Goal: Communication & Community: Share content

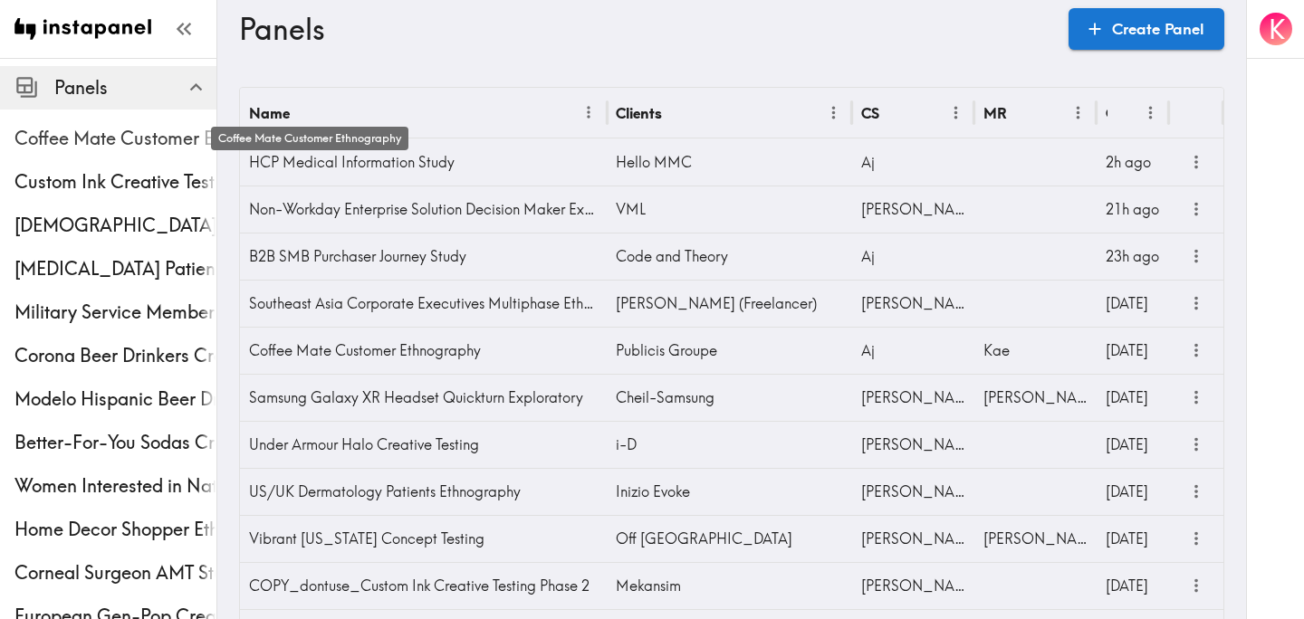
click at [89, 143] on span "Coffee Mate Customer Ethnography" at bounding box center [115, 138] width 202 height 25
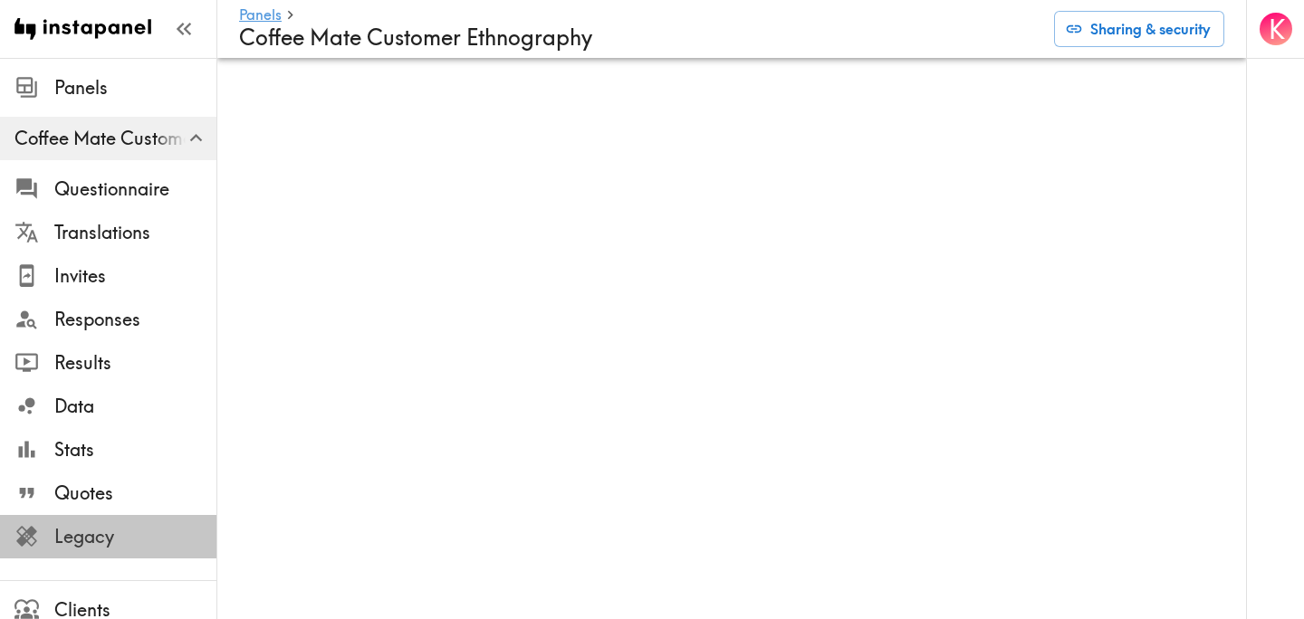
click at [109, 538] on span "Legacy" at bounding box center [135, 536] width 162 height 25
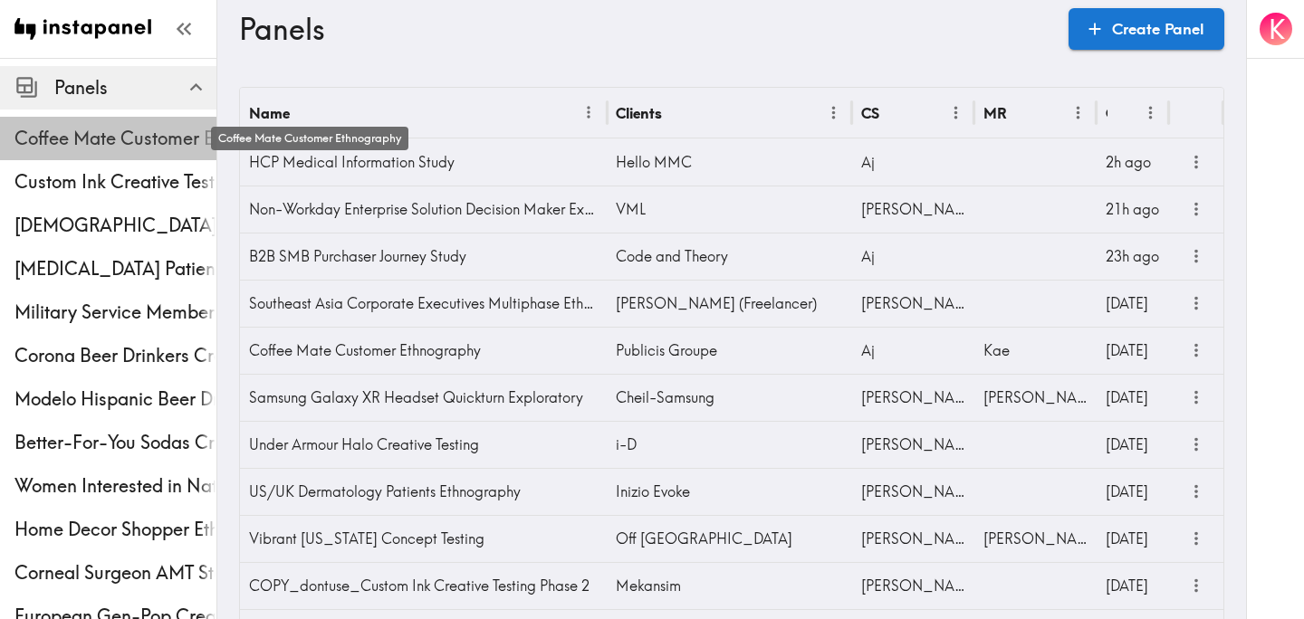
click at [134, 144] on span "Coffee Mate Customer Ethnography" at bounding box center [115, 138] width 202 height 25
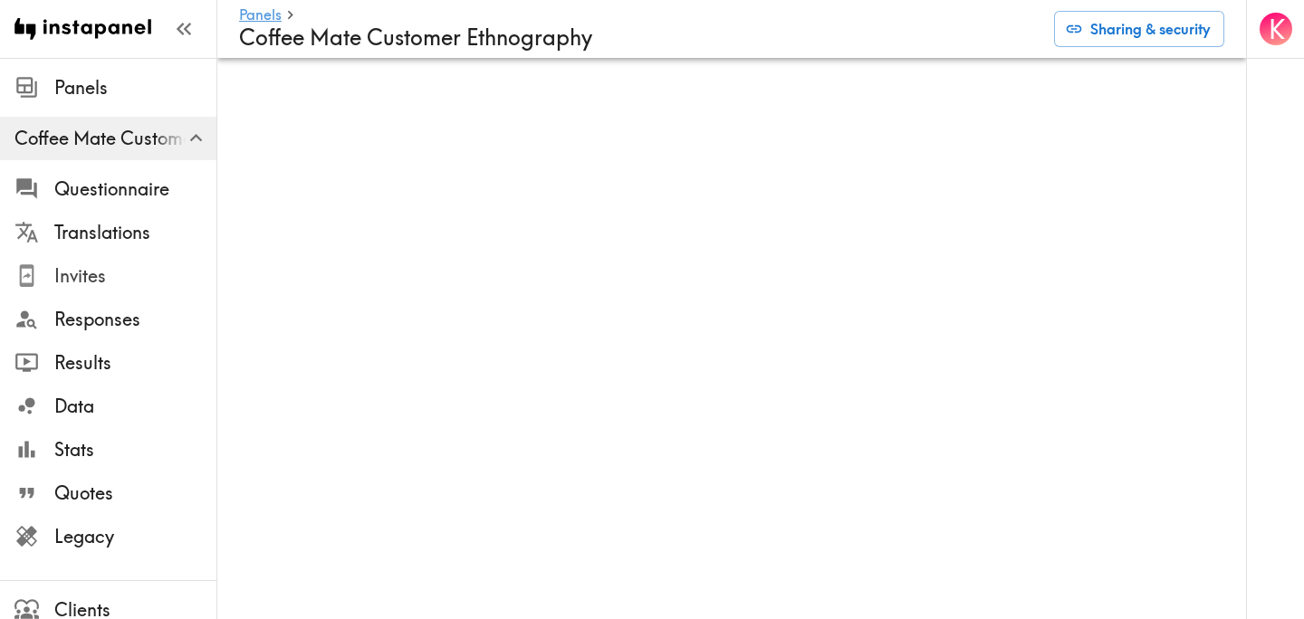
click at [104, 275] on span "Invites" at bounding box center [135, 275] width 162 height 25
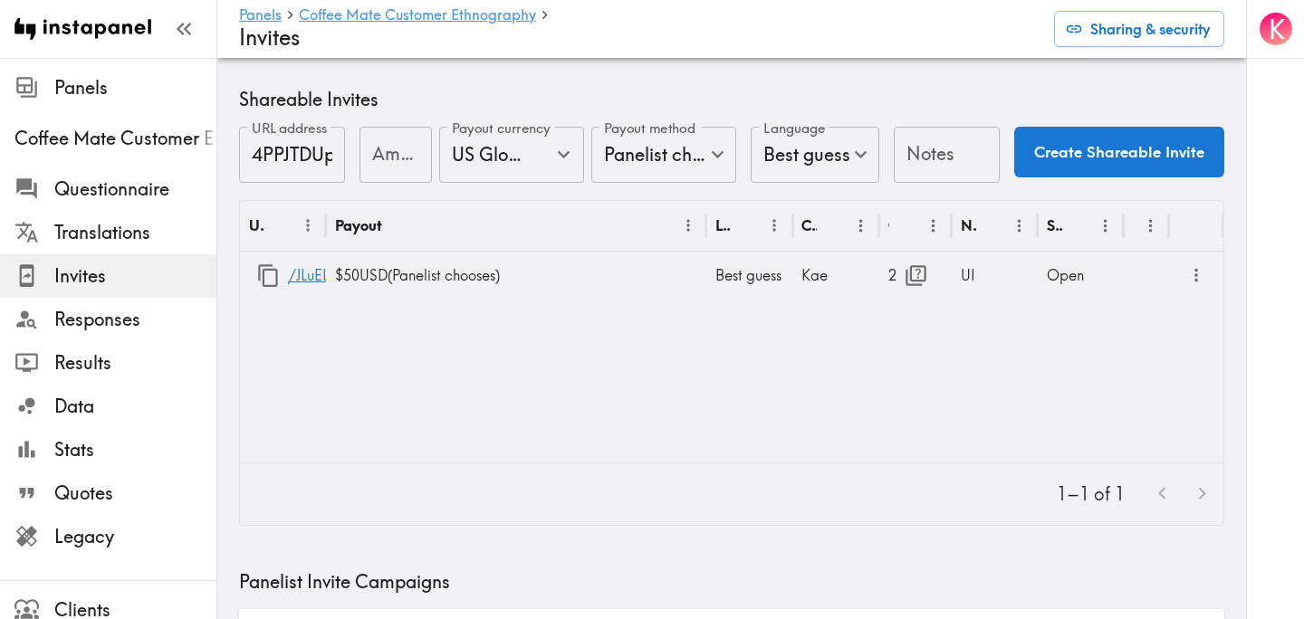
scroll to position [717, 0]
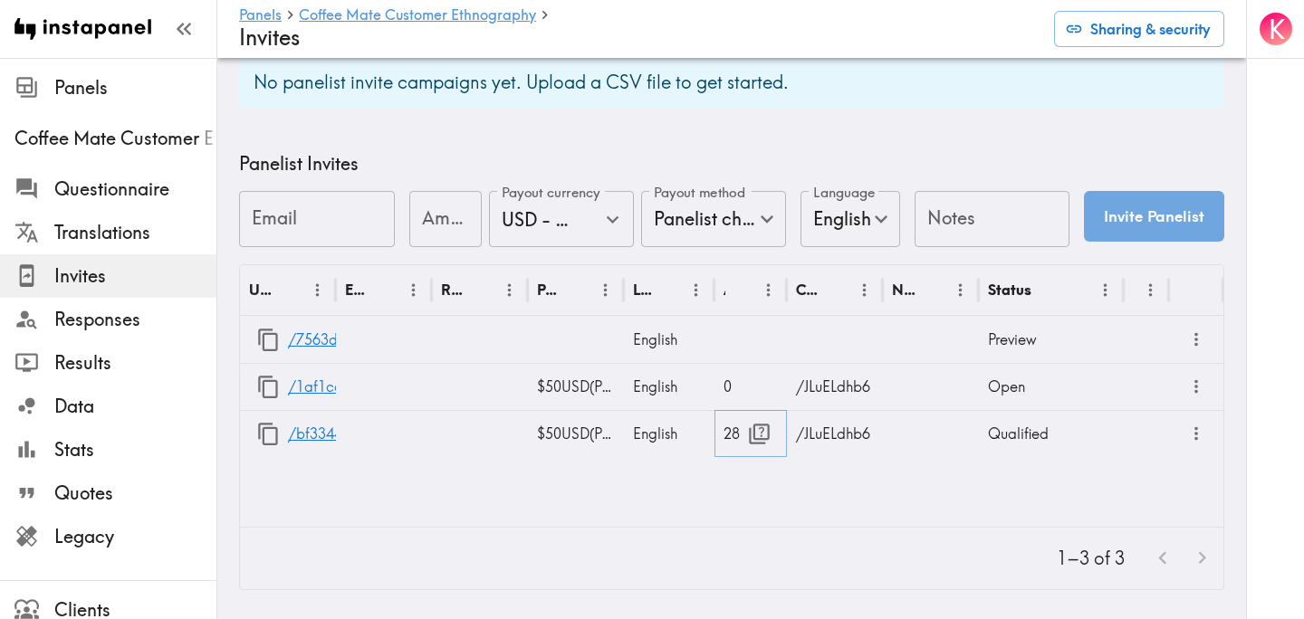
click at [757, 435] on icon "button" at bounding box center [759, 434] width 24 height 24
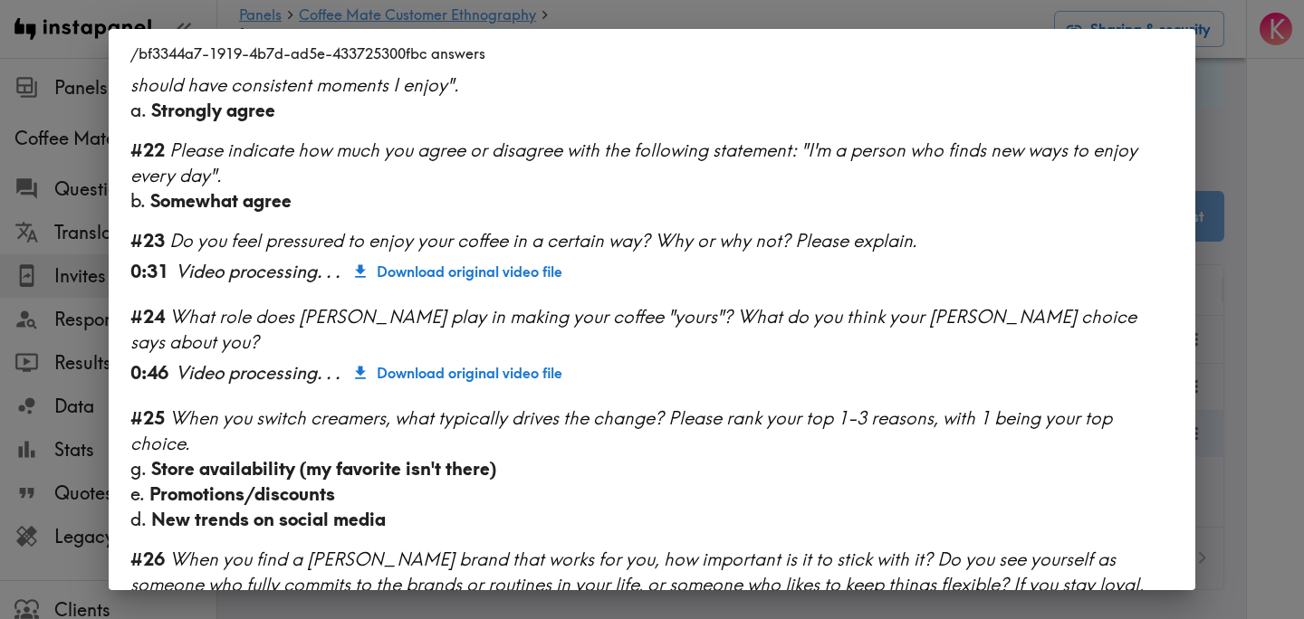
scroll to position [2511, 0]
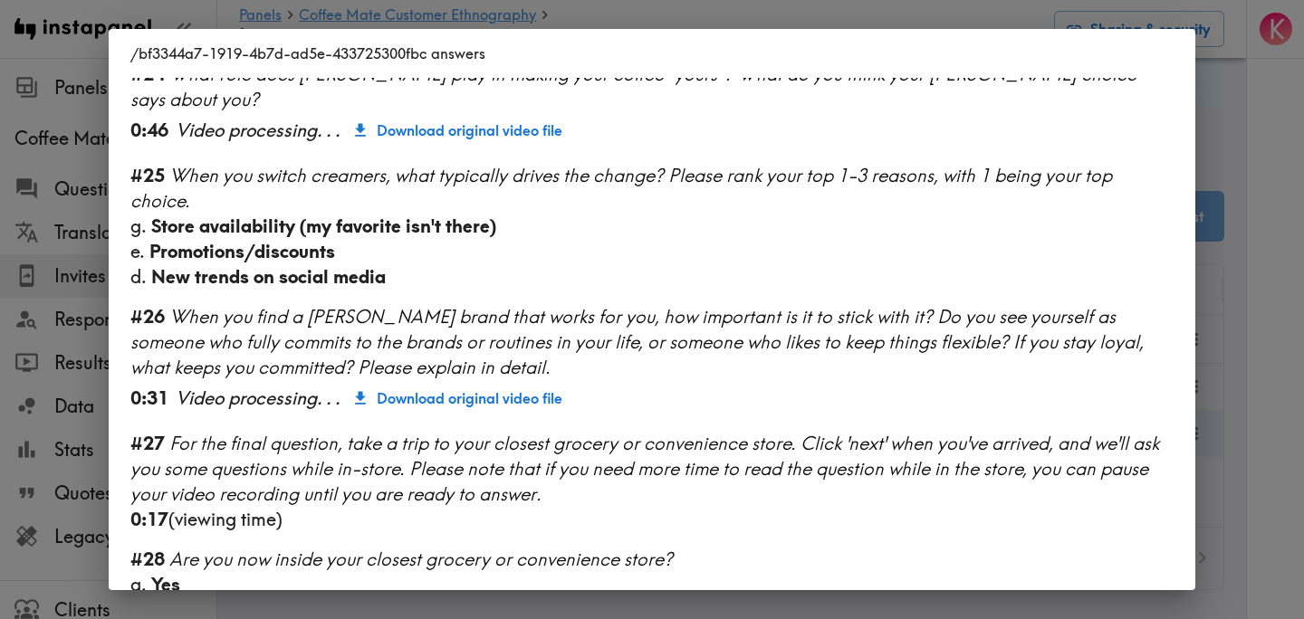
click at [1227, 359] on div "/bf3344a7-1919-4b7d-ad5e-433725300fbc answers Language English Segment 18-27 ye…" at bounding box center [652, 309] width 1304 height 619
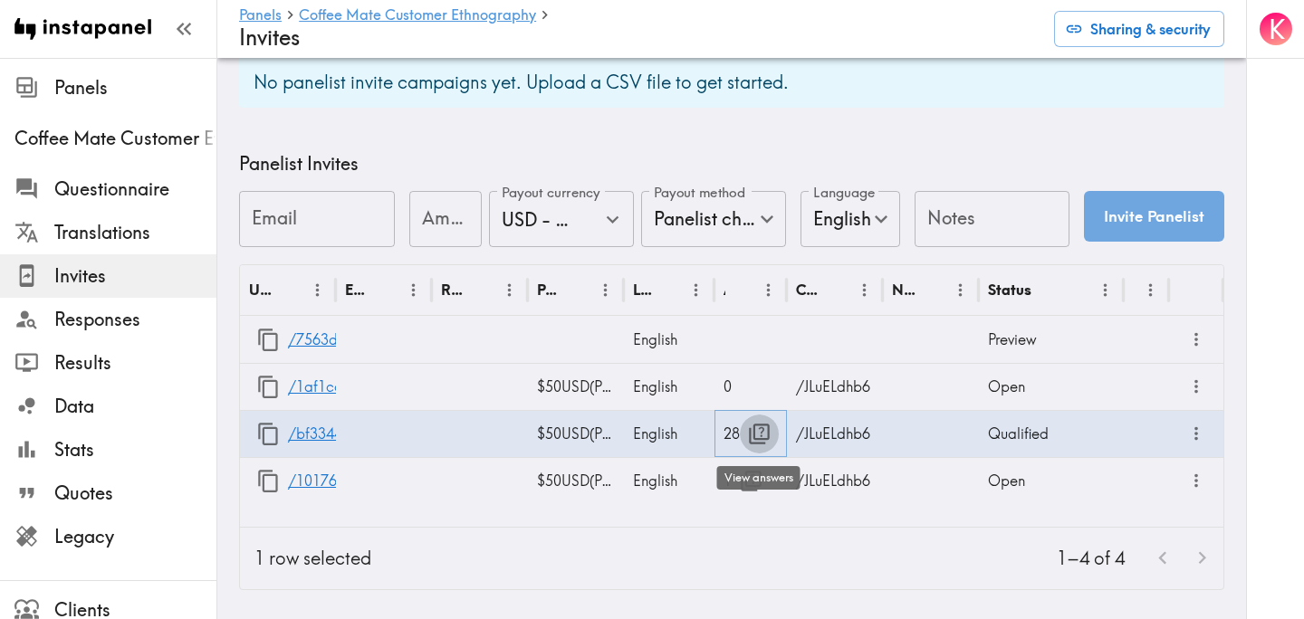
click at [760, 441] on icon "button" at bounding box center [759, 434] width 24 height 24
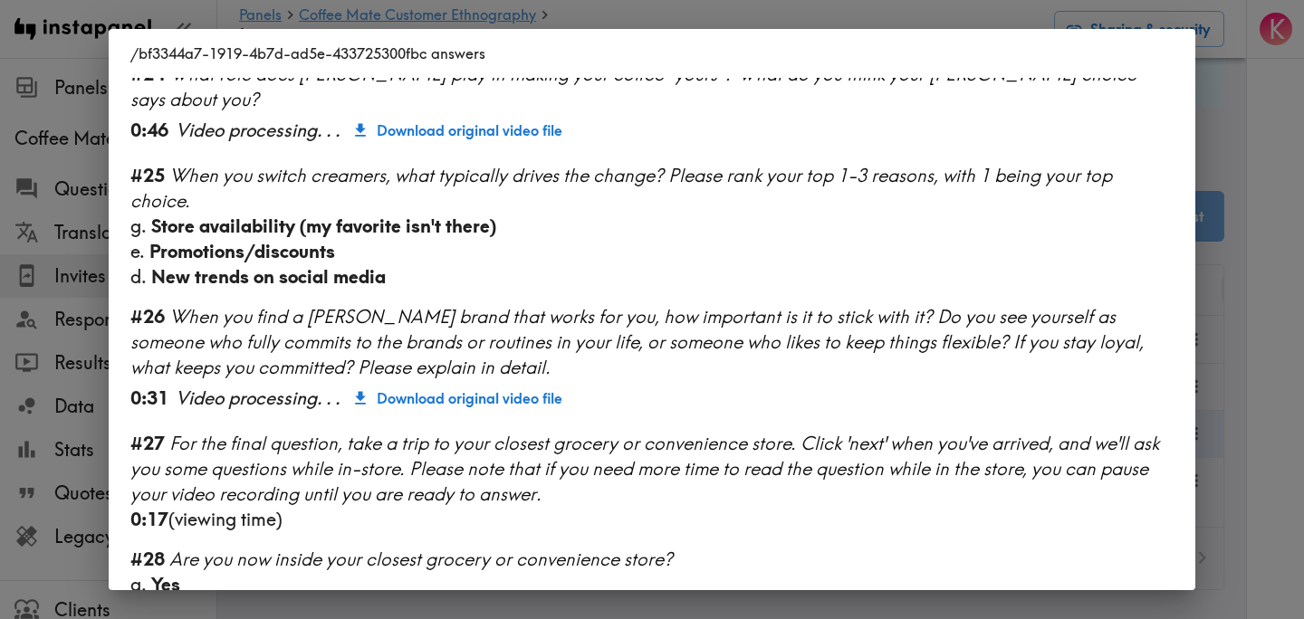
click at [1237, 352] on div "/bf3344a7-1919-4b7d-ad5e-433725300fbc answers Language English Segment 18-27 ye…" at bounding box center [652, 309] width 1304 height 619
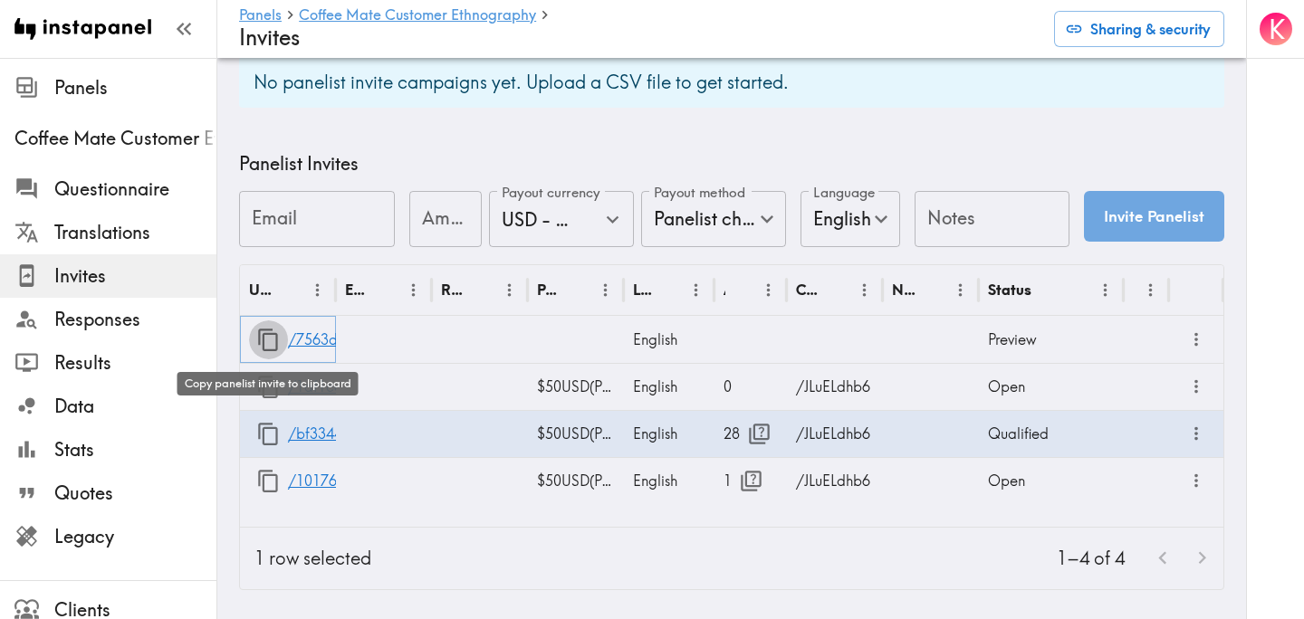
click at [265, 341] on icon "button" at bounding box center [268, 340] width 24 height 24
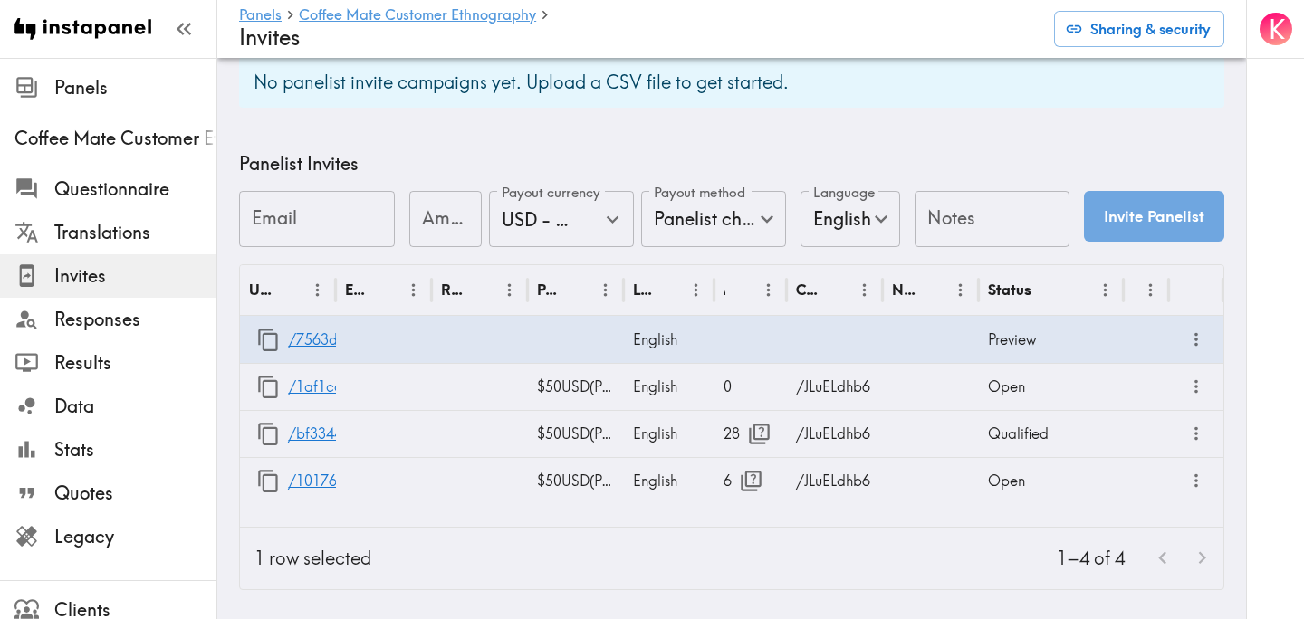
click at [735, 542] on div "1–4 of 4" at bounding box center [804, 559] width 837 height 62
click at [752, 479] on icon "button" at bounding box center [750, 481] width 21 height 21
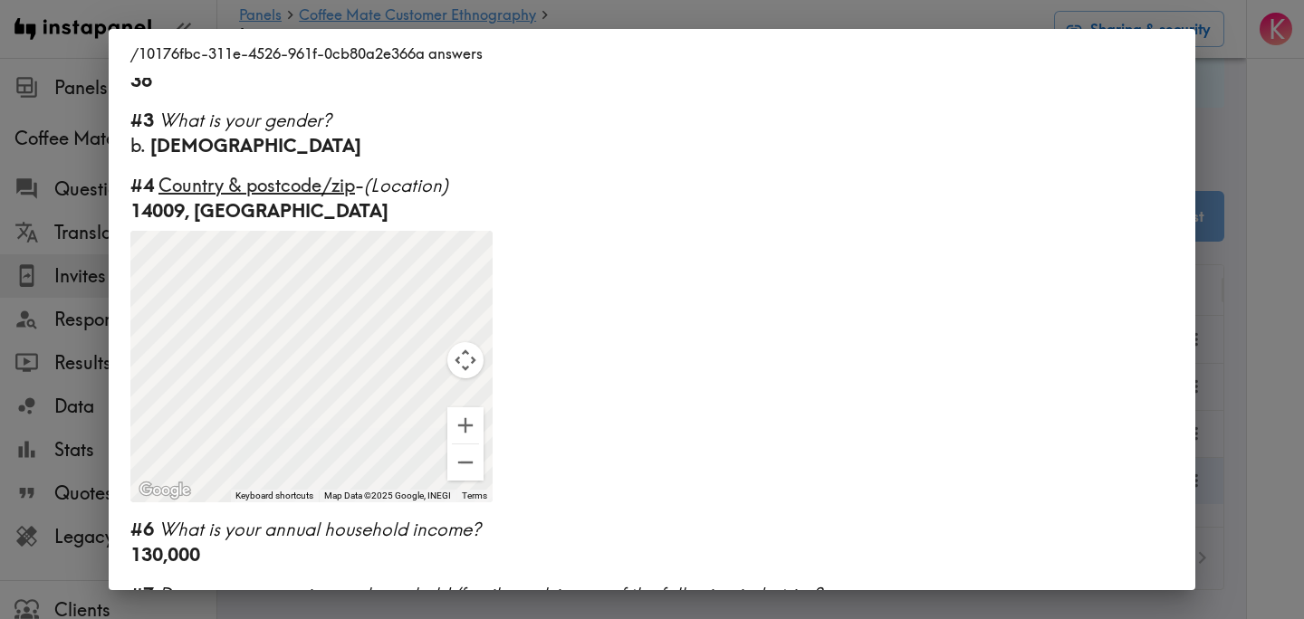
scroll to position [393, 0]
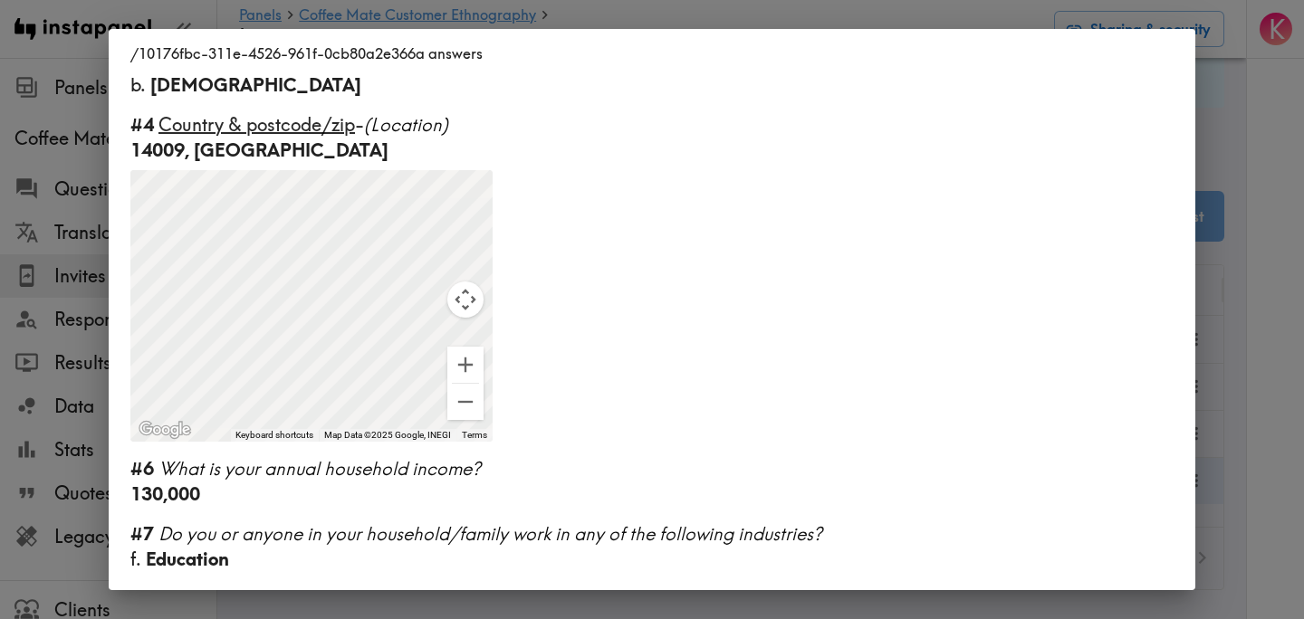
click at [1272, 396] on div "/10176fbc-311e-4526-961f-0cb80a2e366a answers Language English Segment 28-45 ye…" at bounding box center [652, 309] width 1304 height 619
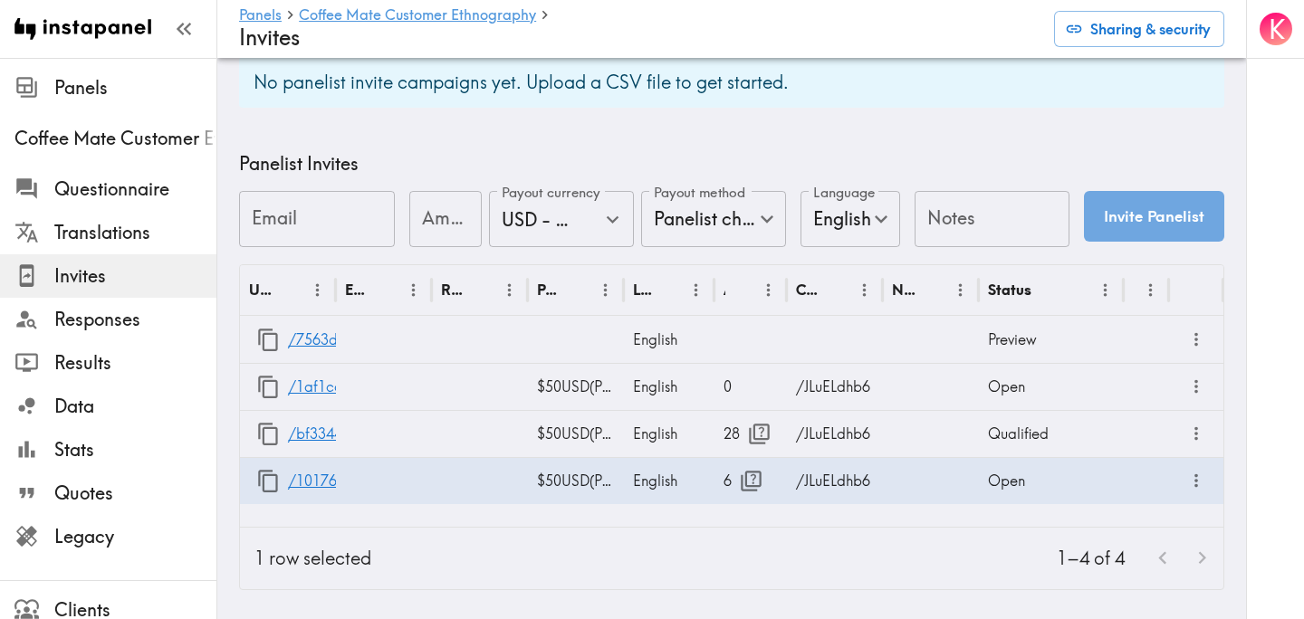
click at [1268, 391] on div "K" at bounding box center [1275, 309] width 58 height 619
click at [819, 553] on div "1–4 of 4" at bounding box center [804, 559] width 837 height 62
click at [754, 491] on icon "button" at bounding box center [751, 481] width 24 height 24
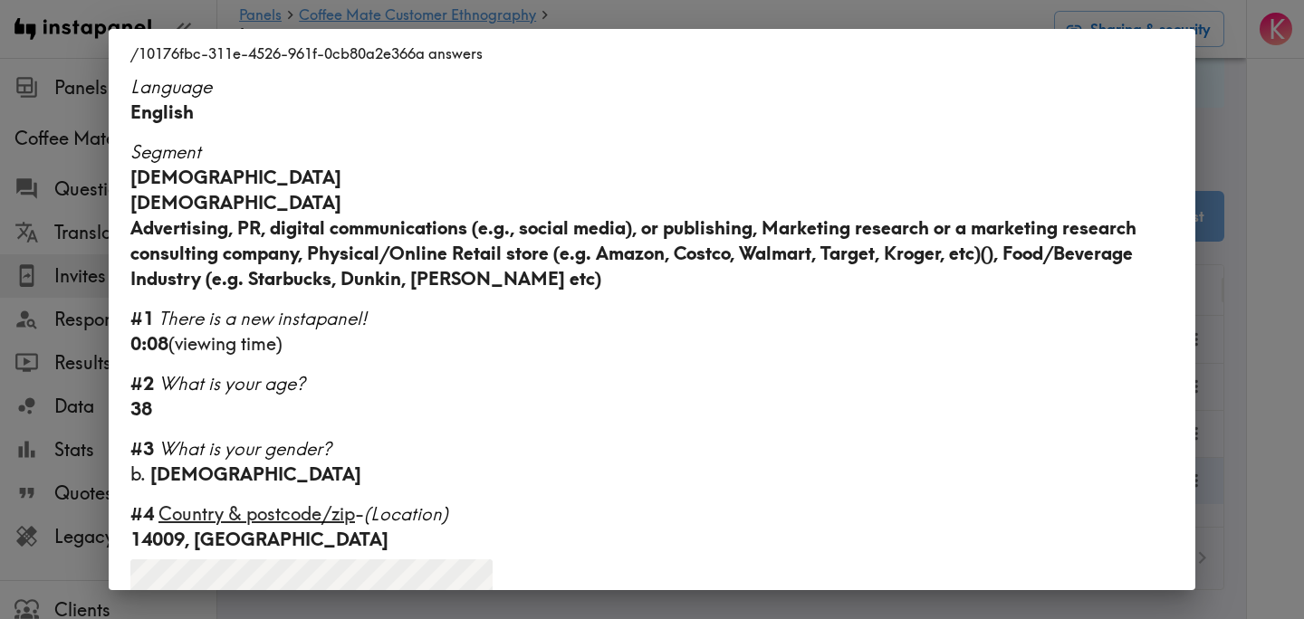
scroll to position [0, 0]
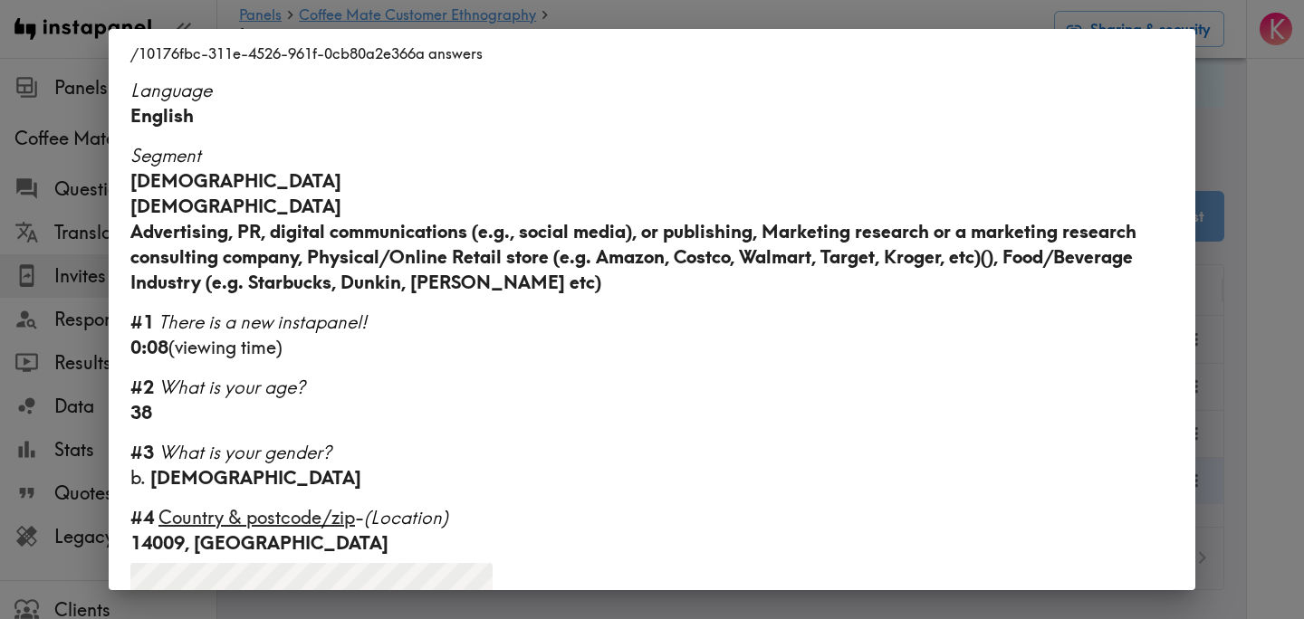
click at [1262, 314] on div "/10176fbc-311e-4526-961f-0cb80a2e366a answers Language English Segment 28-45 ye…" at bounding box center [652, 309] width 1304 height 619
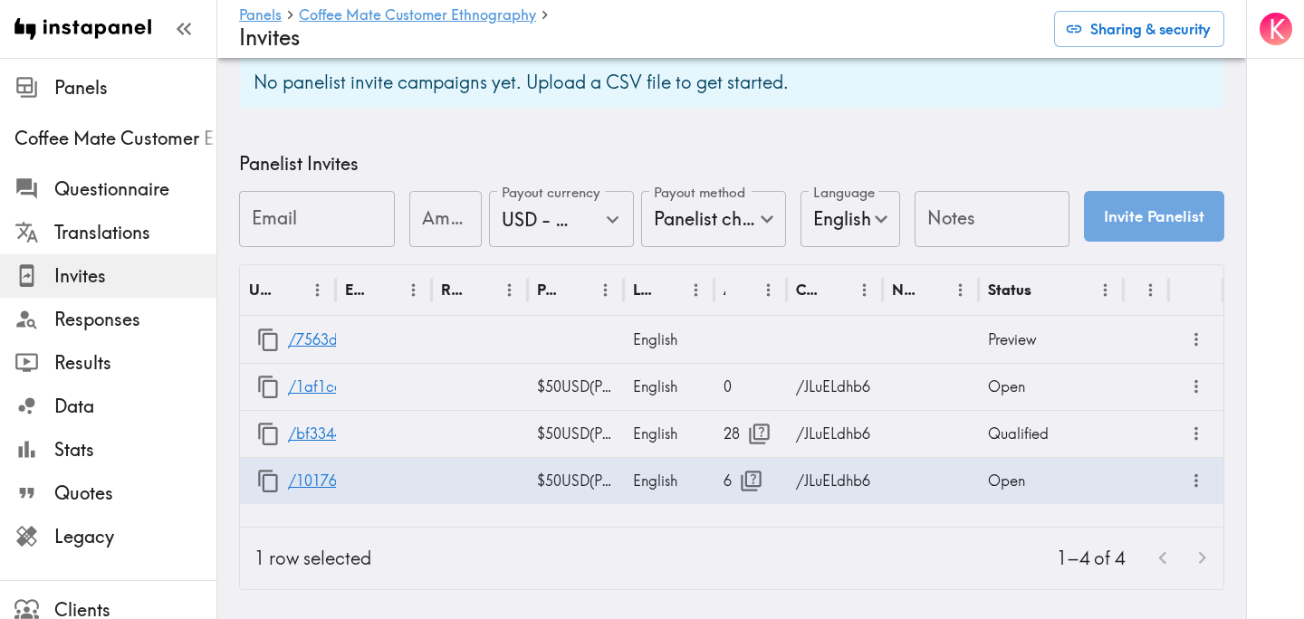
click at [1262, 315] on div "K" at bounding box center [1275, 309] width 58 height 619
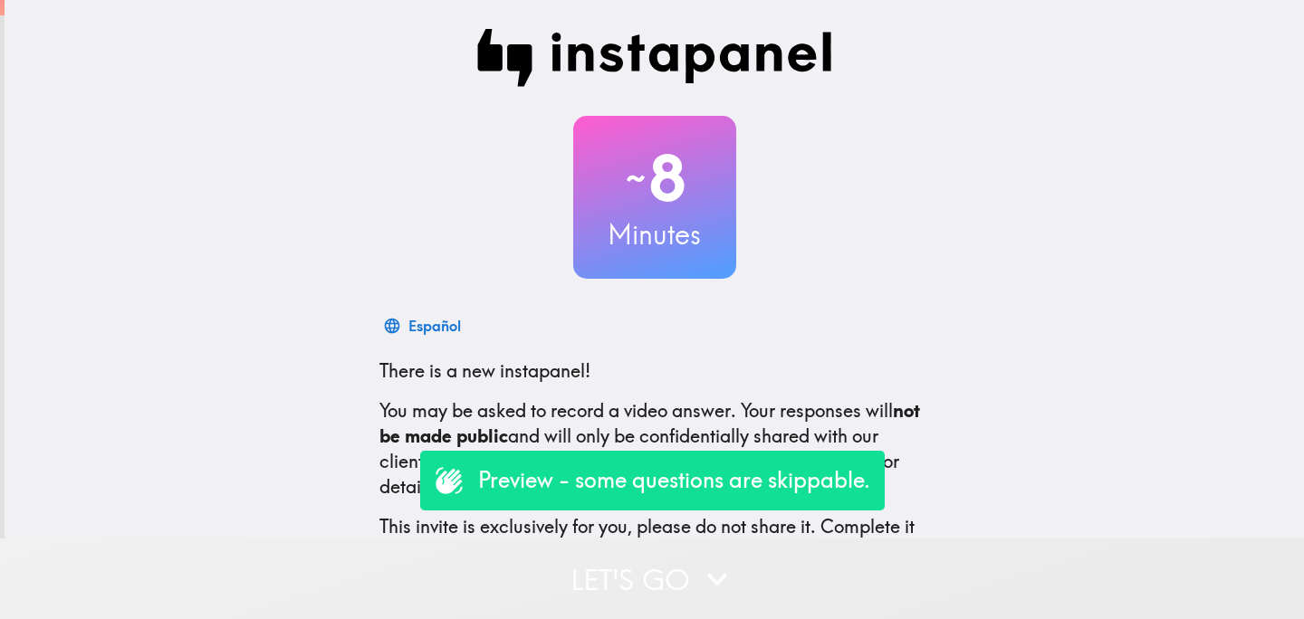
click at [590, 568] on button "Let's go" at bounding box center [652, 579] width 1304 height 81
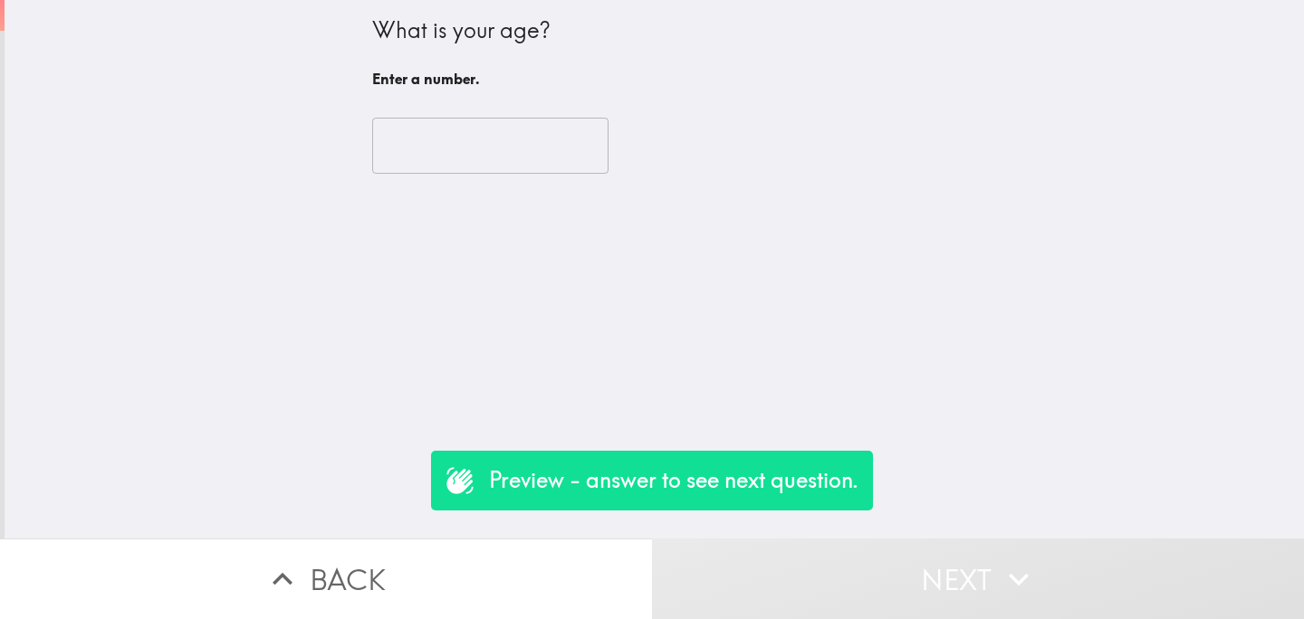
click at [416, 180] on div "​" at bounding box center [654, 146] width 565 height 100
click at [447, 120] on input "number" at bounding box center [490, 146] width 236 height 56
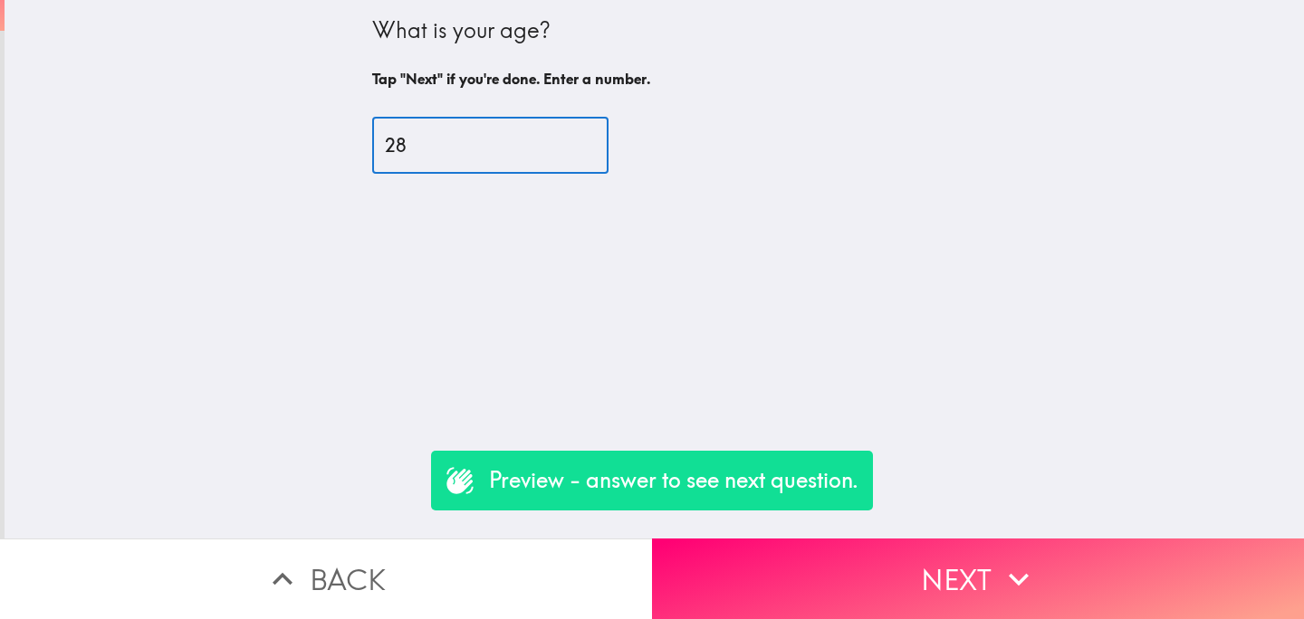
type input "28"
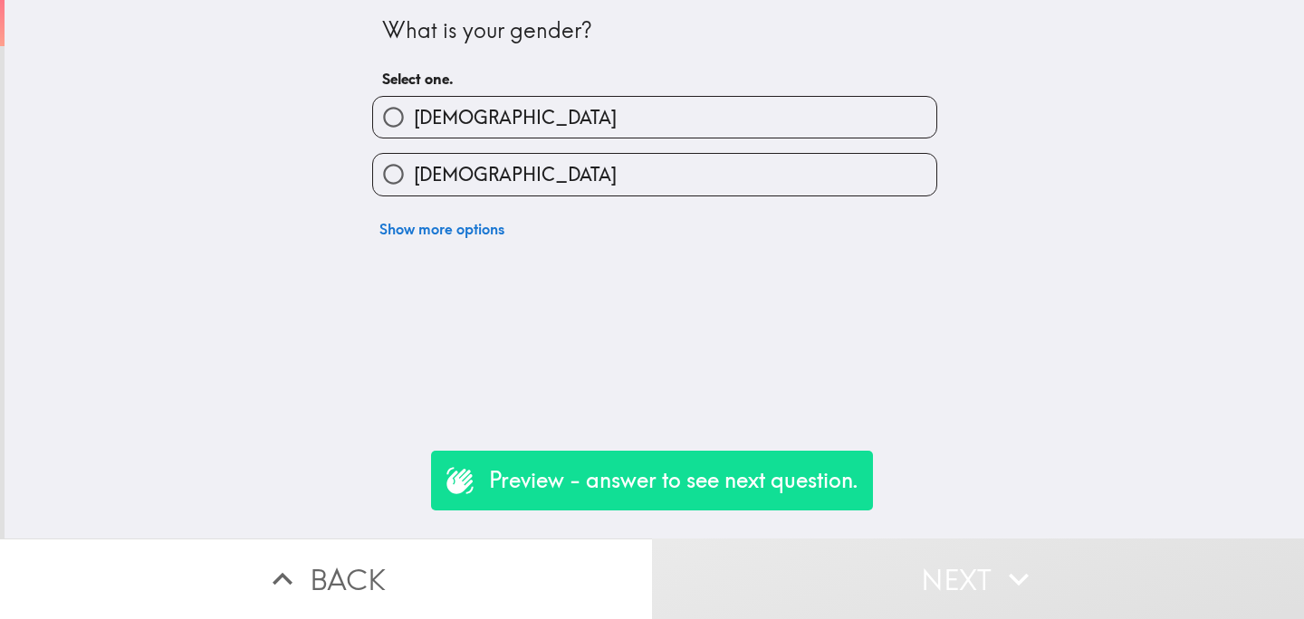
click at [500, 181] on label "Female" at bounding box center [654, 174] width 563 height 41
click at [414, 181] on input "Female" at bounding box center [393, 174] width 41 height 41
radio input "true"
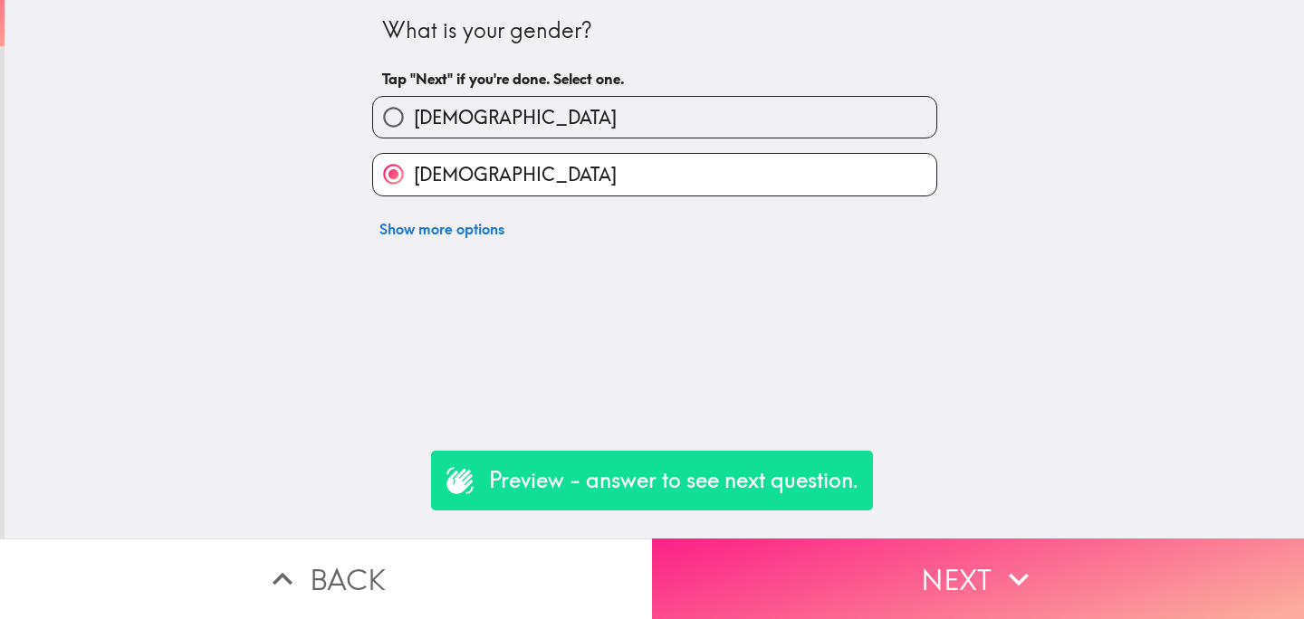
click at [871, 566] on button "Next" at bounding box center [978, 579] width 652 height 81
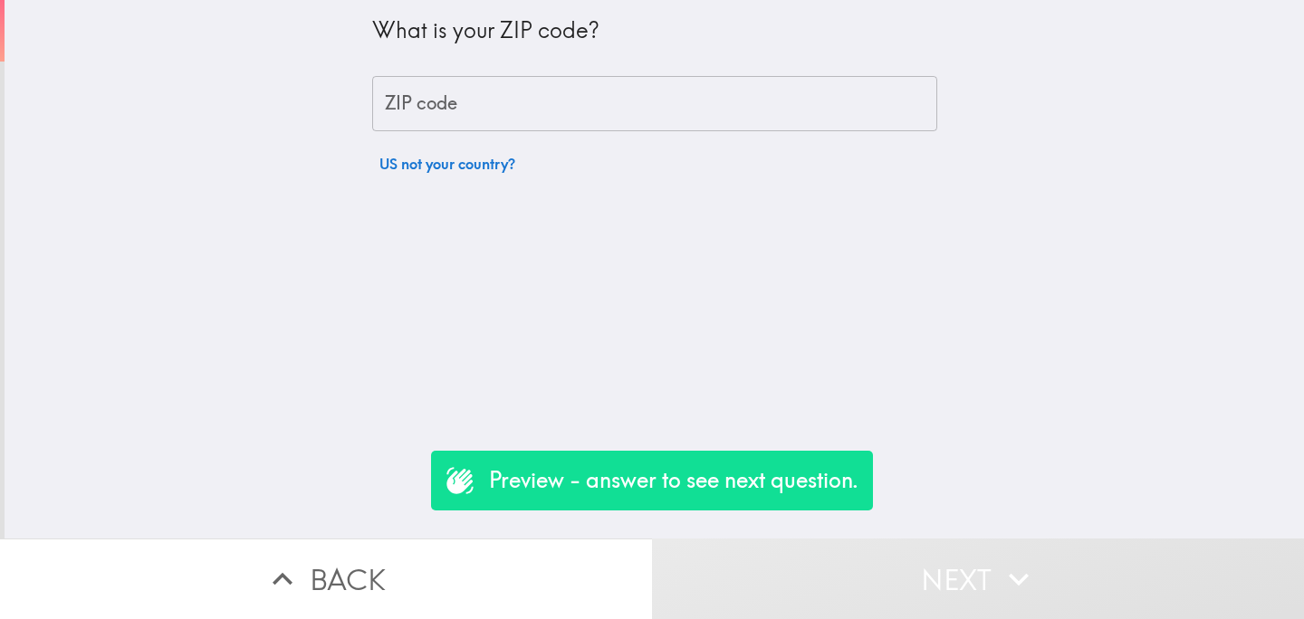
click at [527, 99] on input "ZIP code" at bounding box center [654, 104] width 565 height 56
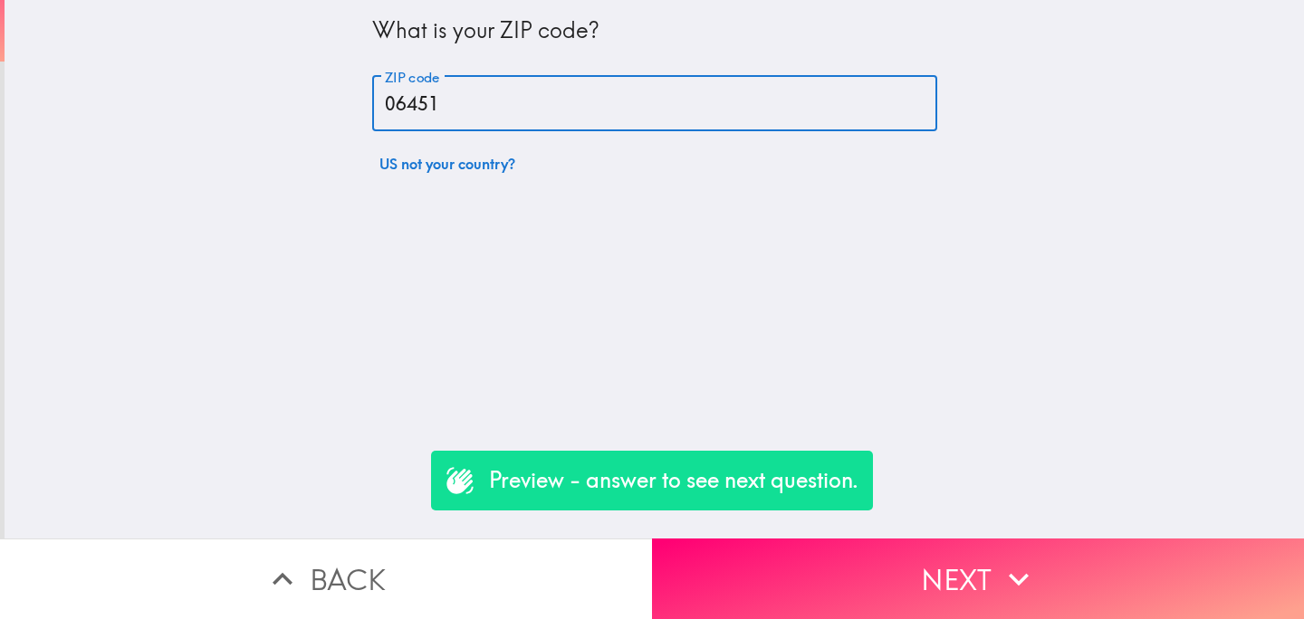
type input "06451"
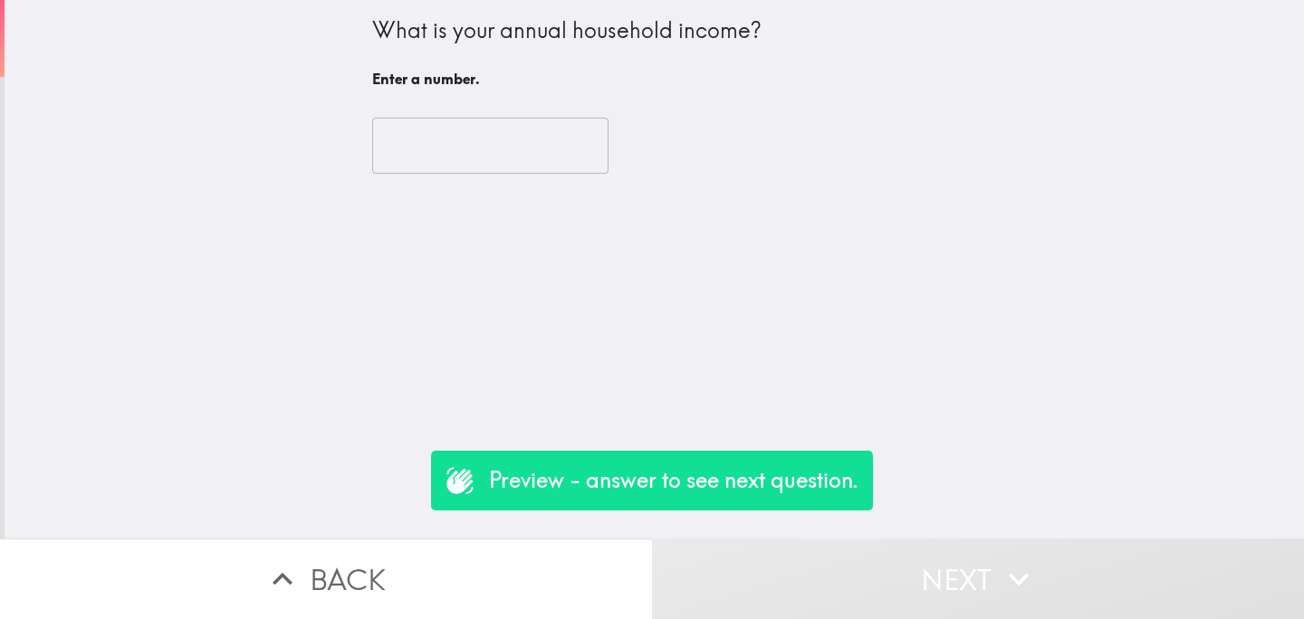
click at [506, 134] on input "number" at bounding box center [490, 146] width 236 height 56
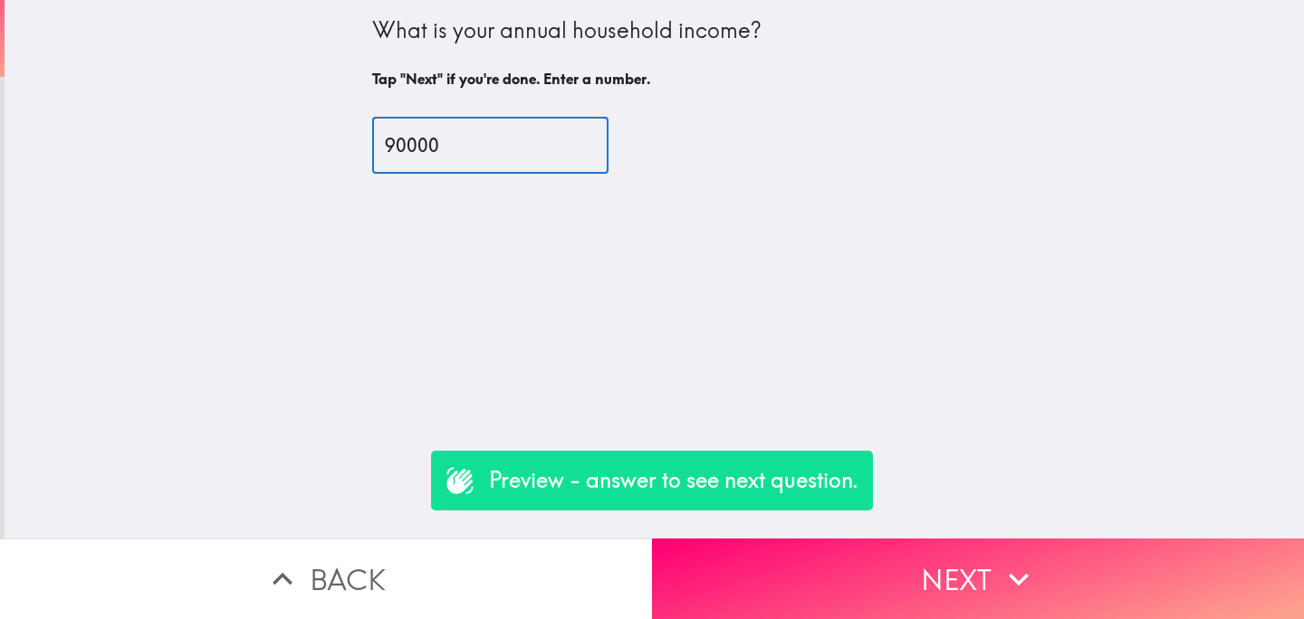
type input "90000"
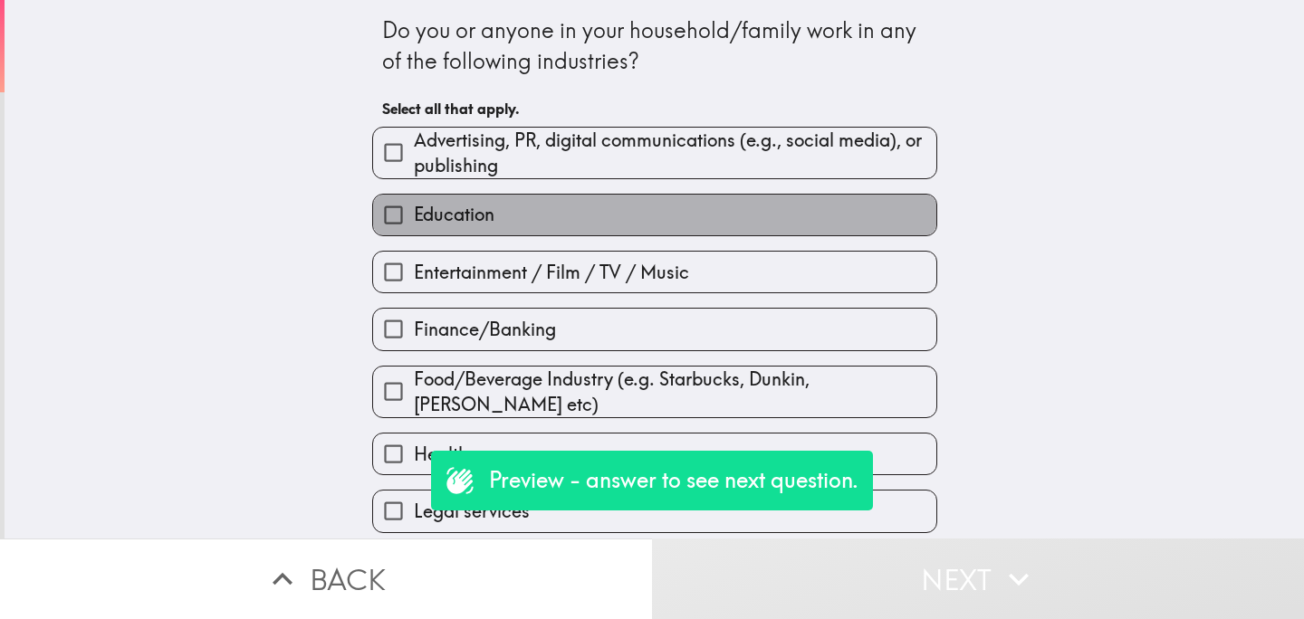
click at [507, 223] on label "Education" at bounding box center [654, 215] width 563 height 41
click at [414, 223] on input "Education" at bounding box center [393, 215] width 41 height 41
checkbox input "true"
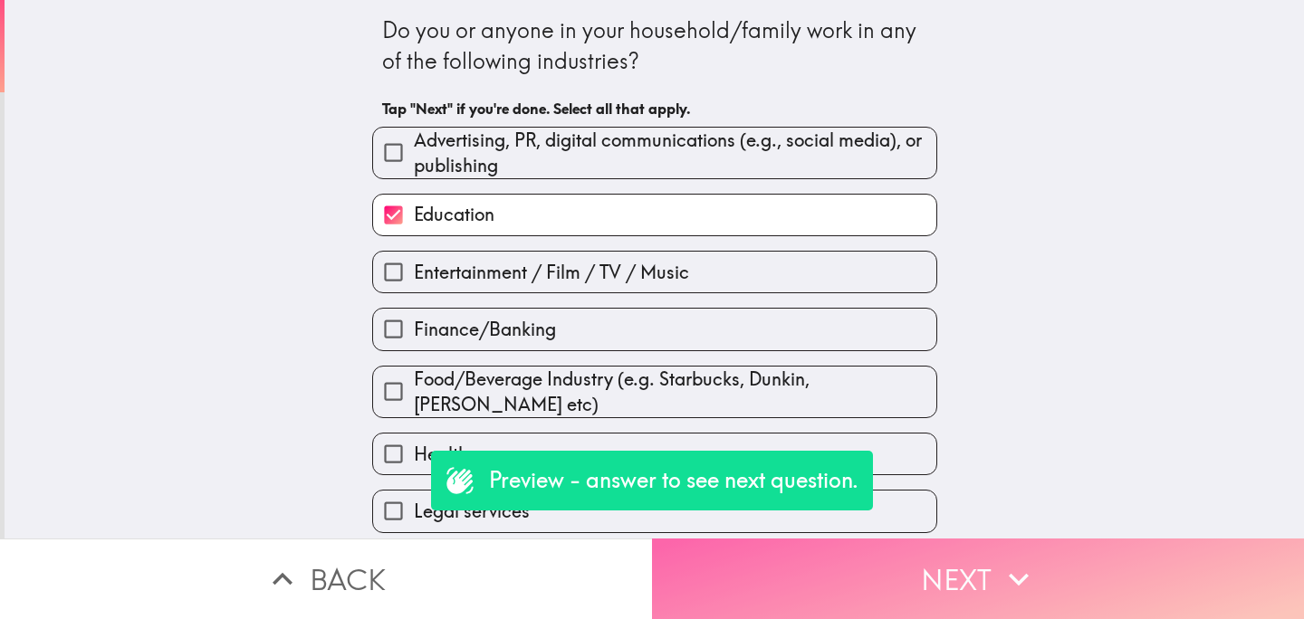
click at [853, 571] on button "Next" at bounding box center [978, 579] width 652 height 81
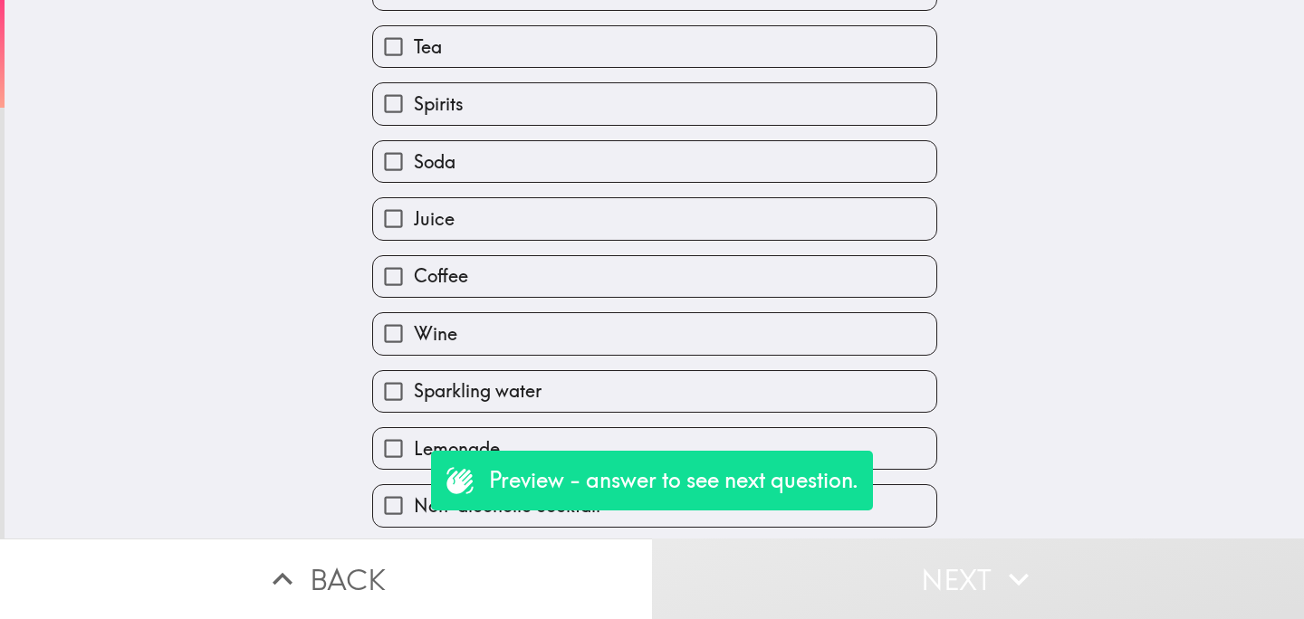
scroll to position [161, 0]
click at [501, 284] on label "Coffee" at bounding box center [654, 273] width 563 height 41
click at [414, 284] on input "Coffee" at bounding box center [393, 273] width 41 height 41
checkbox input "true"
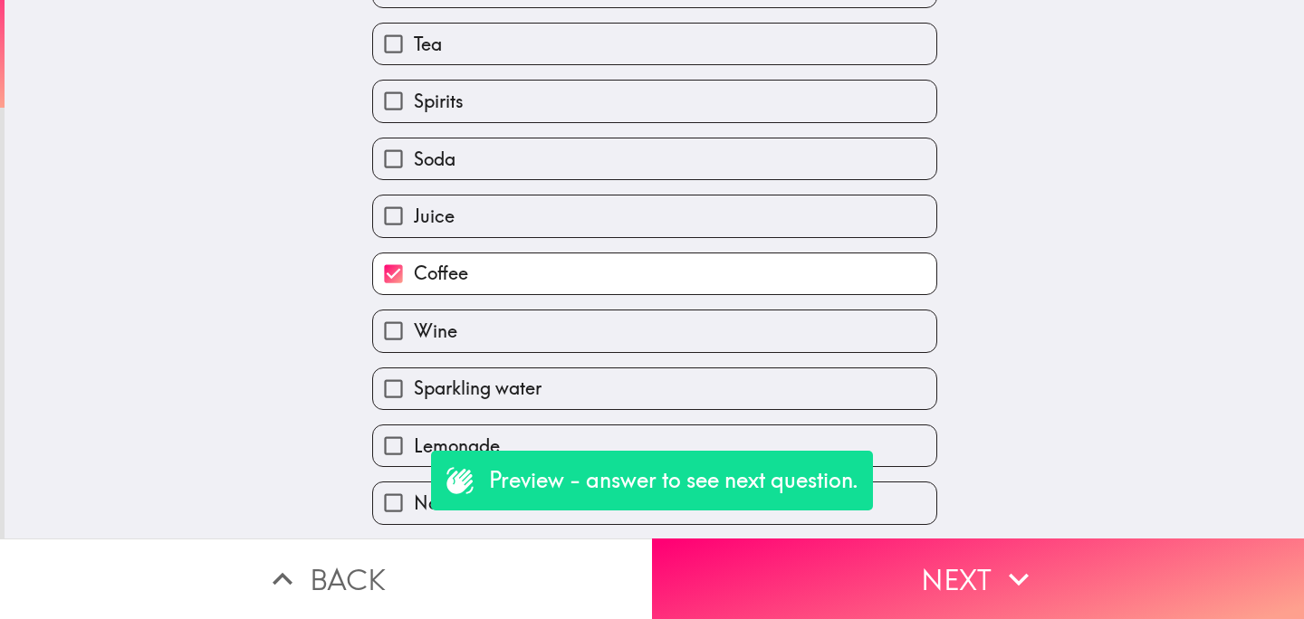
click at [563, 222] on label "Juice" at bounding box center [654, 216] width 563 height 41
click at [414, 222] on input "Juice" at bounding box center [393, 216] width 41 height 41
checkbox input "true"
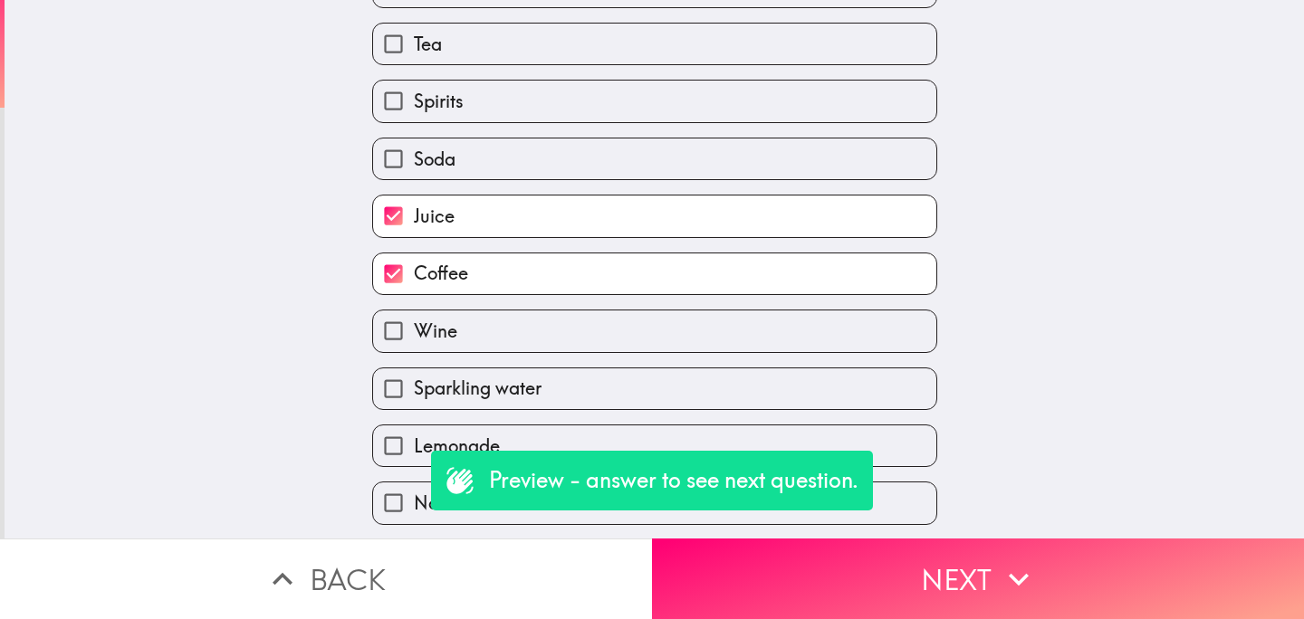
click at [520, 330] on label "Wine" at bounding box center [654, 330] width 563 height 41
click at [414, 330] on input "Wine" at bounding box center [393, 330] width 41 height 41
checkbox input "true"
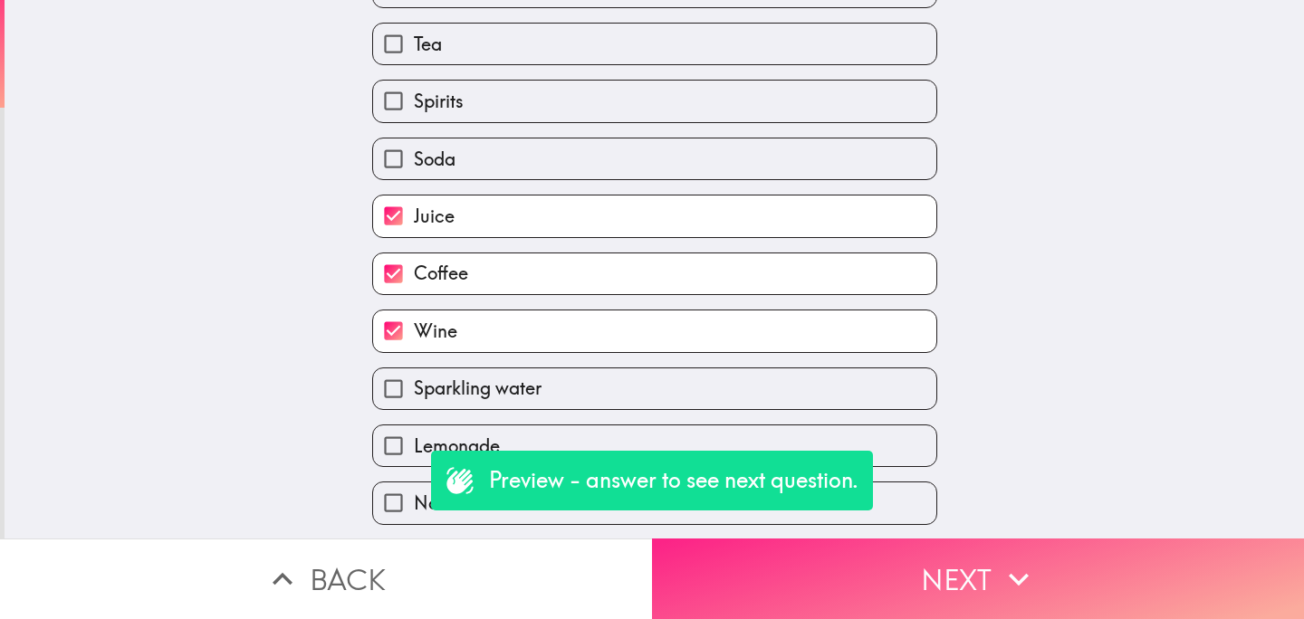
click at [900, 577] on button "Next" at bounding box center [978, 579] width 652 height 81
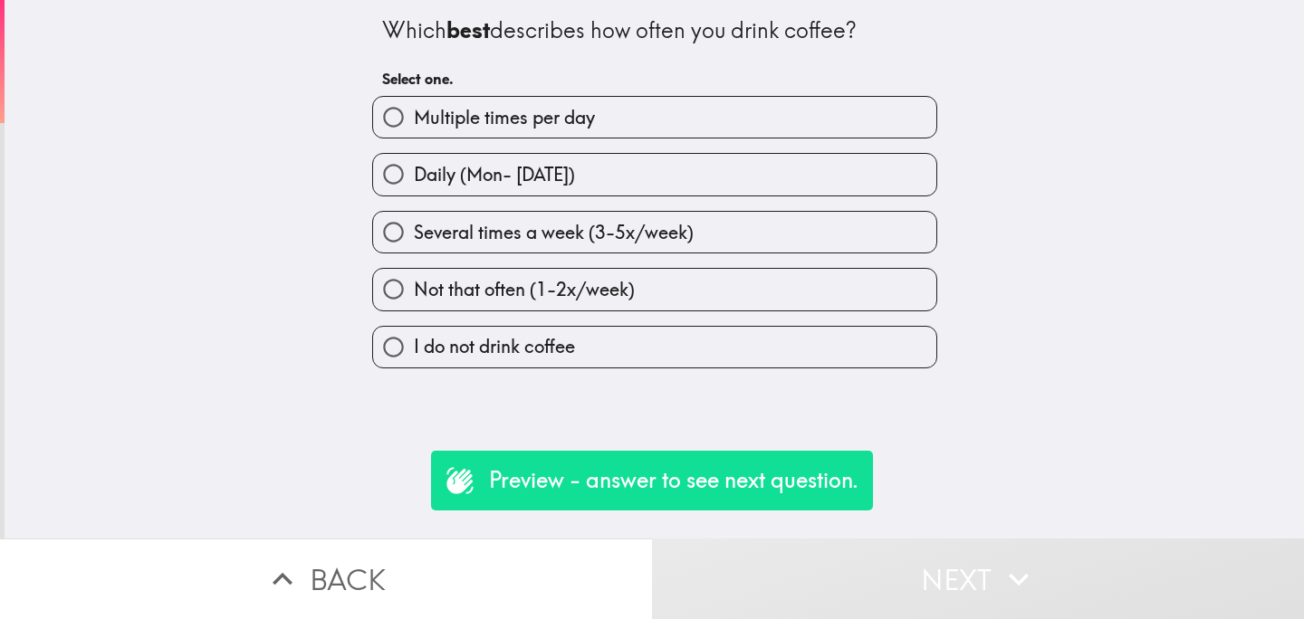
click at [606, 268] on div "Not that often (1-2x/week)" at bounding box center [647, 281] width 579 height 57
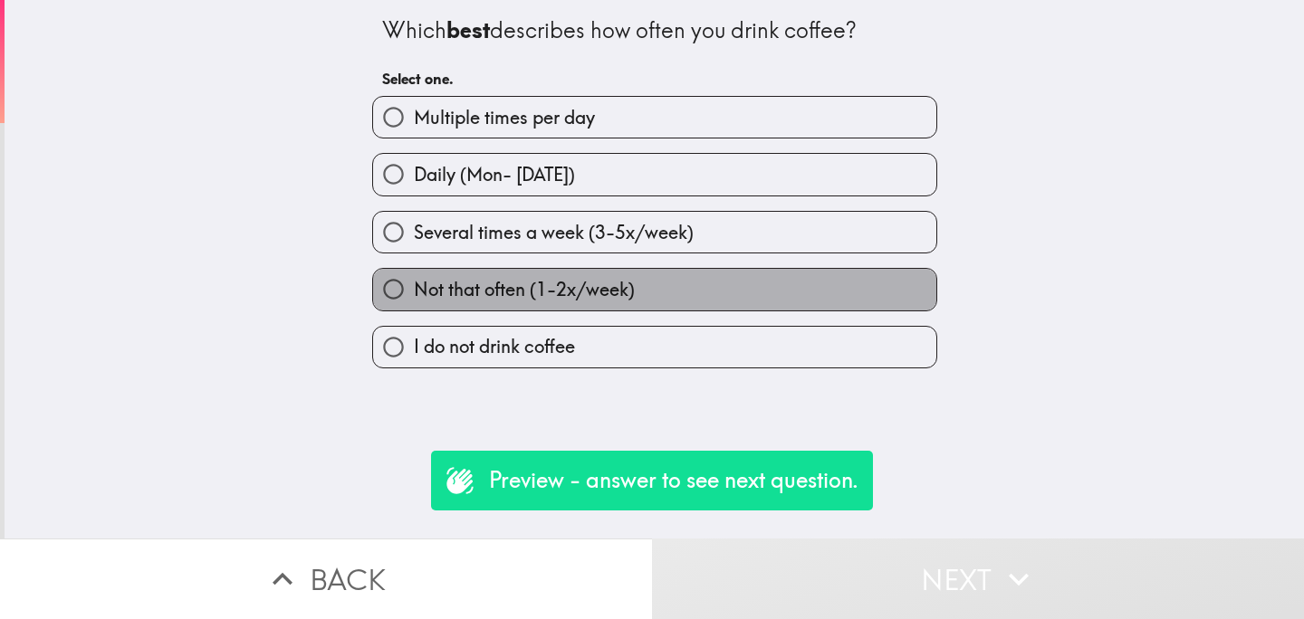
click at [626, 287] on span "Not that often (1-2x/week)" at bounding box center [524, 289] width 221 height 25
click at [414, 287] on input "Not that often (1-2x/week)" at bounding box center [393, 289] width 41 height 41
radio input "true"
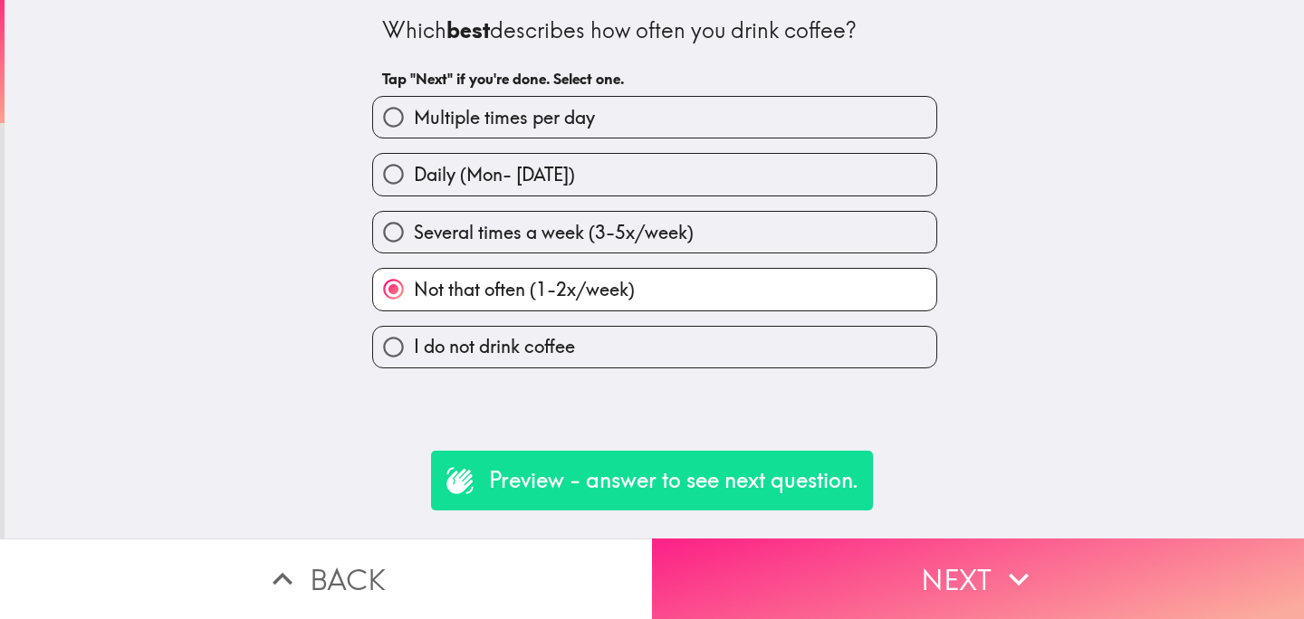
click at [907, 593] on button "Next" at bounding box center [978, 579] width 652 height 81
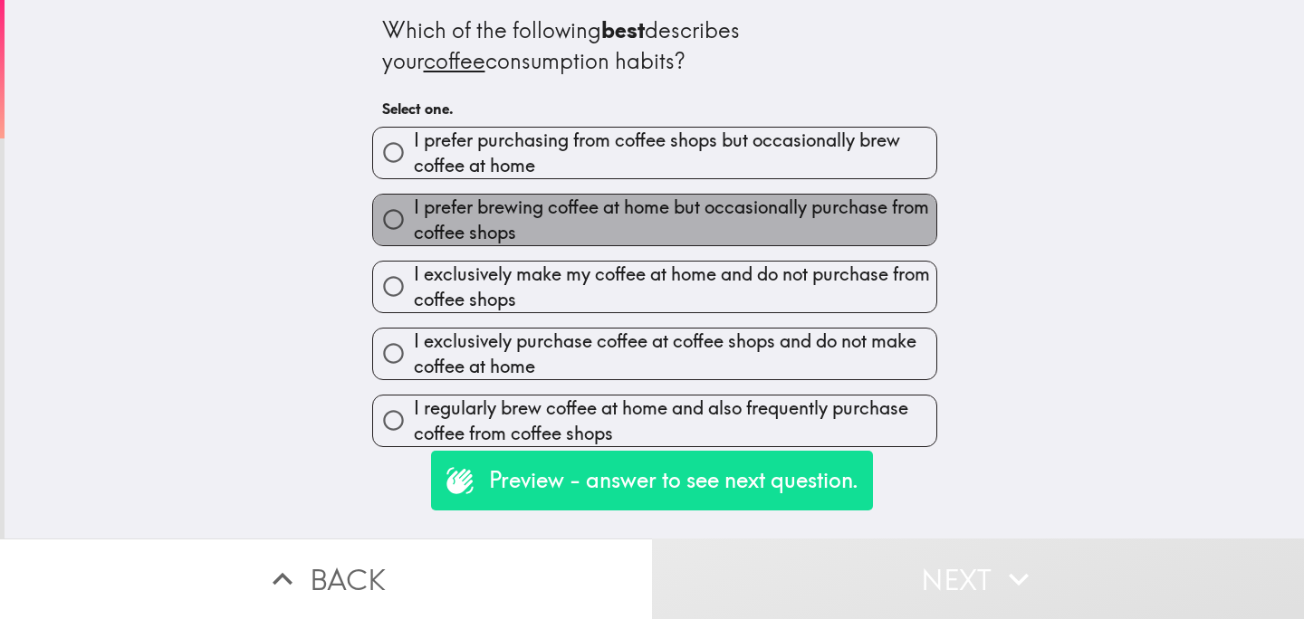
click at [795, 225] on span "I prefer brewing coffee at home but occasionally purchase from coffee shops" at bounding box center [675, 220] width 522 height 51
click at [414, 225] on input "I prefer brewing coffee at home but occasionally purchase from coffee shops" at bounding box center [393, 219] width 41 height 41
radio input "true"
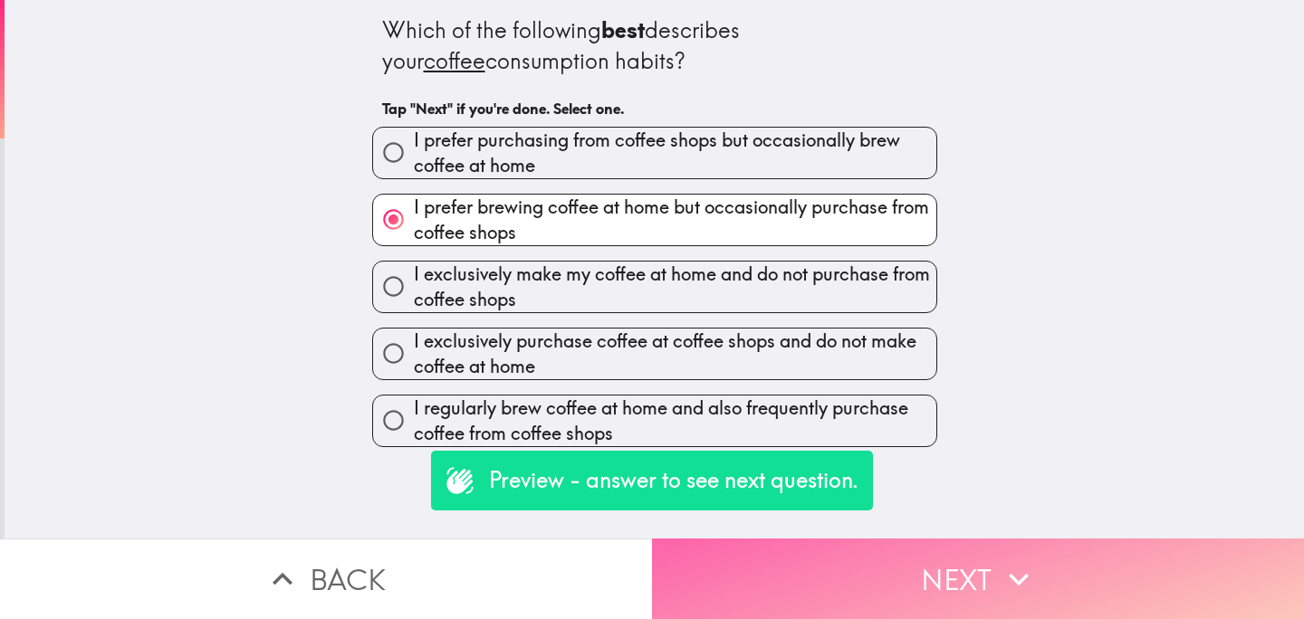
click at [913, 558] on button "Next" at bounding box center [978, 579] width 652 height 81
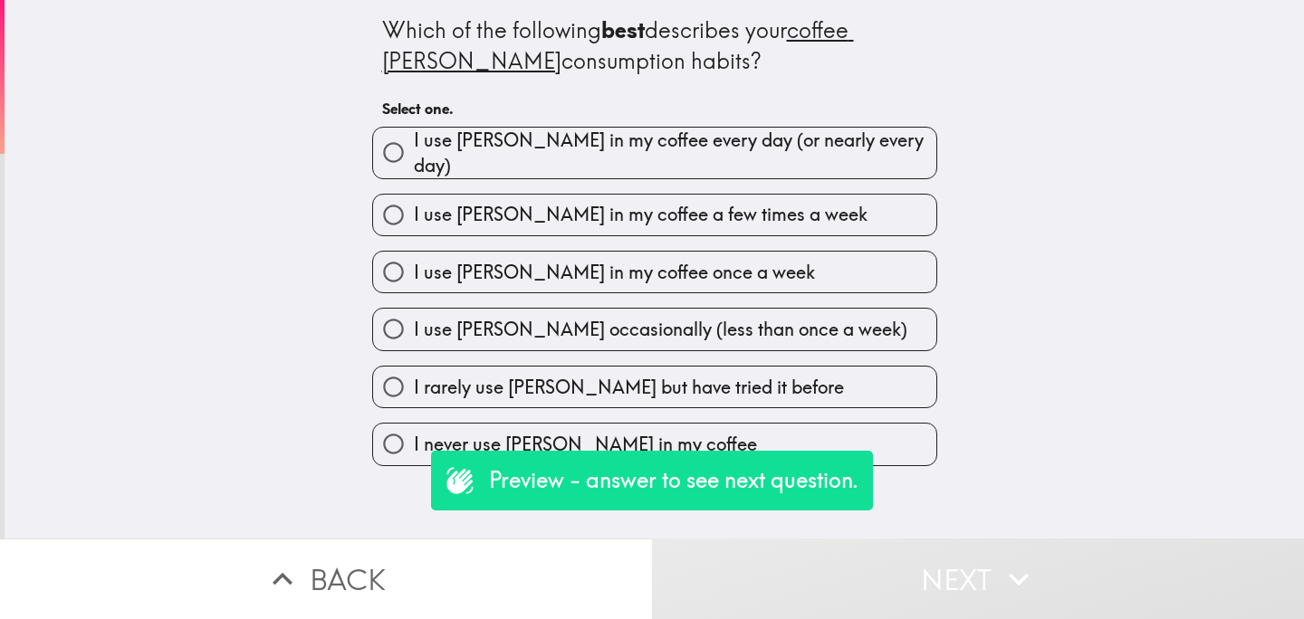
click at [762, 266] on label "I use creamer in my coffee once a week" at bounding box center [654, 272] width 563 height 41
click at [414, 266] on input "I use creamer in my coffee once a week" at bounding box center [393, 272] width 41 height 41
radio input "true"
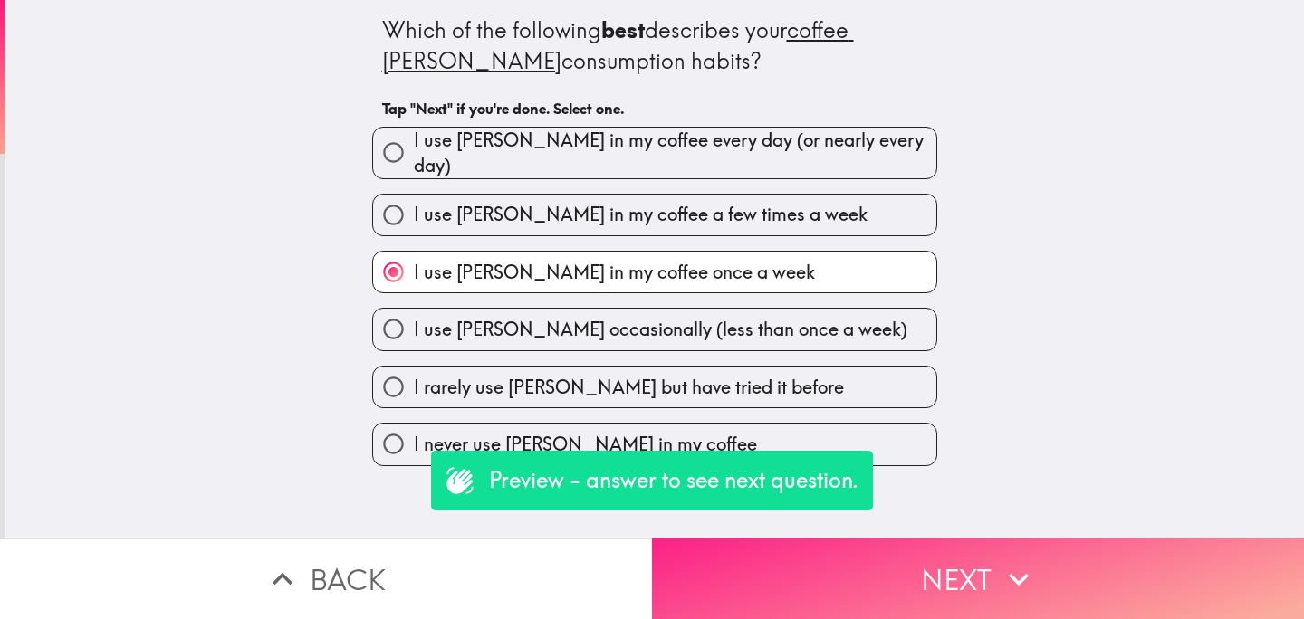
click at [868, 565] on button "Next" at bounding box center [978, 579] width 652 height 81
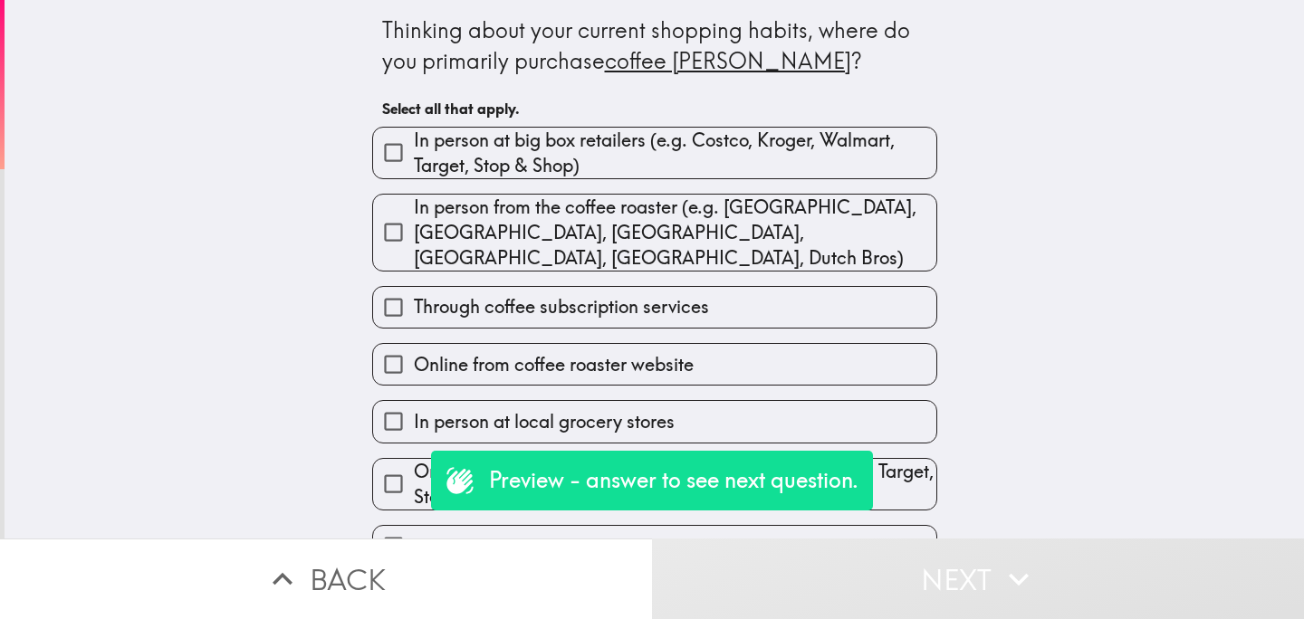
click at [731, 177] on span "In person at big box retailers (e.g. Costco, Kroger, Walmart, Target, Stop & Sh…" at bounding box center [675, 153] width 522 height 51
click at [414, 173] on input "In person at big box retailers (e.g. Costco, Kroger, Walmart, Target, Stop & Sh…" at bounding box center [393, 152] width 41 height 41
checkbox input "true"
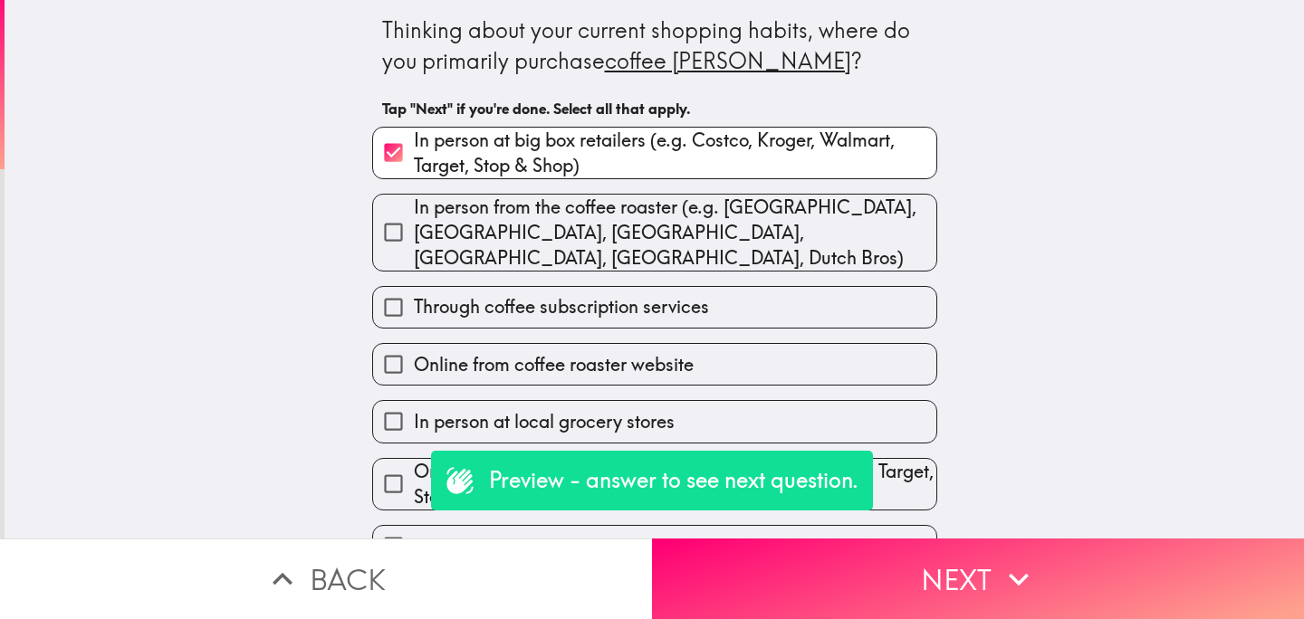
click at [732, 272] on div "Through coffee subscription services" at bounding box center [647, 300] width 579 height 57
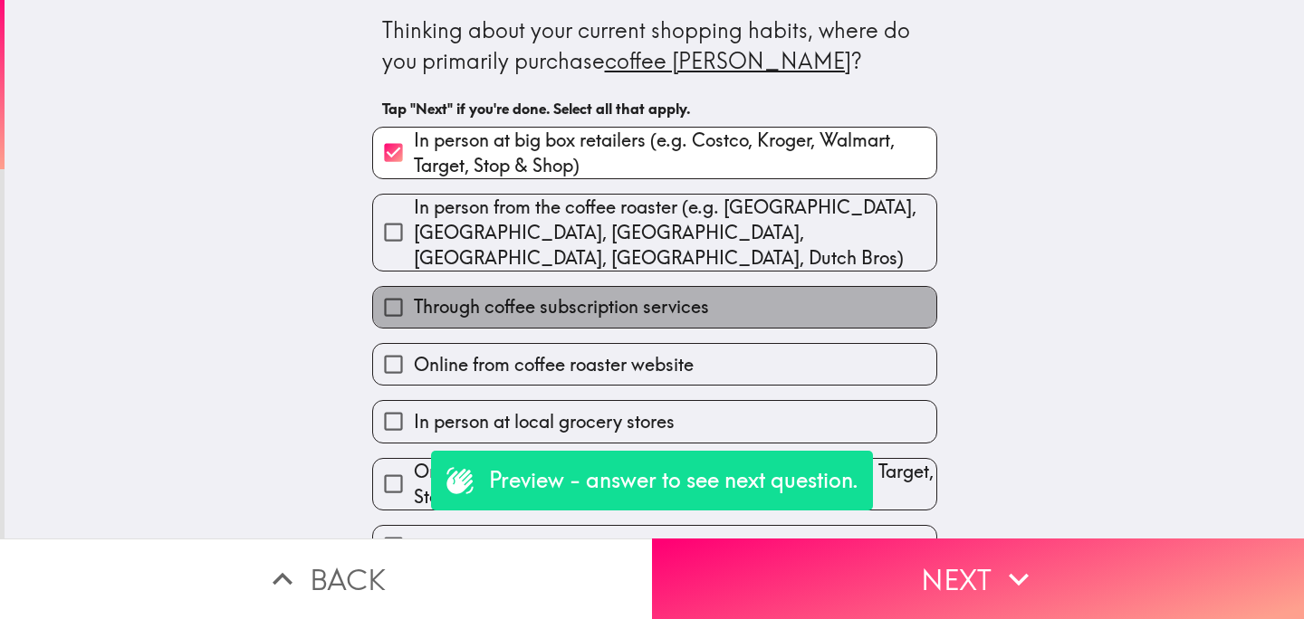
click at [740, 299] on label "Through coffee subscription services" at bounding box center [654, 307] width 563 height 41
click at [414, 299] on input "Through coffee subscription services" at bounding box center [393, 307] width 41 height 41
checkbox input "true"
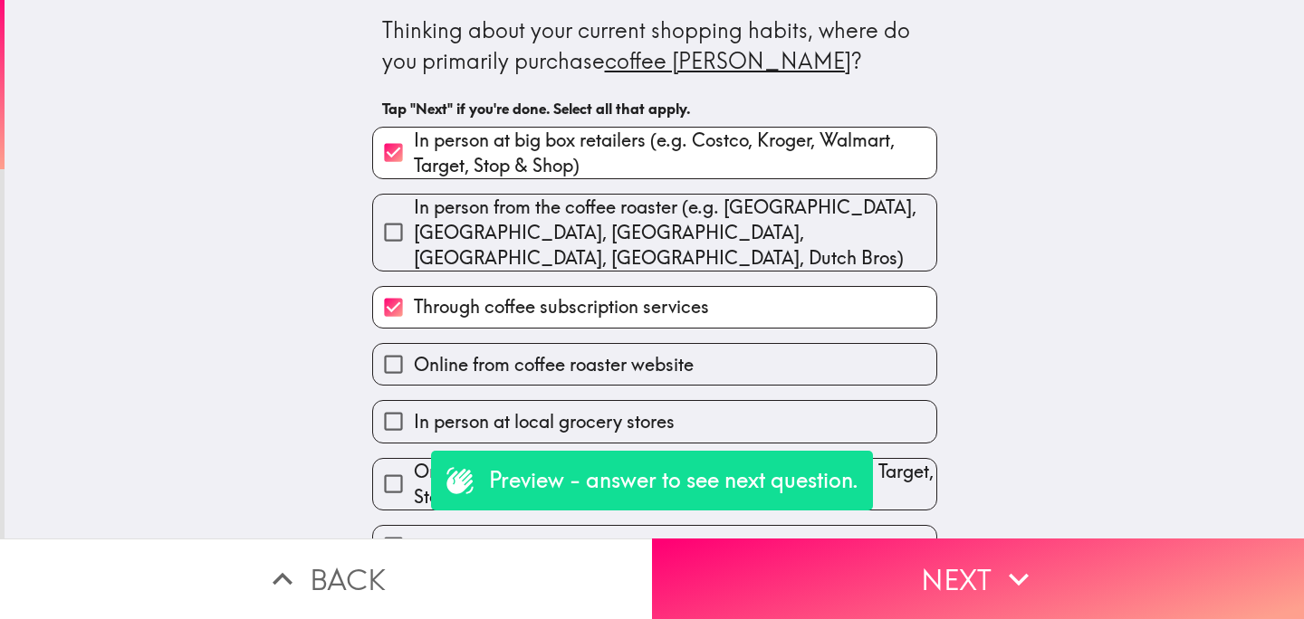
click at [740, 230] on span "In person from the coffee roaster (e.g. La Colombe, Stumptown, Starbucks, Dunki…" at bounding box center [675, 233] width 522 height 76
click at [414, 230] on input "In person from the coffee roaster (e.g. La Colombe, Stumptown, Starbucks, Dunki…" at bounding box center [393, 232] width 41 height 41
checkbox input "true"
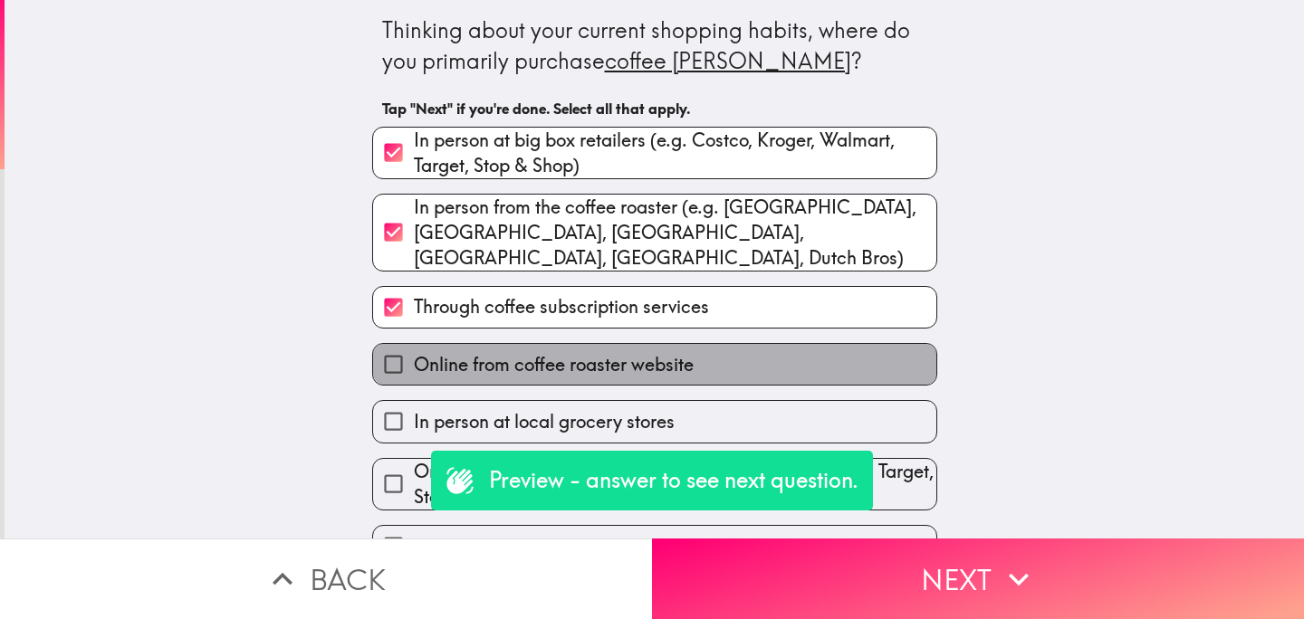
click at [698, 344] on label "Online from coffee roaster website" at bounding box center [654, 364] width 563 height 41
click at [414, 344] on input "Online from coffee roaster website" at bounding box center [393, 364] width 41 height 41
checkbox input "true"
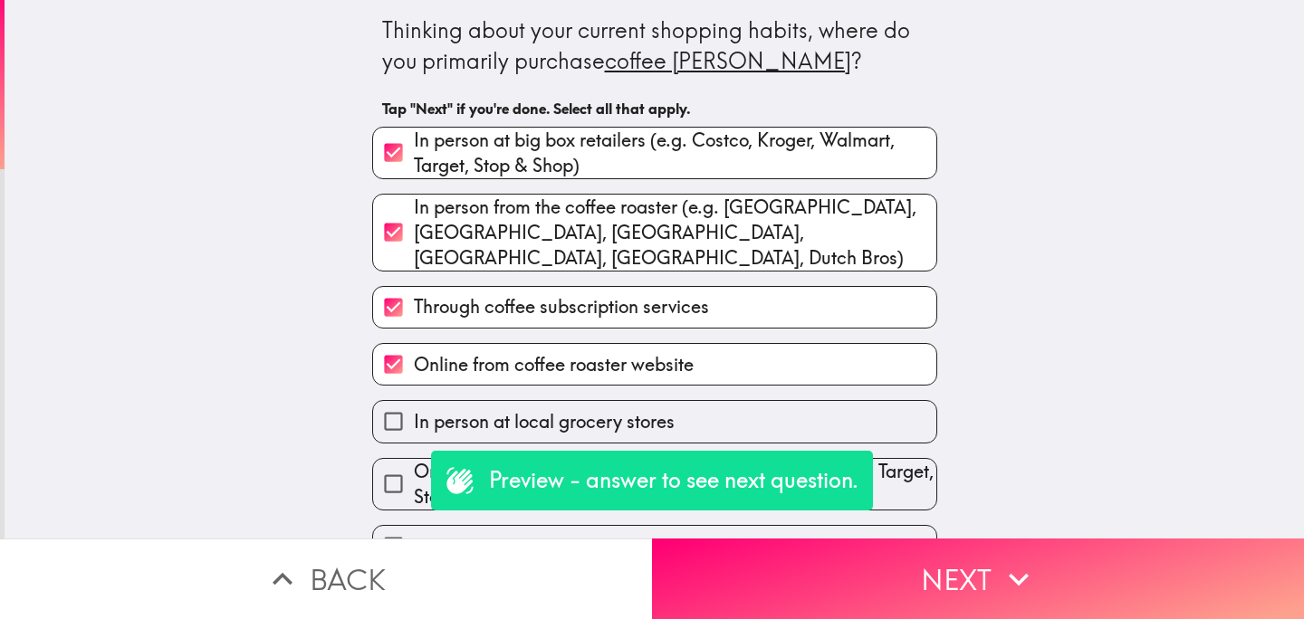
scroll to position [68, 0]
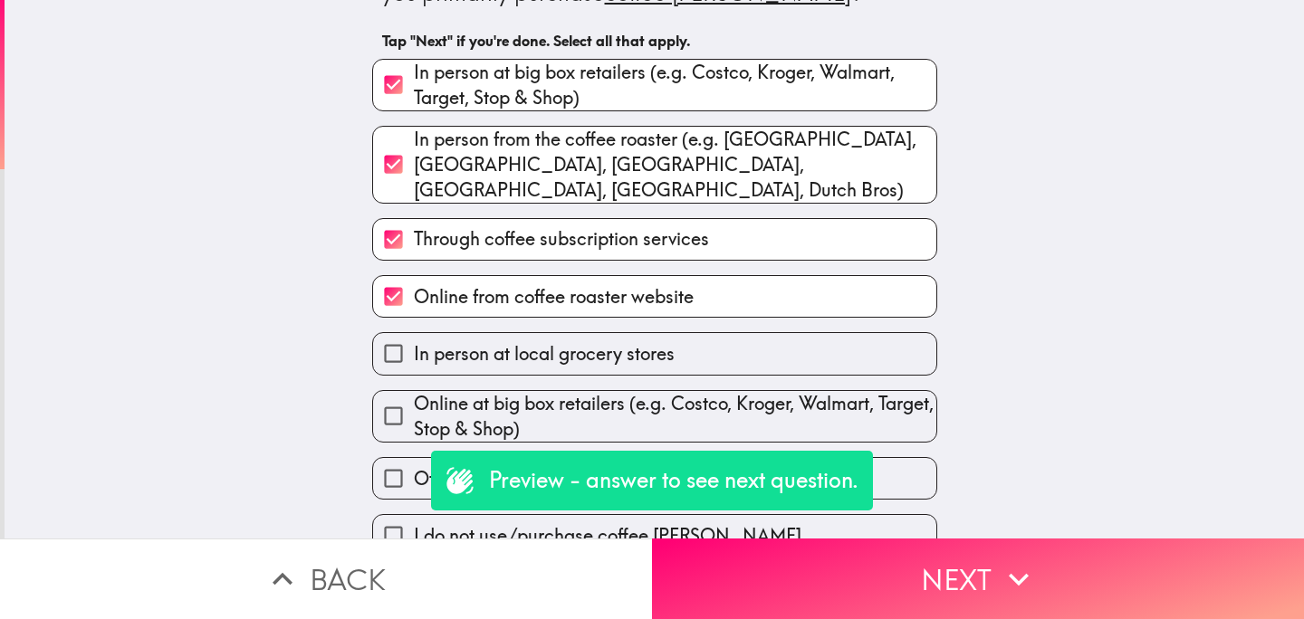
click at [698, 341] on label "In person at local grocery stores" at bounding box center [654, 353] width 563 height 41
click at [414, 341] on input "In person at local grocery stores" at bounding box center [393, 353] width 41 height 41
checkbox input "true"
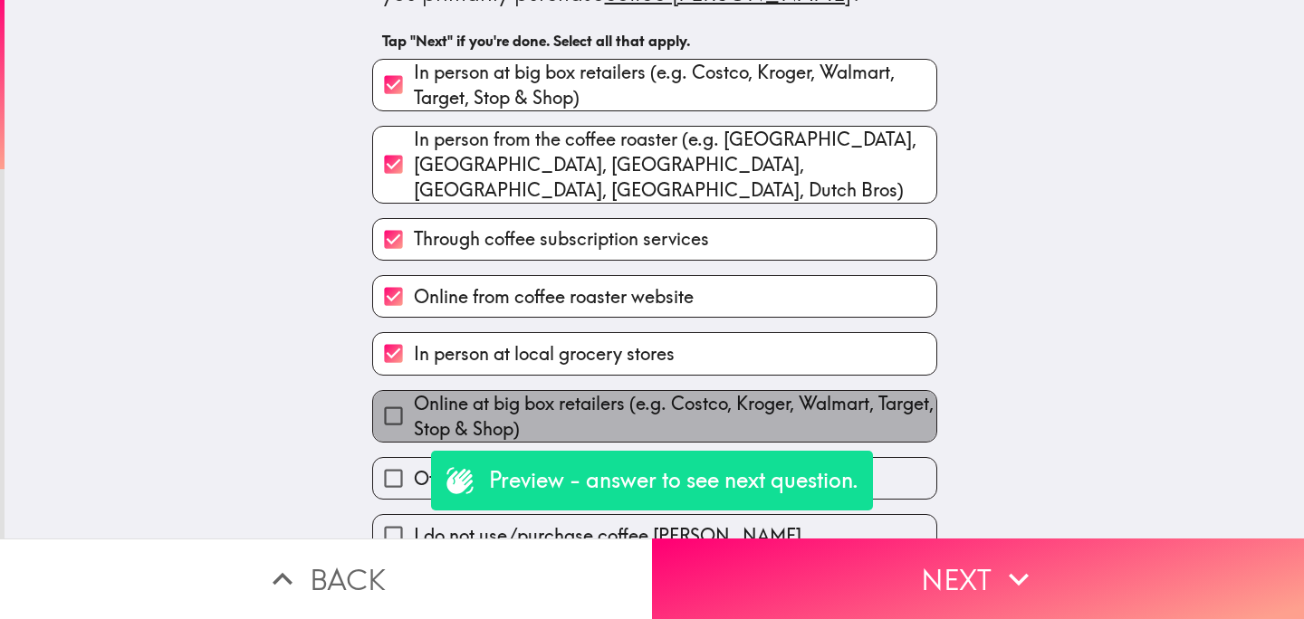
click at [672, 391] on span "Online at big box retailers (e.g. Costco, Kroger, Walmart, Target, Stop & Shop)" at bounding box center [675, 416] width 522 height 51
click at [414, 396] on input "Online at big box retailers (e.g. Costco, Kroger, Walmart, Target, Stop & Shop)" at bounding box center [393, 416] width 41 height 41
checkbox input "true"
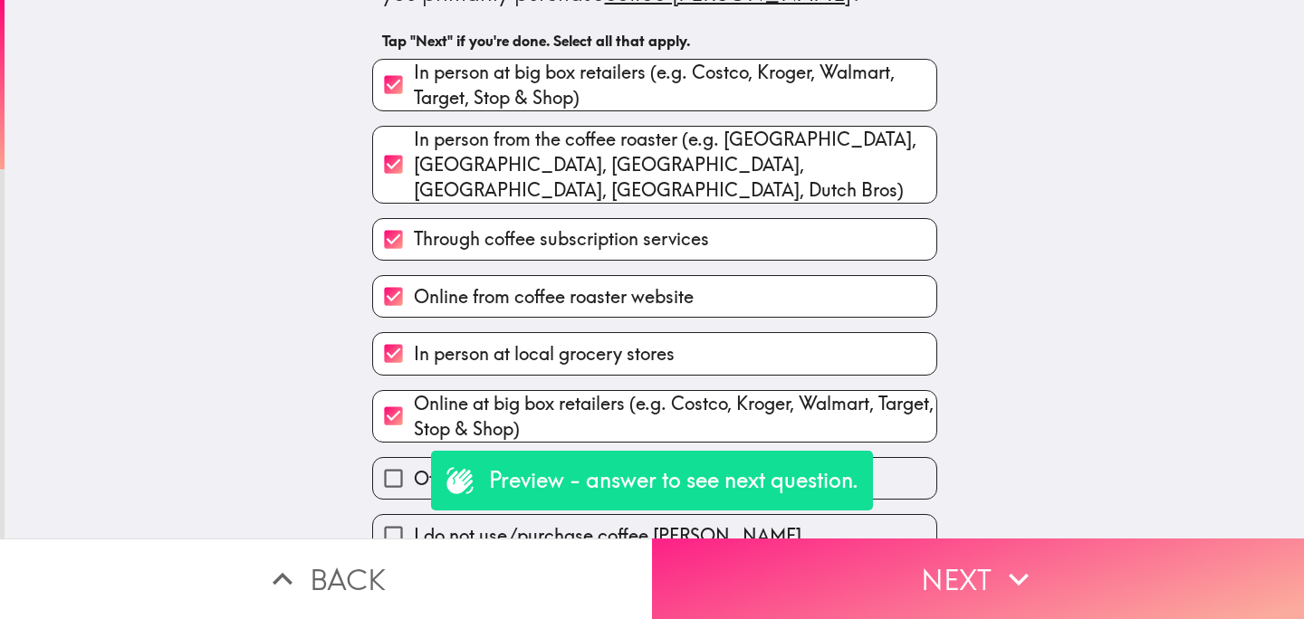
click at [905, 569] on button "Next" at bounding box center [978, 579] width 652 height 81
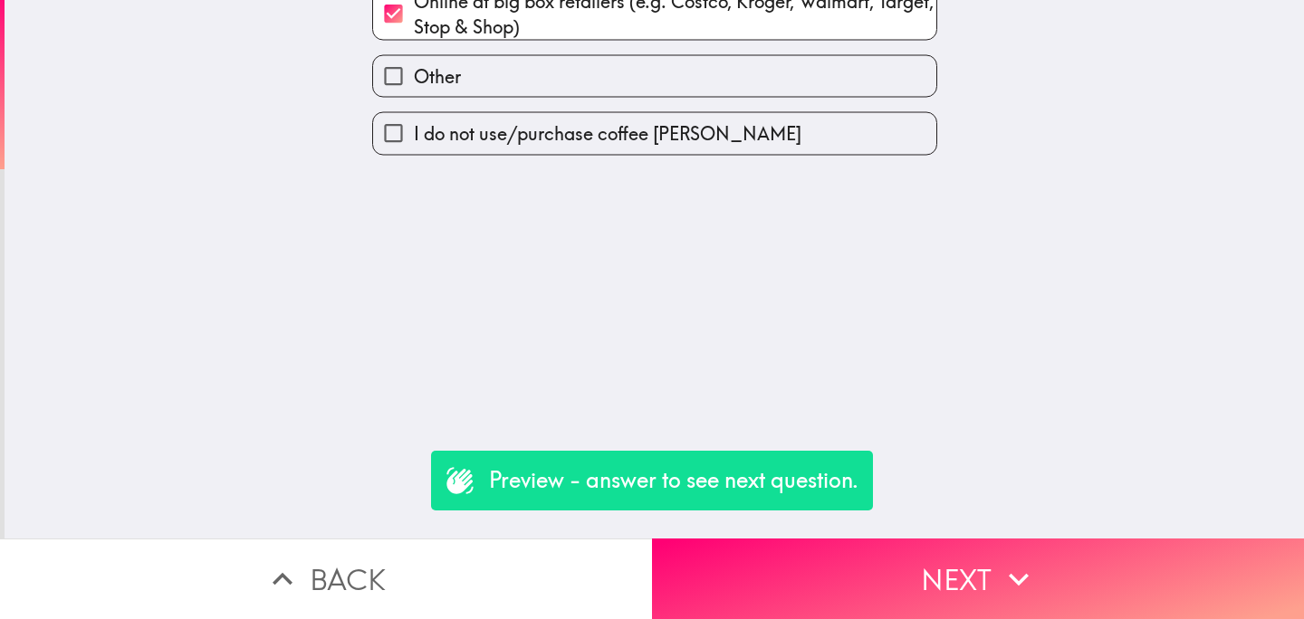
scroll to position [0, 0]
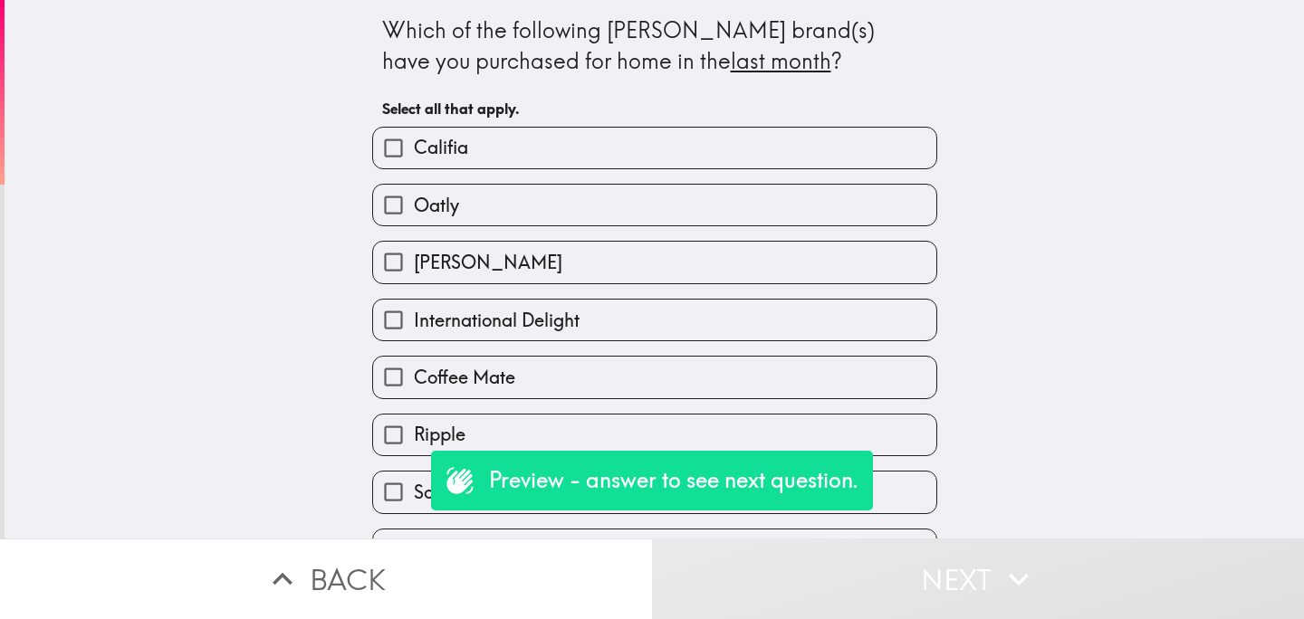
click at [650, 369] on label "Coffee Mate" at bounding box center [654, 377] width 563 height 41
click at [414, 369] on input "Coffee Mate" at bounding box center [393, 377] width 41 height 41
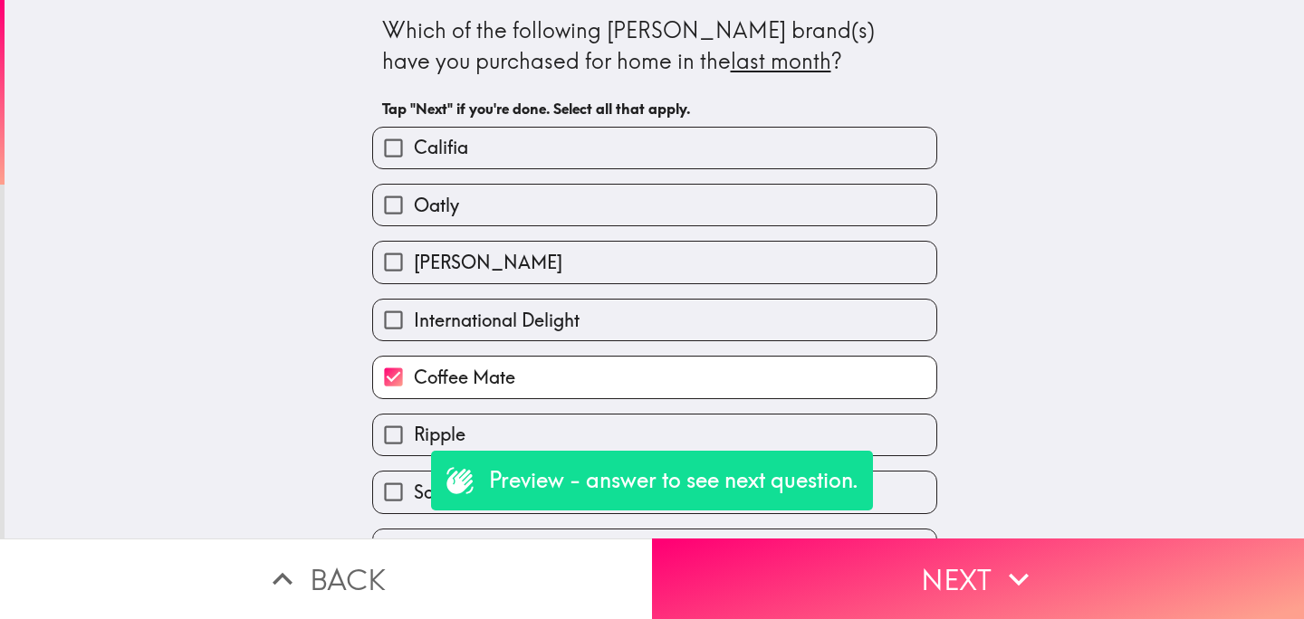
click at [673, 397] on label "Coffee Mate" at bounding box center [654, 377] width 563 height 41
click at [414, 397] on input "Coffee Mate" at bounding box center [393, 377] width 41 height 41
checkbox input "false"
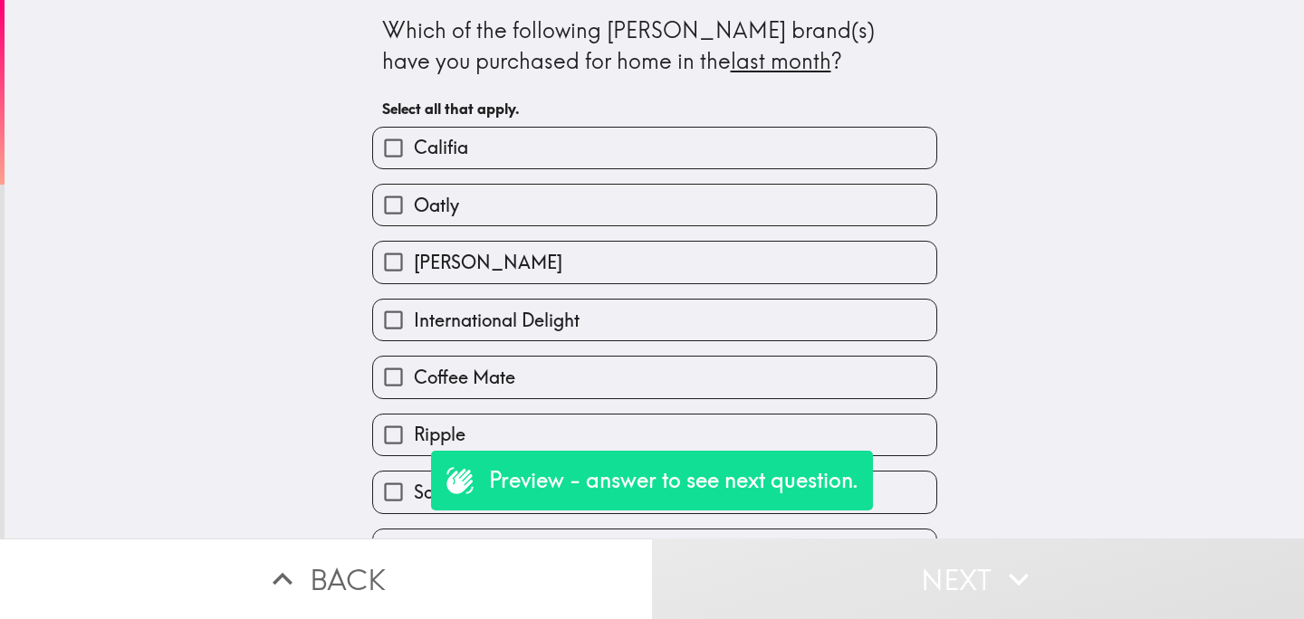
click at [704, 336] on label "International Delight" at bounding box center [654, 320] width 563 height 41
click at [414, 336] on input "International Delight" at bounding box center [393, 320] width 41 height 41
checkbox input "true"
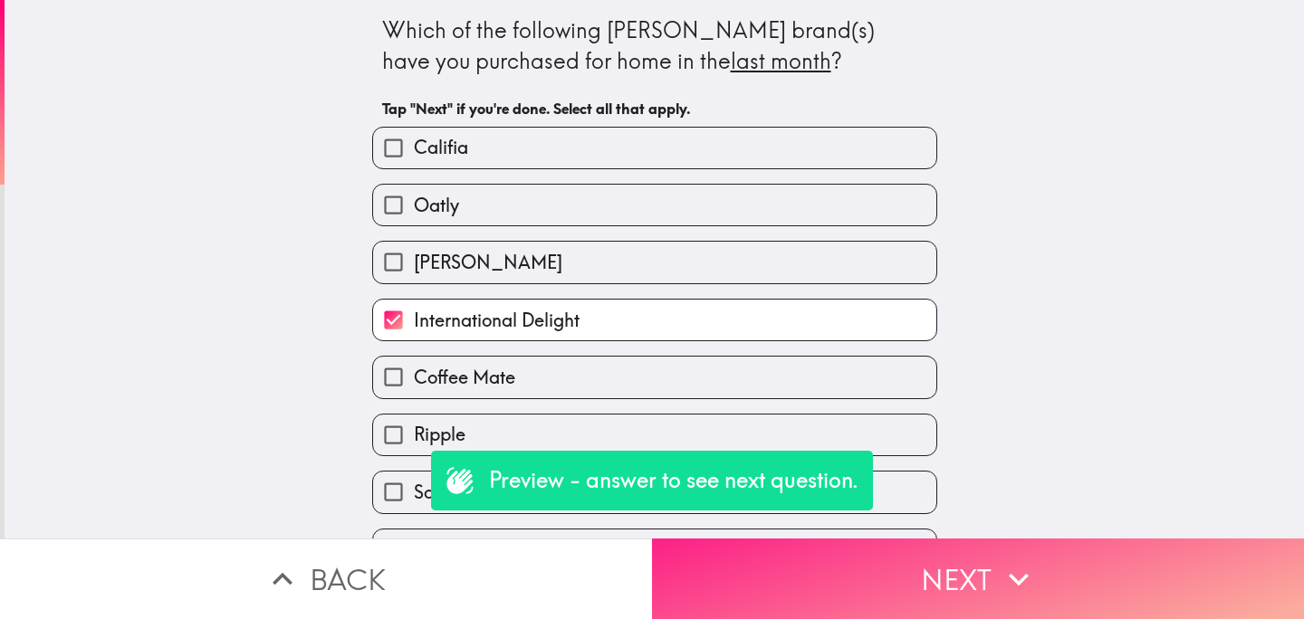
click at [810, 578] on button "Next" at bounding box center [978, 579] width 652 height 81
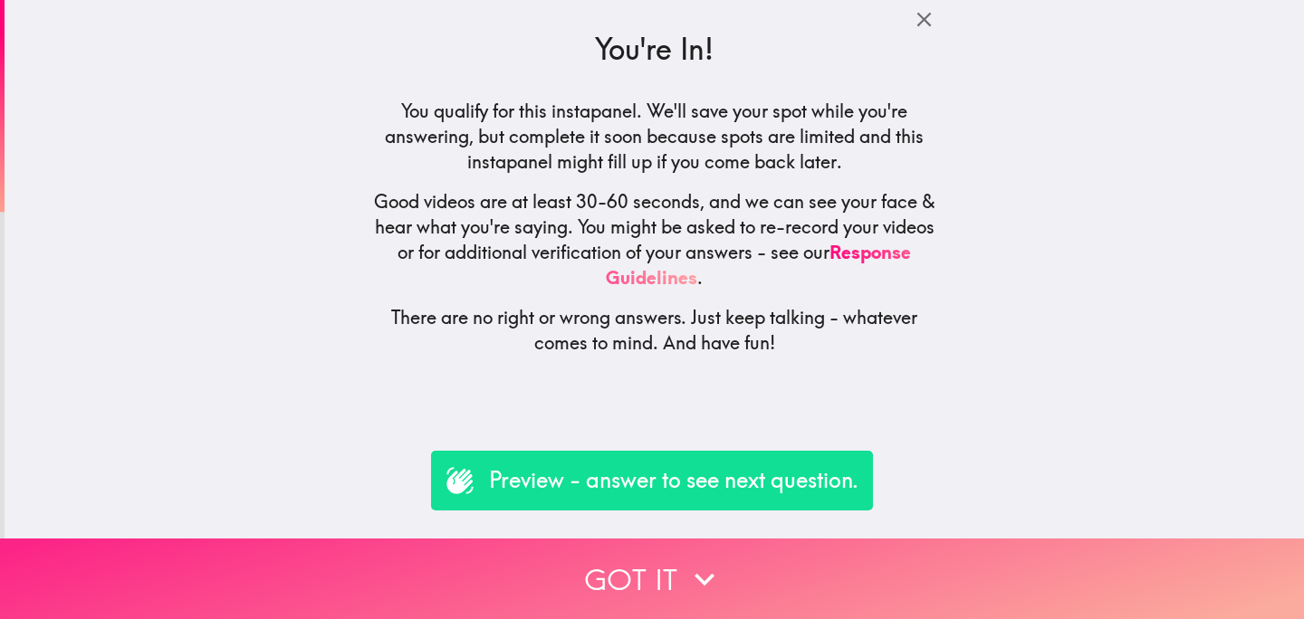
click at [530, 549] on button "Got it" at bounding box center [652, 579] width 1304 height 81
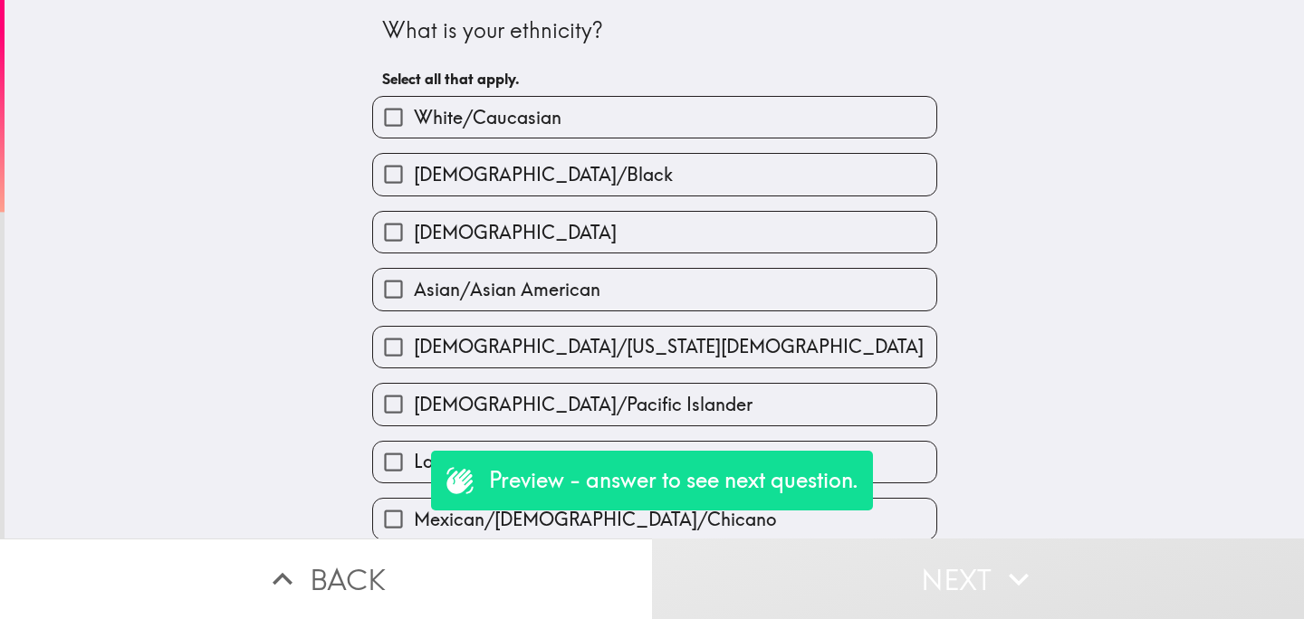
click at [617, 178] on label "African American/Black" at bounding box center [654, 174] width 563 height 41
click at [414, 178] on input "African American/Black" at bounding box center [393, 174] width 41 height 41
checkbox input "true"
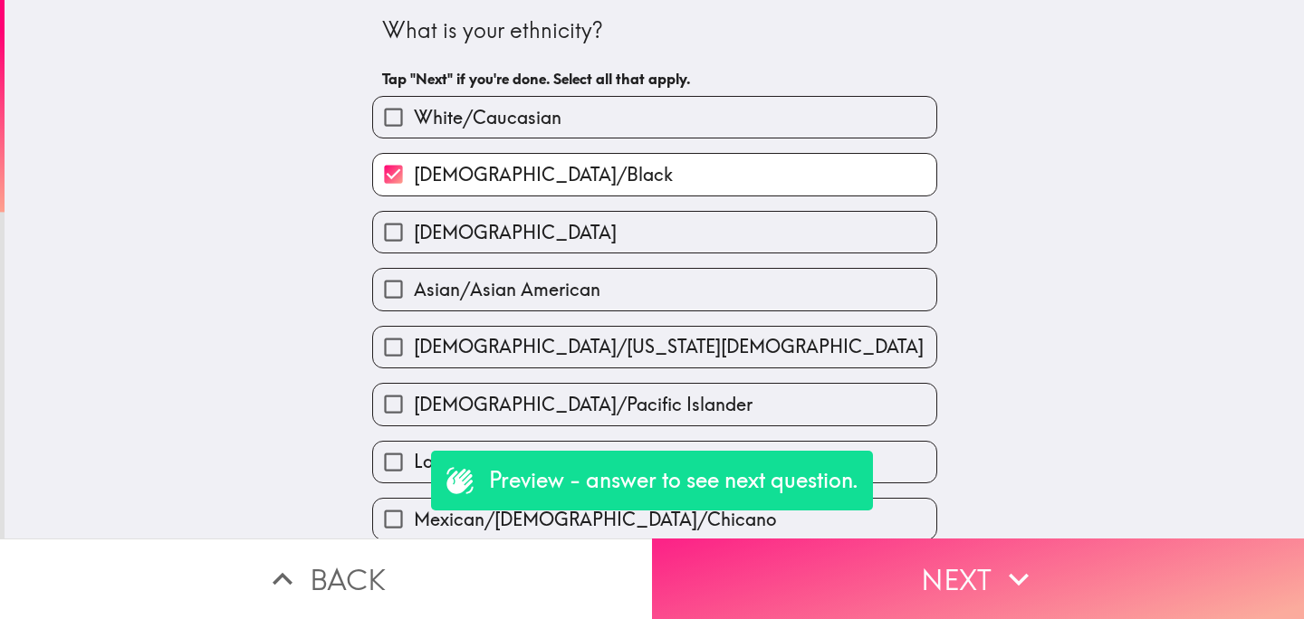
click at [829, 572] on button "Next" at bounding box center [978, 579] width 652 height 81
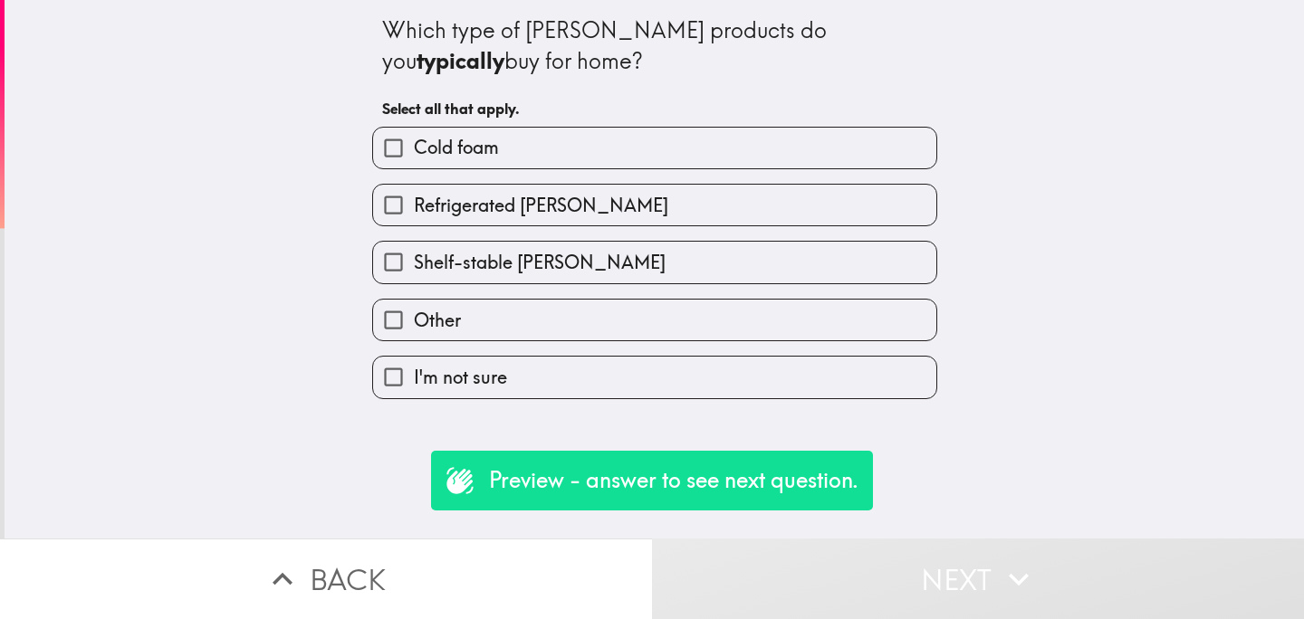
click at [562, 272] on span "Shelf-stable creamer" at bounding box center [540, 262] width 252 height 25
click at [414, 272] on input "Shelf-stable creamer" at bounding box center [393, 262] width 41 height 41
checkbox input "true"
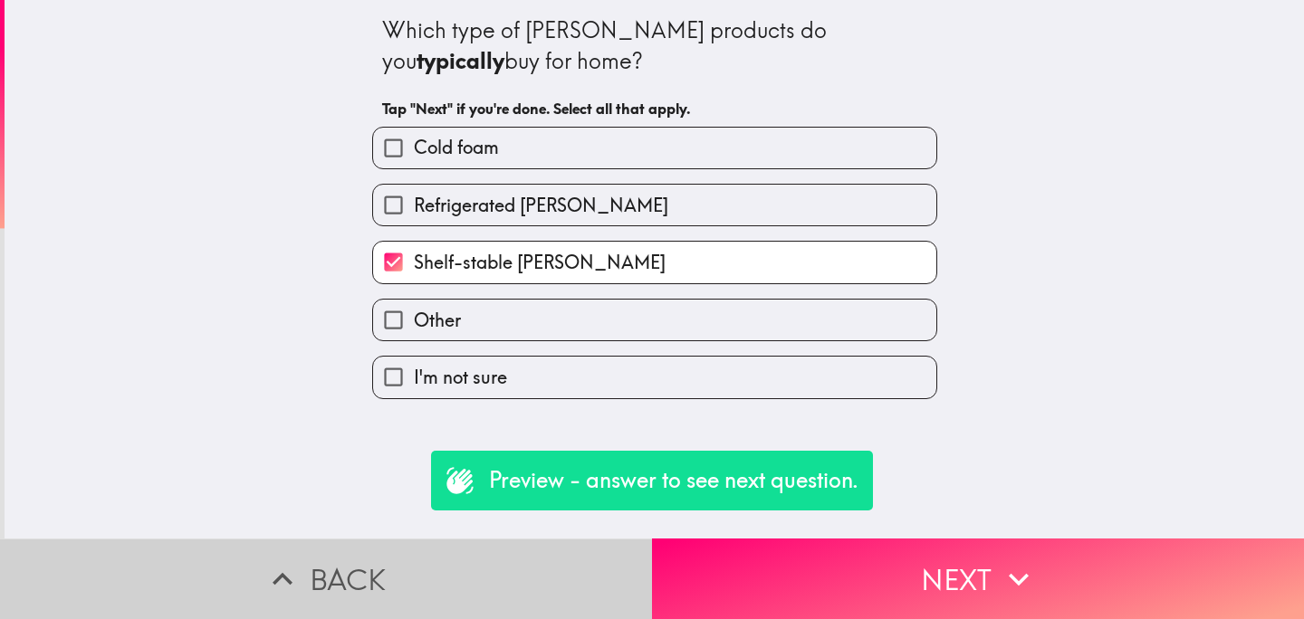
click at [518, 579] on button "Back" at bounding box center [326, 579] width 652 height 81
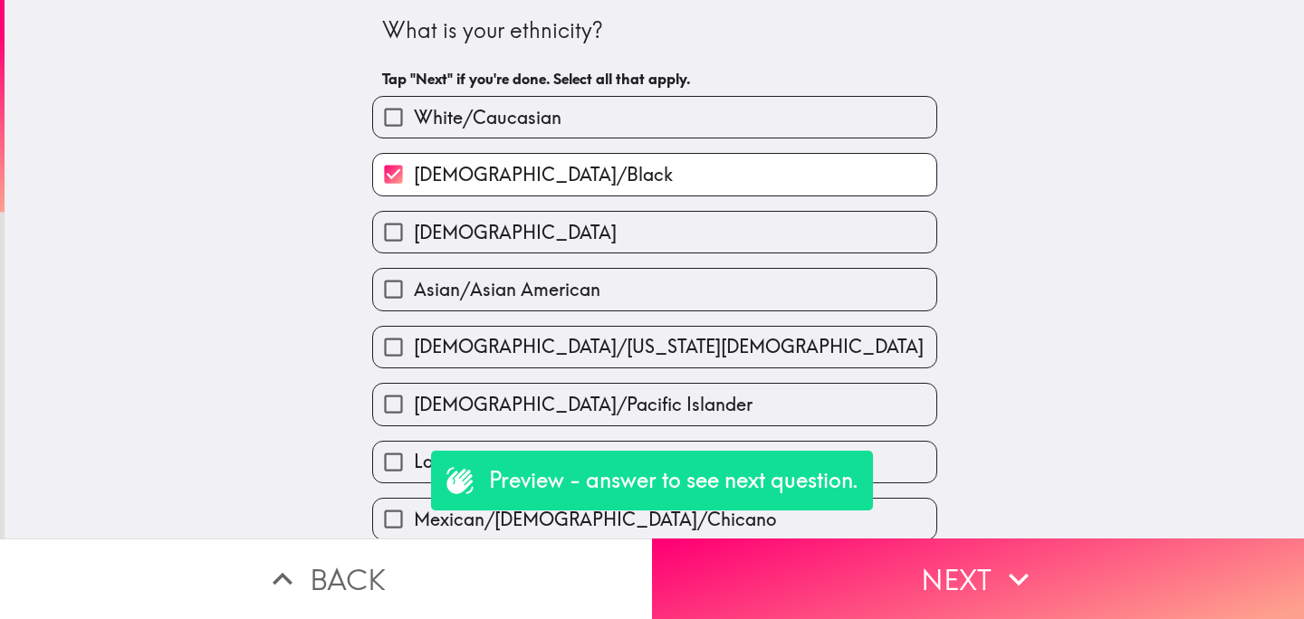
click at [518, 579] on button "Back" at bounding box center [326, 579] width 652 height 81
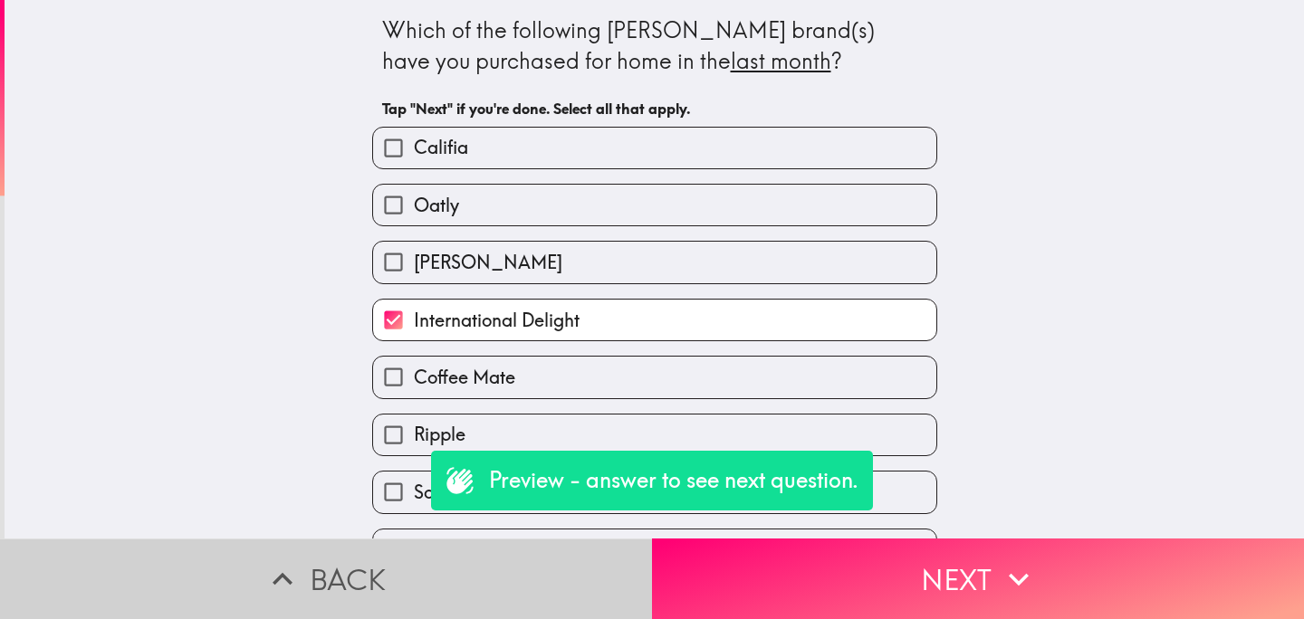
click at [518, 579] on button "Back" at bounding box center [326, 579] width 652 height 81
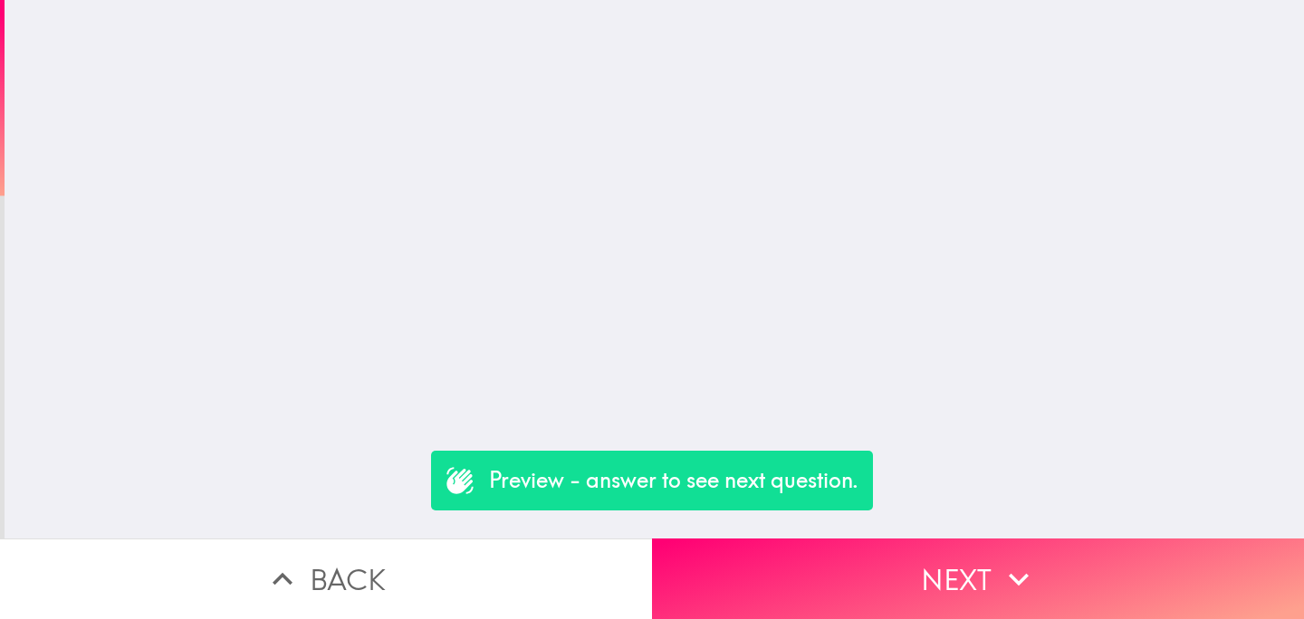
click at [518, 579] on button "Back" at bounding box center [326, 579] width 652 height 81
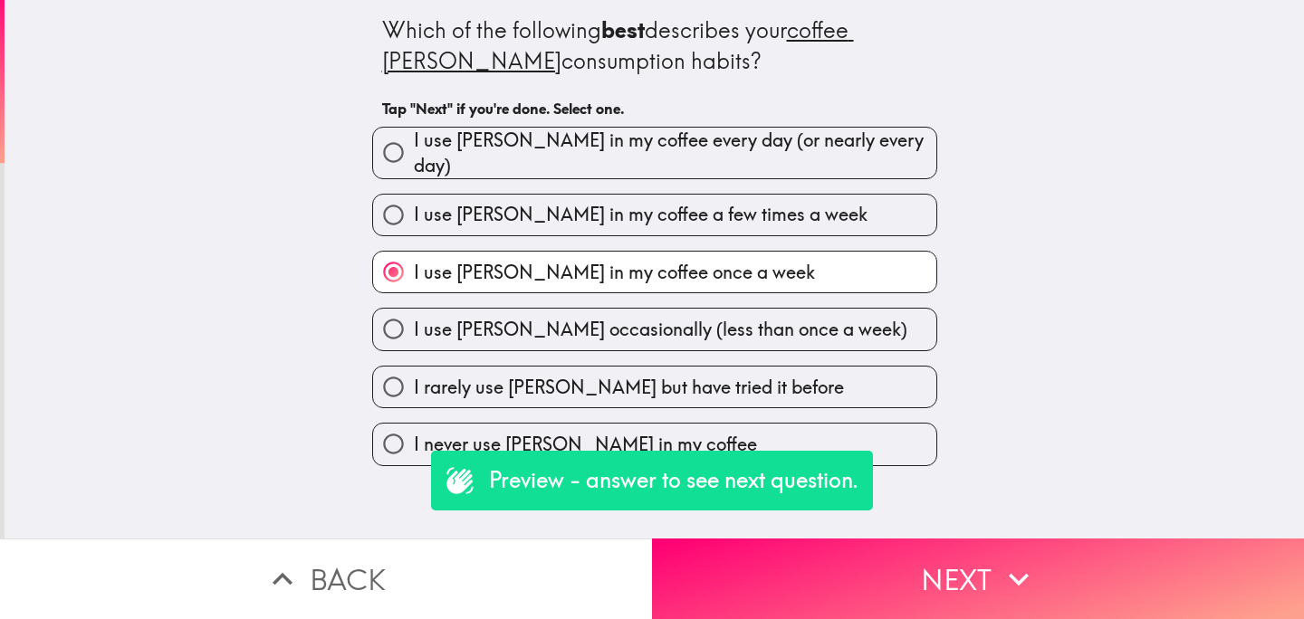
click at [518, 579] on button "Back" at bounding box center [326, 579] width 652 height 81
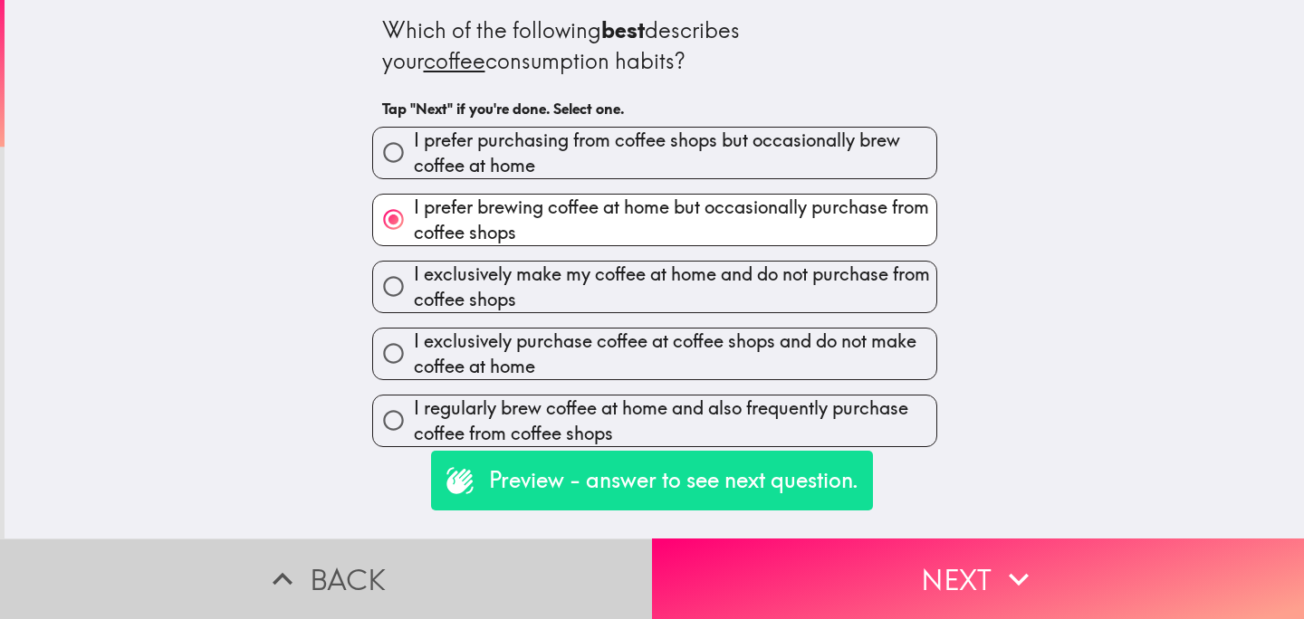
click at [518, 579] on button "Back" at bounding box center [326, 579] width 652 height 81
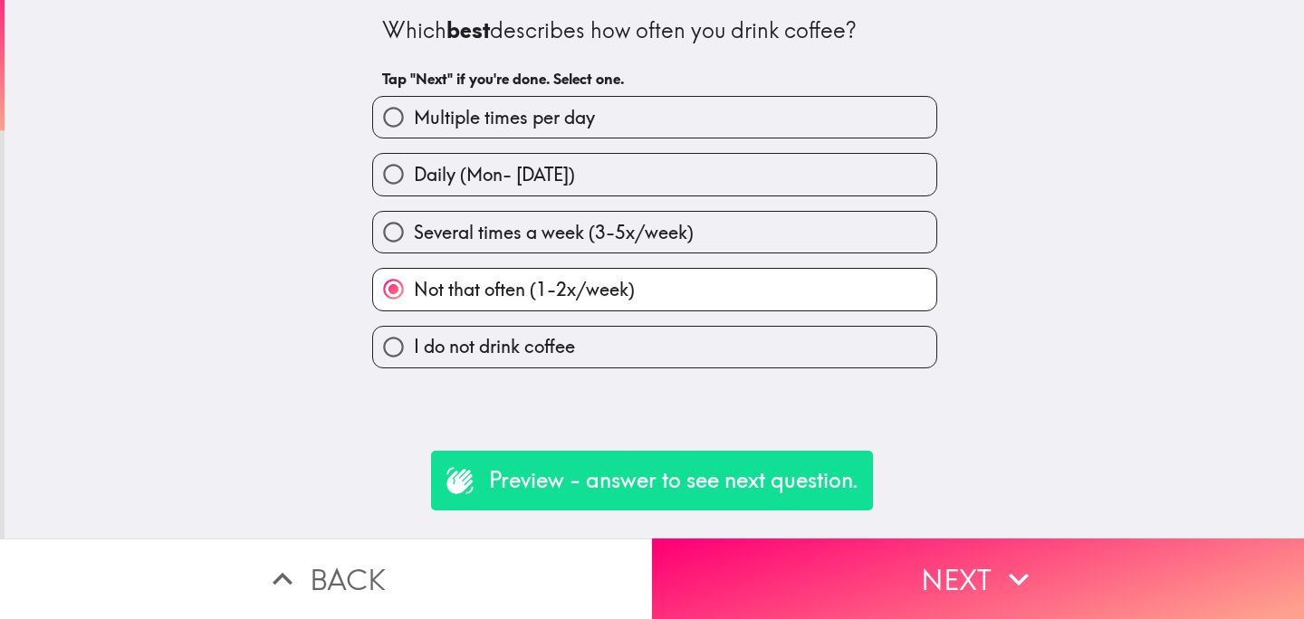
click at [518, 579] on button "Back" at bounding box center [326, 579] width 652 height 81
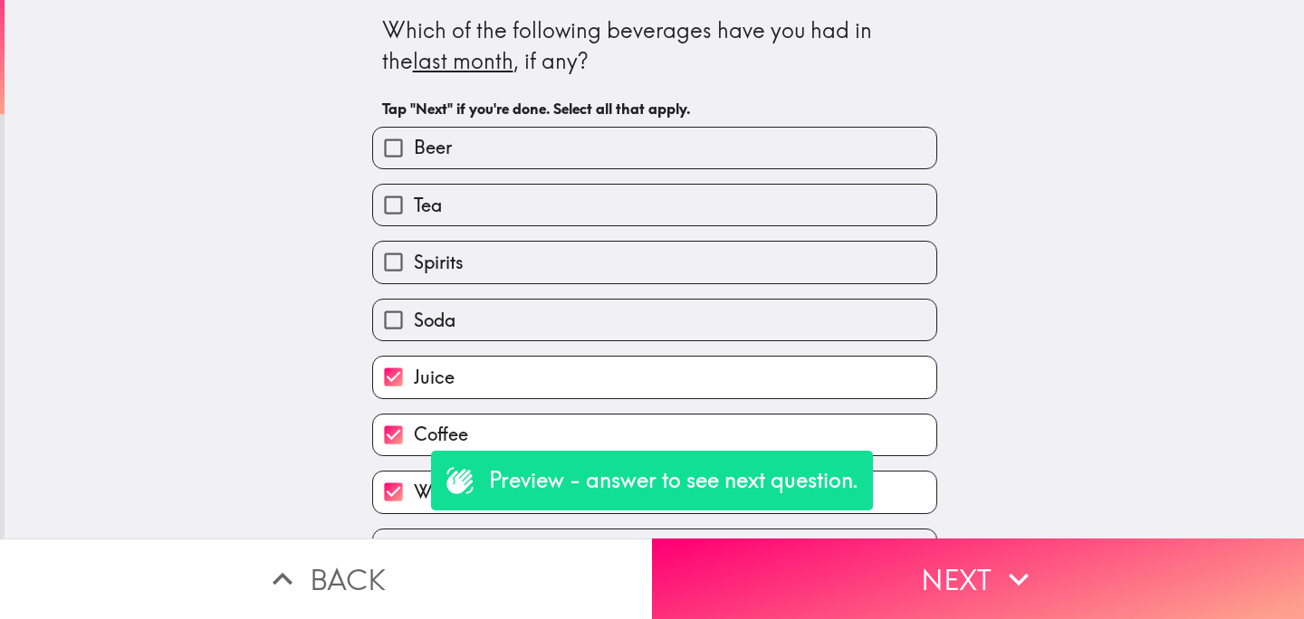
click at [518, 579] on button "Back" at bounding box center [326, 579] width 652 height 81
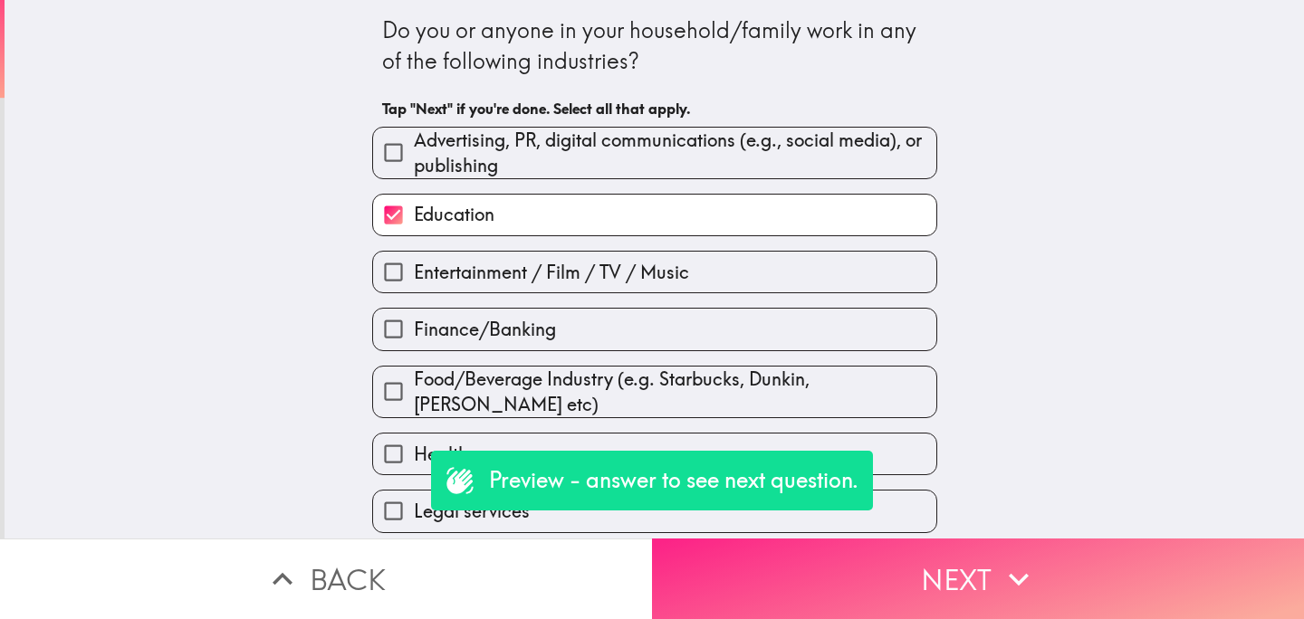
click at [845, 585] on button "Next" at bounding box center [978, 579] width 652 height 81
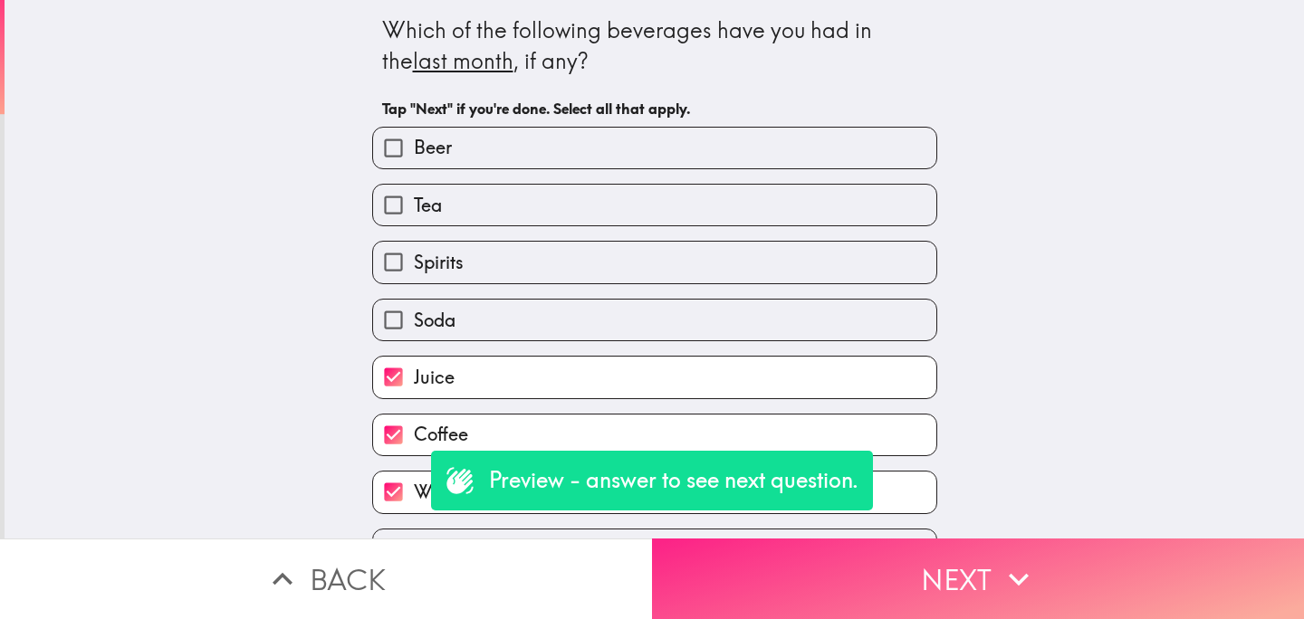
click at [846, 585] on button "Next" at bounding box center [978, 579] width 652 height 81
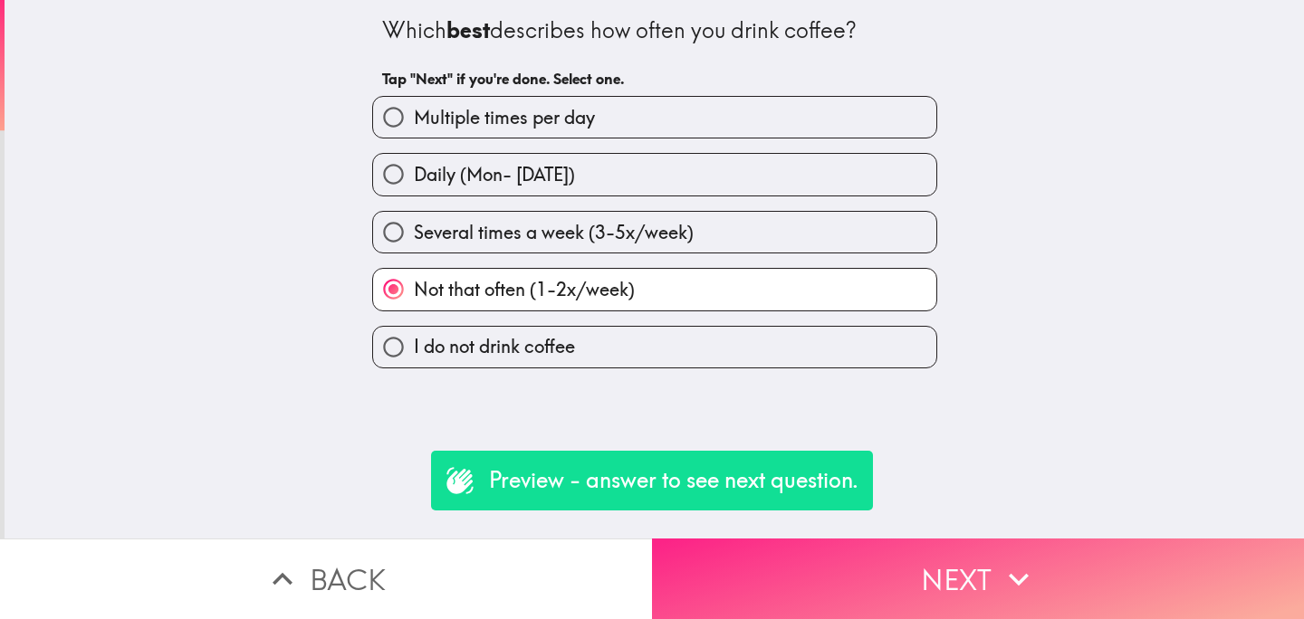
click at [846, 585] on button "Next" at bounding box center [978, 579] width 652 height 81
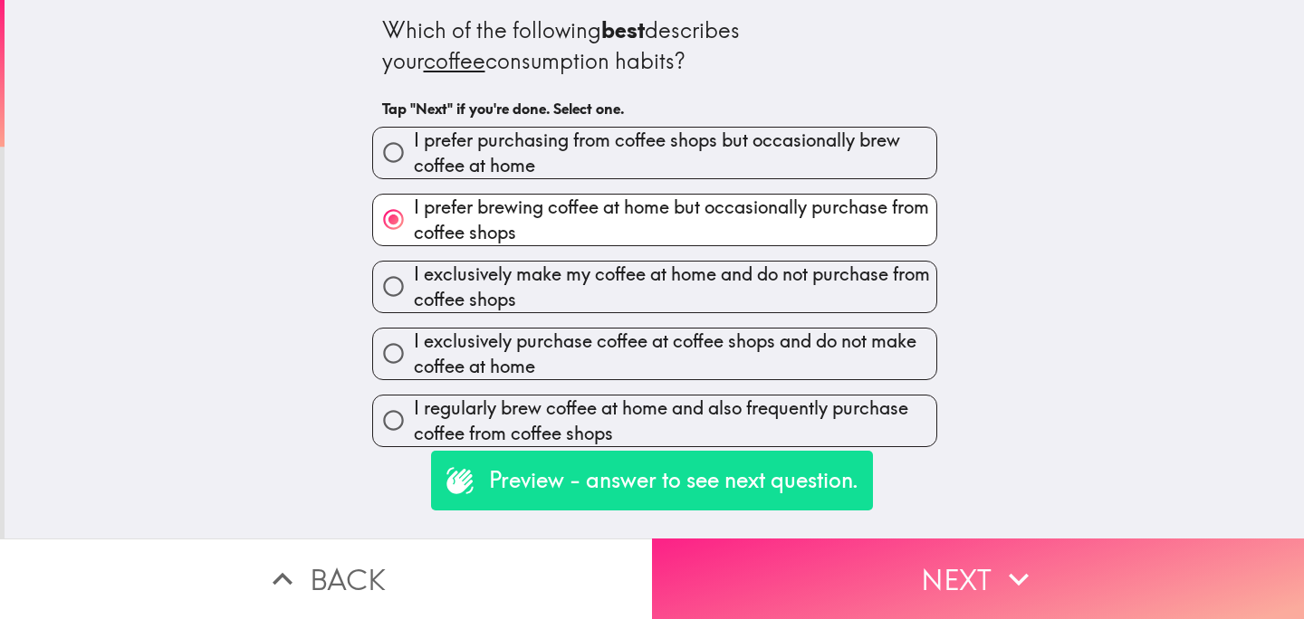
click at [846, 585] on button "Next" at bounding box center [978, 579] width 652 height 81
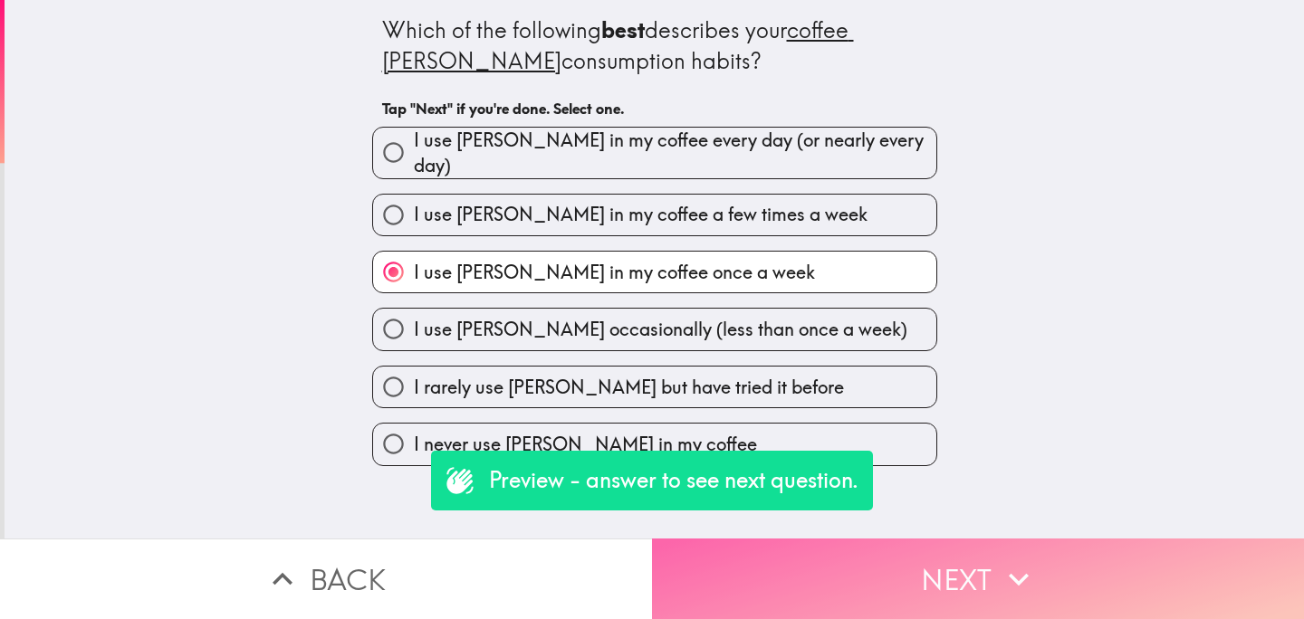
click at [846, 585] on button "Next" at bounding box center [978, 579] width 652 height 81
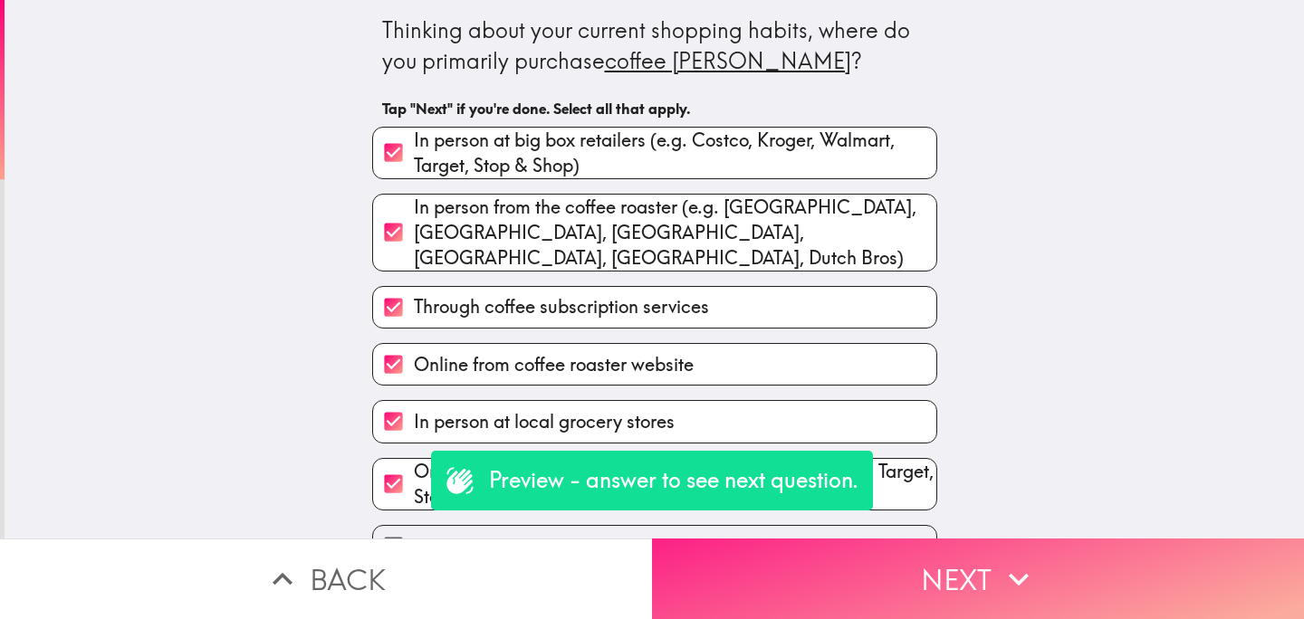
click at [846, 585] on button "Next" at bounding box center [978, 579] width 652 height 81
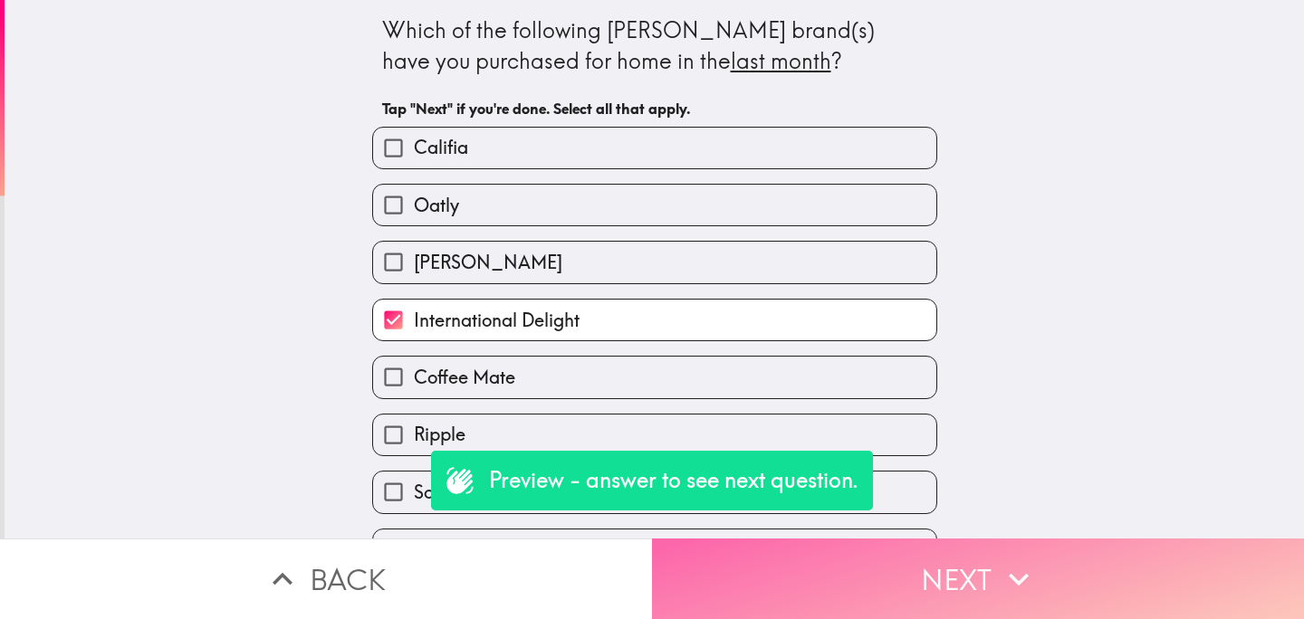
click at [846, 585] on button "Next" at bounding box center [978, 579] width 652 height 81
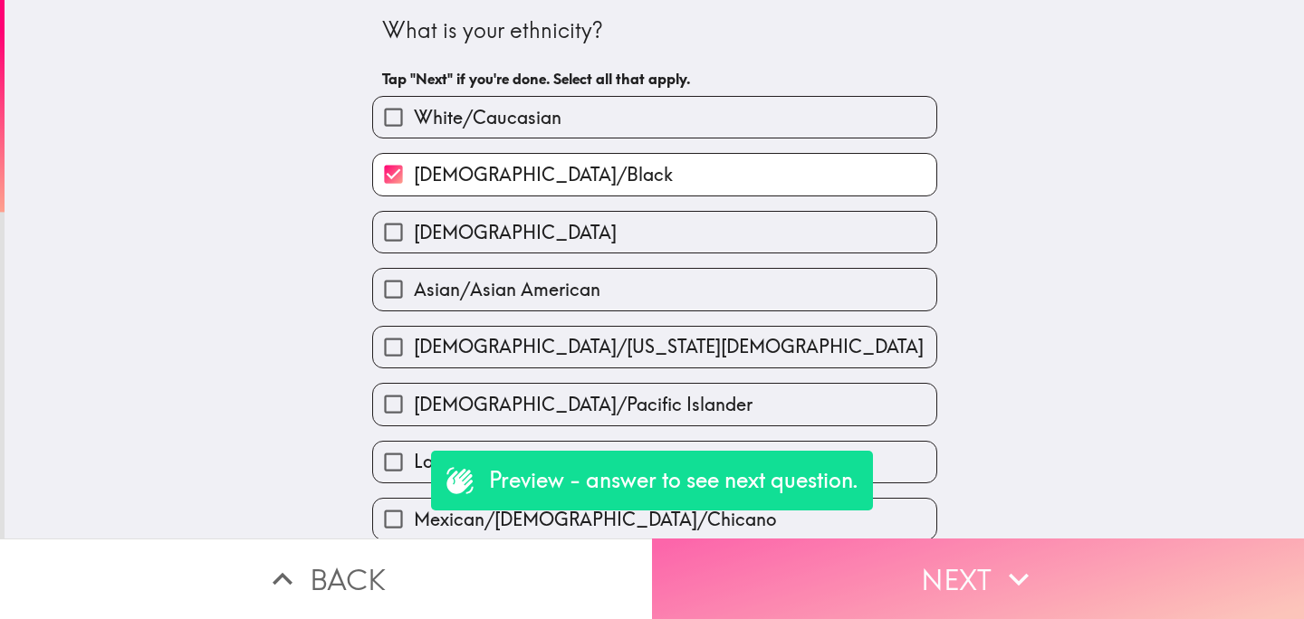
click at [846, 586] on button "Next" at bounding box center [978, 579] width 652 height 81
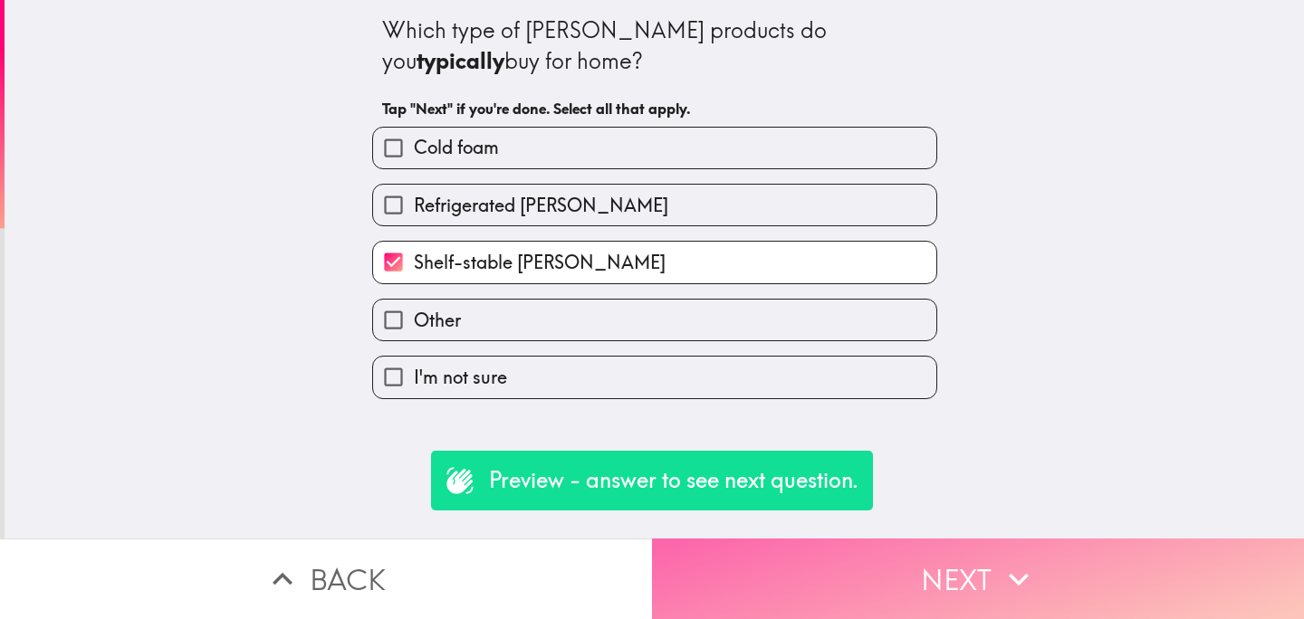
click at [846, 581] on button "Next" at bounding box center [978, 579] width 652 height 81
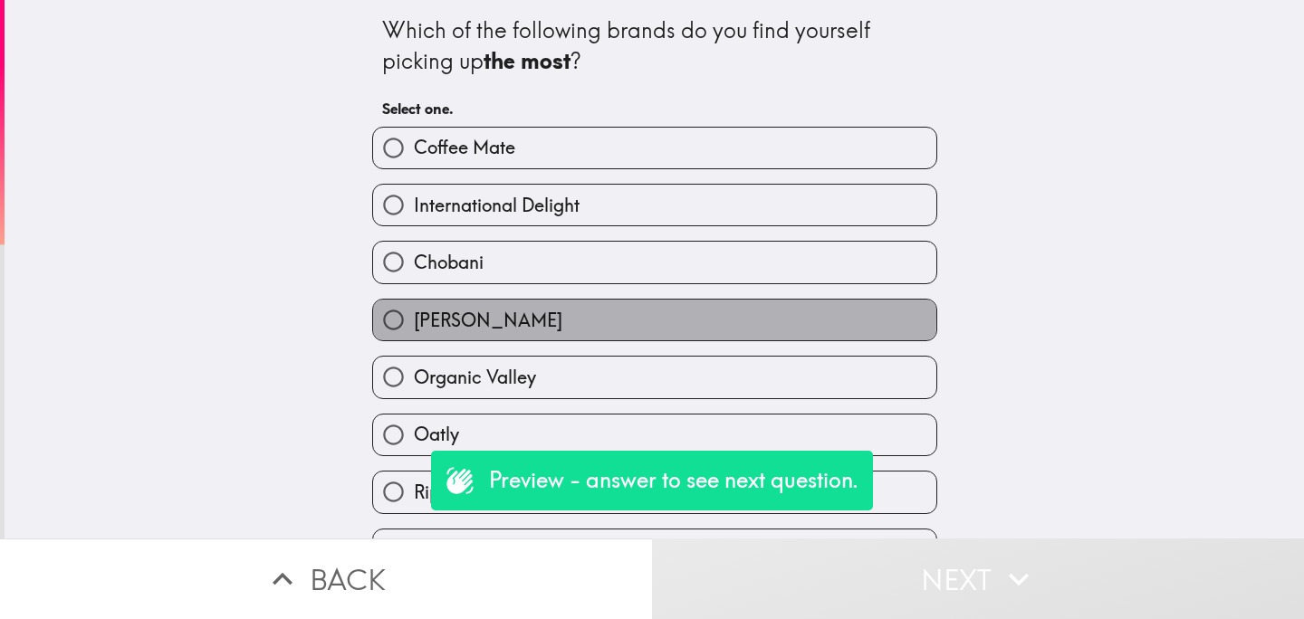
click at [520, 319] on label "Duncan" at bounding box center [654, 320] width 563 height 41
click at [414, 319] on input "Duncan" at bounding box center [393, 320] width 41 height 41
radio input "true"
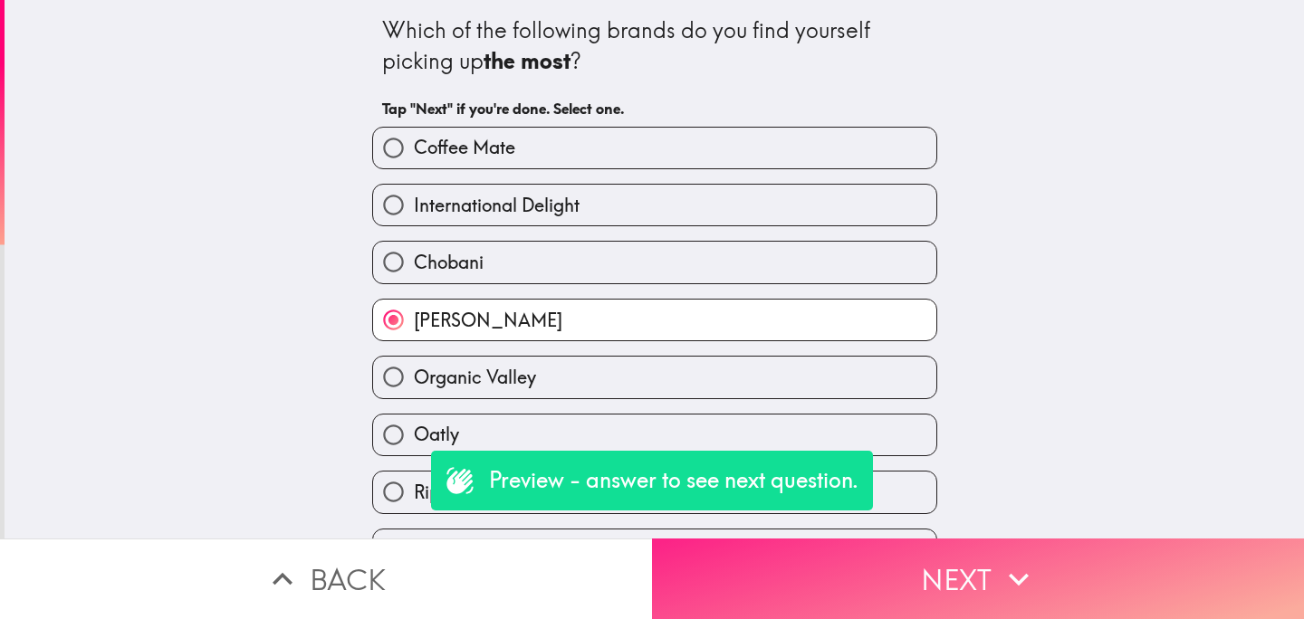
click at [871, 569] on button "Next" at bounding box center [978, 579] width 652 height 81
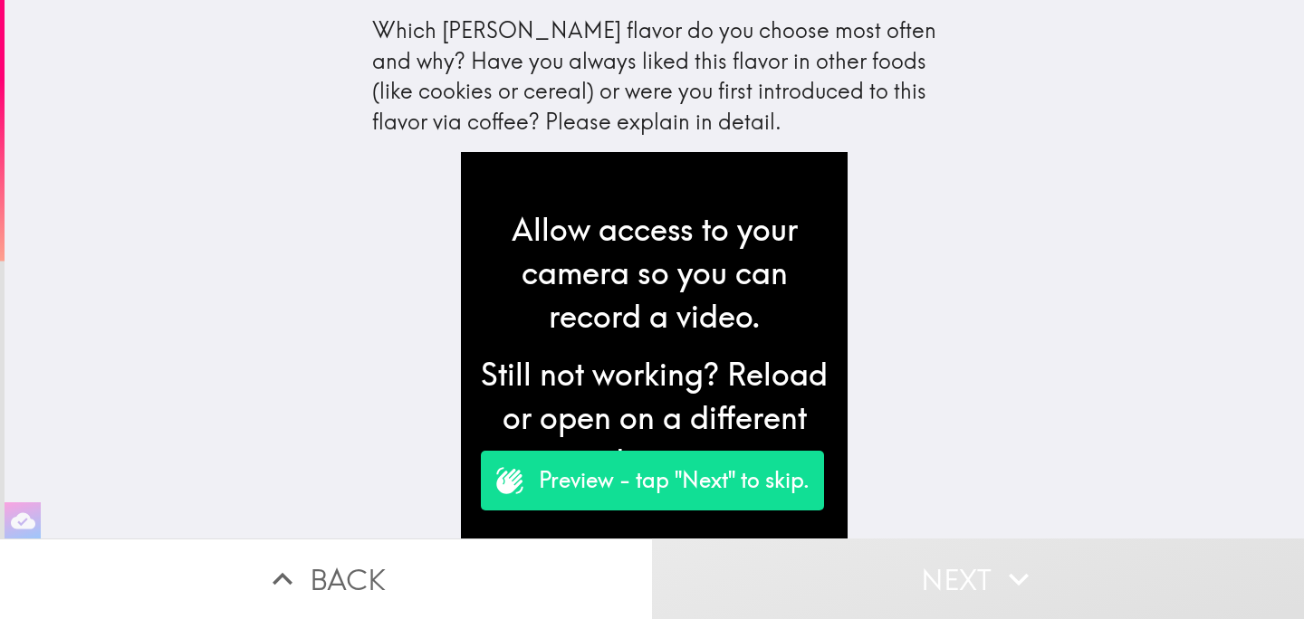
click at [923, 572] on button "Next" at bounding box center [978, 579] width 652 height 81
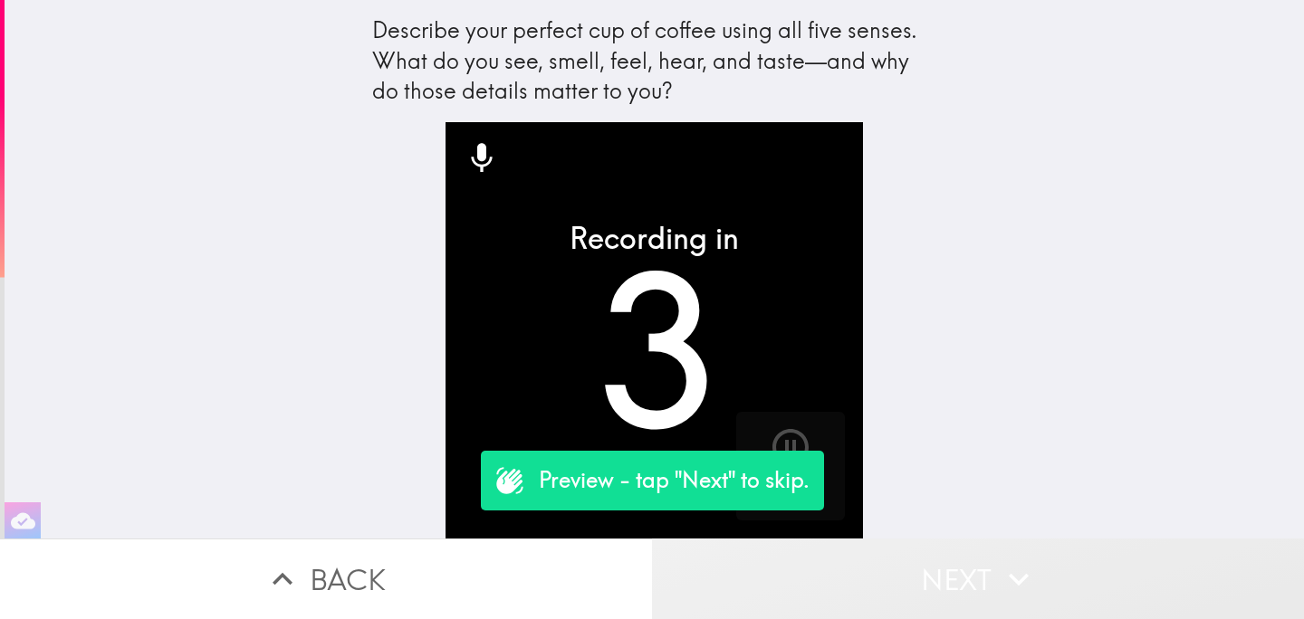
click at [923, 572] on button "Next" at bounding box center [978, 579] width 652 height 81
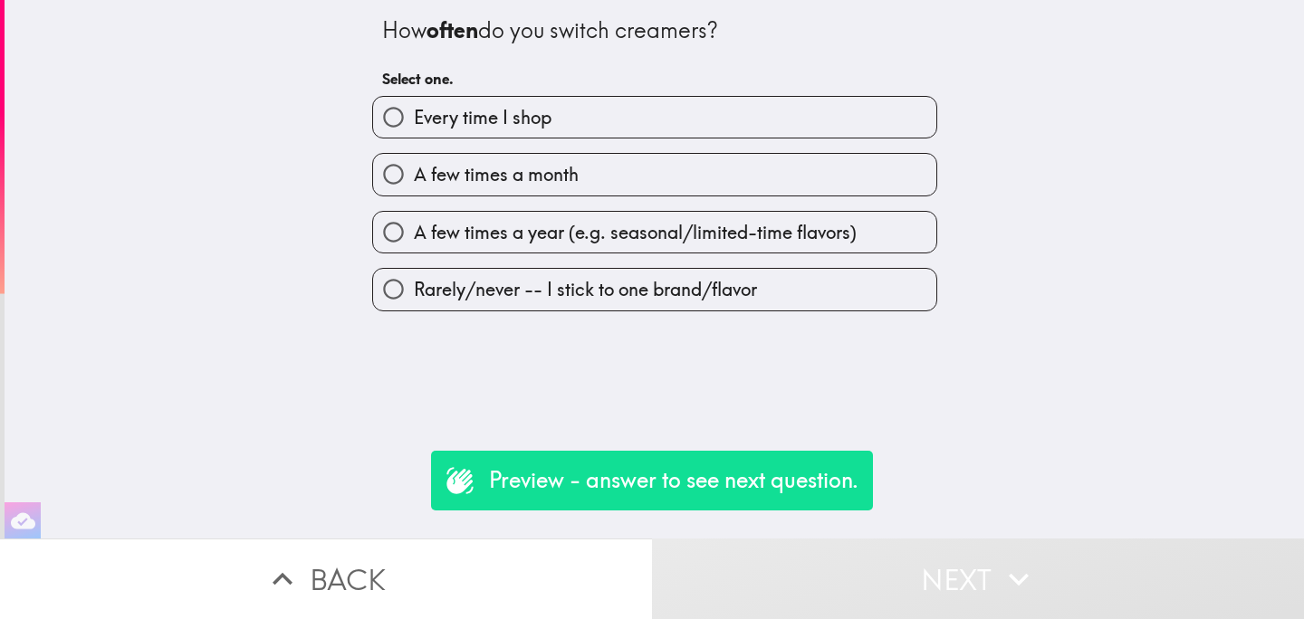
click at [713, 294] on span "Rarely/never -- I stick to one brand/flavor" at bounding box center [585, 289] width 343 height 25
click at [414, 294] on input "Rarely/never -- I stick to one brand/flavor" at bounding box center [393, 289] width 41 height 41
radio input "true"
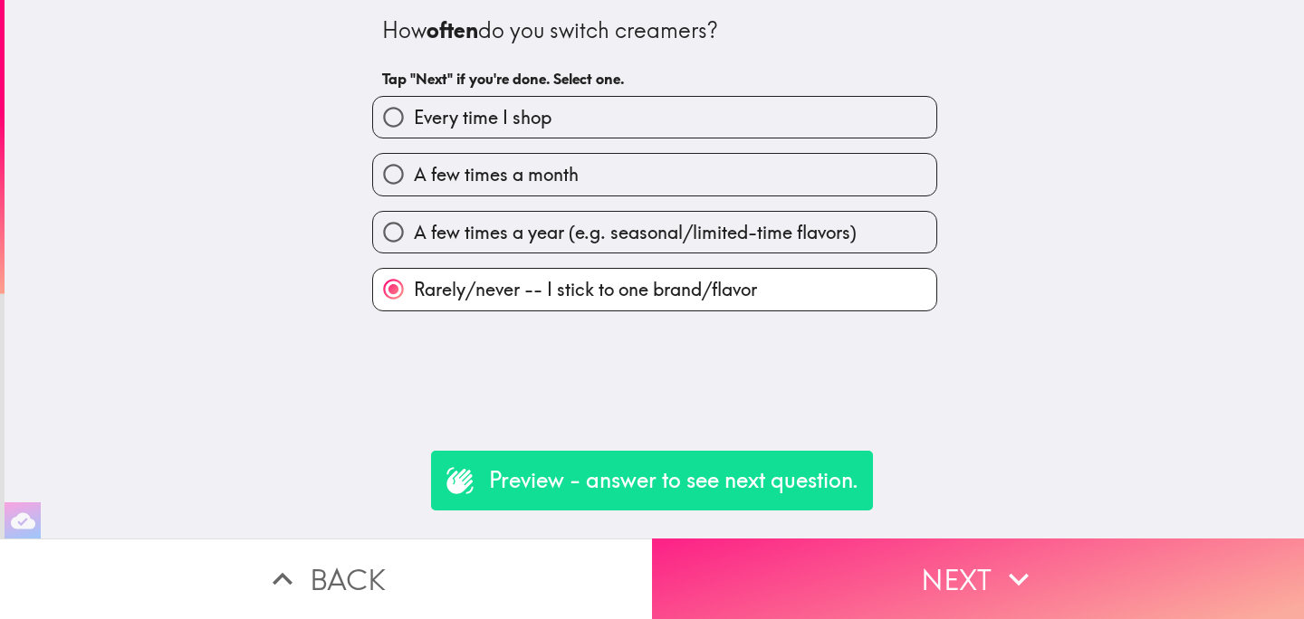
click at [818, 578] on button "Next" at bounding box center [978, 579] width 652 height 81
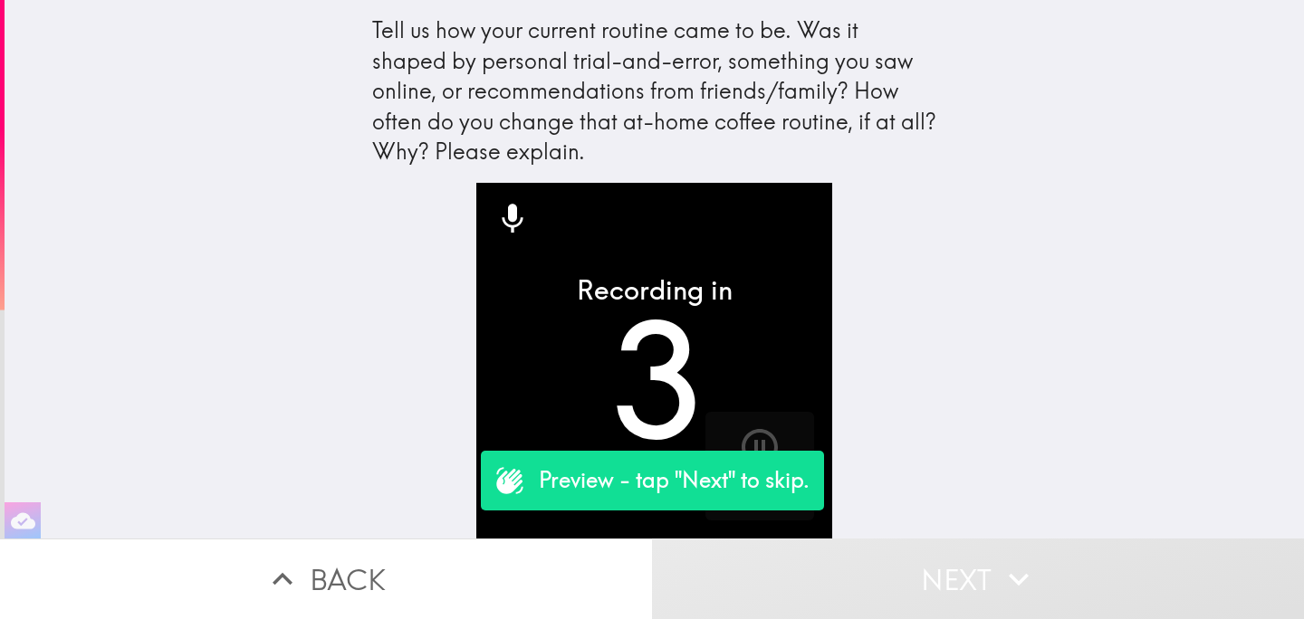
click at [864, 578] on button "Next" at bounding box center [978, 579] width 652 height 81
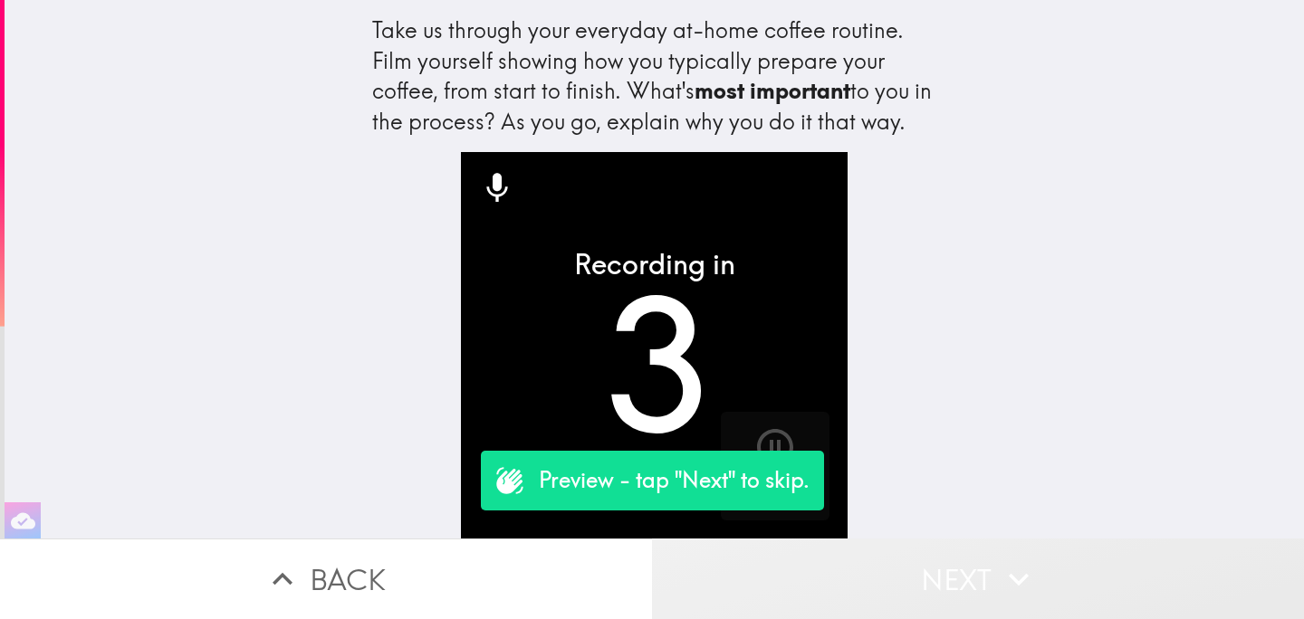
click at [879, 571] on button "Next" at bounding box center [978, 579] width 652 height 81
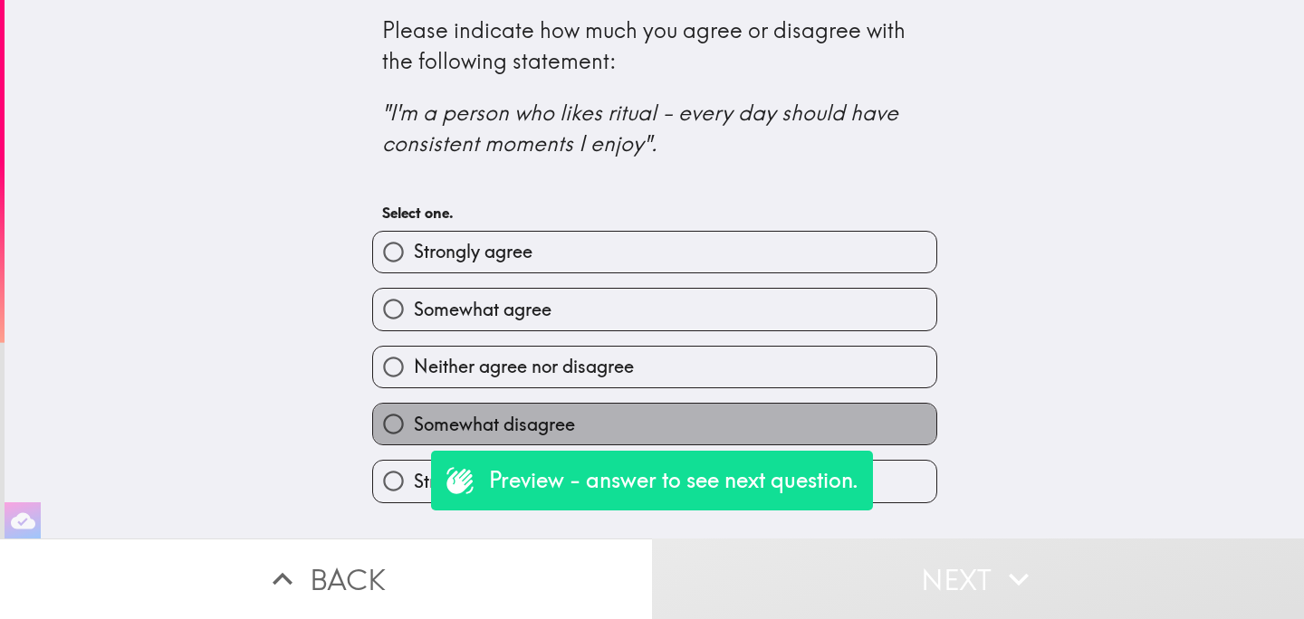
click at [747, 421] on label "Somewhat disagree" at bounding box center [654, 424] width 563 height 41
click at [414, 421] on input "Somewhat disagree" at bounding box center [393, 424] width 41 height 41
radio input "true"
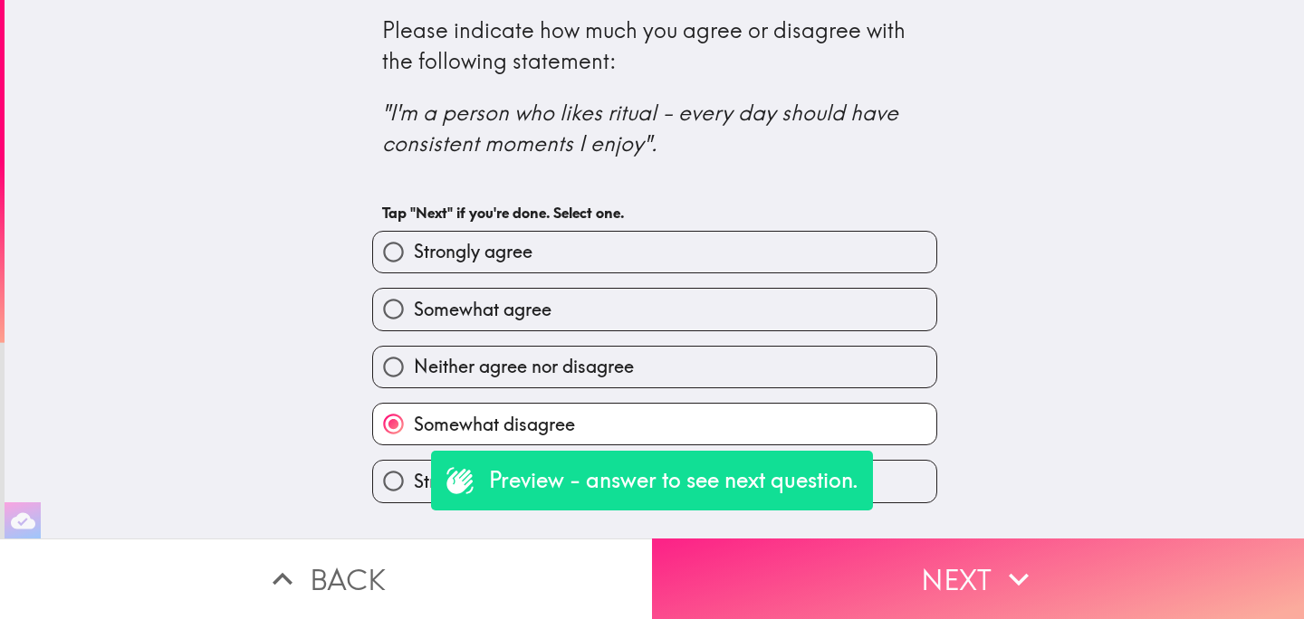
click at [851, 582] on button "Next" at bounding box center [978, 579] width 652 height 81
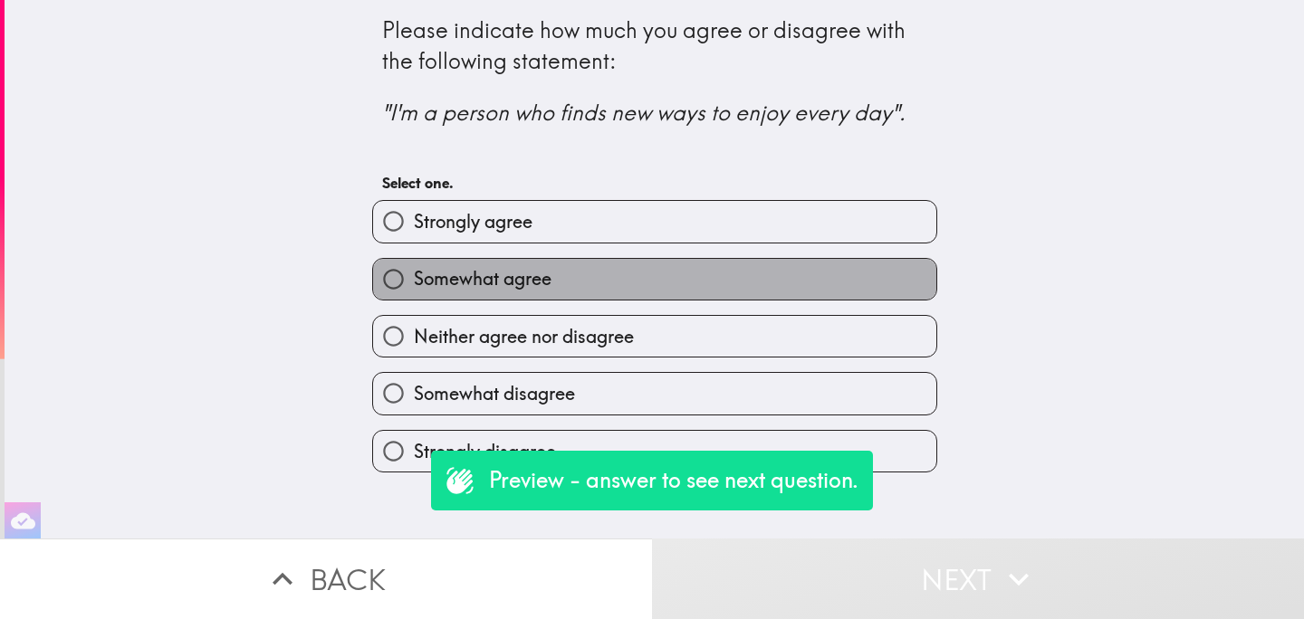
click at [691, 275] on label "Somewhat agree" at bounding box center [654, 279] width 563 height 41
click at [414, 275] on input "Somewhat agree" at bounding box center [393, 279] width 41 height 41
radio input "true"
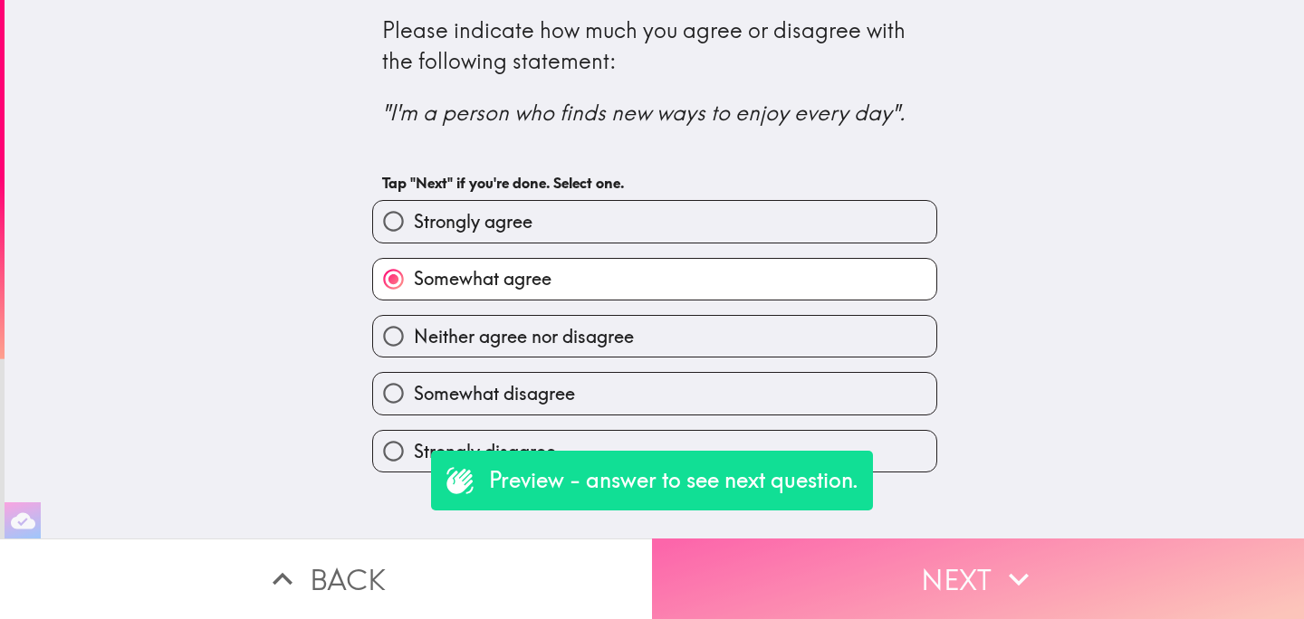
click at [817, 593] on button "Next" at bounding box center [978, 579] width 652 height 81
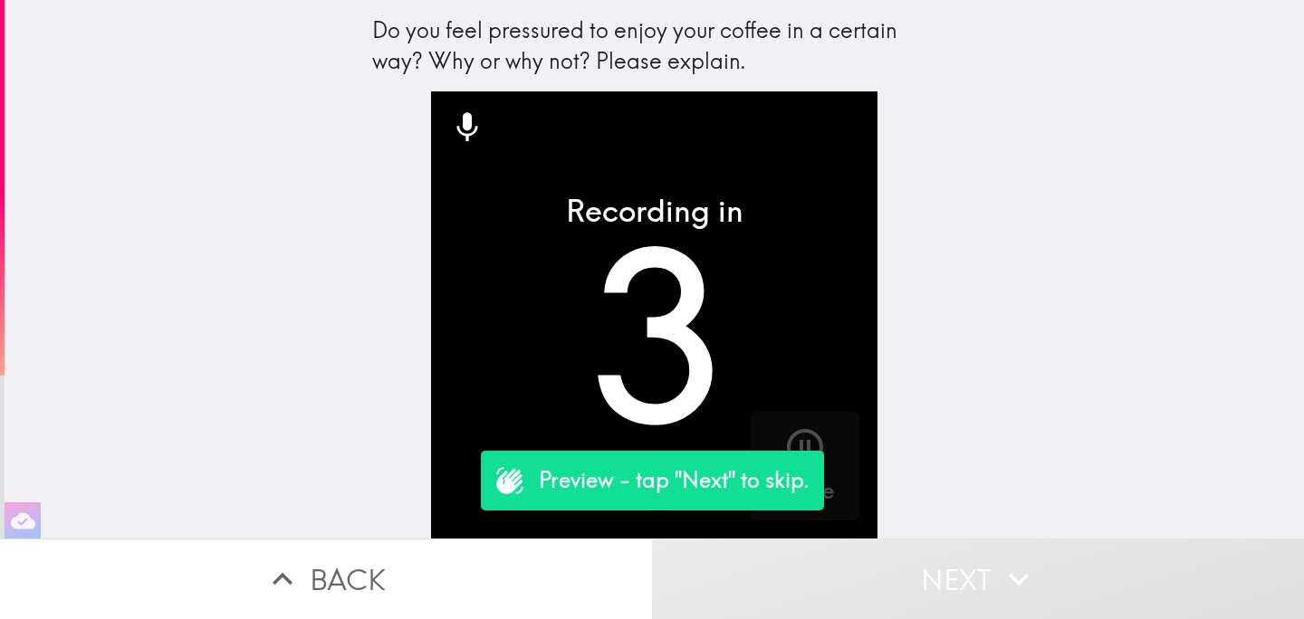
click at [879, 587] on button "Next" at bounding box center [978, 579] width 652 height 81
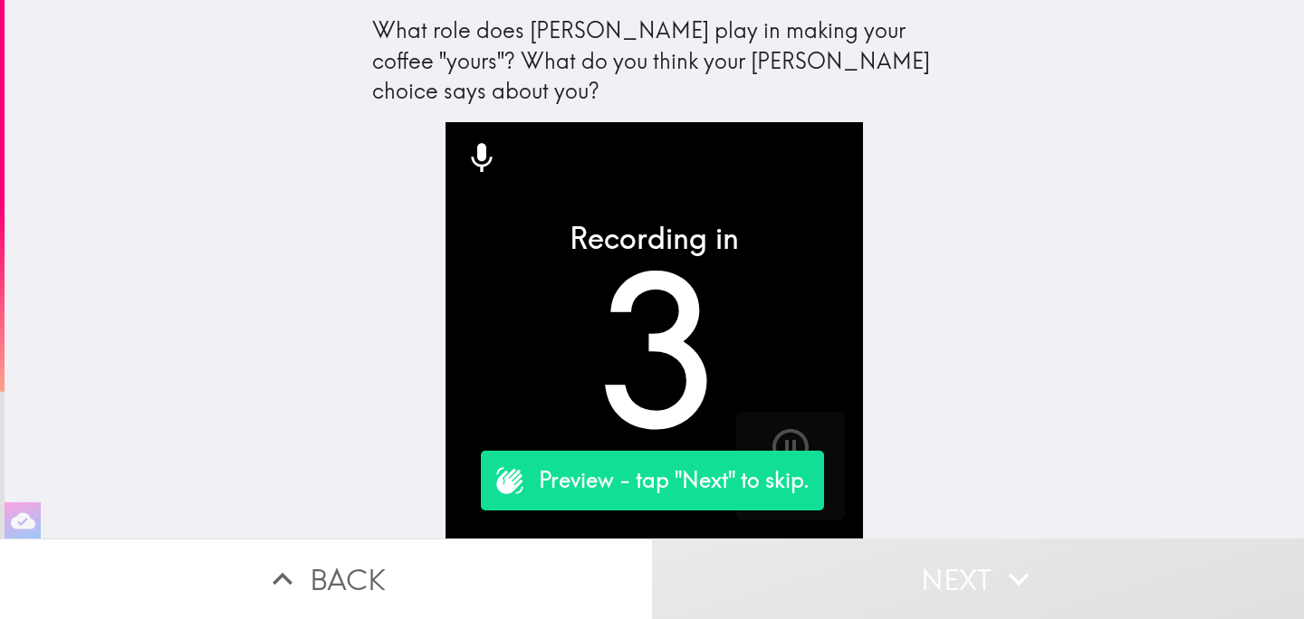
click at [879, 587] on button "Next" at bounding box center [978, 579] width 652 height 81
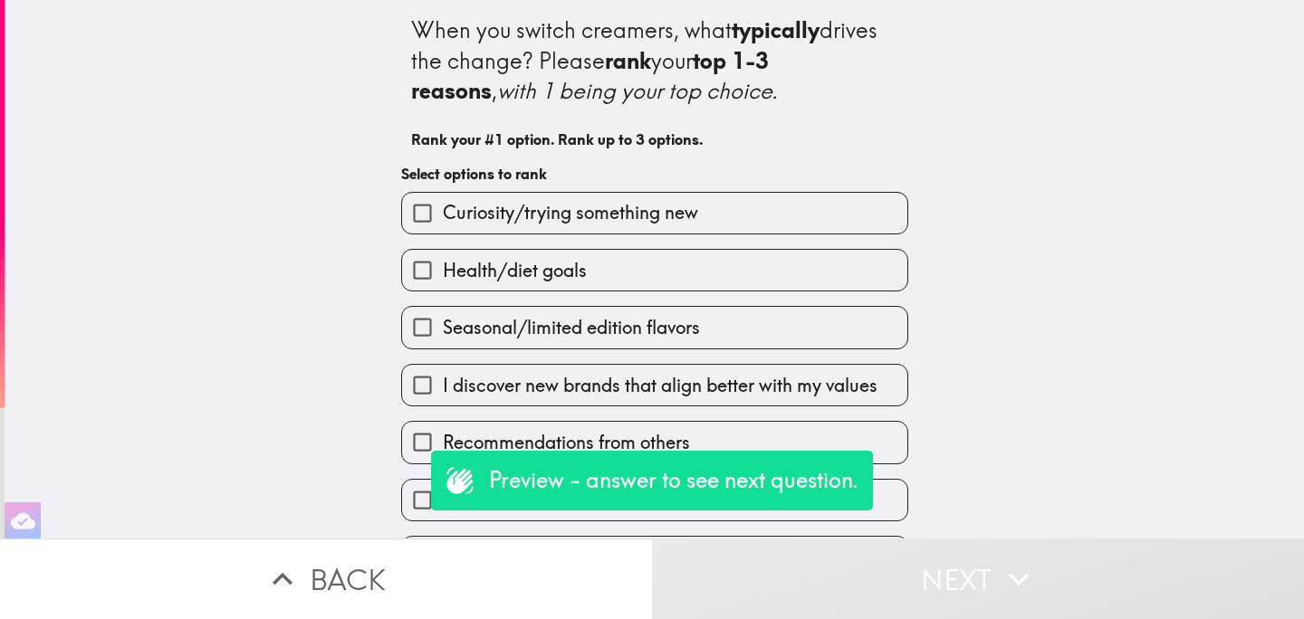
click at [760, 284] on label "Health/diet goals" at bounding box center [654, 270] width 505 height 41
click at [443, 284] on input "Health/diet goals" at bounding box center [422, 270] width 41 height 41
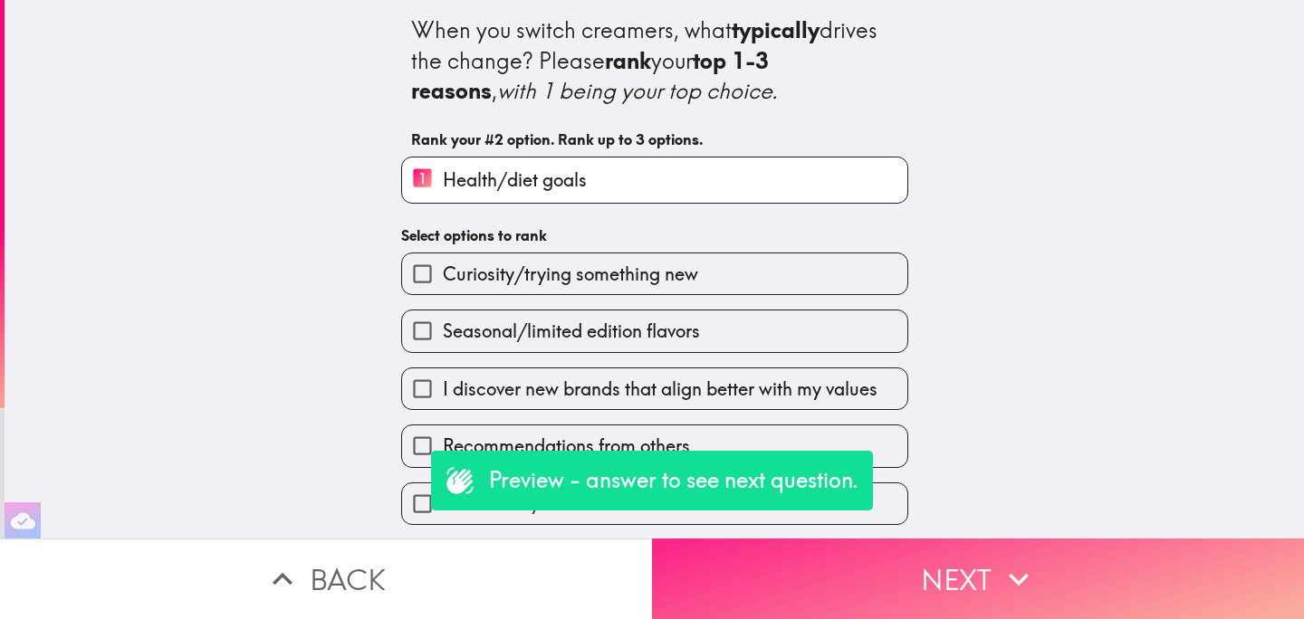
click at [807, 568] on button "Next" at bounding box center [978, 579] width 652 height 81
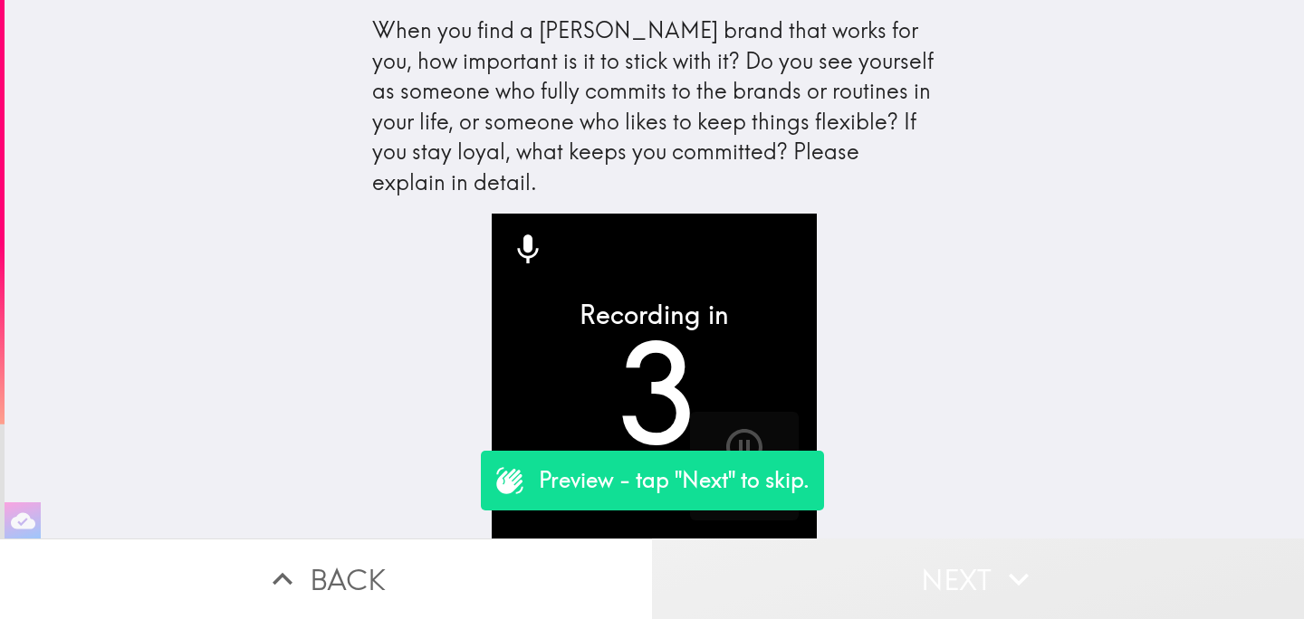
click at [870, 589] on button "Next" at bounding box center [978, 579] width 652 height 81
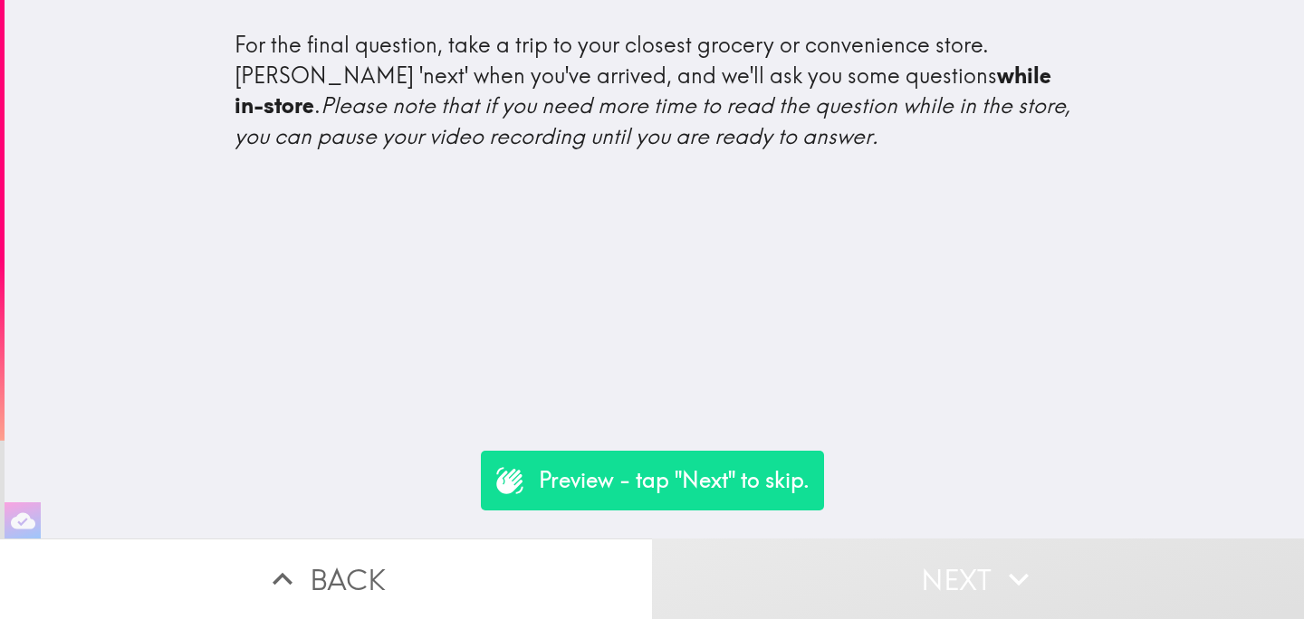
click at [871, 590] on button "Next" at bounding box center [978, 579] width 652 height 81
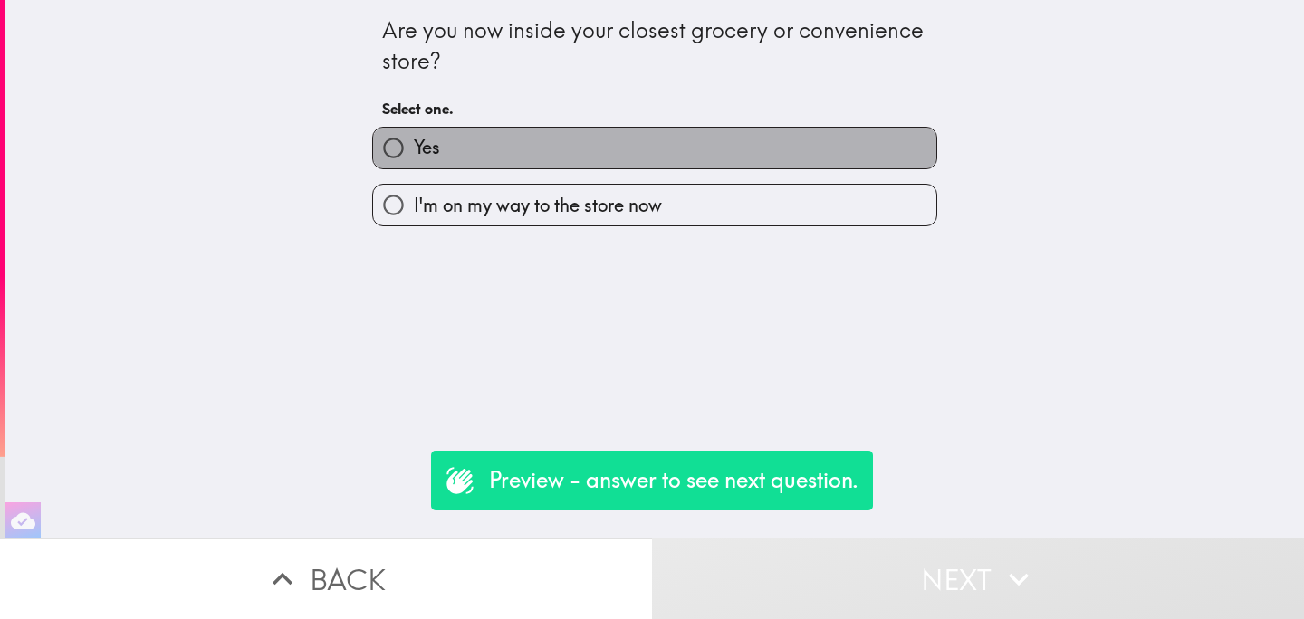
click at [666, 150] on label "Yes" at bounding box center [654, 148] width 563 height 41
click at [414, 150] on input "Yes" at bounding box center [393, 148] width 41 height 41
radio input "true"
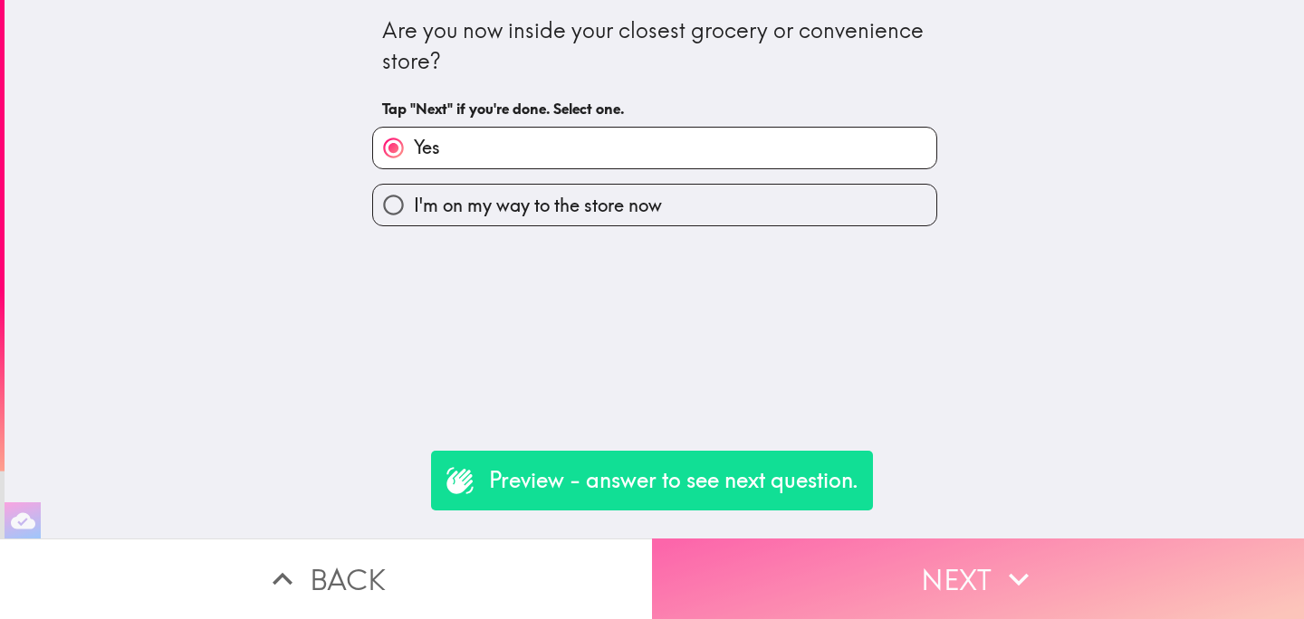
click at [858, 595] on button "Next" at bounding box center [978, 579] width 652 height 81
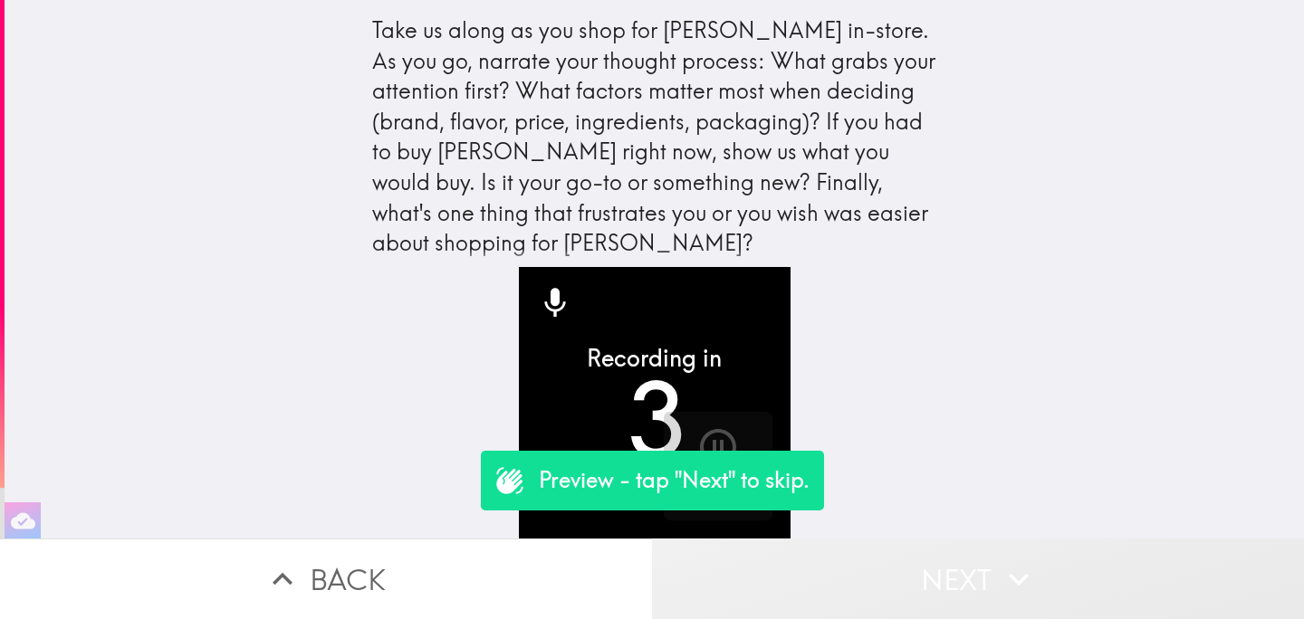
click at [858, 594] on button "Next" at bounding box center [978, 579] width 652 height 81
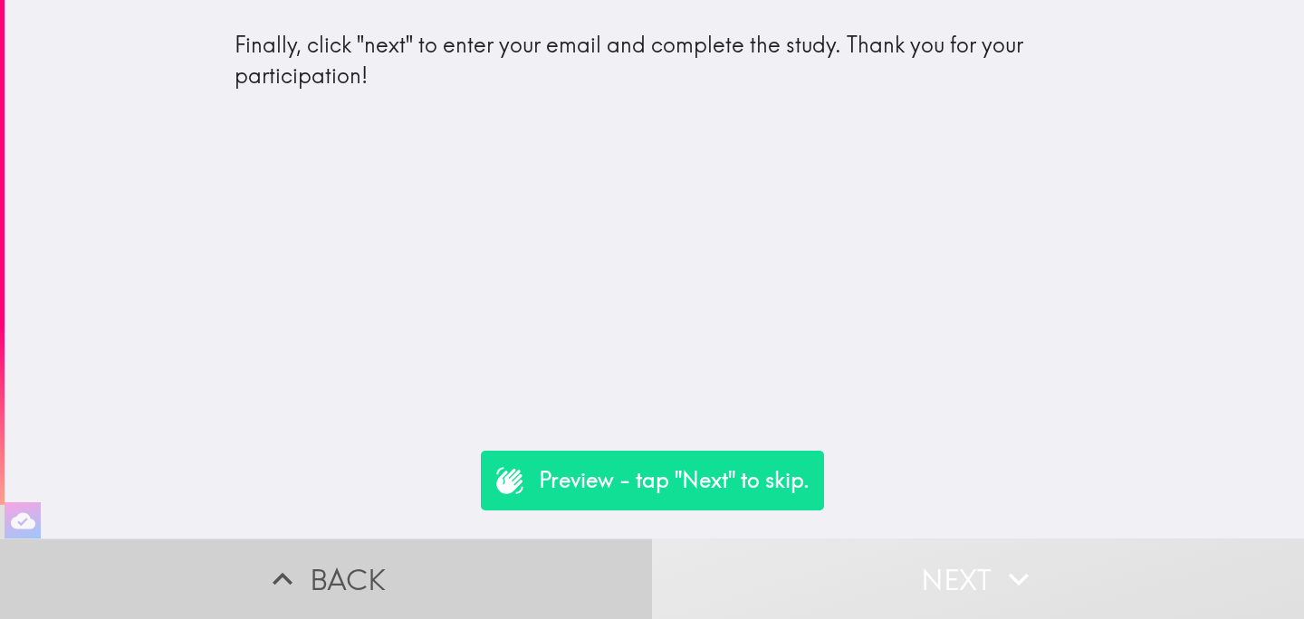
click at [521, 560] on button "Back" at bounding box center [326, 579] width 652 height 81
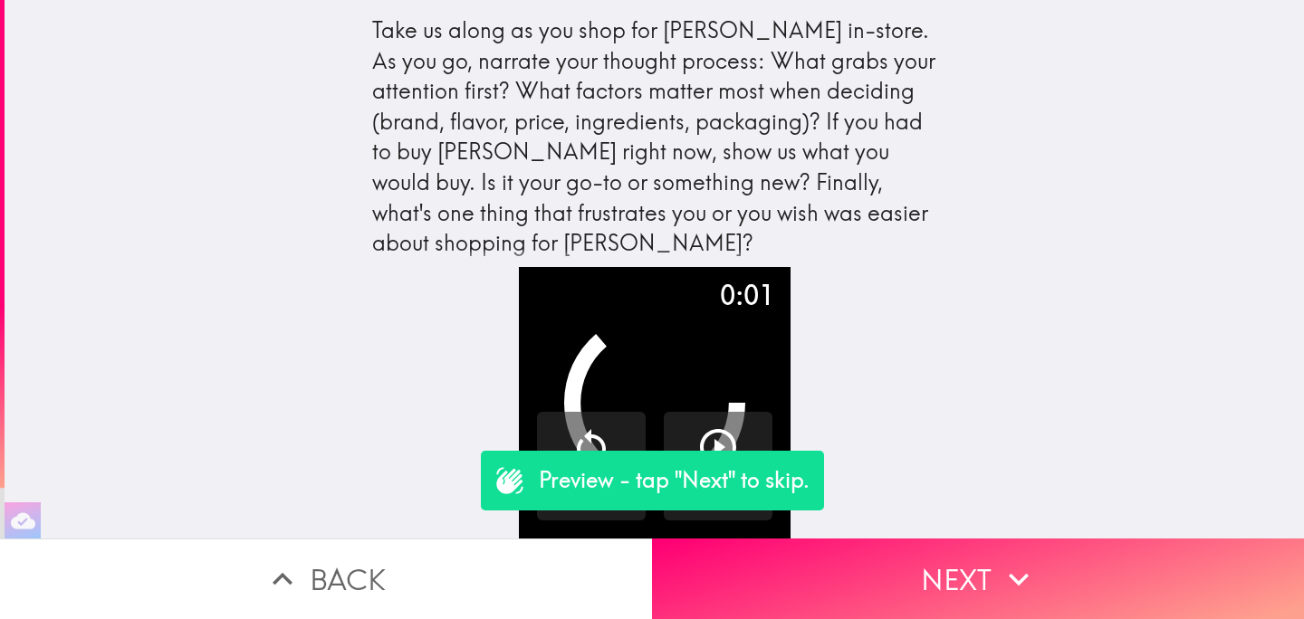
click at [521, 560] on button "Back" at bounding box center [326, 579] width 652 height 81
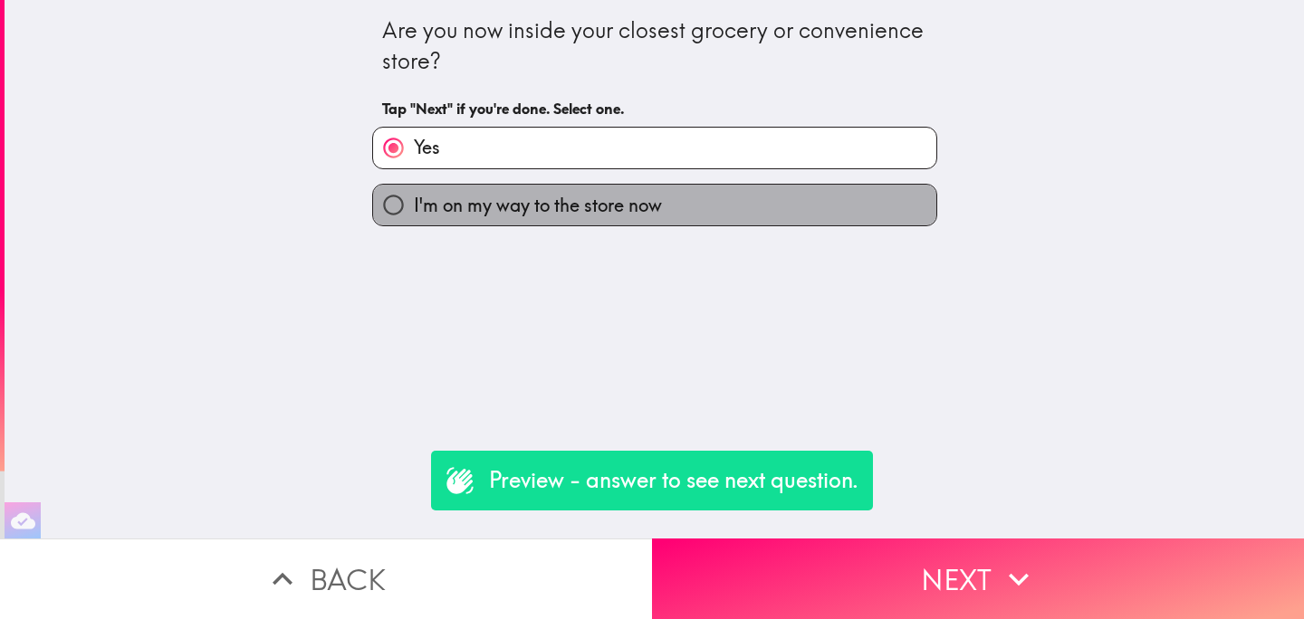
click at [712, 207] on label "I'm on my way to the store now" at bounding box center [654, 205] width 563 height 41
click at [414, 207] on input "I'm on my way to the store now" at bounding box center [393, 205] width 41 height 41
radio input "true"
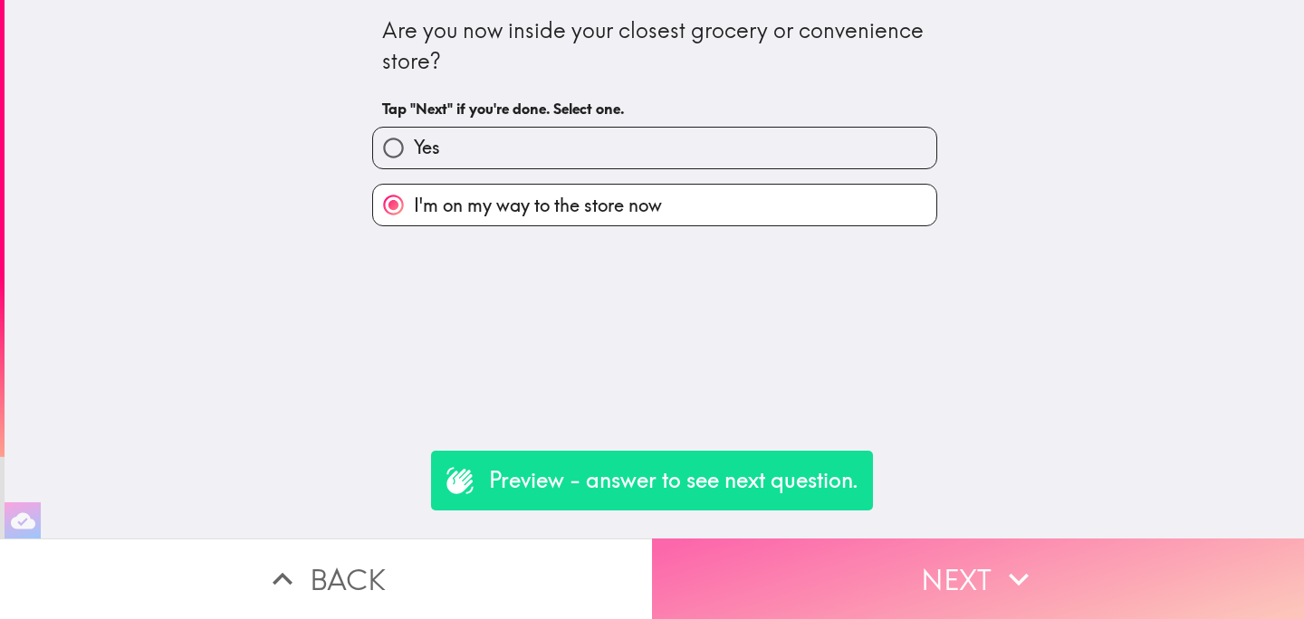
click at [884, 563] on button "Next" at bounding box center [978, 579] width 652 height 81
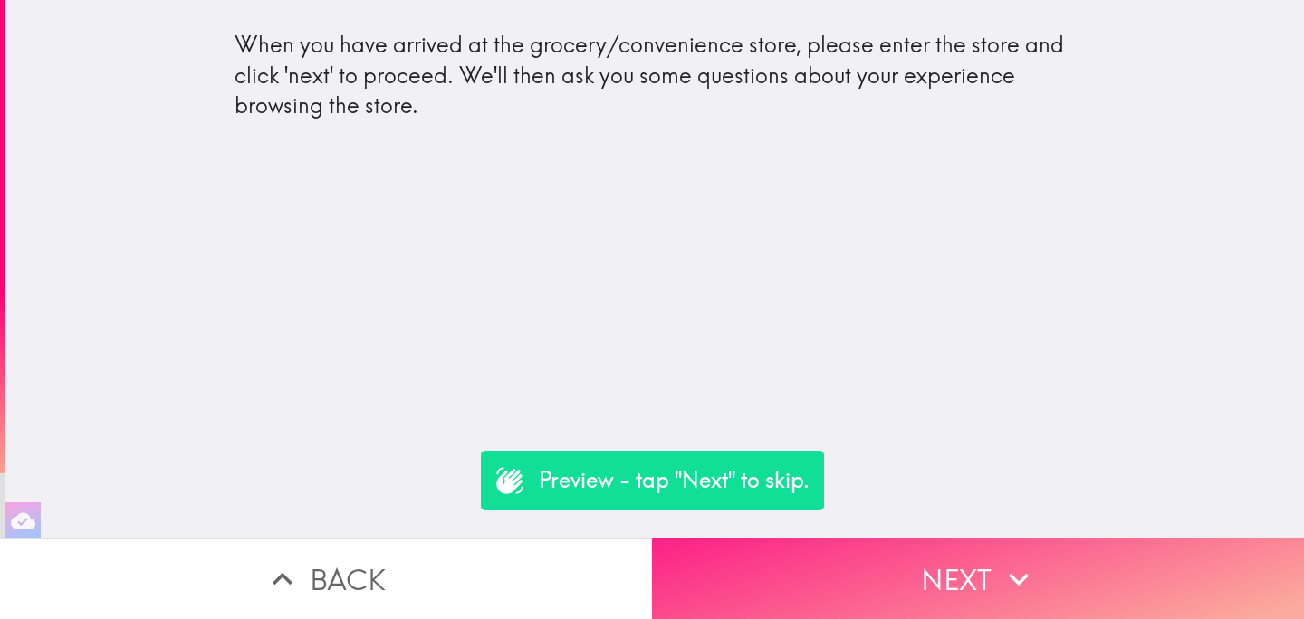
click at [912, 574] on button "Next" at bounding box center [978, 579] width 652 height 81
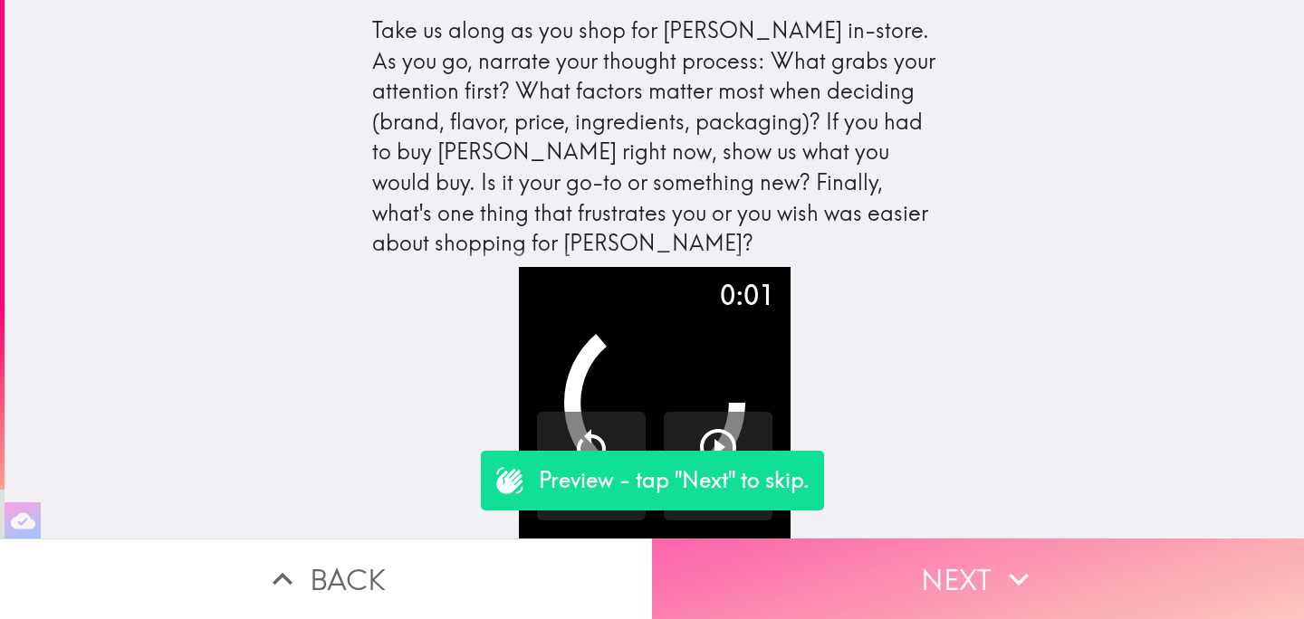
click at [912, 574] on button "Next" at bounding box center [978, 579] width 652 height 81
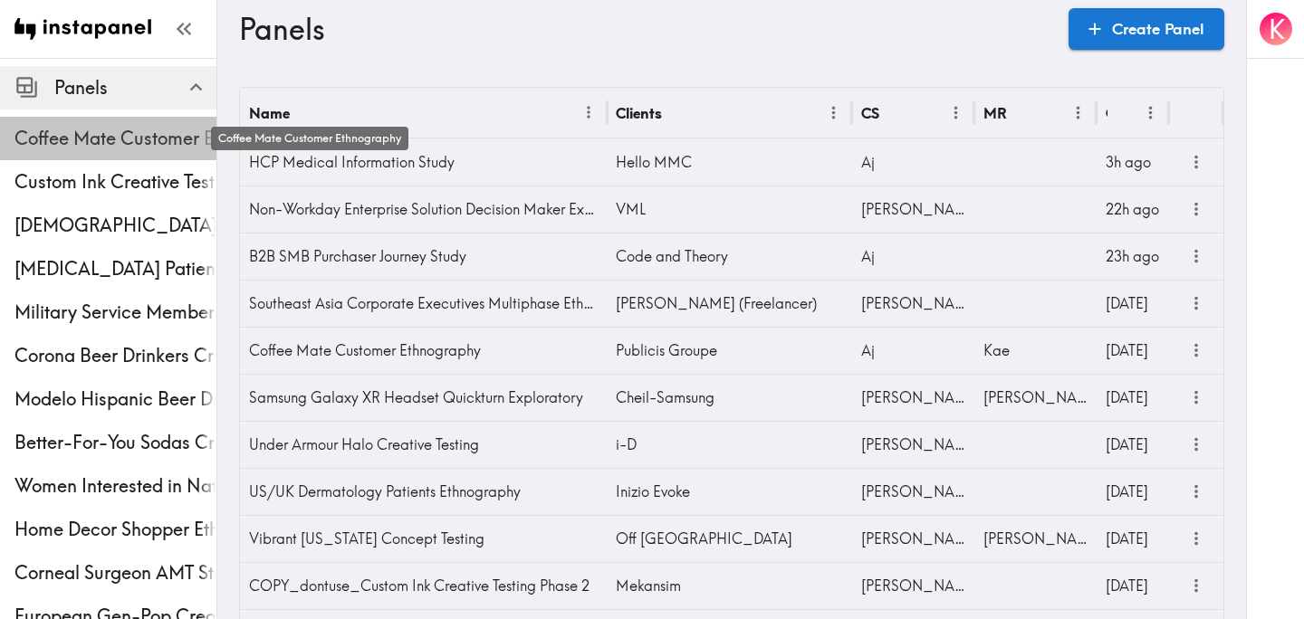
click at [101, 150] on span "Coffee Mate Customer Ethnography" at bounding box center [115, 138] width 202 height 25
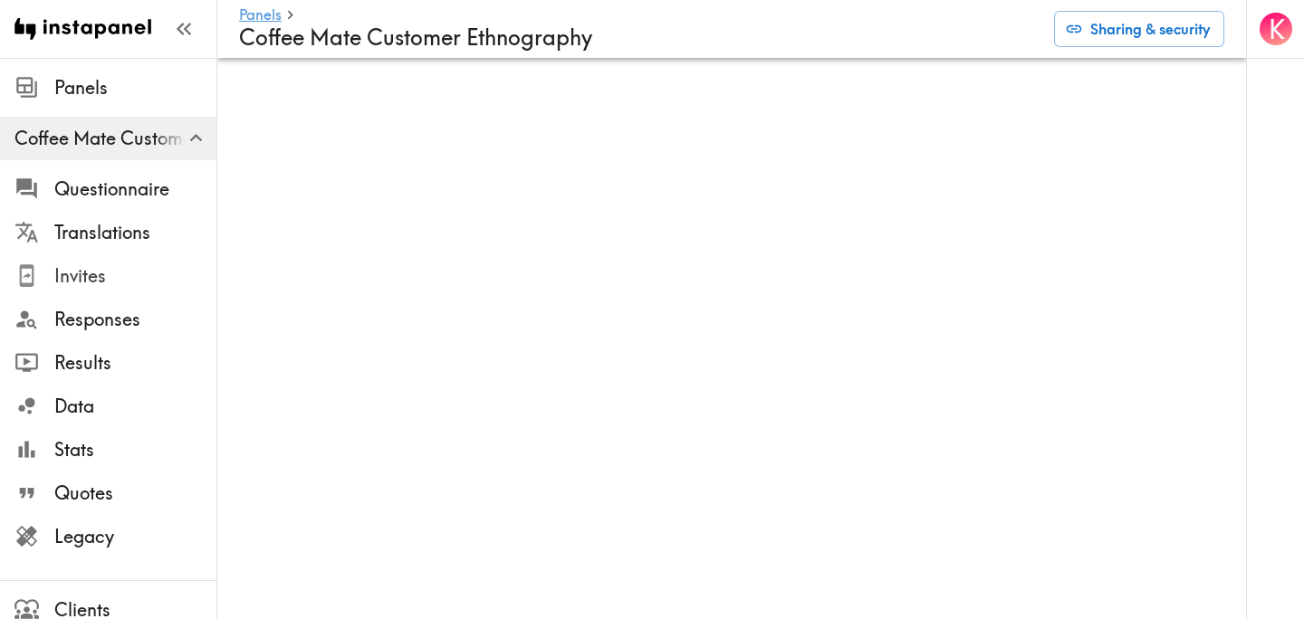
click at [95, 279] on span "Invites" at bounding box center [135, 275] width 162 height 25
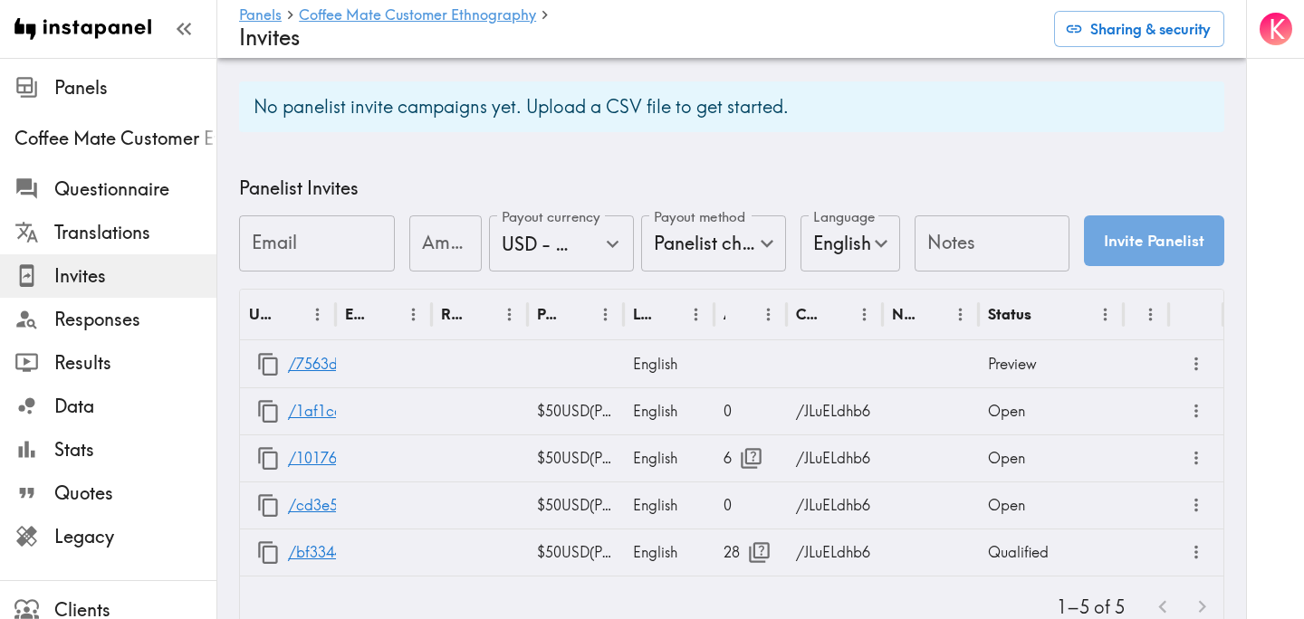
scroll to position [741, 0]
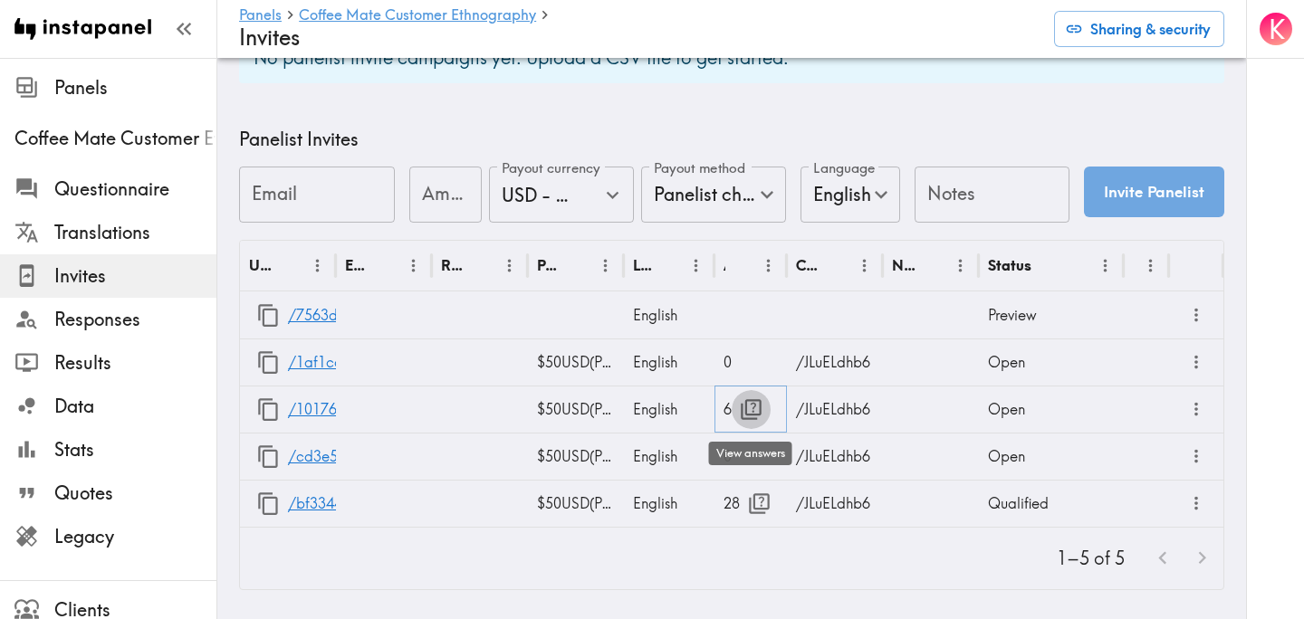
click at [752, 414] on icon "button" at bounding box center [750, 409] width 21 height 21
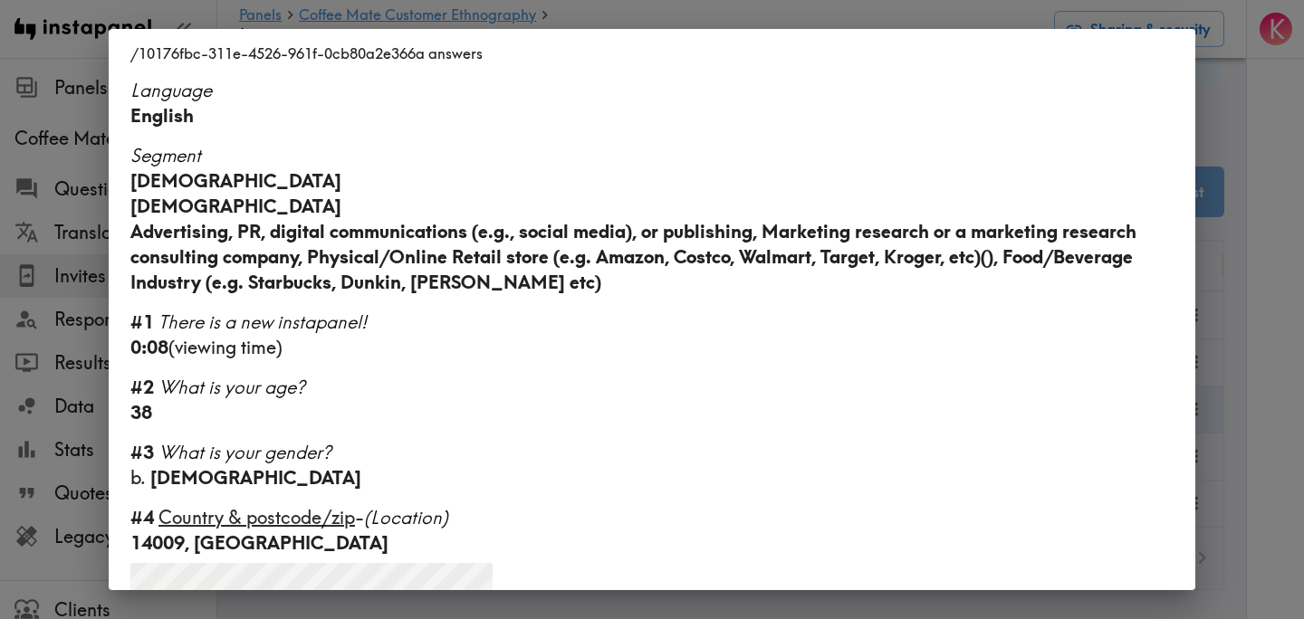
scroll to position [393, 0]
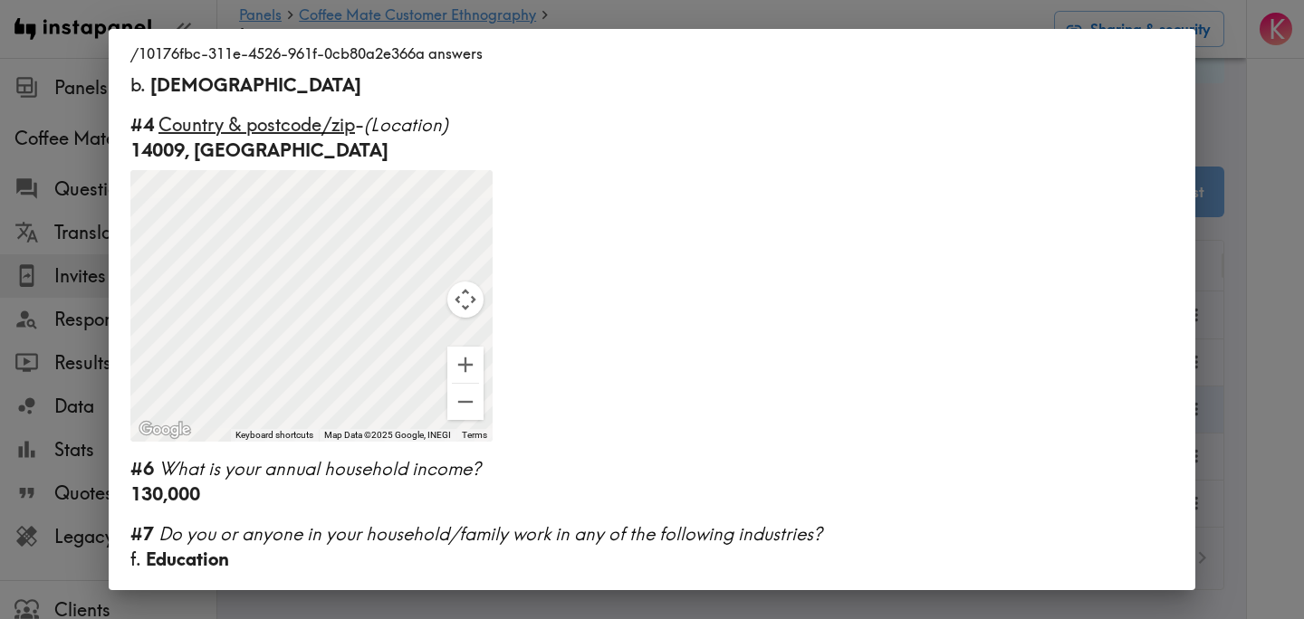
click at [1248, 281] on div "/10176fbc-311e-4526-961f-0cb80a2e366a answers Language English Segment 28-45 ye…" at bounding box center [652, 309] width 1304 height 619
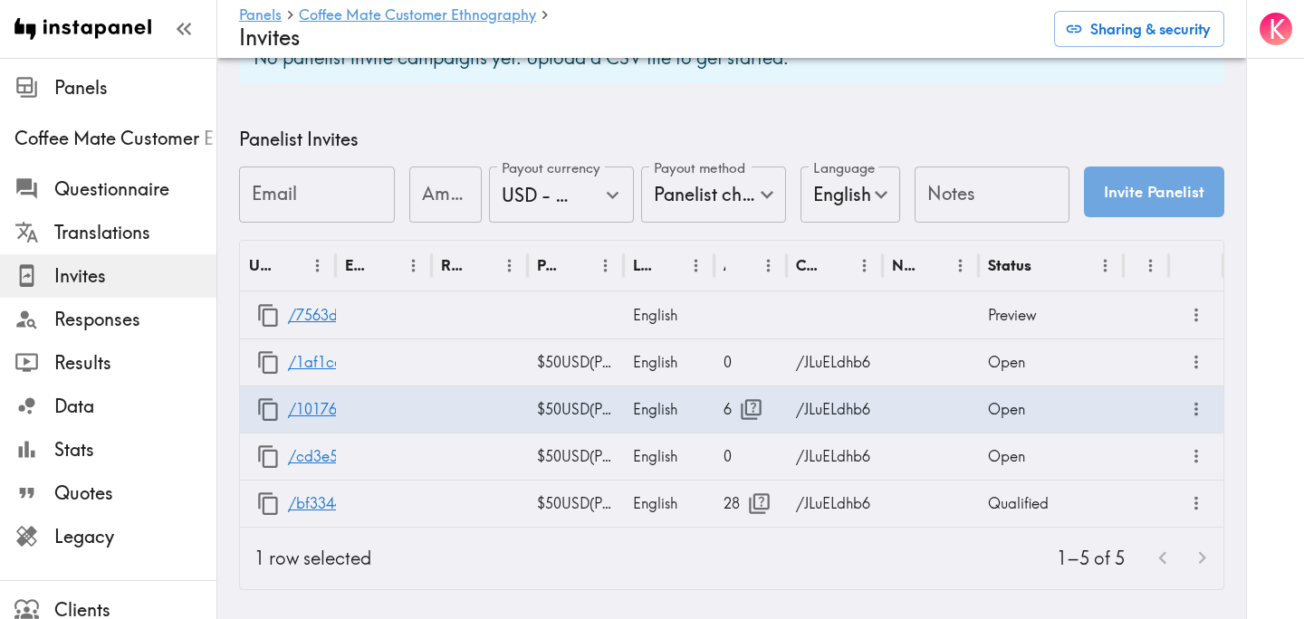
click at [879, 556] on div "1–5 of 5" at bounding box center [804, 559] width 837 height 62
click at [761, 502] on icon "button" at bounding box center [759, 503] width 21 height 21
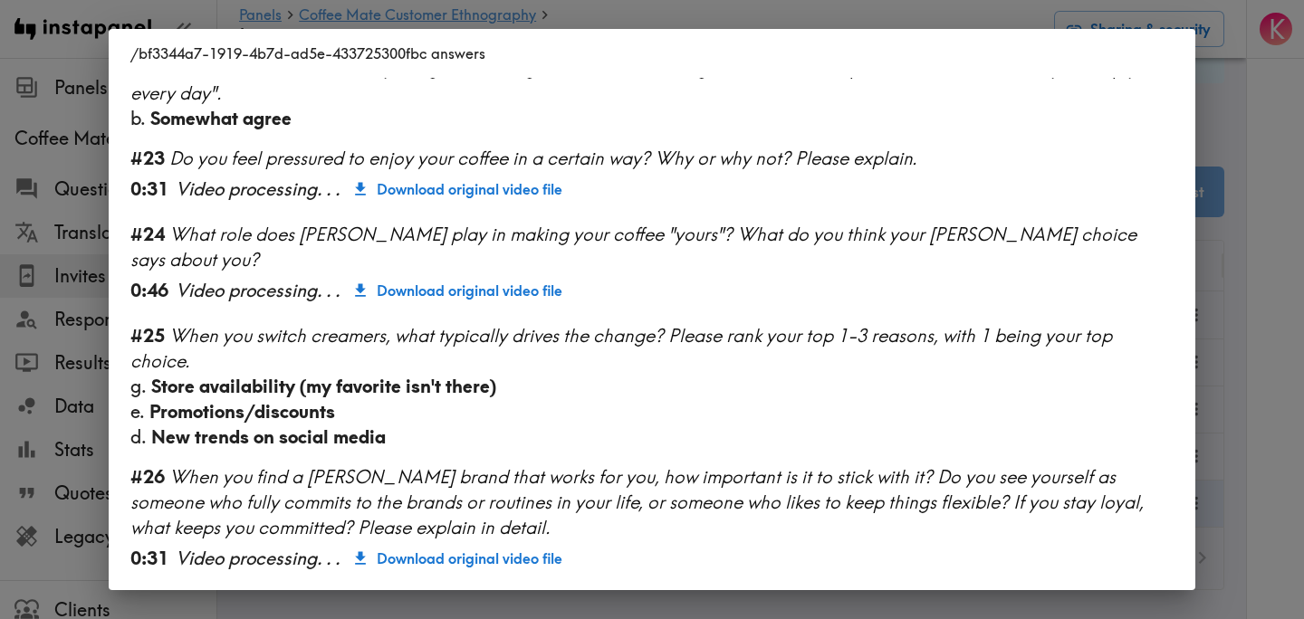
scroll to position [2511, 0]
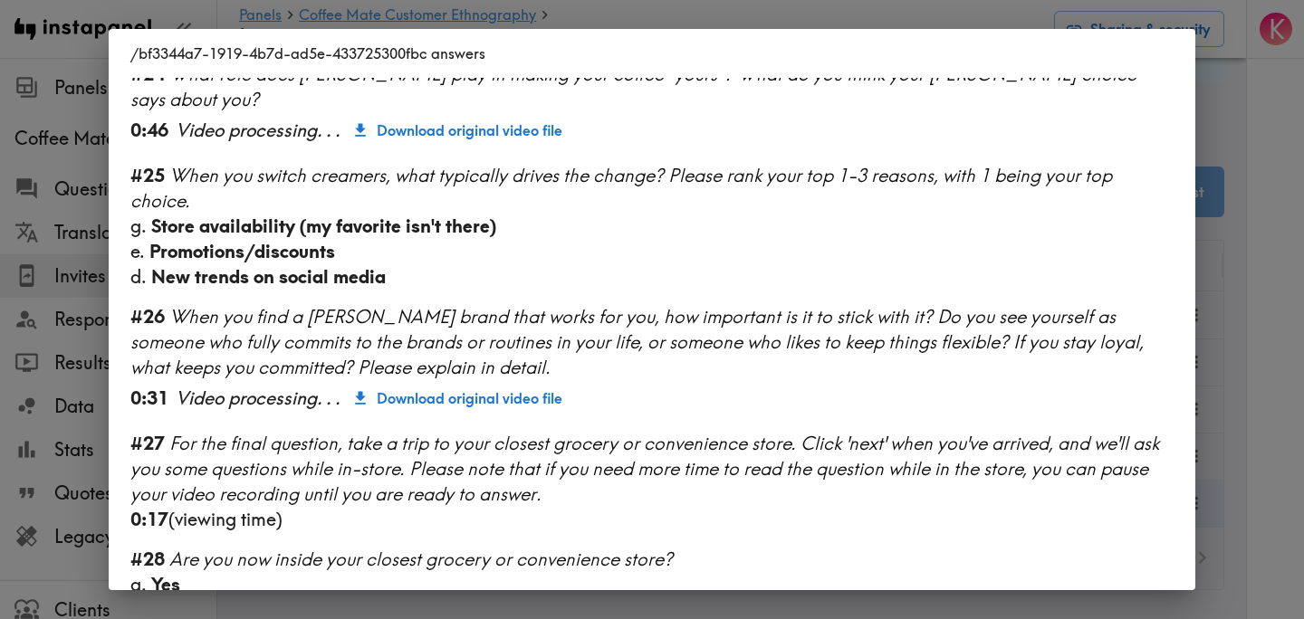
click at [1282, 368] on div "/bf3344a7-1919-4b7d-ad5e-433725300fbc answers Language English Segment 18-27 ye…" at bounding box center [652, 309] width 1304 height 619
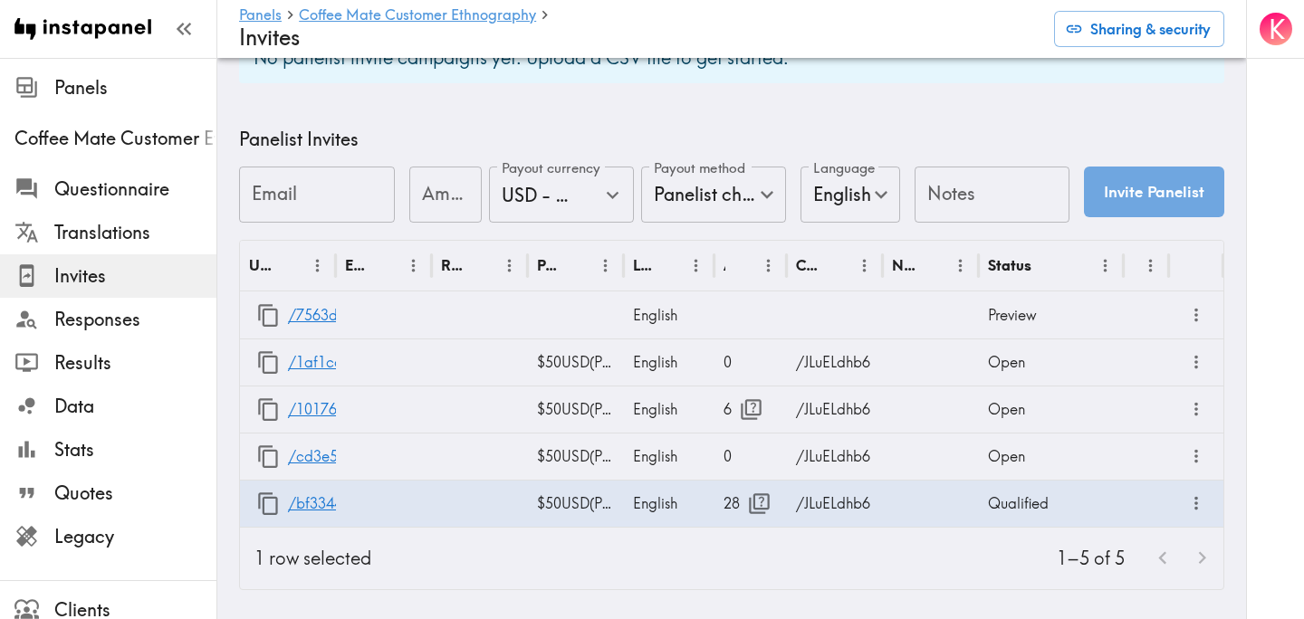
click at [1280, 368] on div "K" at bounding box center [1275, 309] width 58 height 619
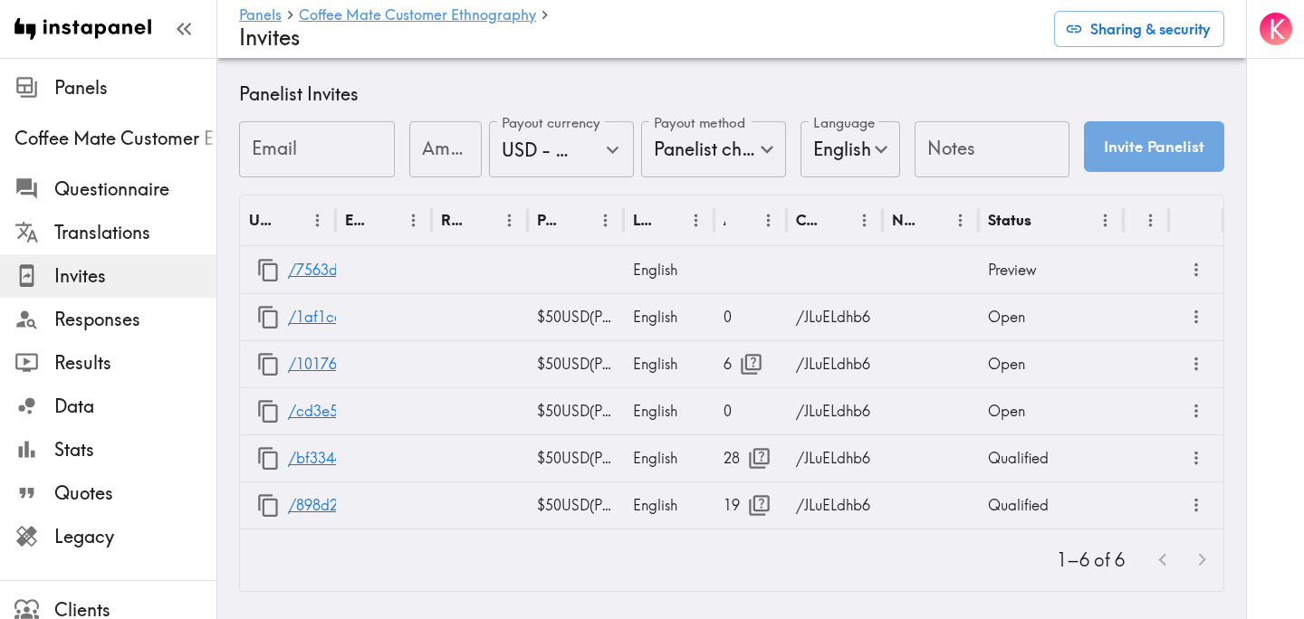
scroll to position [788, 0]
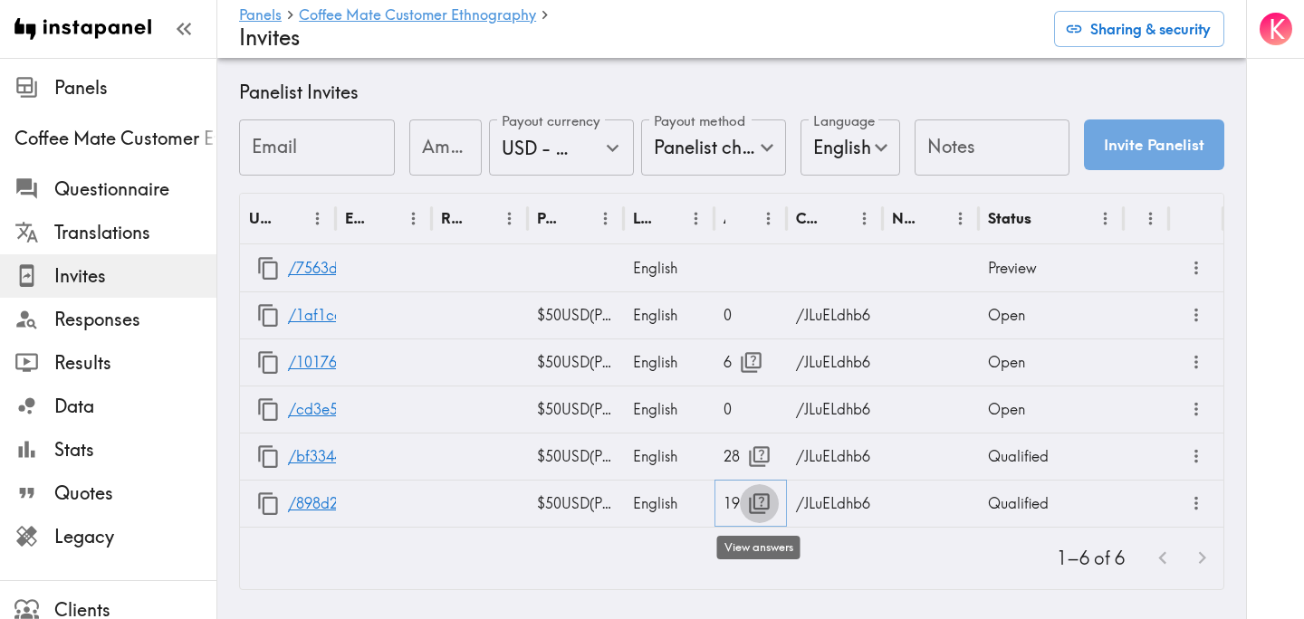
click at [765, 501] on icon "button" at bounding box center [759, 504] width 24 height 24
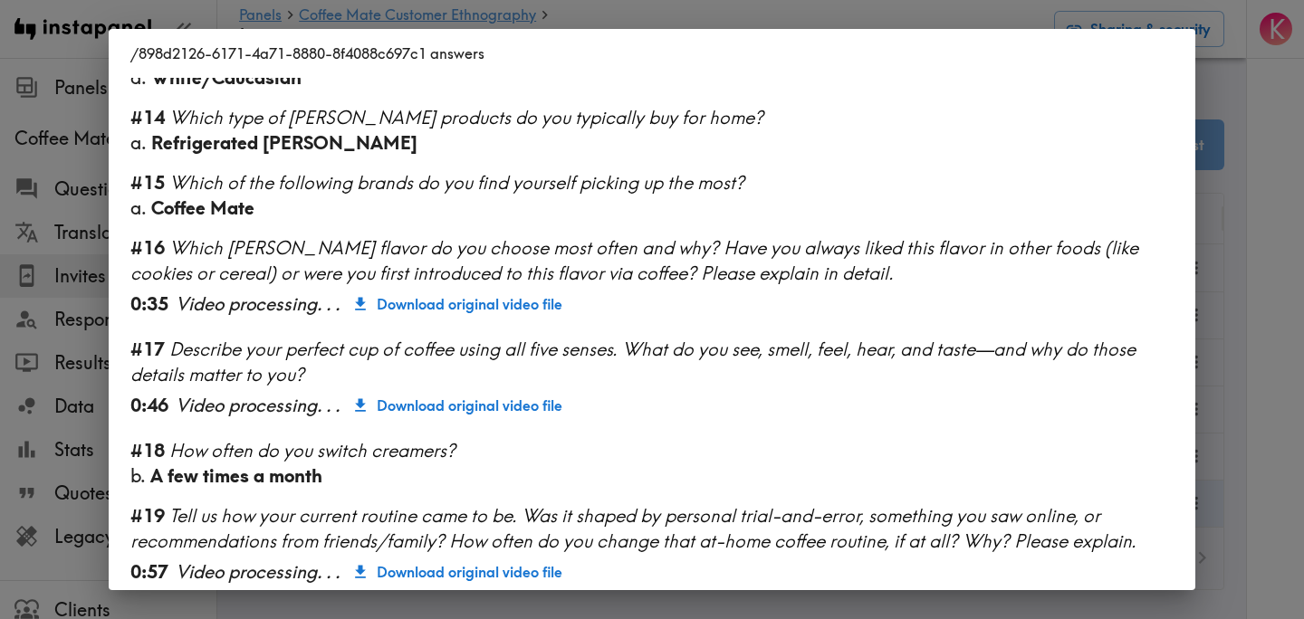
scroll to position [1526, 0]
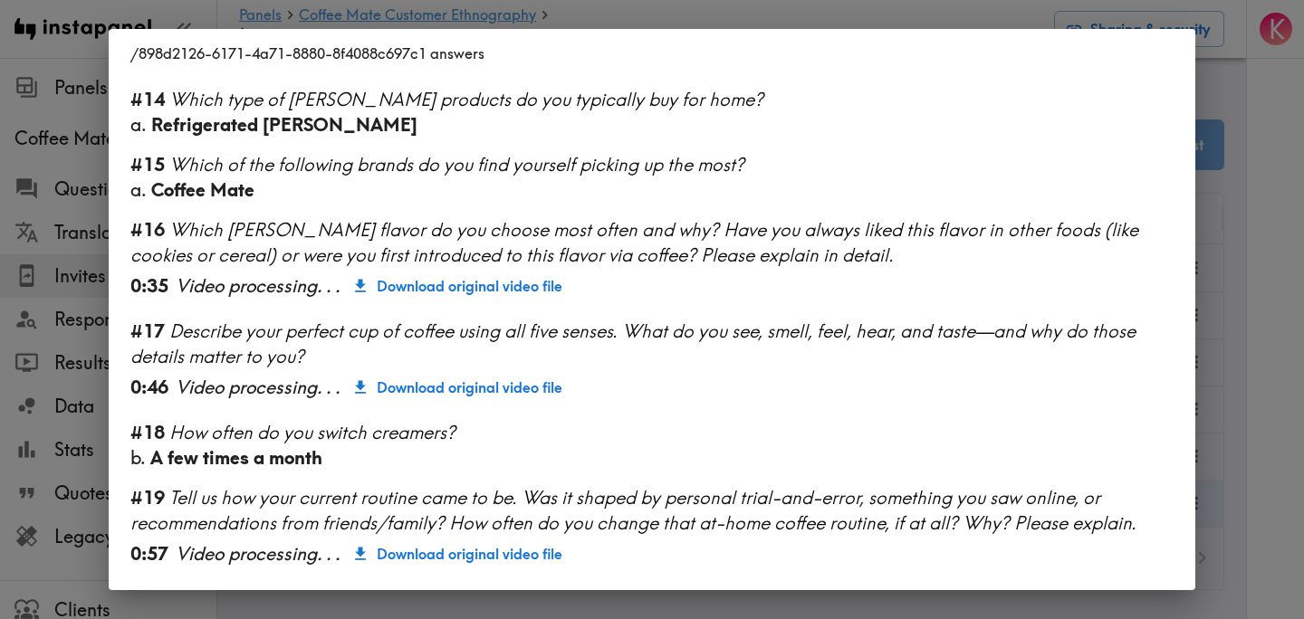
click at [1269, 288] on div "/898d2126-6171-4a71-8880-8f4088c697c1 answers Language English Segment [DEMOGRA…" at bounding box center [652, 309] width 1304 height 619
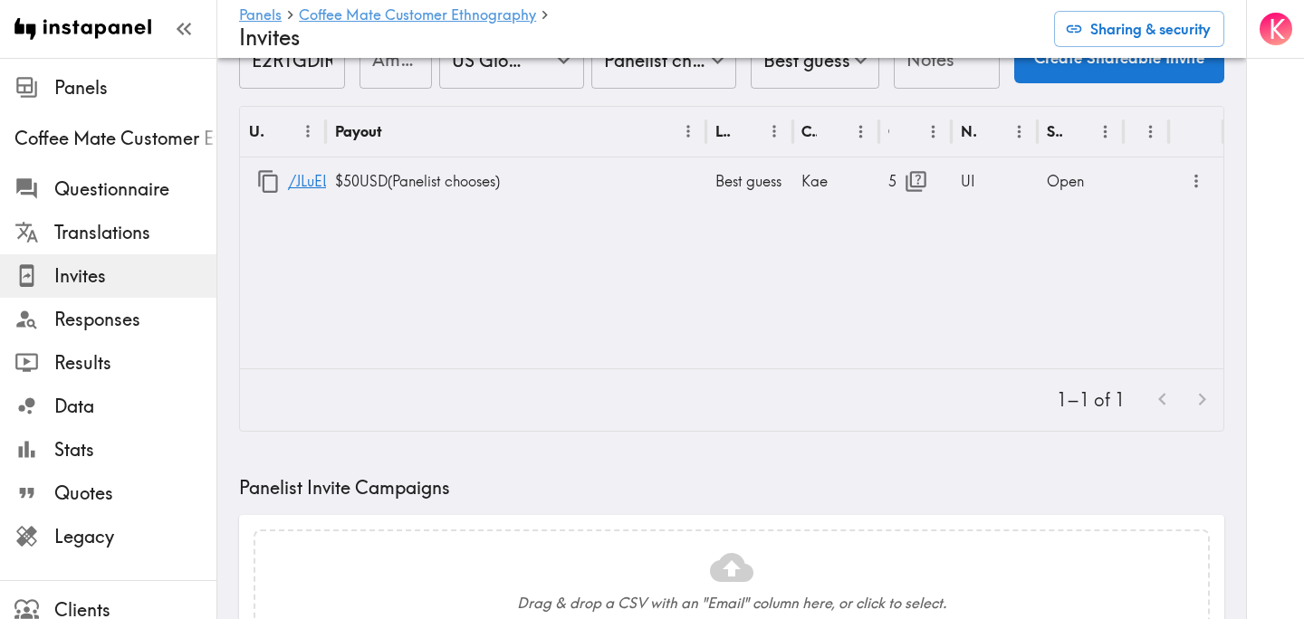
scroll to position [0, 0]
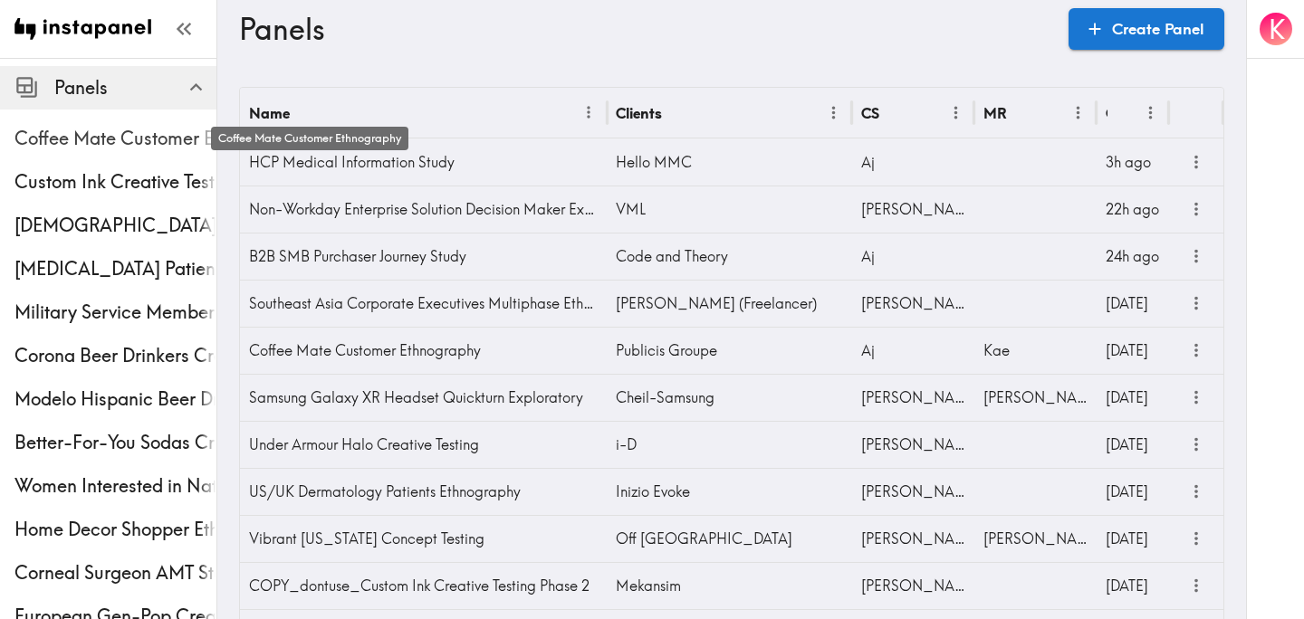
click at [85, 131] on span "Coffee Mate Customer Ethnography" at bounding box center [115, 138] width 202 height 25
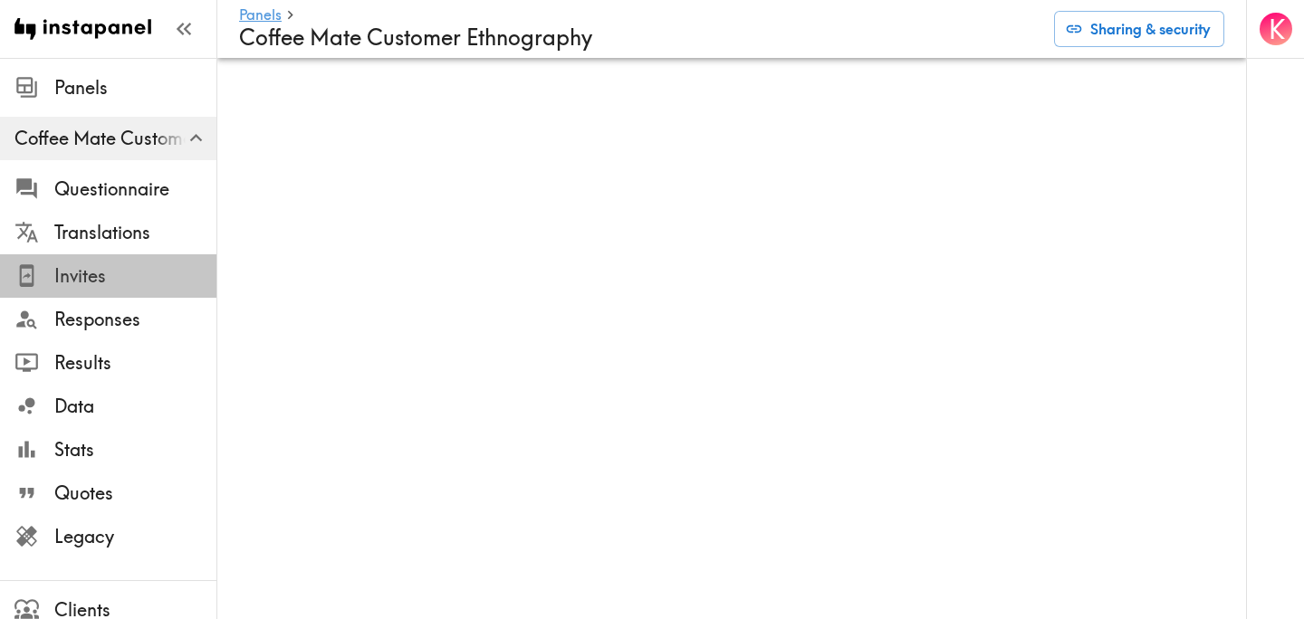
click at [88, 293] on div "Invites" at bounding box center [108, 276] width 216 height 47
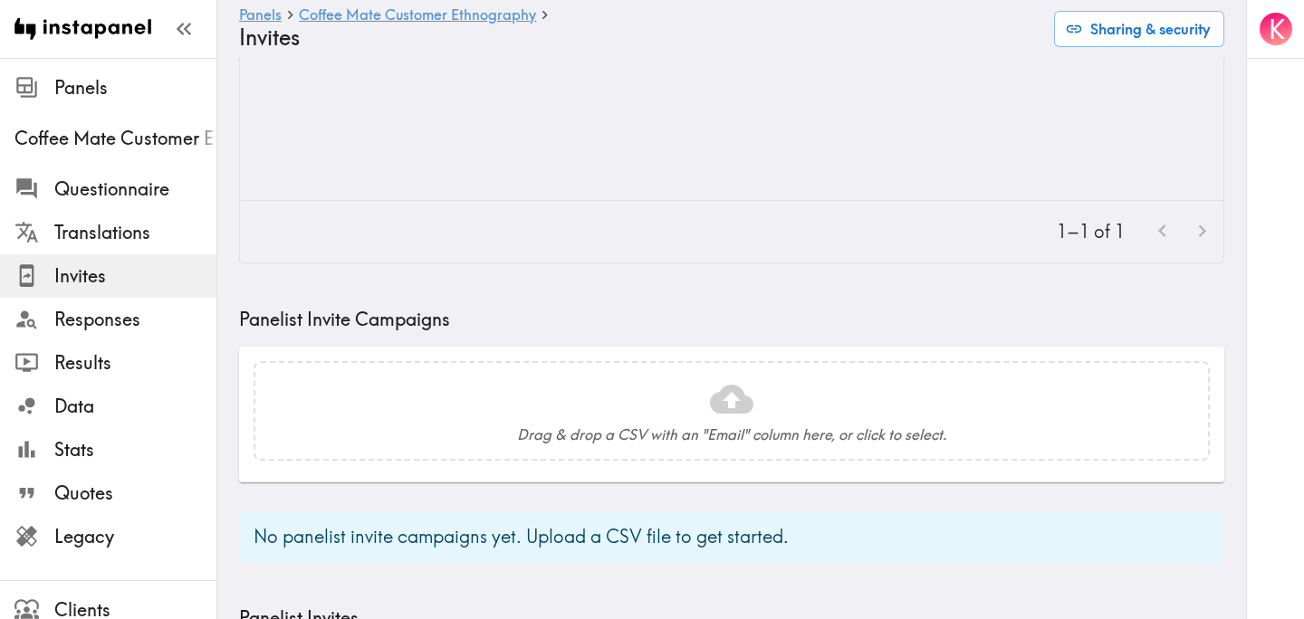
scroll to position [788, 0]
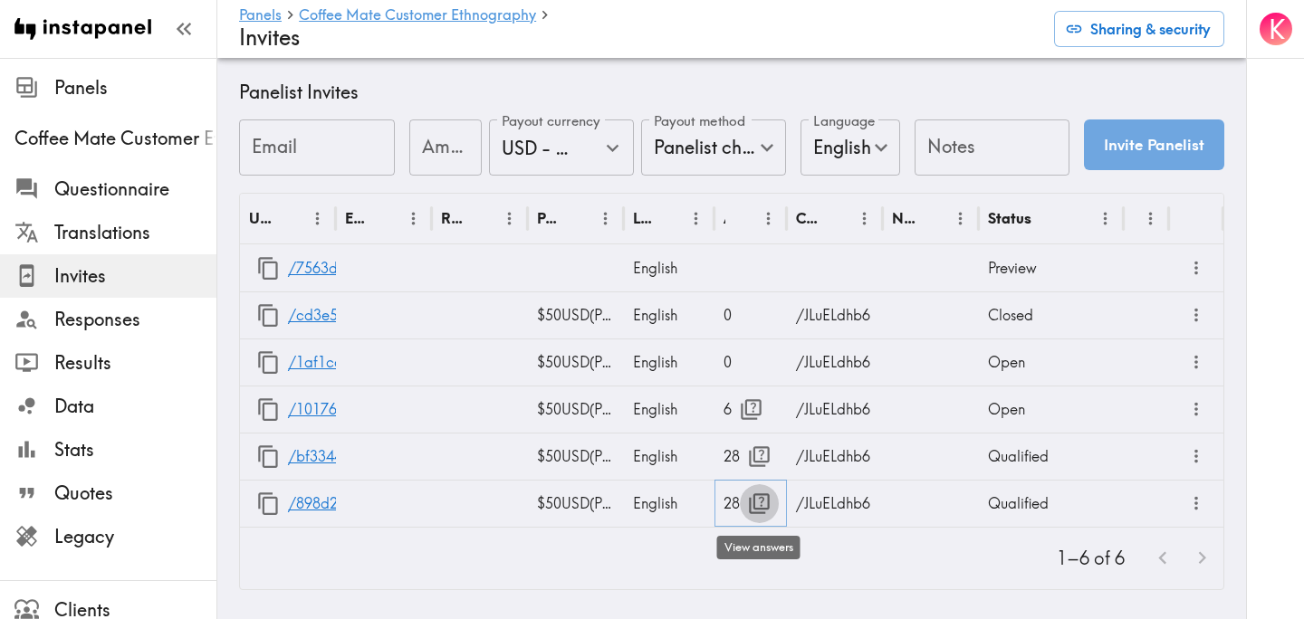
click at [762, 508] on icon "button" at bounding box center [759, 503] width 21 height 21
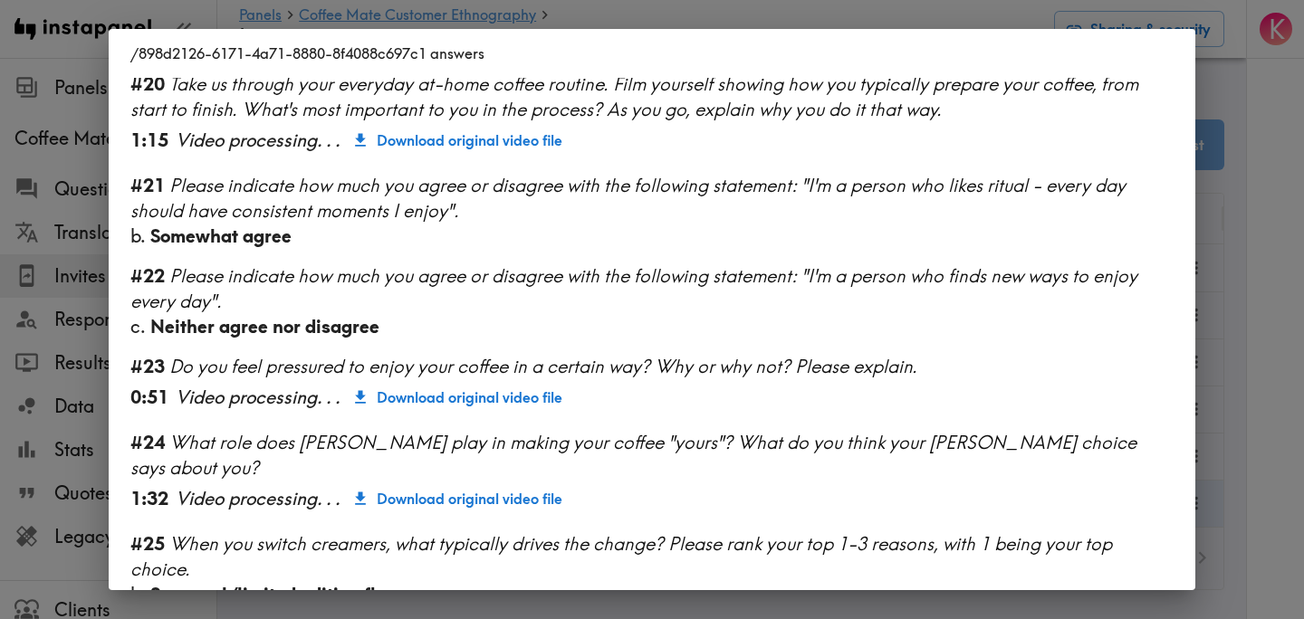
scroll to position [2410, 0]
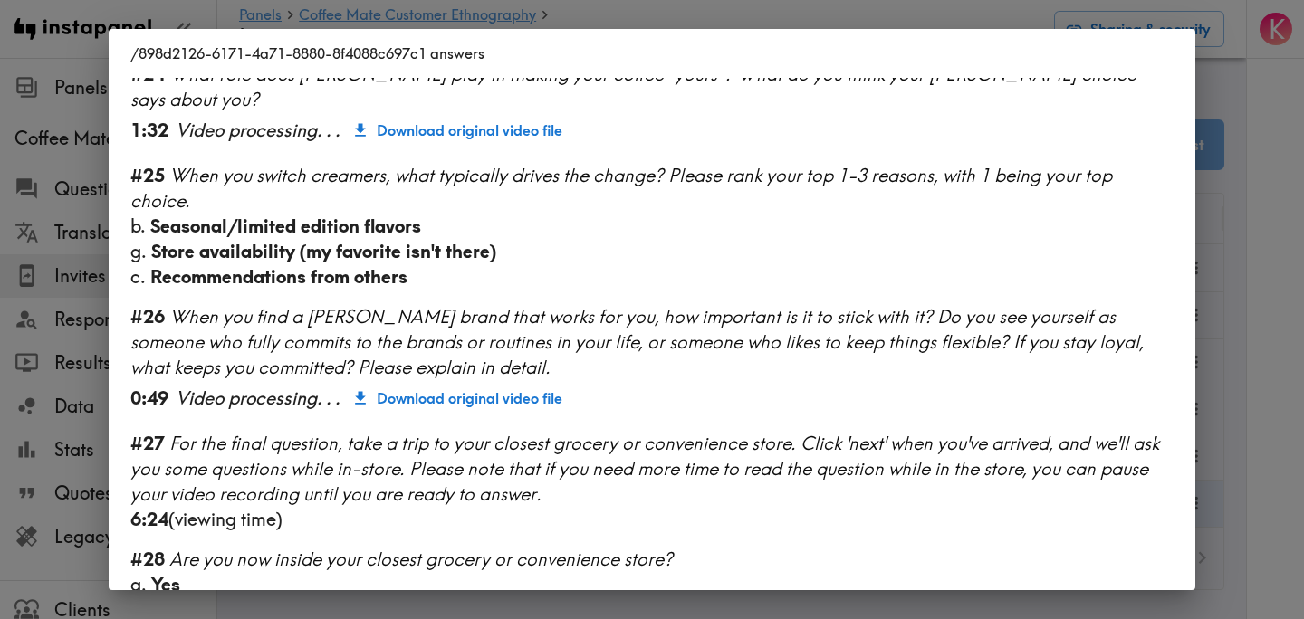
click at [1246, 407] on div "/898d2126-6171-4a71-8880-8f4088c697c1 answers Language English Segment [DEMOGRA…" at bounding box center [652, 309] width 1304 height 619
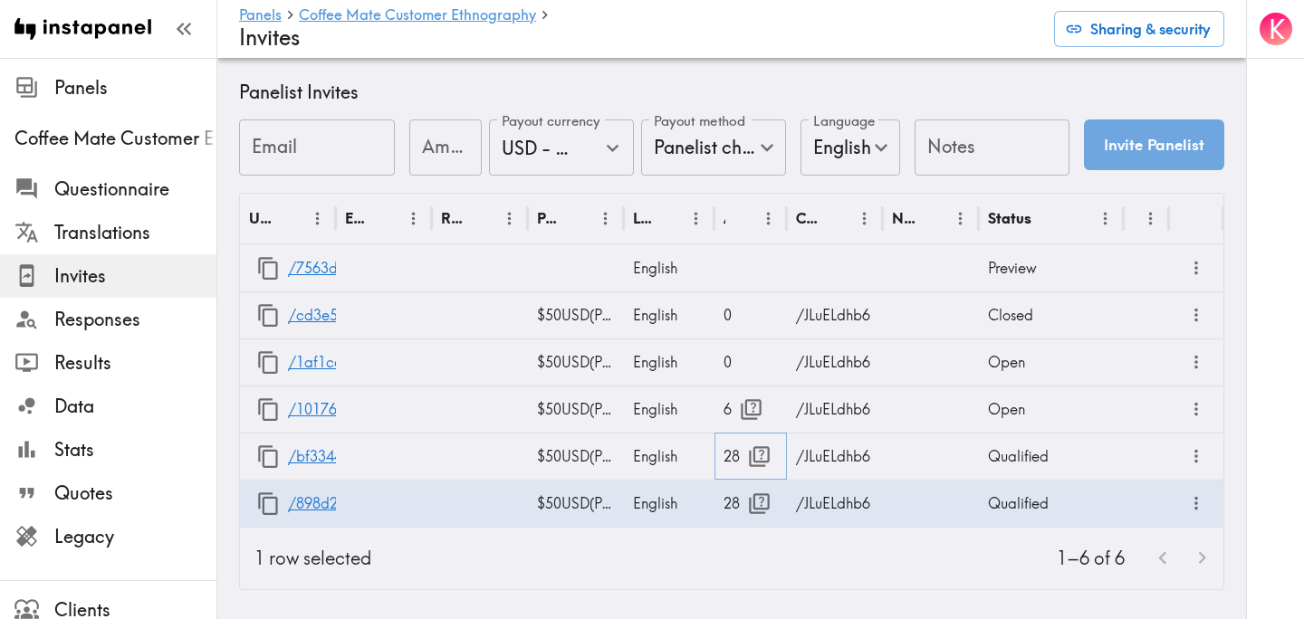
click at [748, 462] on icon "button" at bounding box center [759, 456] width 24 height 24
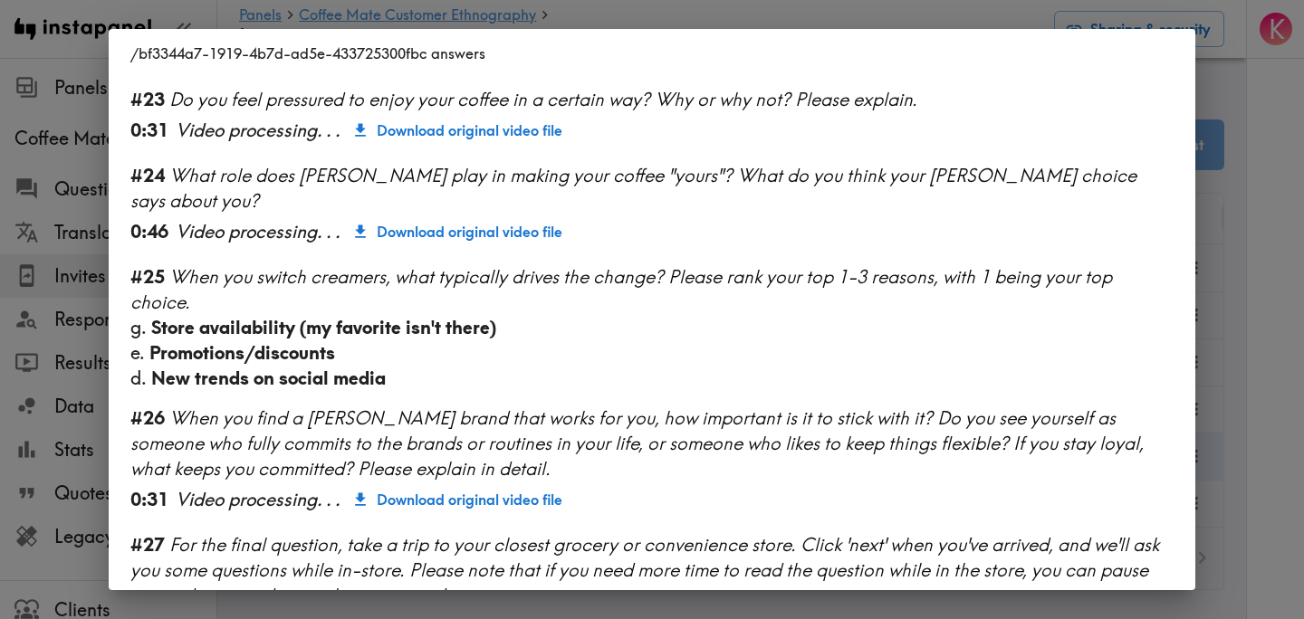
scroll to position [2511, 0]
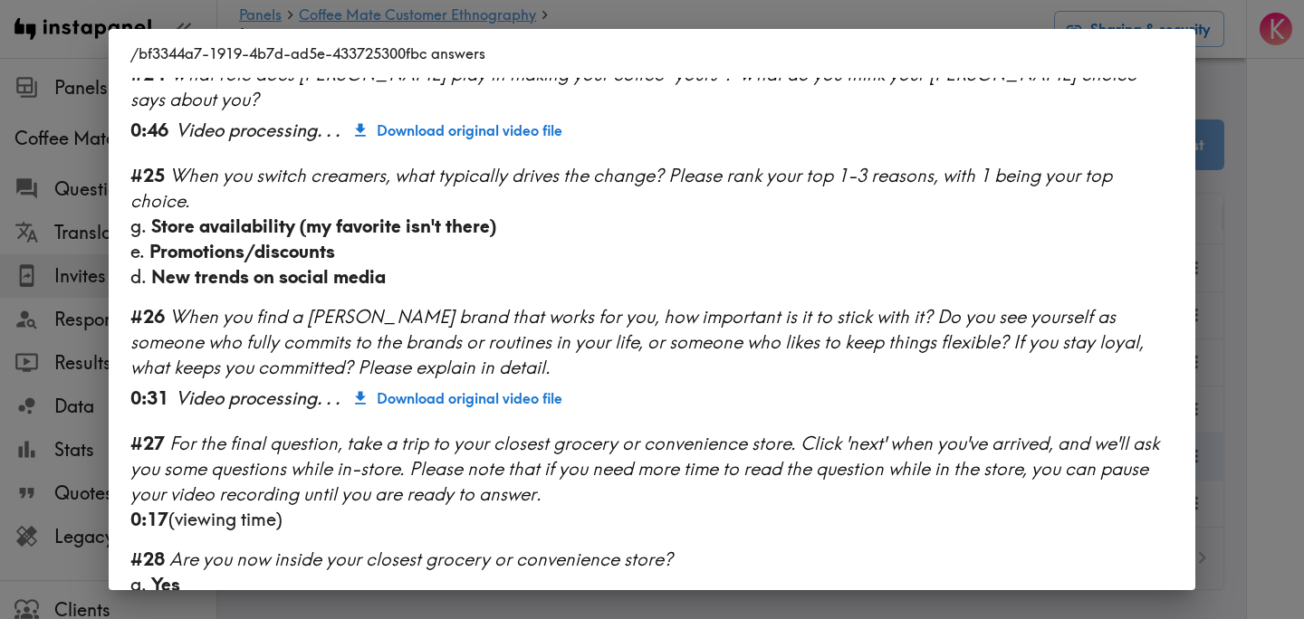
click at [1263, 457] on div "/bf3344a7-1919-4b7d-ad5e-433725300fbc answers Language English Segment 18-27 ye…" at bounding box center [652, 309] width 1304 height 619
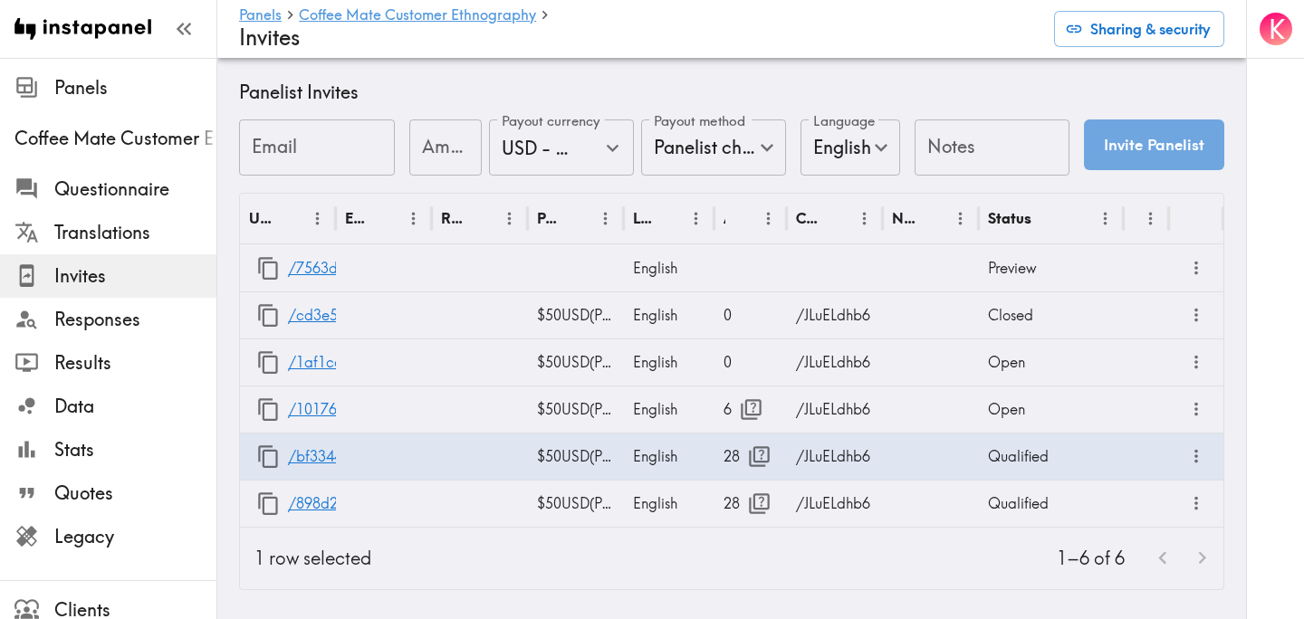
click at [1261, 458] on div "K" at bounding box center [1275, 309] width 58 height 619
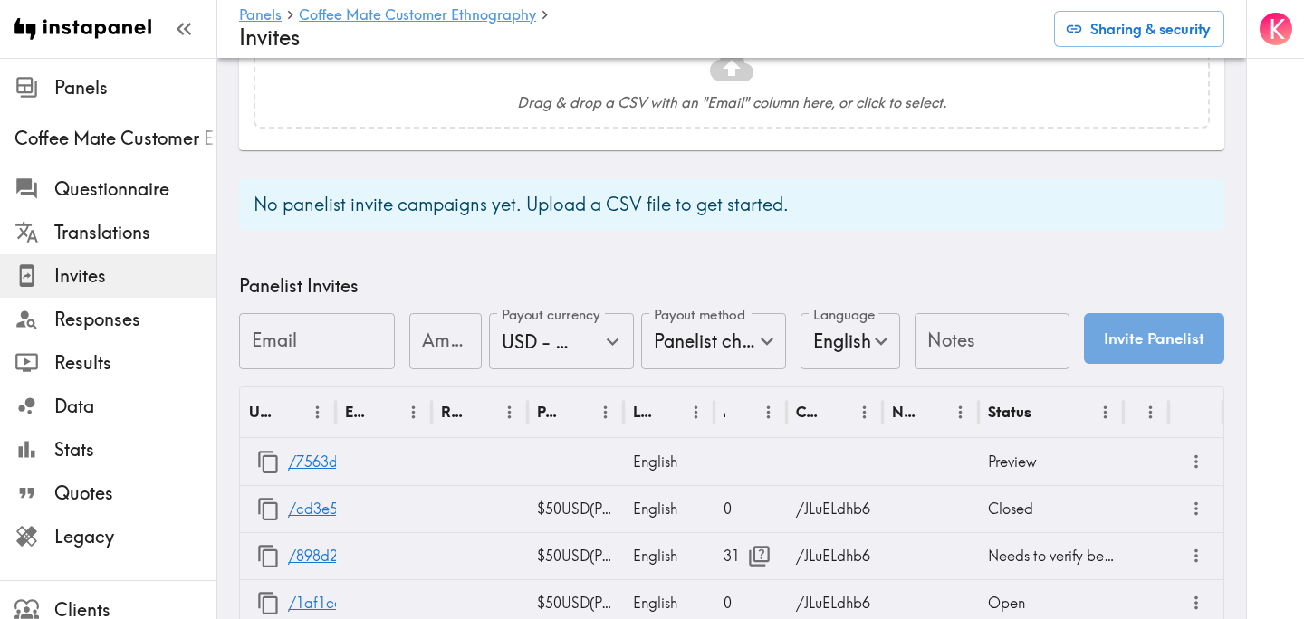
scroll to position [788, 0]
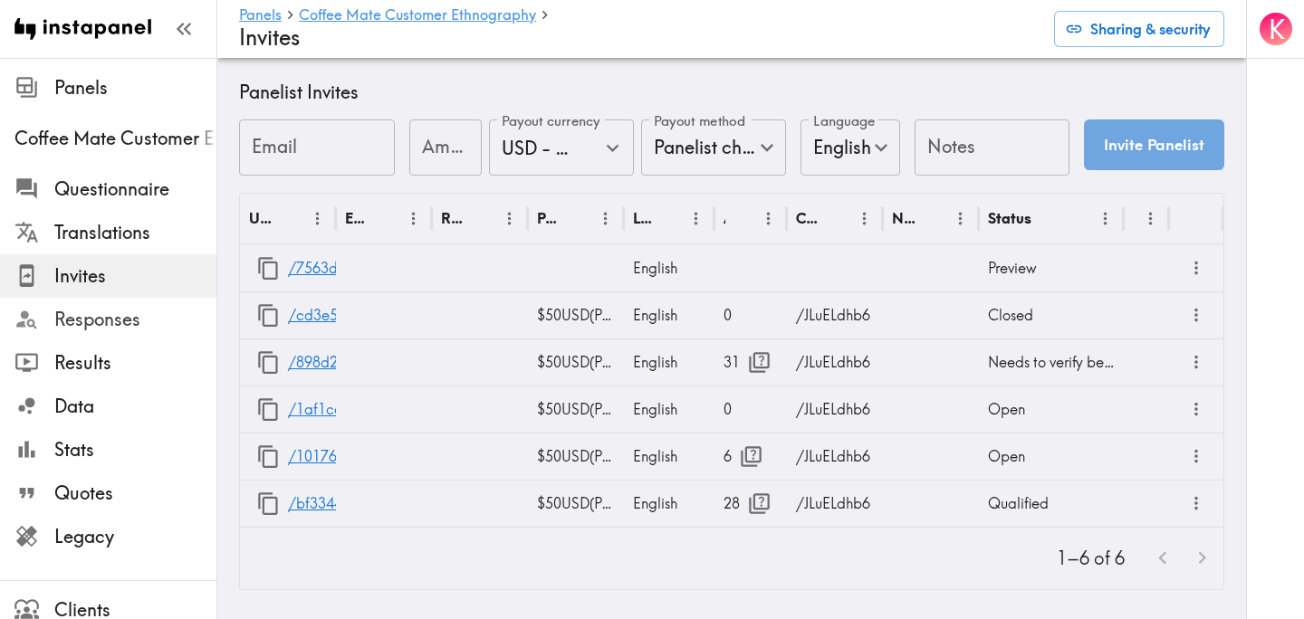
click at [110, 323] on span "Responses" at bounding box center [135, 319] width 162 height 25
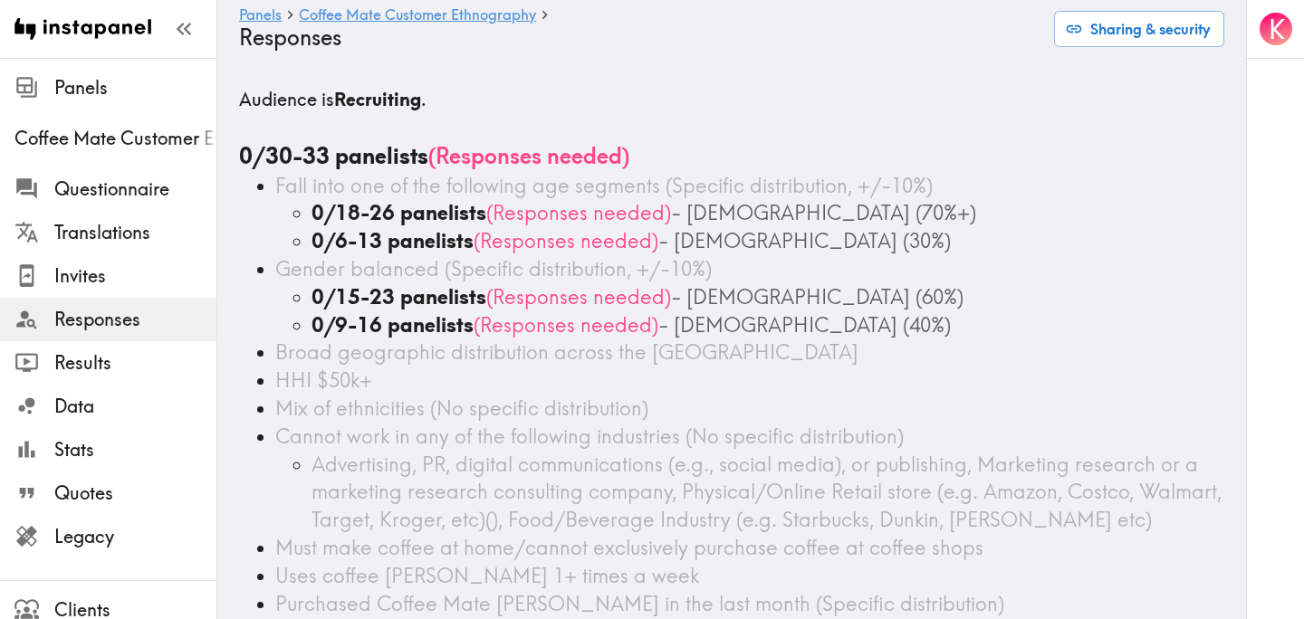
scroll to position [109, 0]
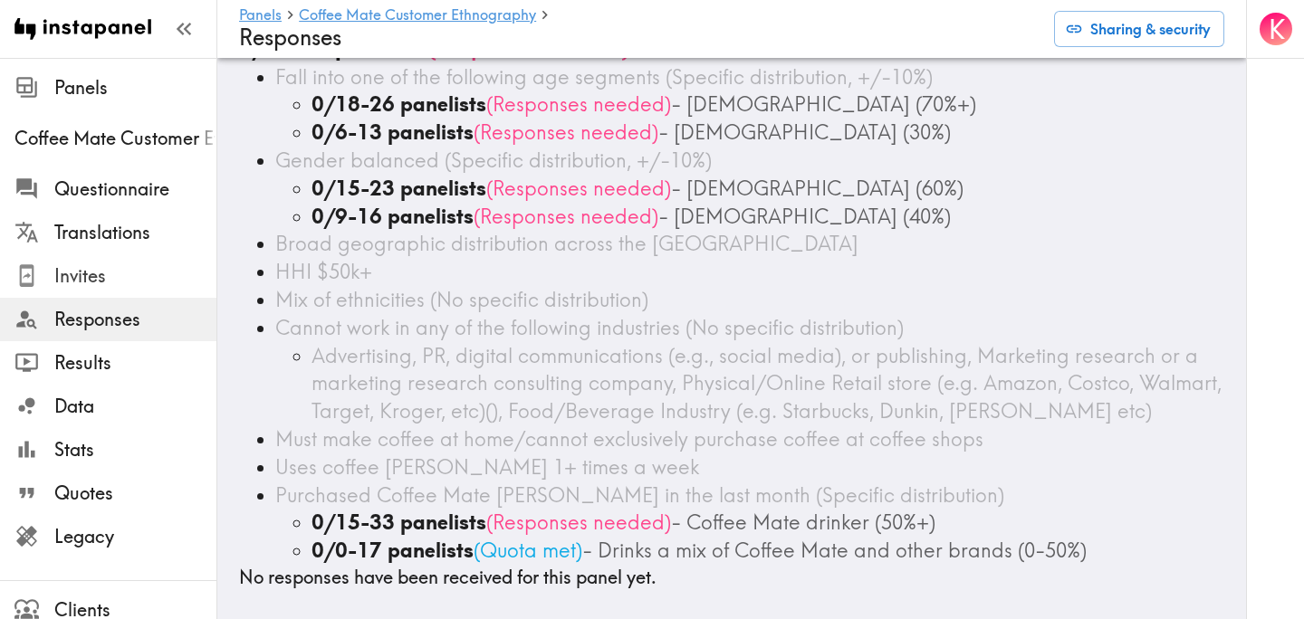
click at [106, 288] on span "Invites" at bounding box center [135, 275] width 162 height 25
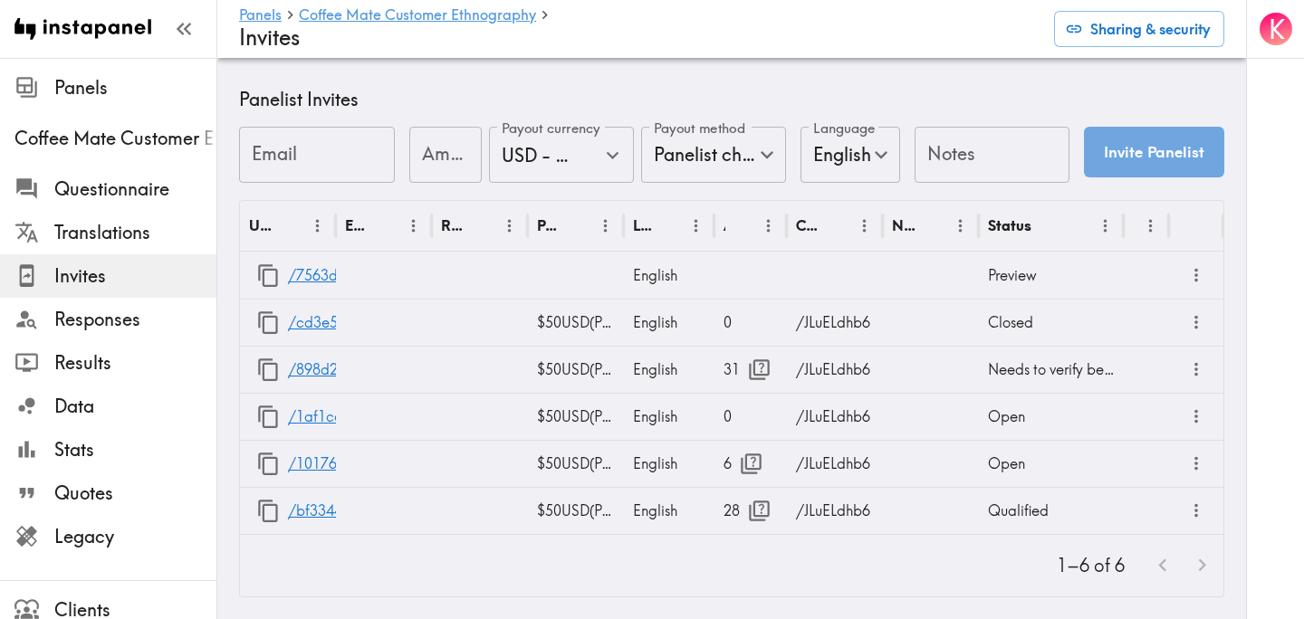
scroll to position [788, 0]
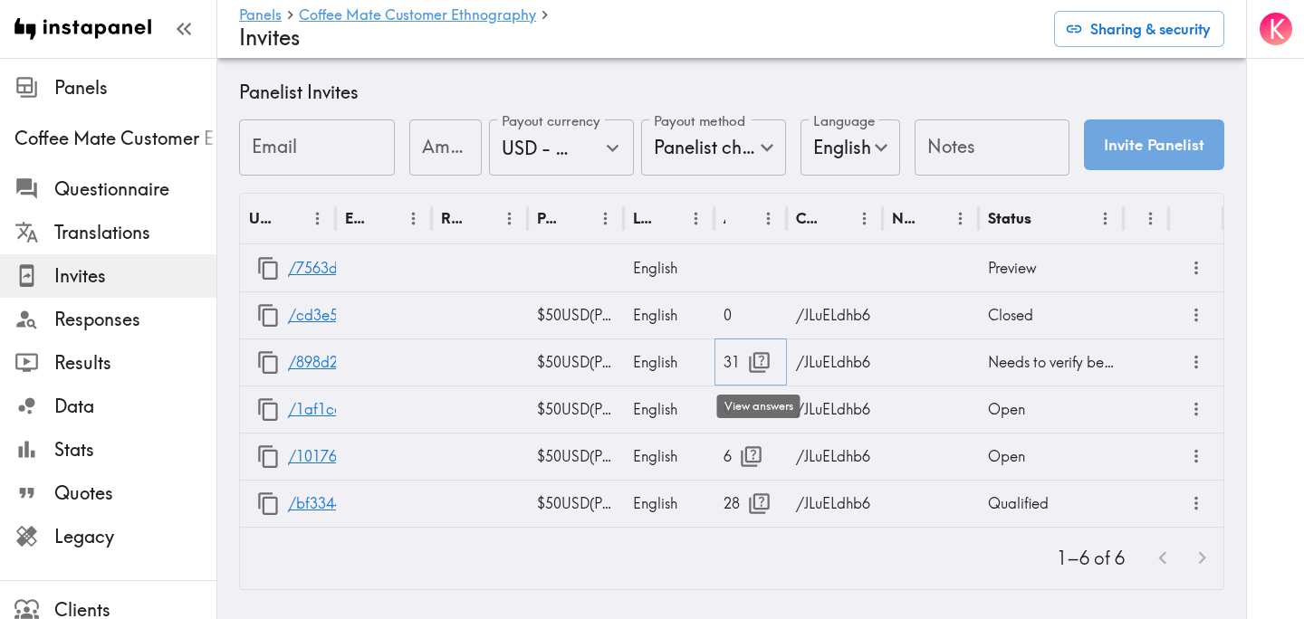
click at [757, 368] on icon "button" at bounding box center [759, 362] width 24 height 24
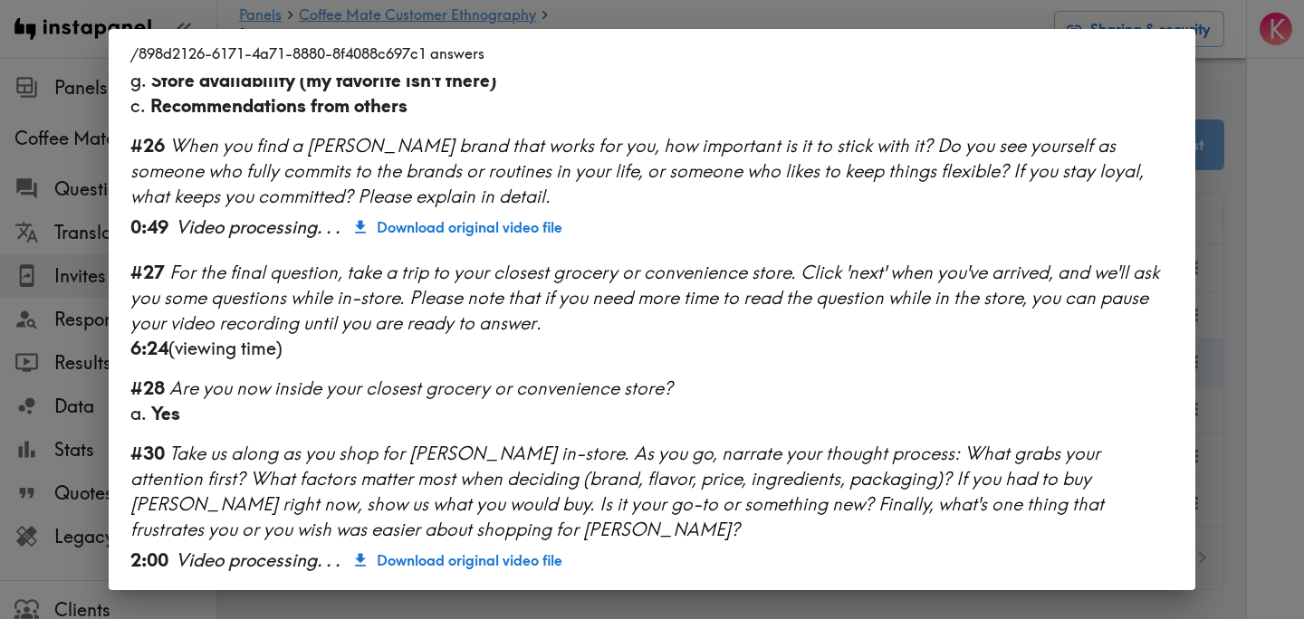
scroll to position [2627, 0]
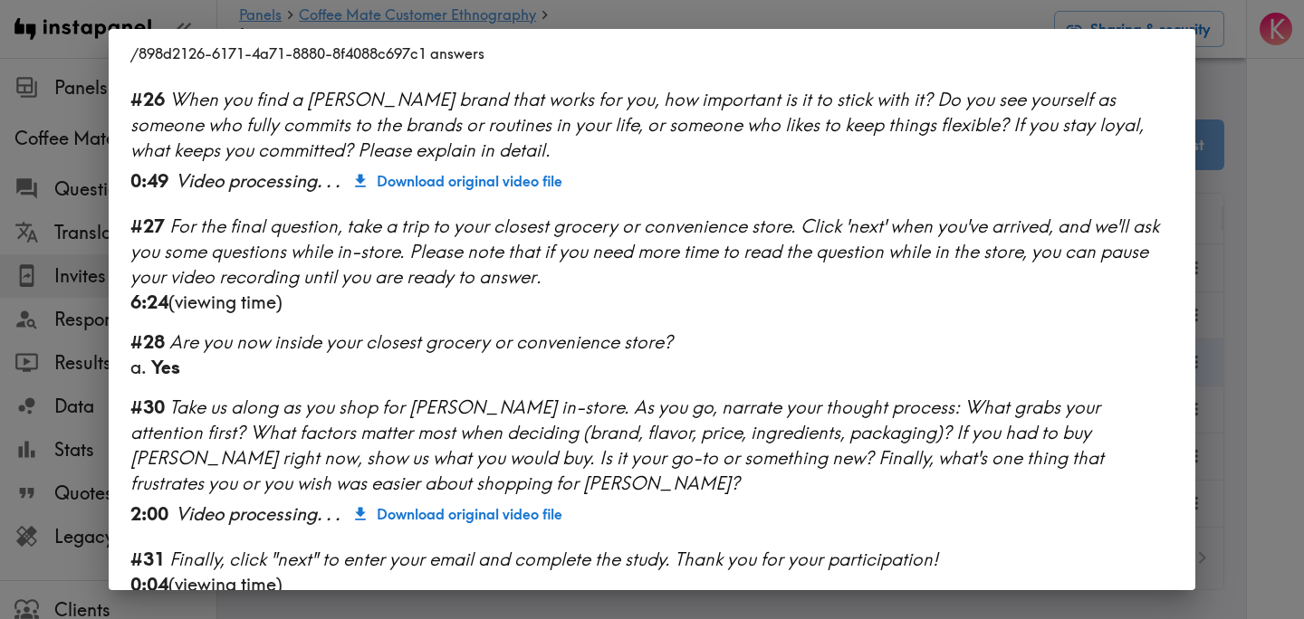
click at [1264, 377] on div "/898d2126-6171-4a71-8880-8f4088c697c1 answers Language English Segment [DEMOGRA…" at bounding box center [652, 309] width 1304 height 619
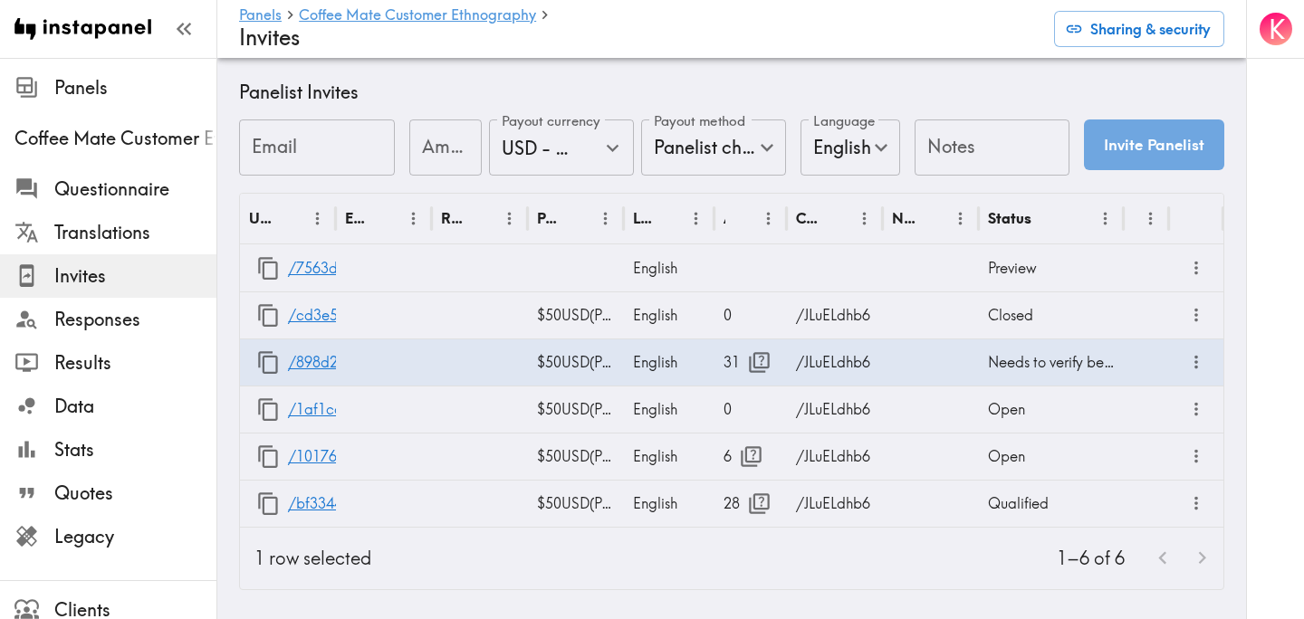
click at [1264, 377] on div "K" at bounding box center [1275, 309] width 58 height 619
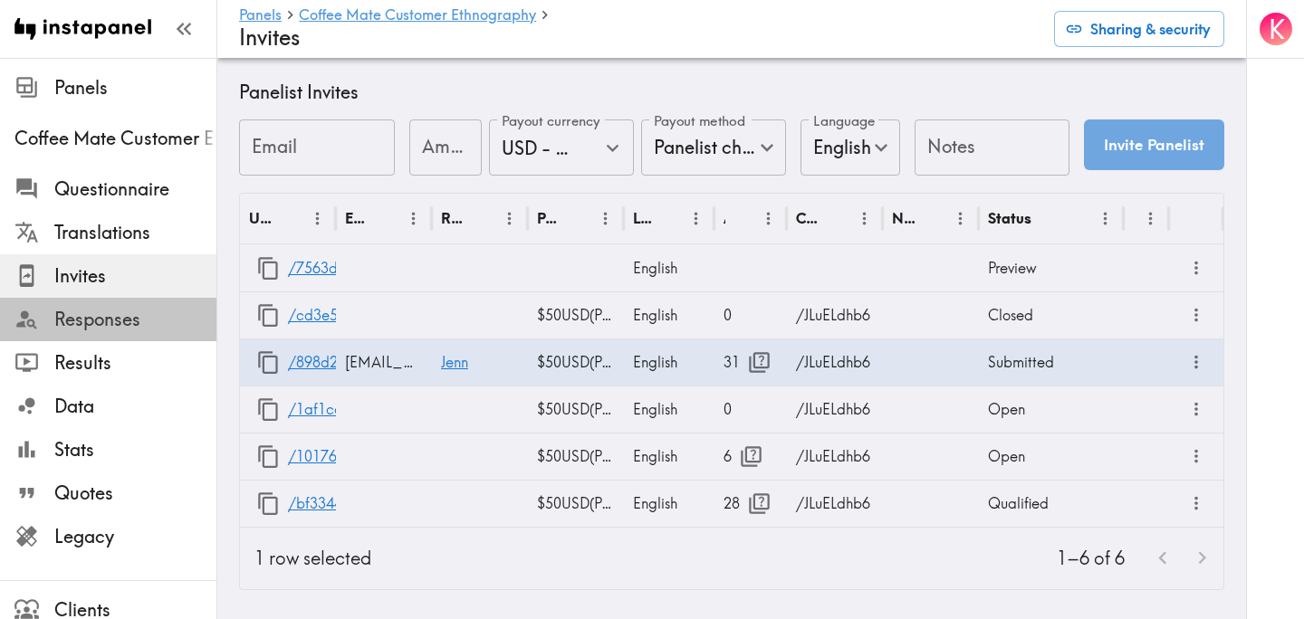
click at [132, 320] on span "Responses" at bounding box center [135, 319] width 162 height 25
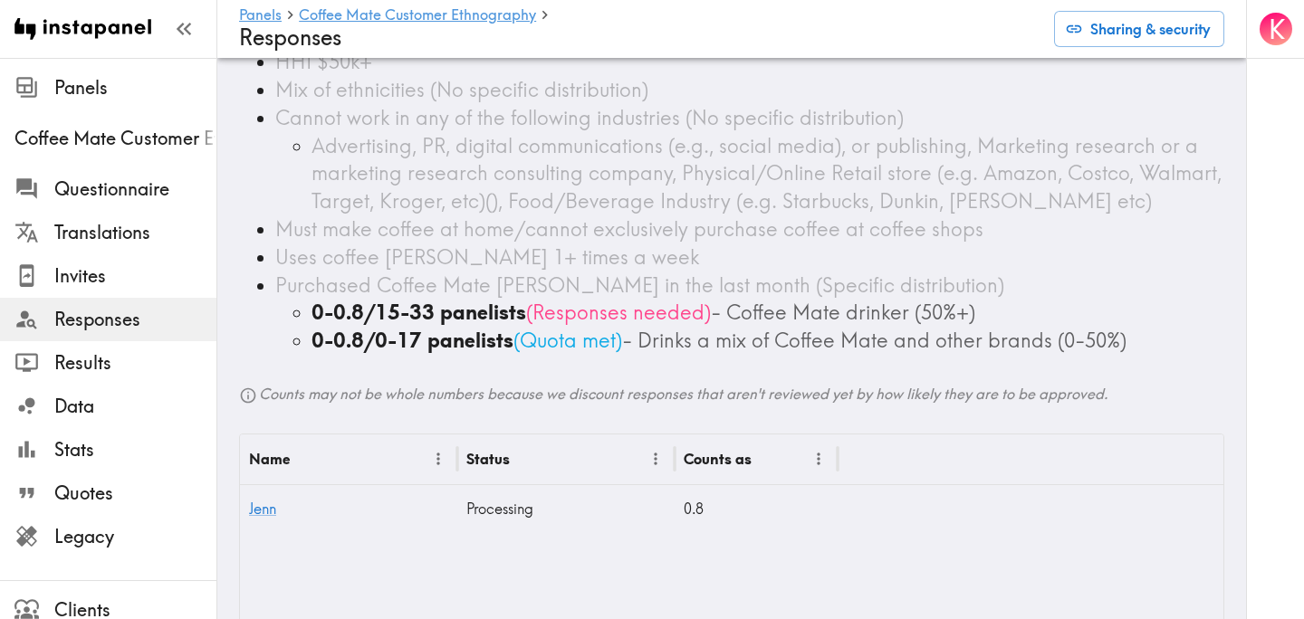
scroll to position [328, 0]
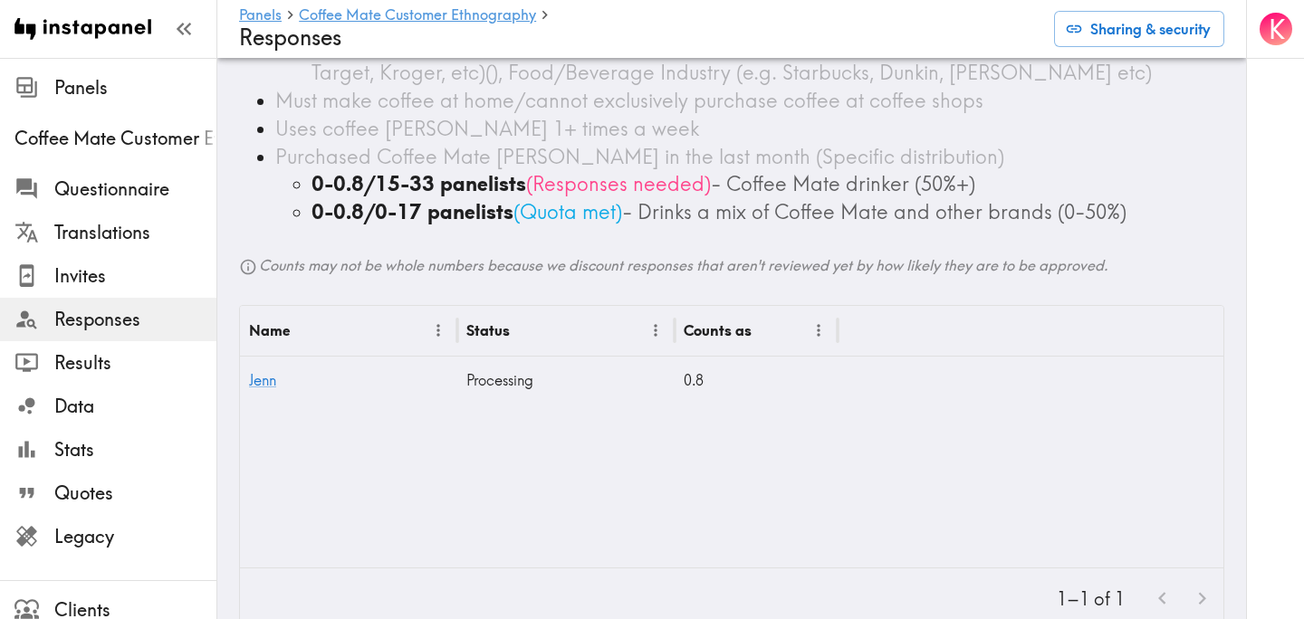
scroll to position [487, 0]
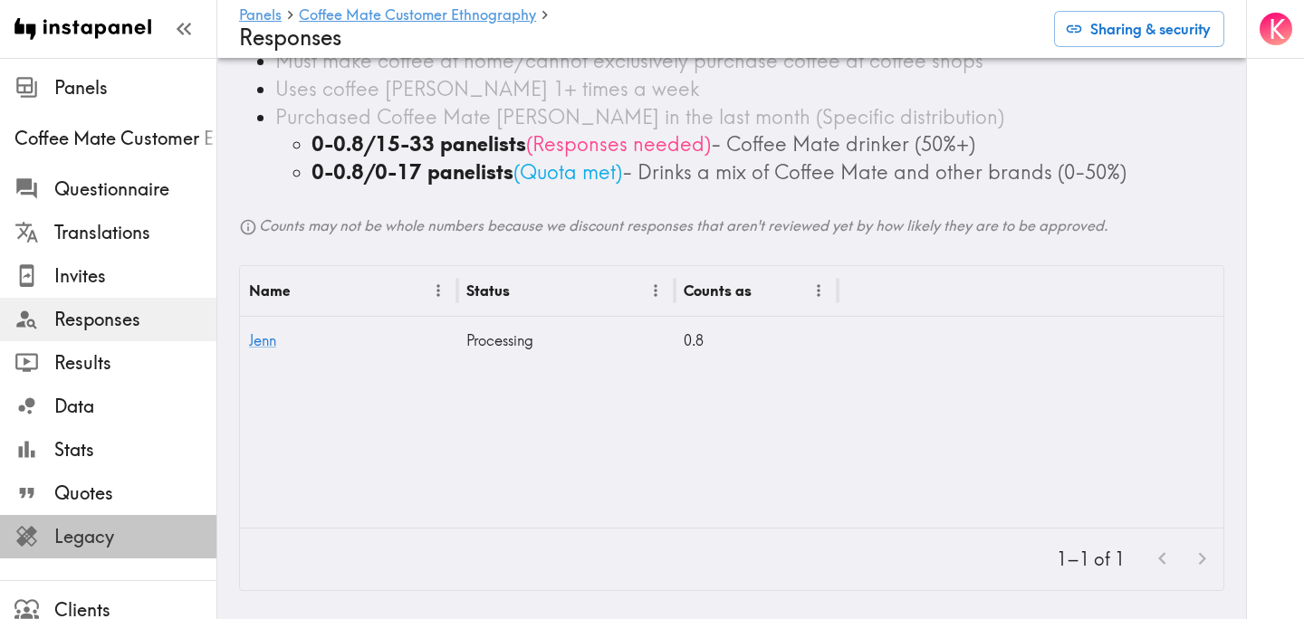
click at [138, 528] on span "Legacy" at bounding box center [135, 536] width 162 height 25
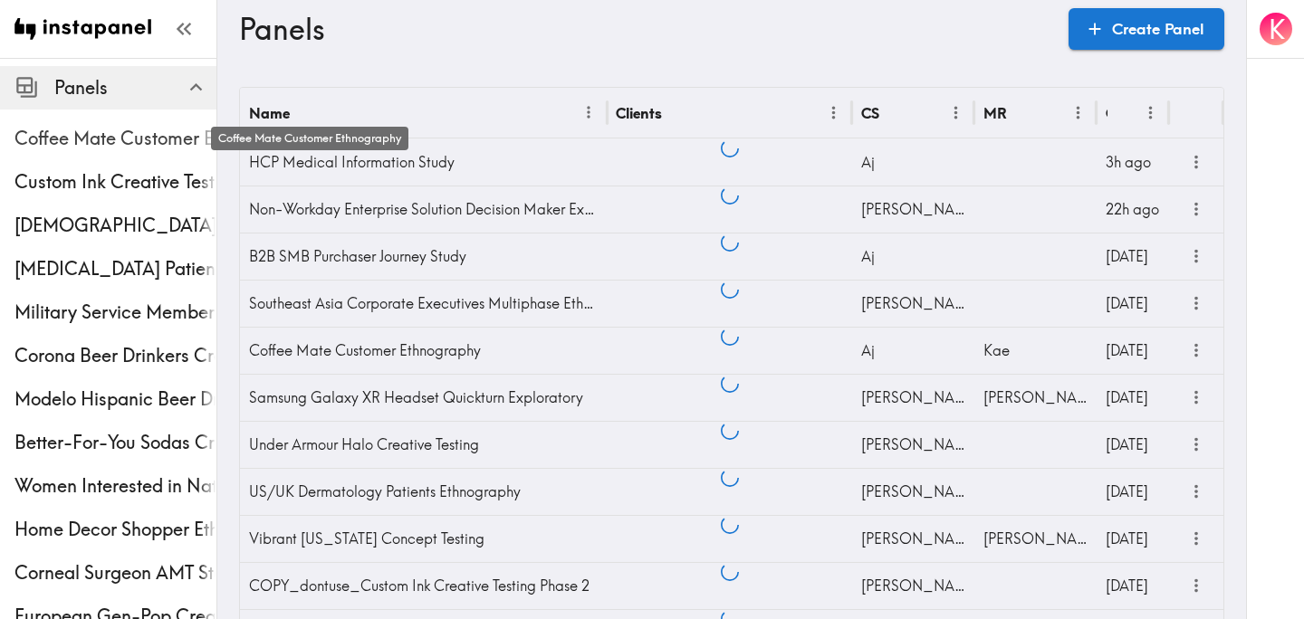
click at [93, 139] on span "Coffee Mate Customer Ethnography" at bounding box center [115, 138] width 202 height 25
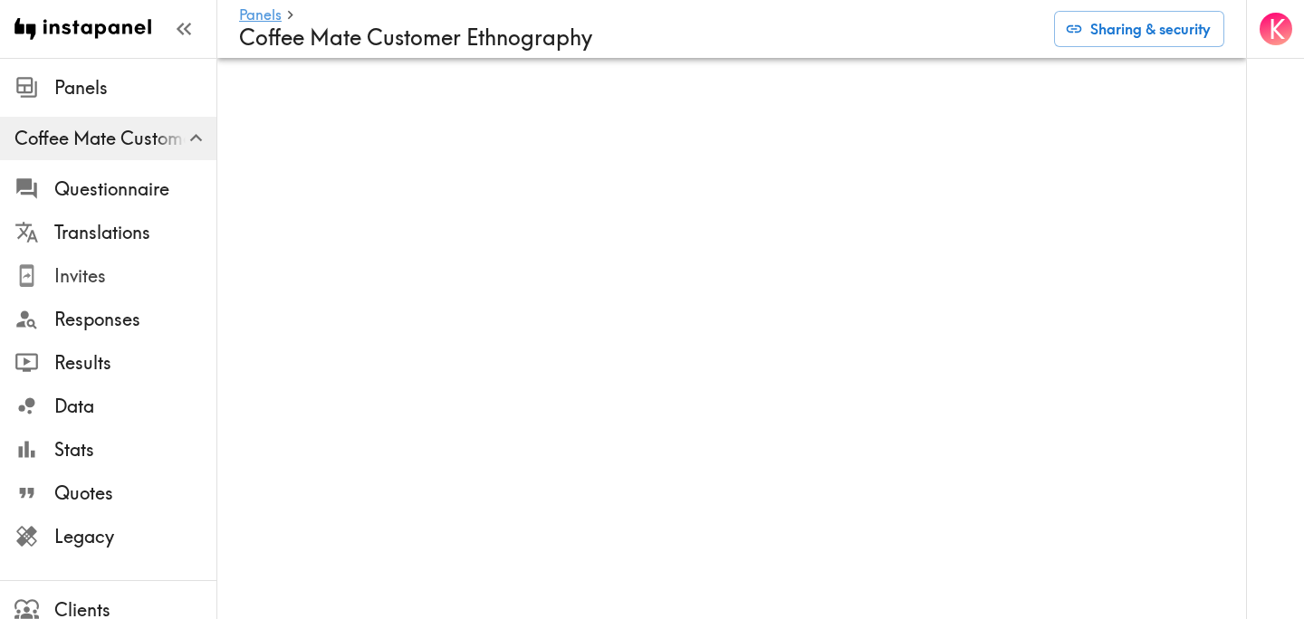
click at [104, 280] on span "Invites" at bounding box center [135, 275] width 162 height 25
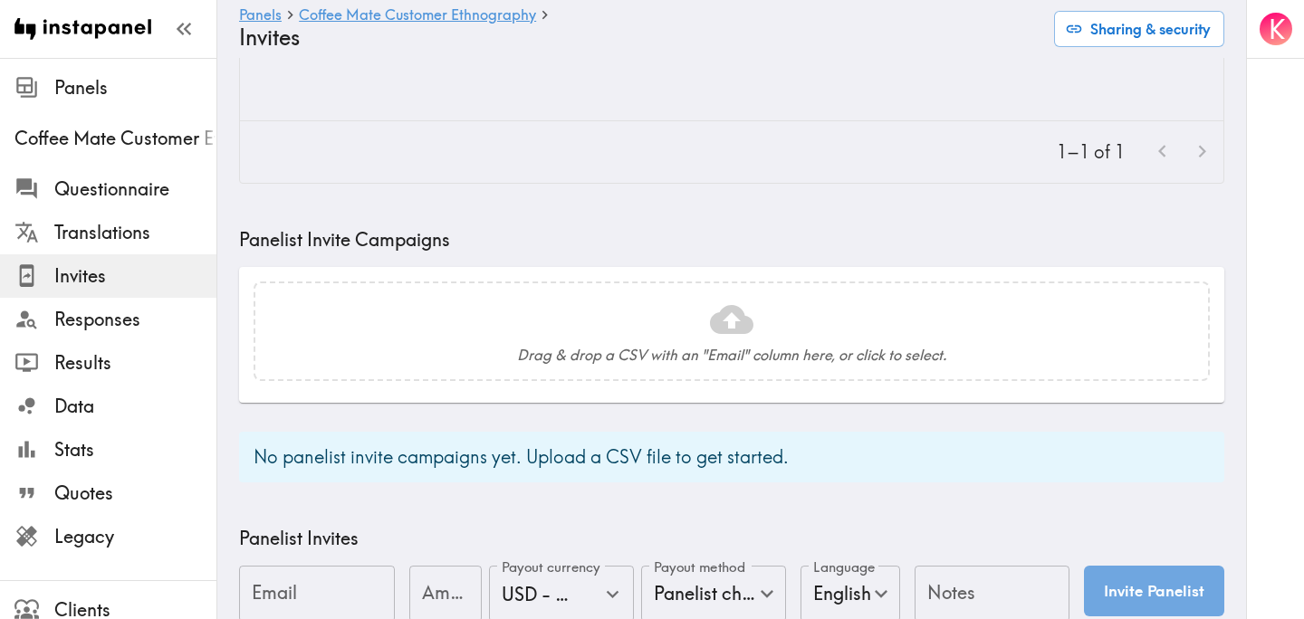
scroll to position [788, 0]
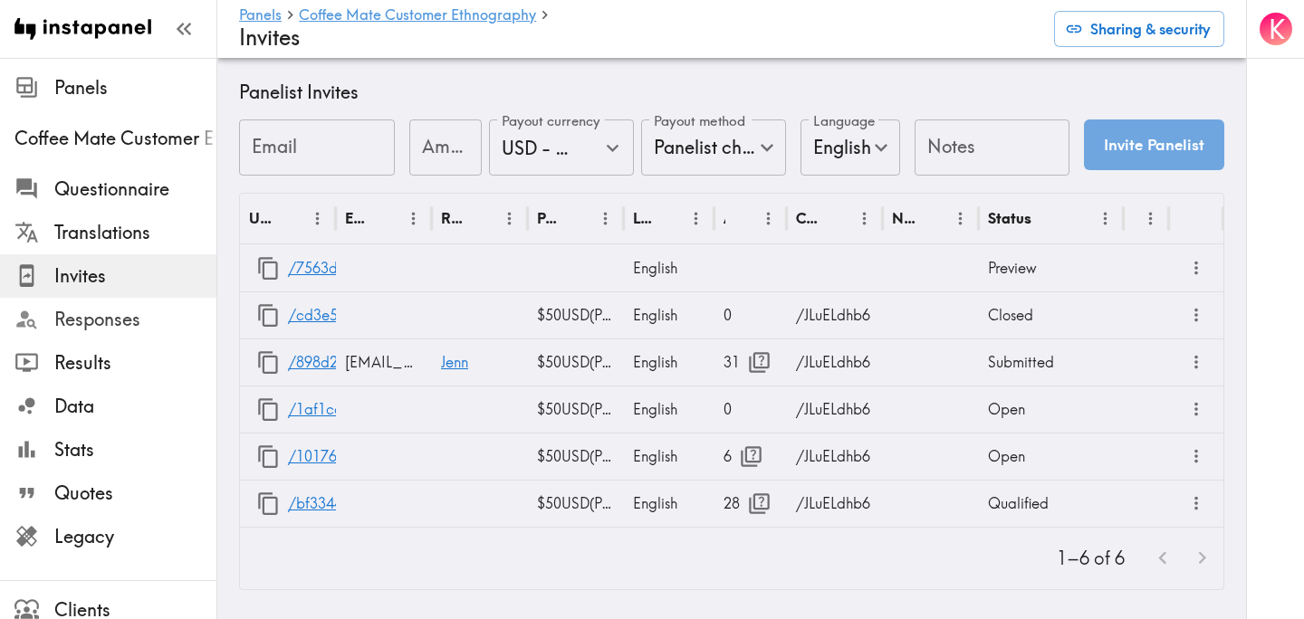
click at [161, 314] on span "Responses" at bounding box center [135, 319] width 162 height 25
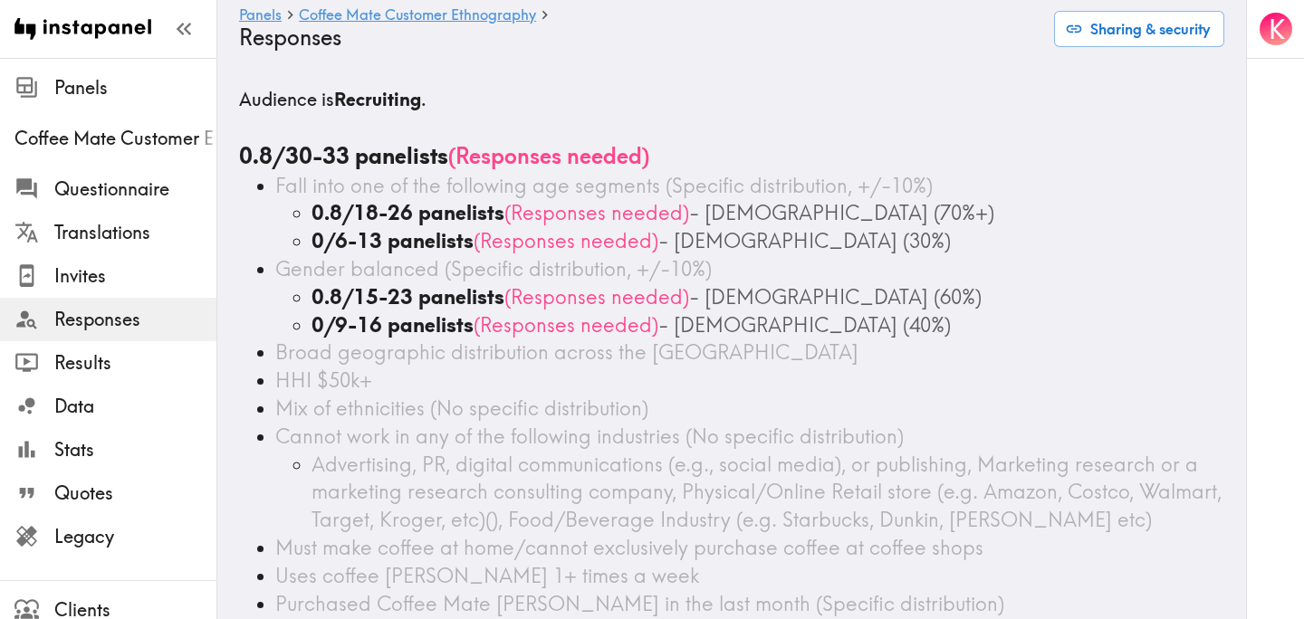
scroll to position [487, 0]
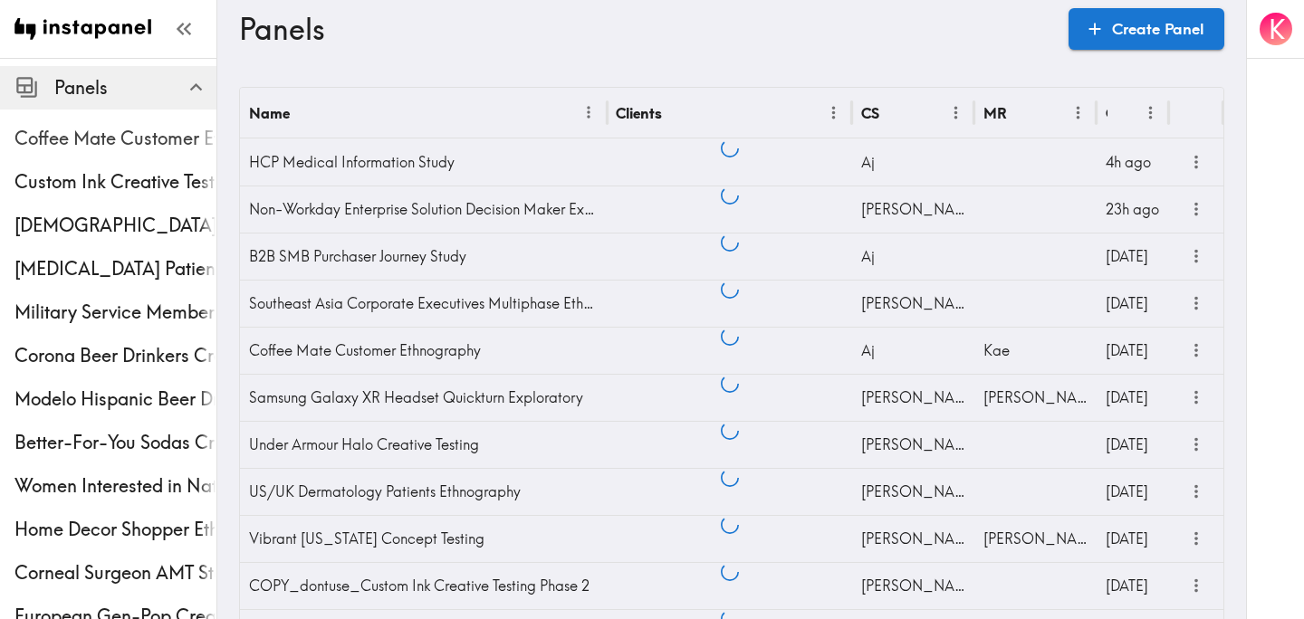
click at [119, 147] on span "Coffee Mate Customer Ethnography" at bounding box center [115, 138] width 202 height 25
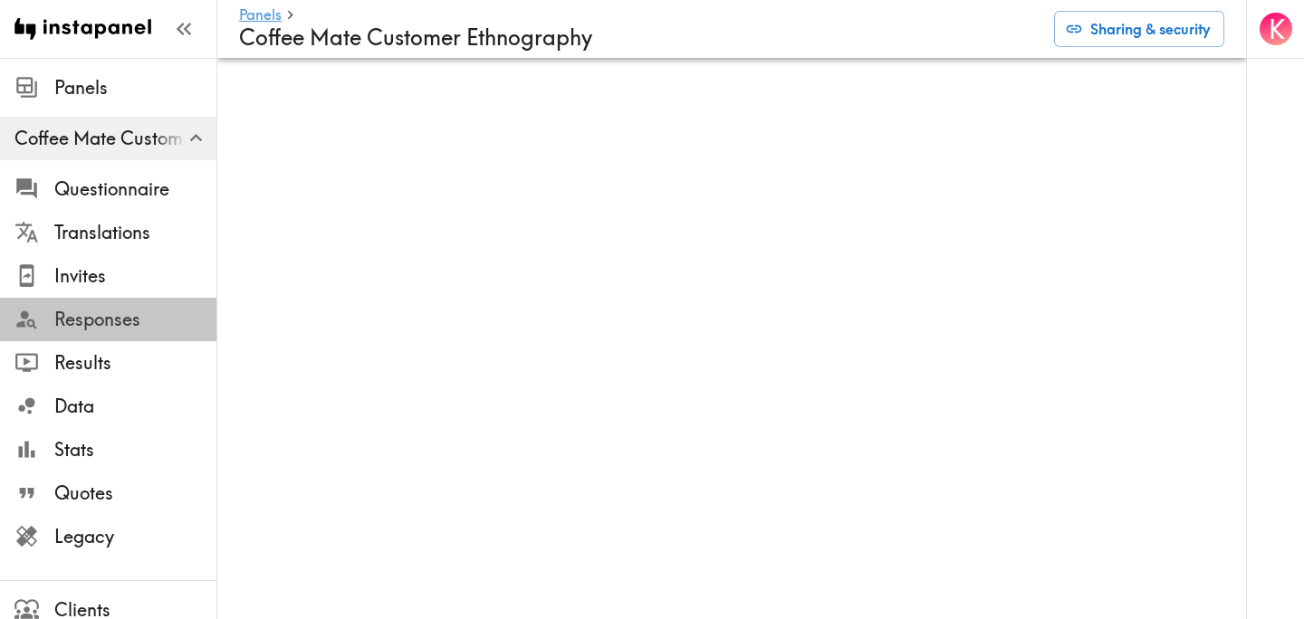
click at [115, 330] on span "Responses" at bounding box center [135, 319] width 162 height 25
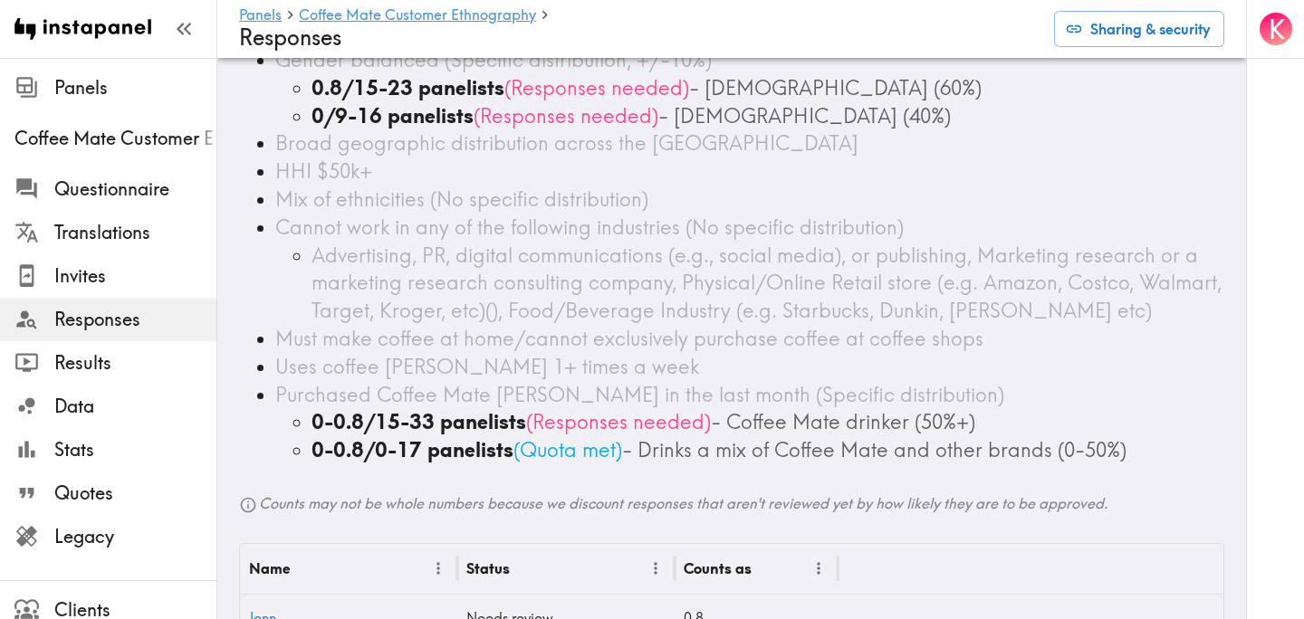
scroll to position [487, 0]
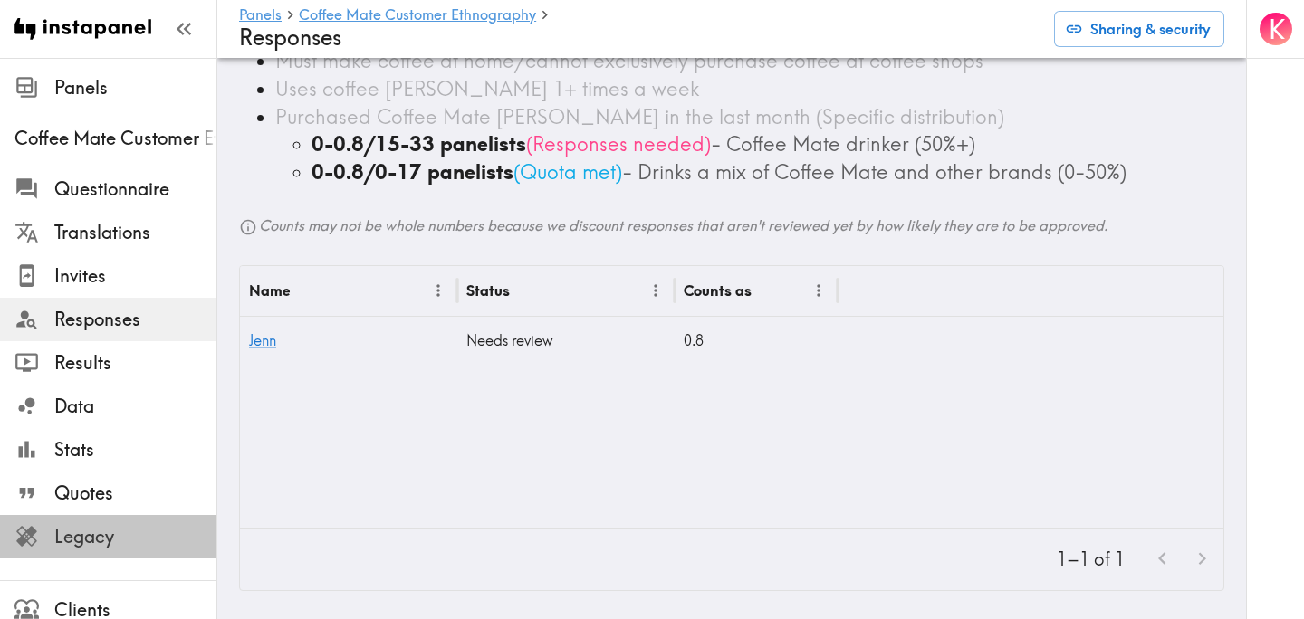
click at [129, 541] on span "Legacy" at bounding box center [135, 536] width 162 height 25
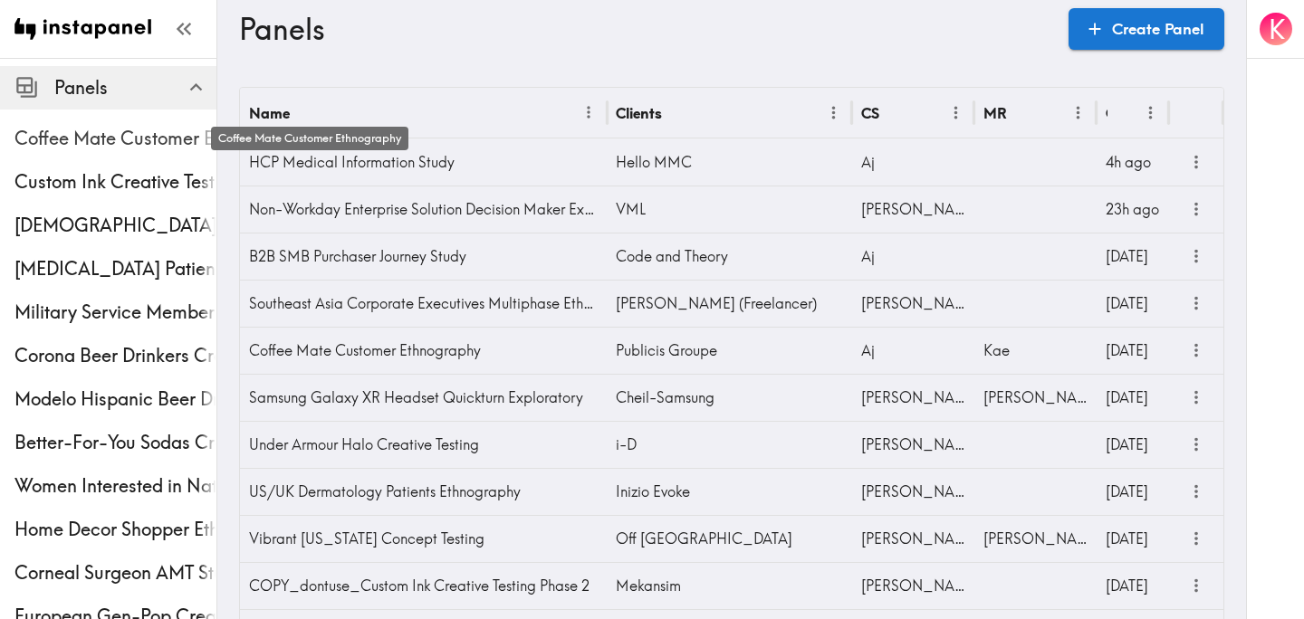
click at [94, 135] on span "Coffee Mate Customer Ethnography" at bounding box center [115, 138] width 202 height 25
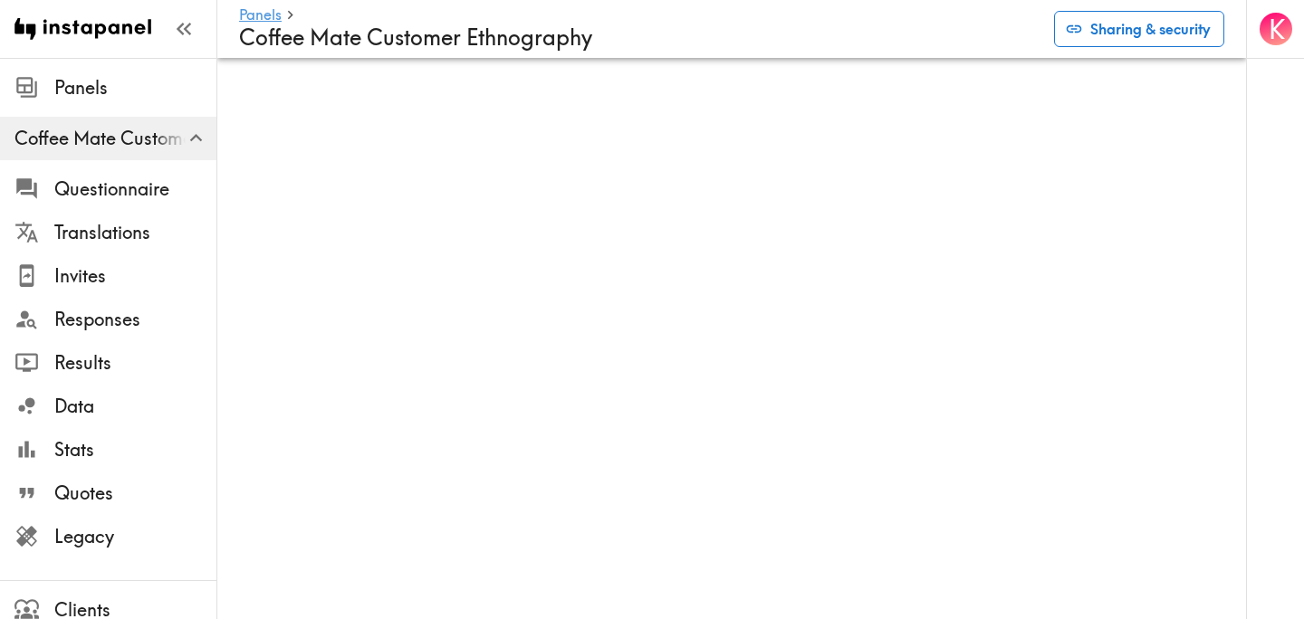
click at [1169, 37] on button "Sharing & security" at bounding box center [1139, 29] width 170 height 36
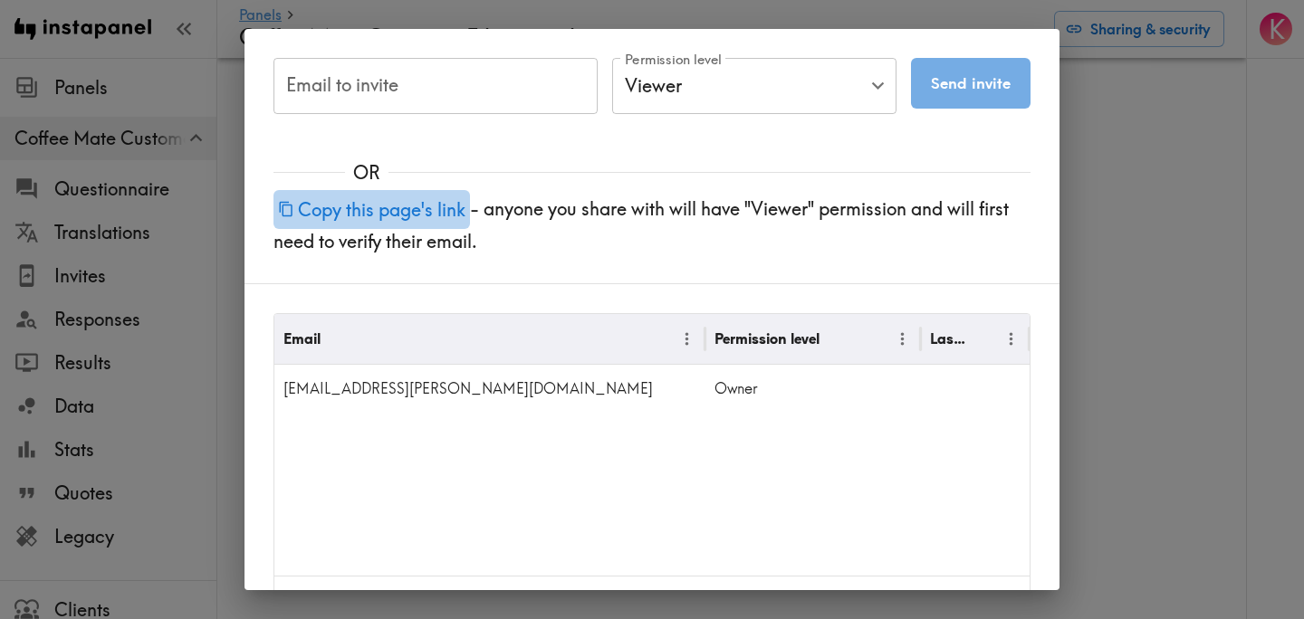
click at [432, 212] on button "Copy this page's link" at bounding box center [371, 209] width 196 height 39
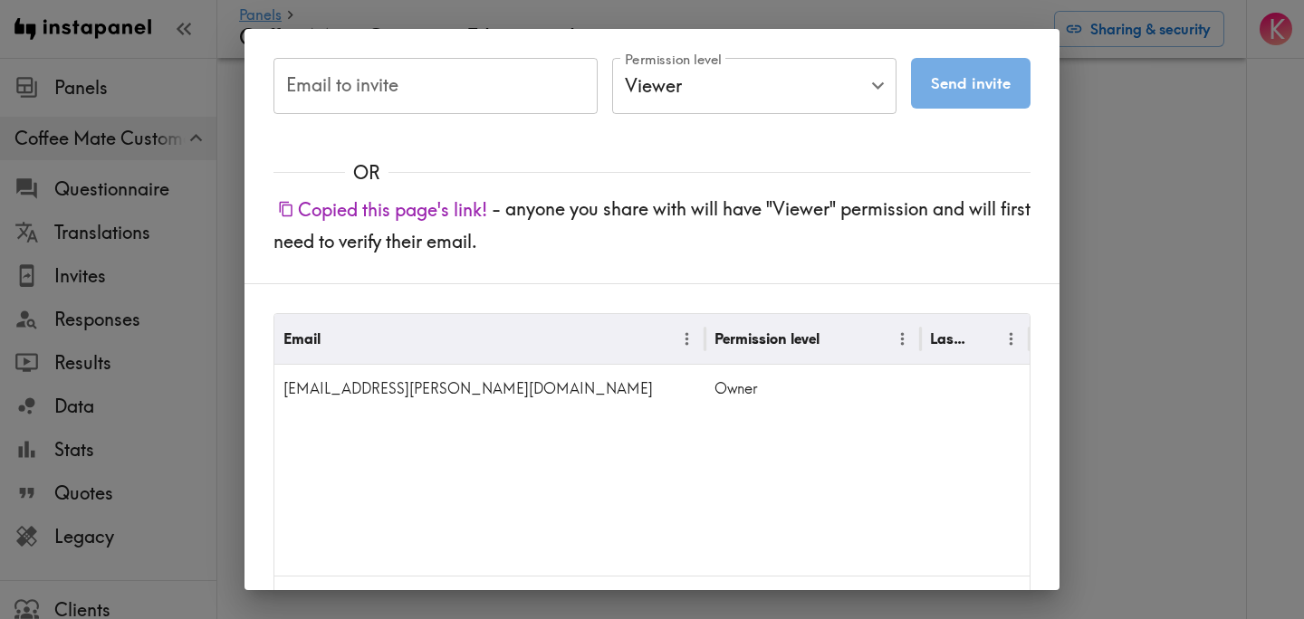
click at [444, 216] on button "Copied this page's link!" at bounding box center [382, 209] width 218 height 39
click at [402, 71] on input "Email to invite" at bounding box center [435, 86] width 324 height 56
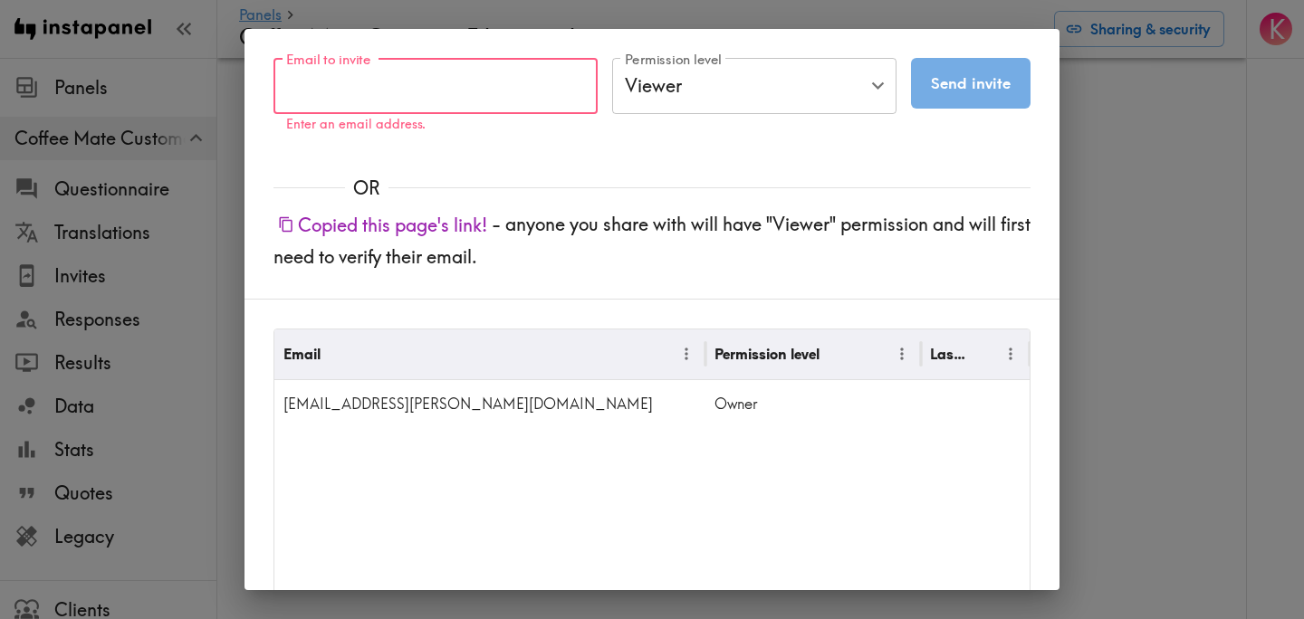
paste input "julianna.simon@publicisna.com"
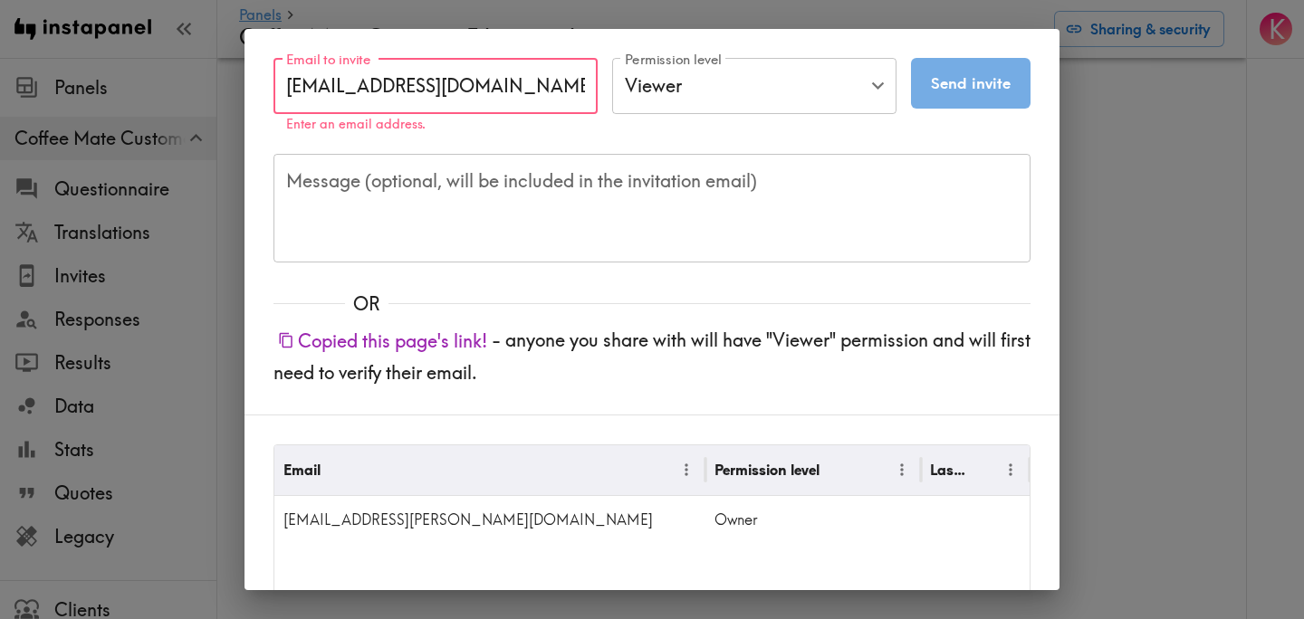
type input "julianna.simon@publicisna.com"
click at [649, 107] on body "Instapanel - Panels - Coffee Mate Customer Ethnography Panels Coffee Mate Custo…" at bounding box center [652, 87] width 1304 height 58
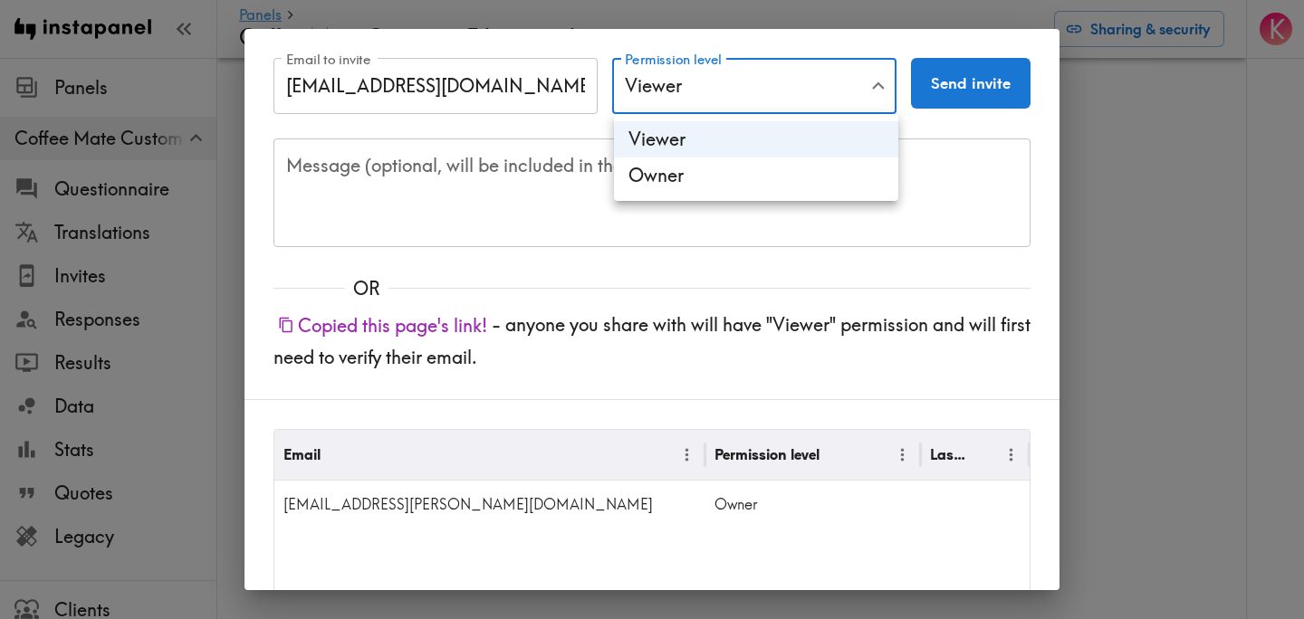
click at [698, 178] on li "Owner" at bounding box center [756, 176] width 284 height 36
type input "Owner"
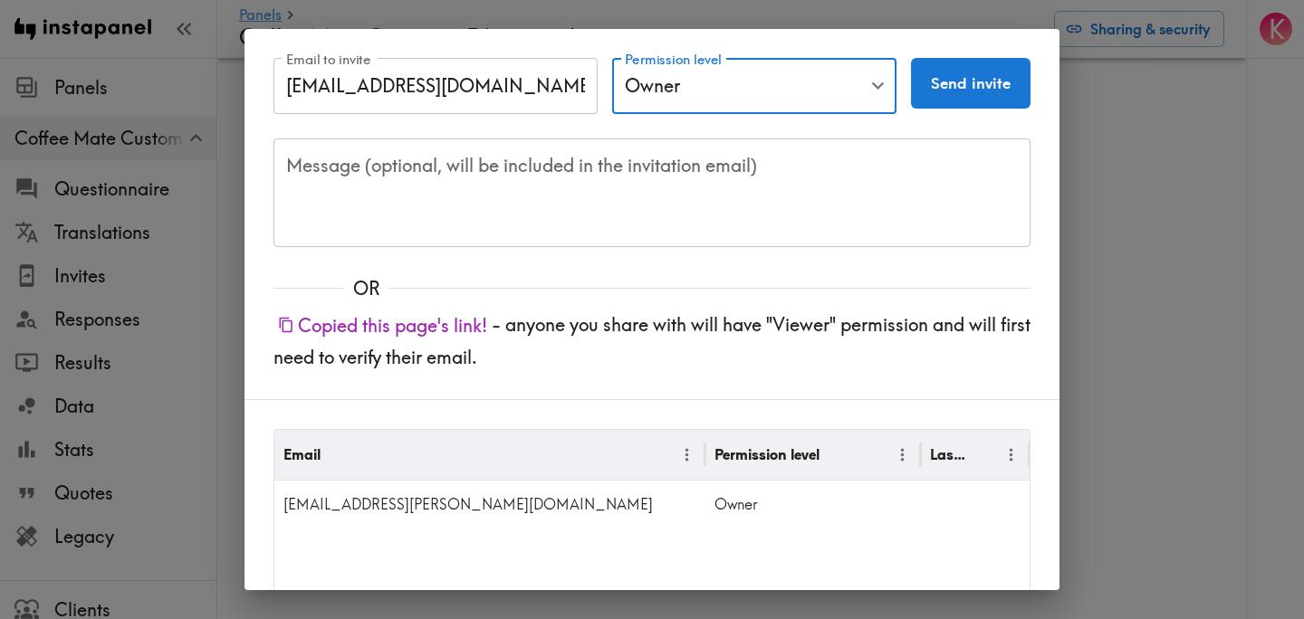
click at [998, 89] on button "Send invite" at bounding box center [970, 83] width 119 height 51
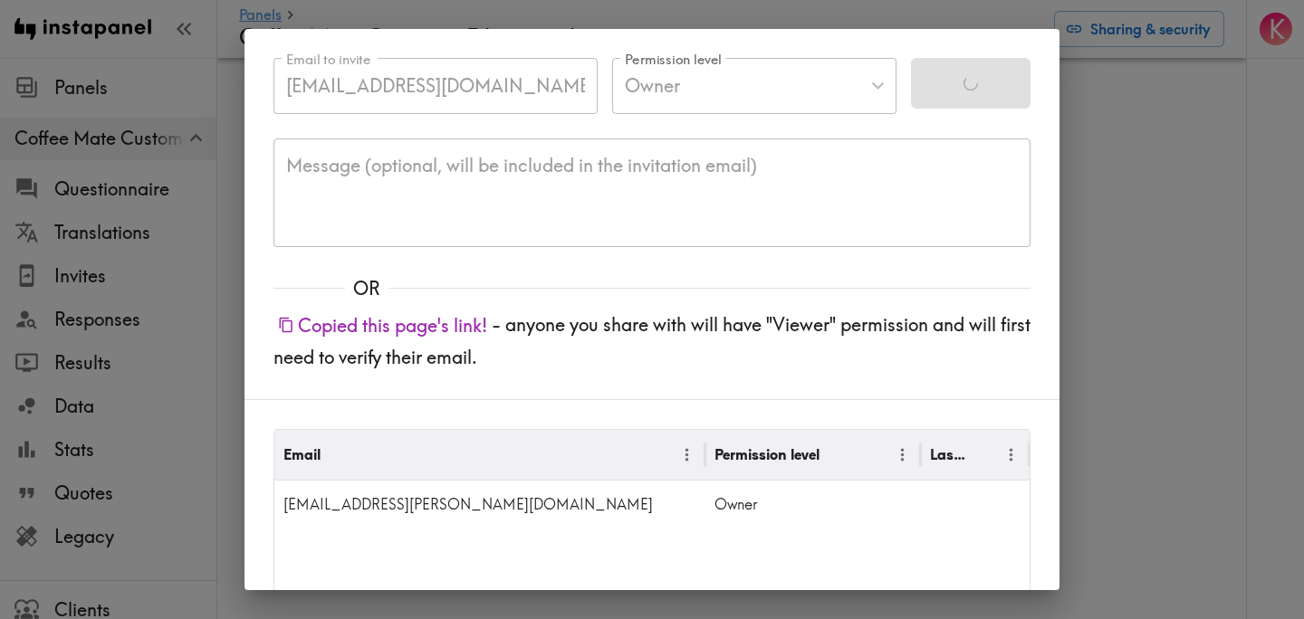
type input "Viewer"
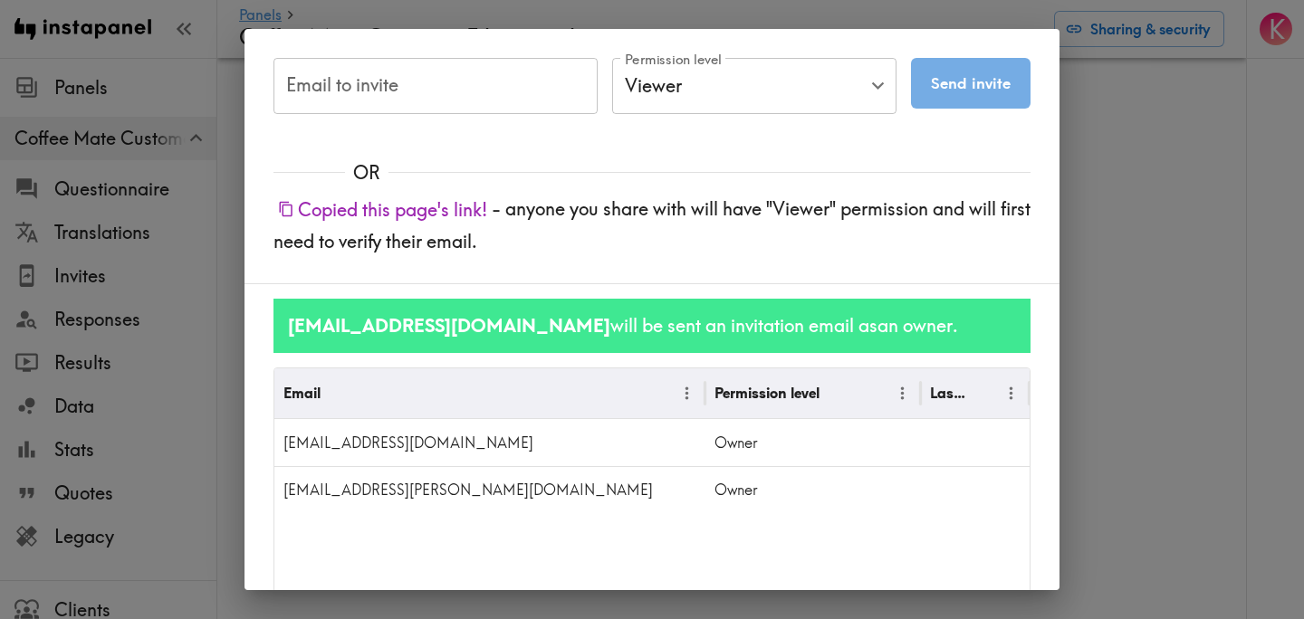
click at [1114, 256] on div "Email to invite Email to invite Permission level Viewer Viewer Permission level…" at bounding box center [652, 309] width 1304 height 619
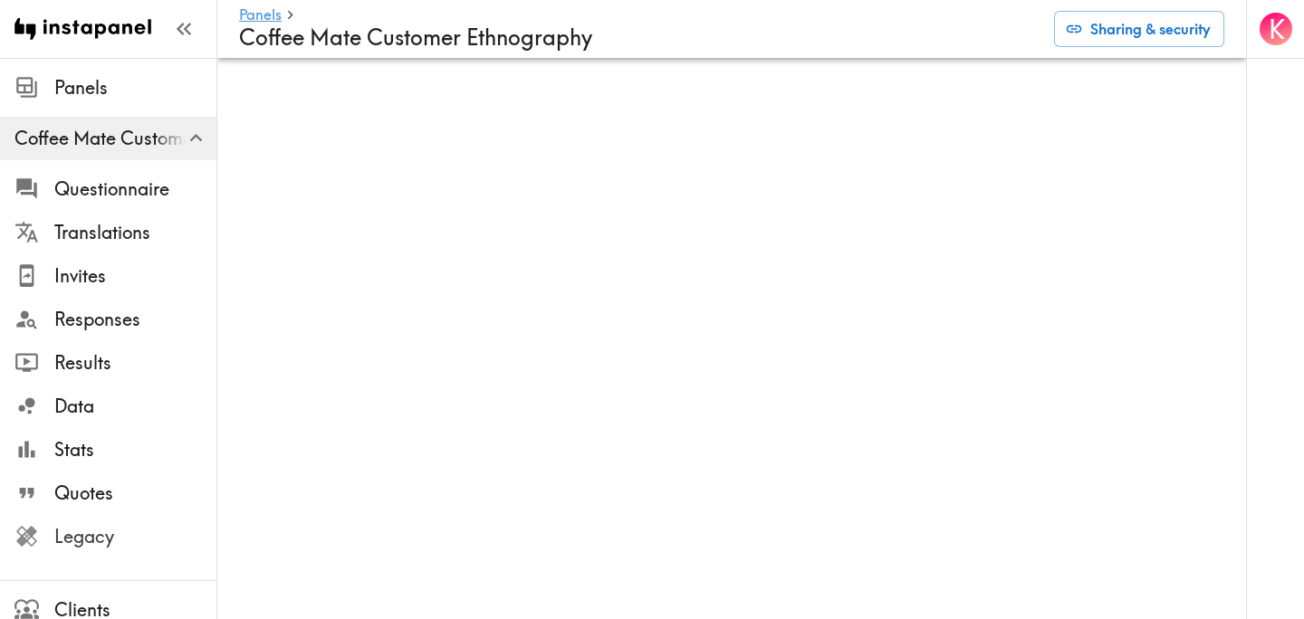
click at [120, 546] on span "Legacy" at bounding box center [135, 536] width 162 height 25
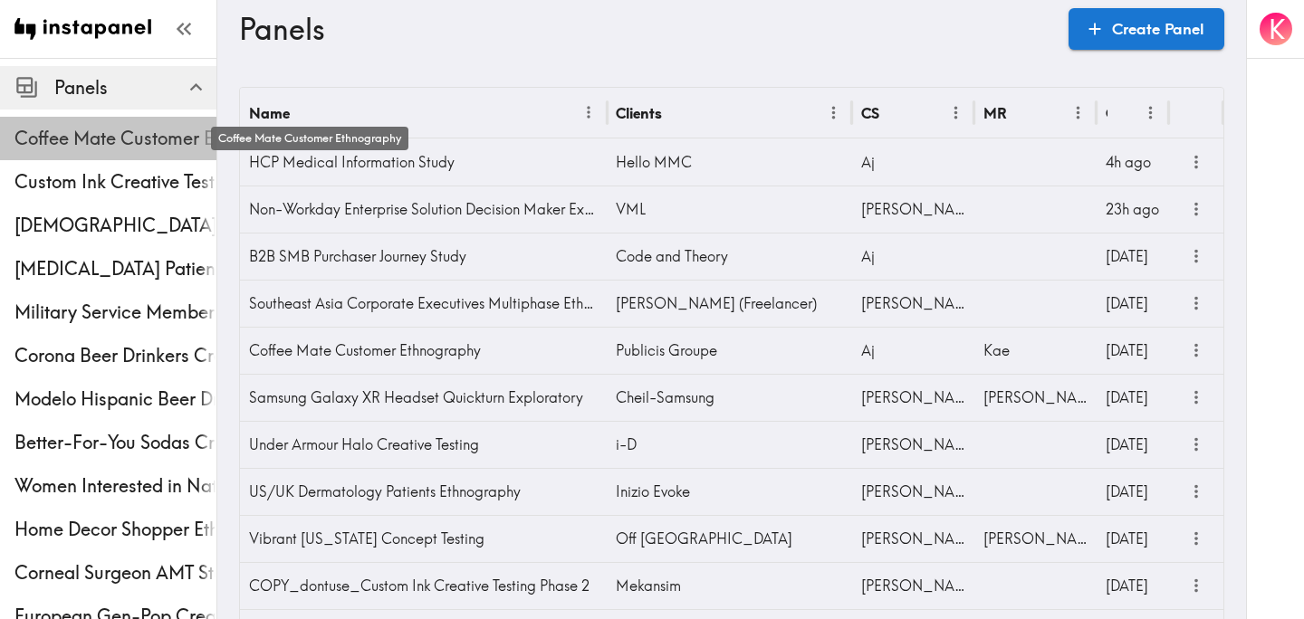
click at [115, 138] on span "Coffee Mate Customer Ethnography" at bounding box center [115, 138] width 202 height 25
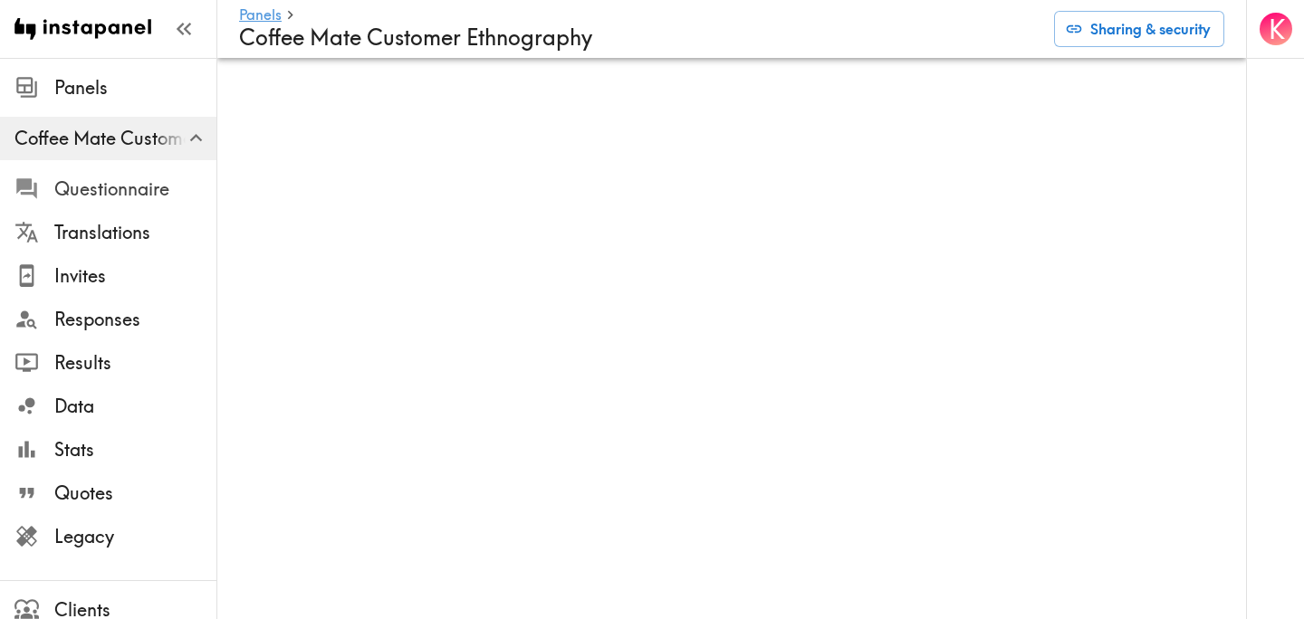
click at [99, 180] on span "Questionnaire" at bounding box center [135, 189] width 162 height 25
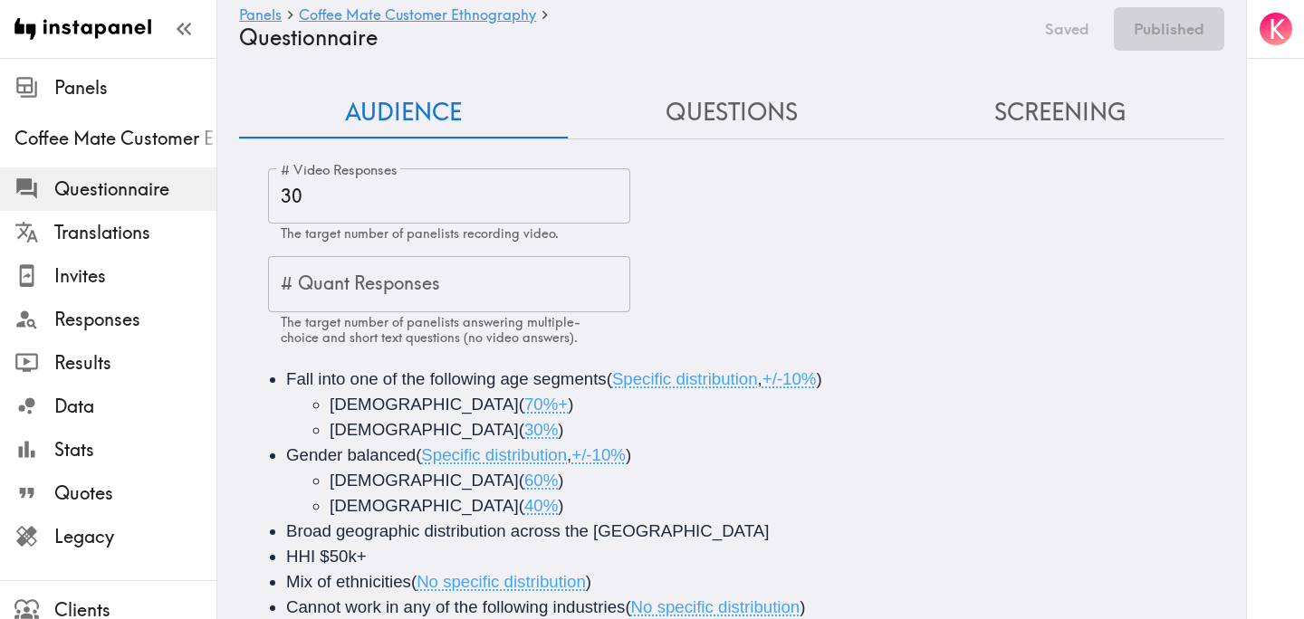
click at [751, 124] on button "Questions" at bounding box center [732, 113] width 329 height 52
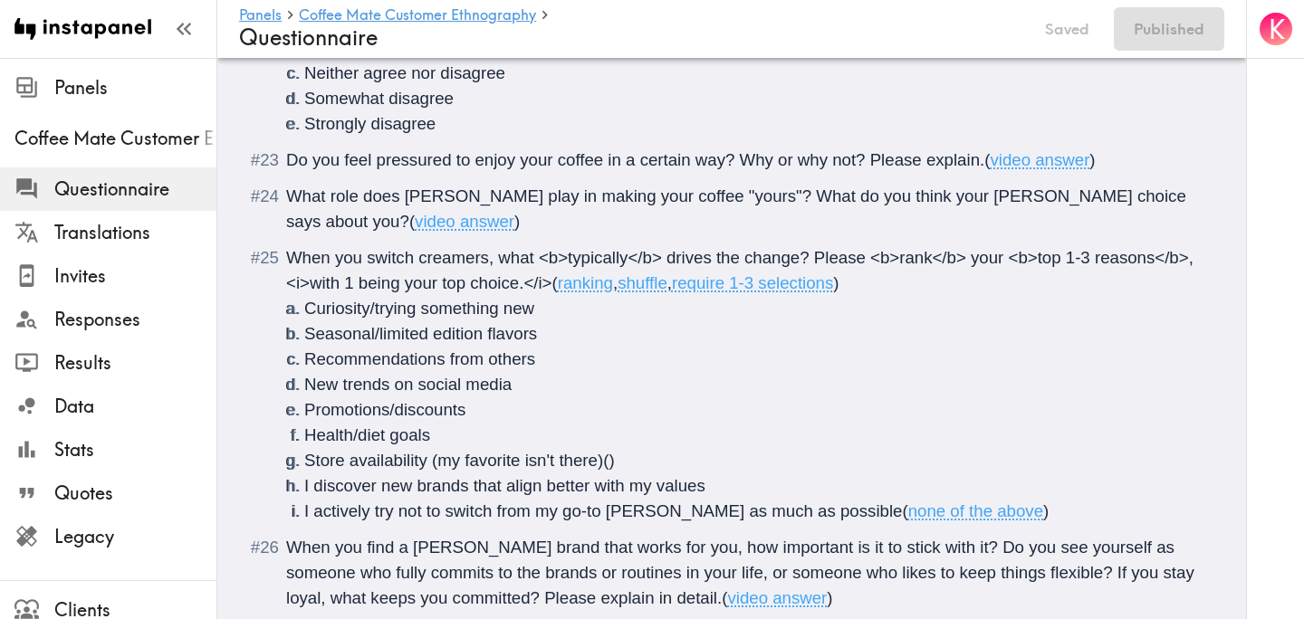
scroll to position [4003, 0]
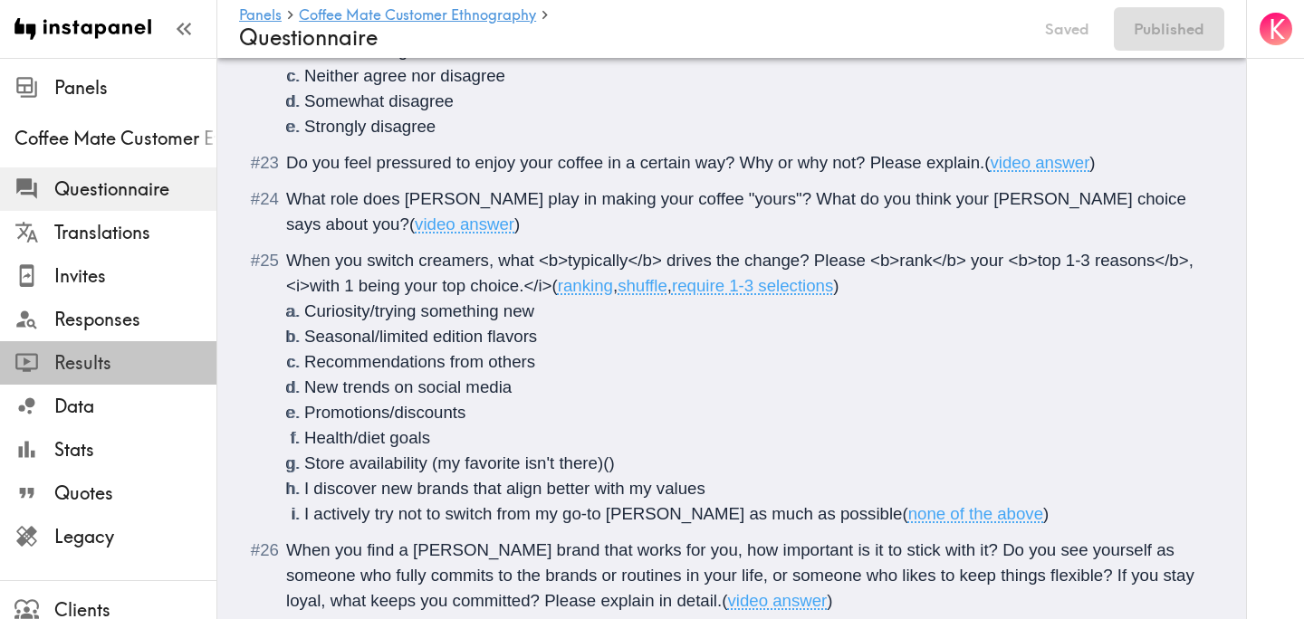
click at [115, 348] on span "Results" at bounding box center [135, 363] width 162 height 33
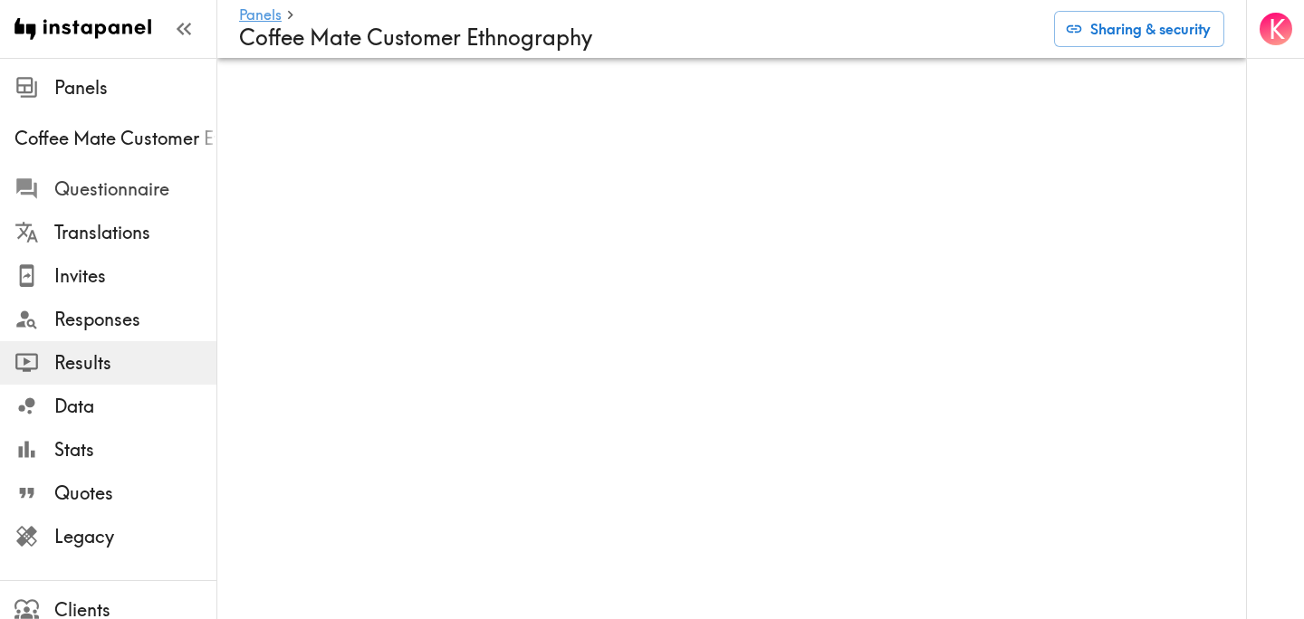
click at [126, 192] on span "Questionnaire" at bounding box center [135, 189] width 162 height 25
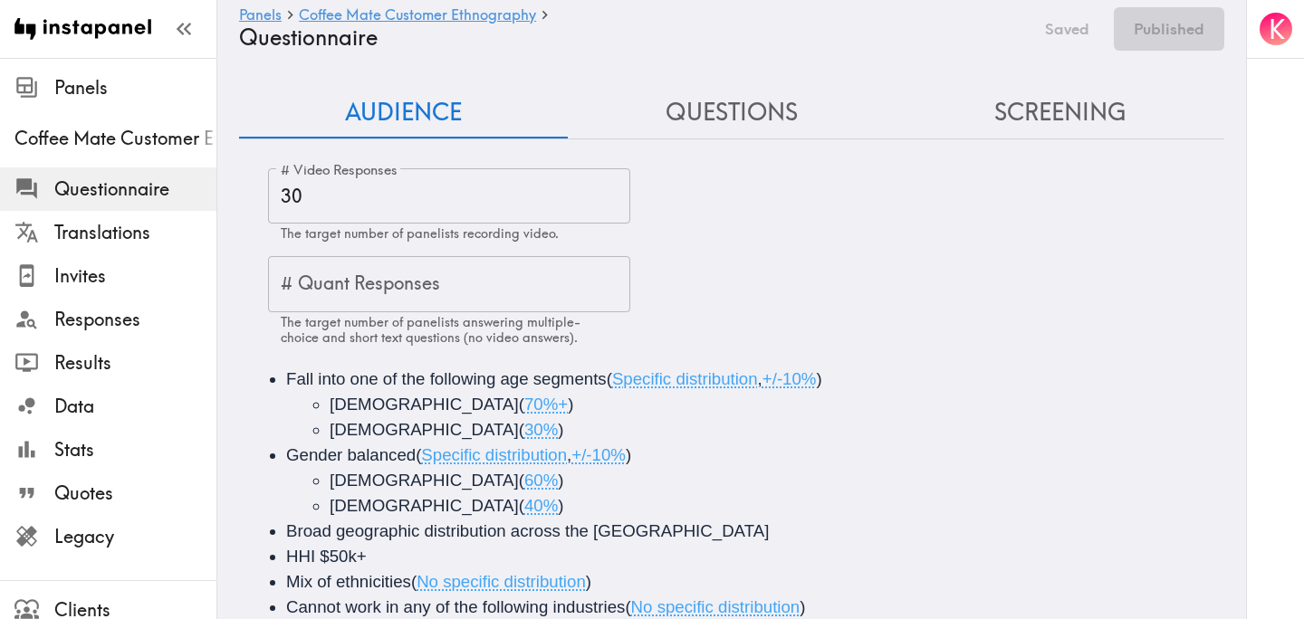
click at [756, 115] on button "Questions" at bounding box center [732, 113] width 329 height 52
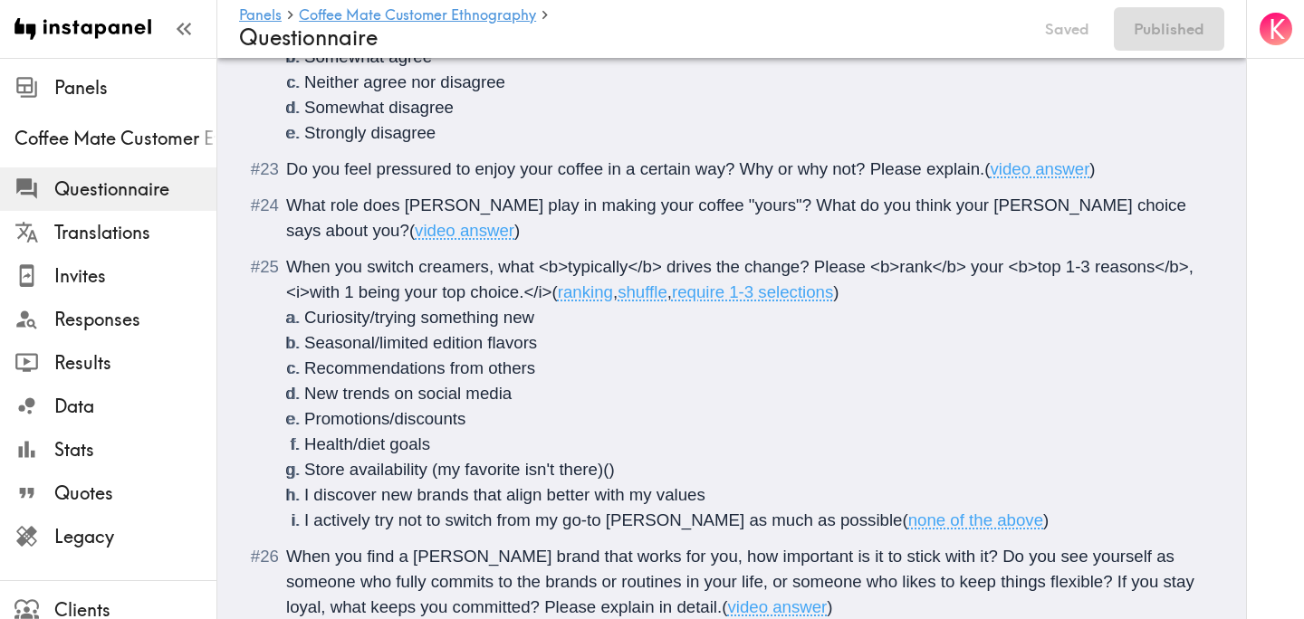
scroll to position [3977, 0]
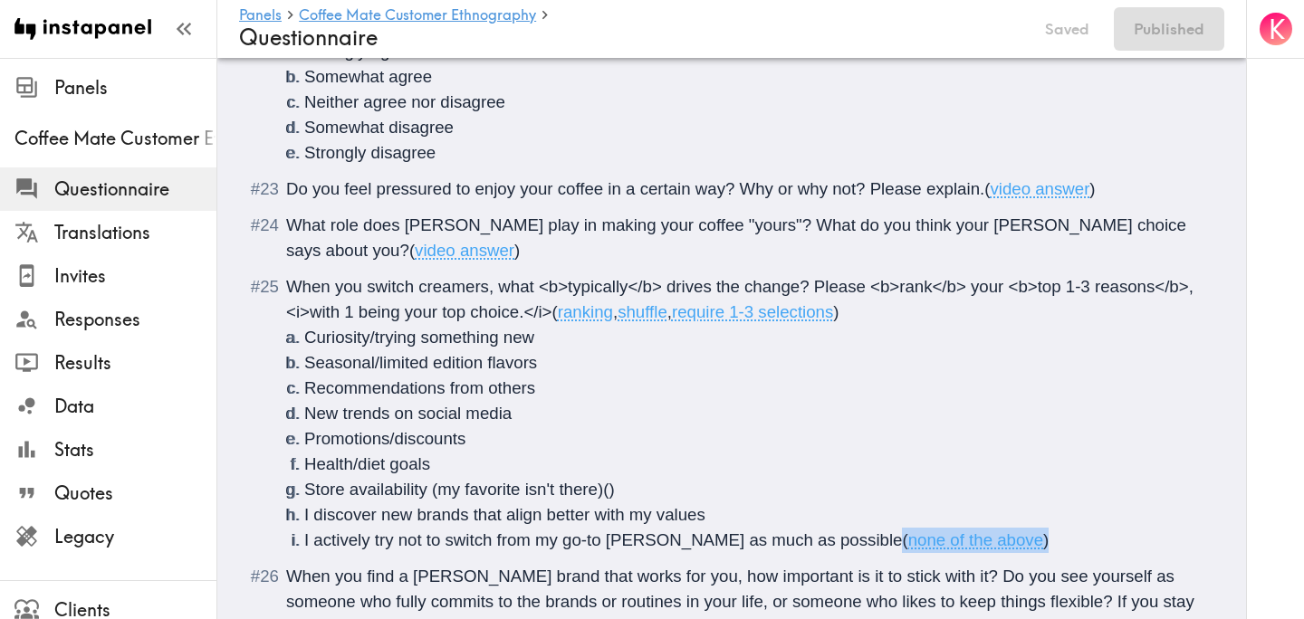
drag, startPoint x: 994, startPoint y: 487, endPoint x: 832, endPoint y: 488, distance: 162.0
click at [832, 528] on li "I actively try not to switch from my go-to creamer as much as possible ( none o…" at bounding box center [753, 540] width 898 height 25
click at [1043, 530] on span ")" at bounding box center [1045, 539] width 5 height 19
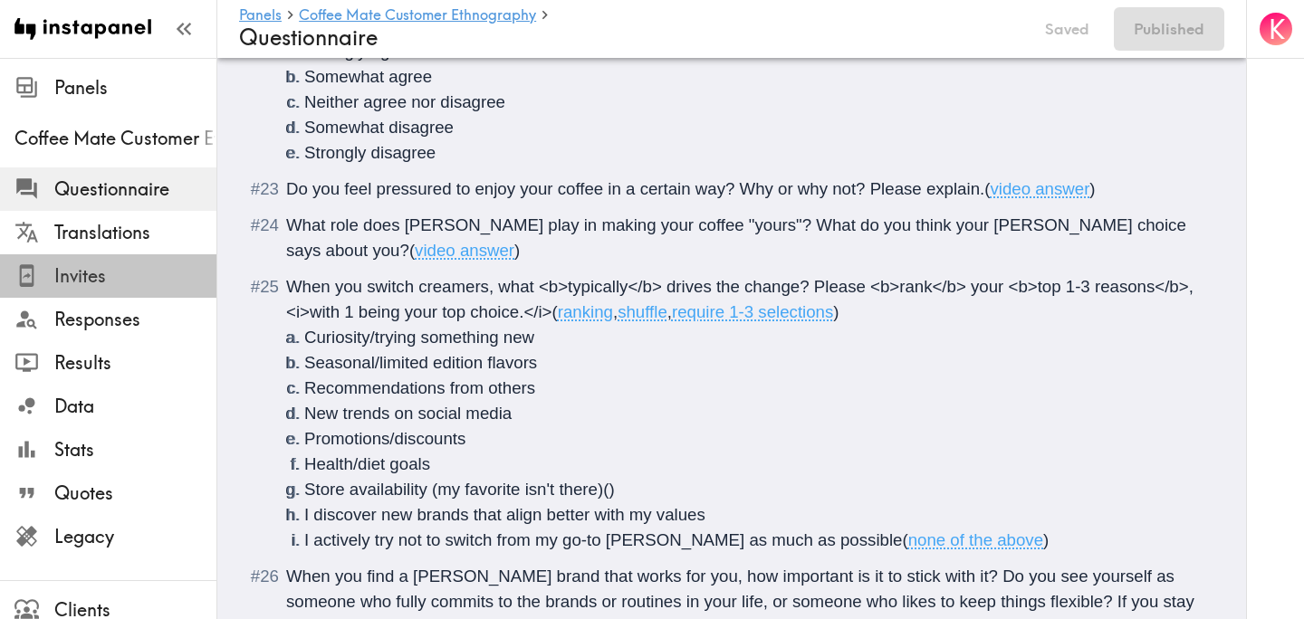
click at [110, 286] on span "Invites" at bounding box center [135, 275] width 162 height 25
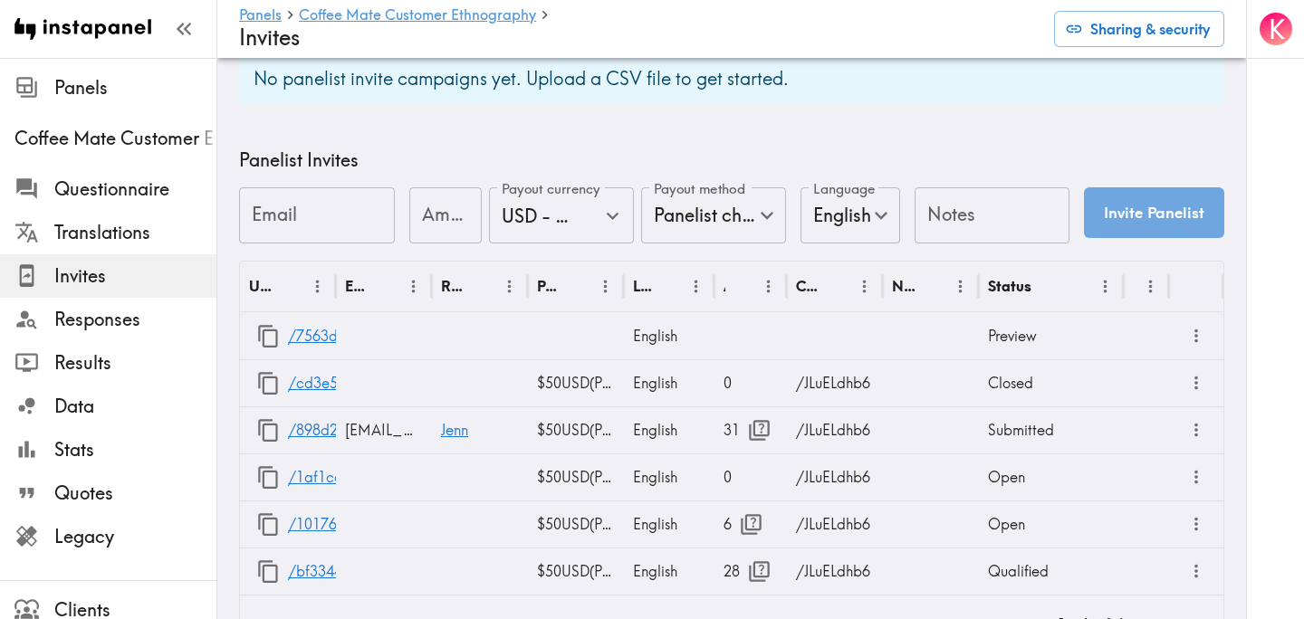
scroll to position [788, 0]
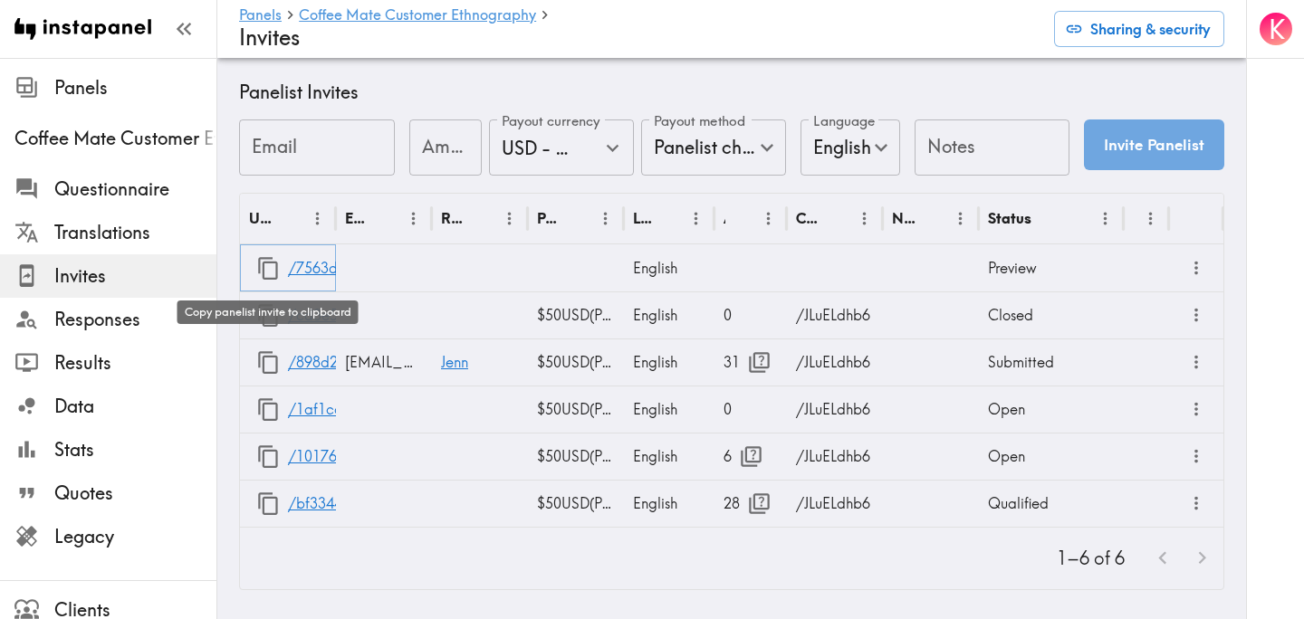
click at [266, 272] on icon "button" at bounding box center [268, 268] width 24 height 24
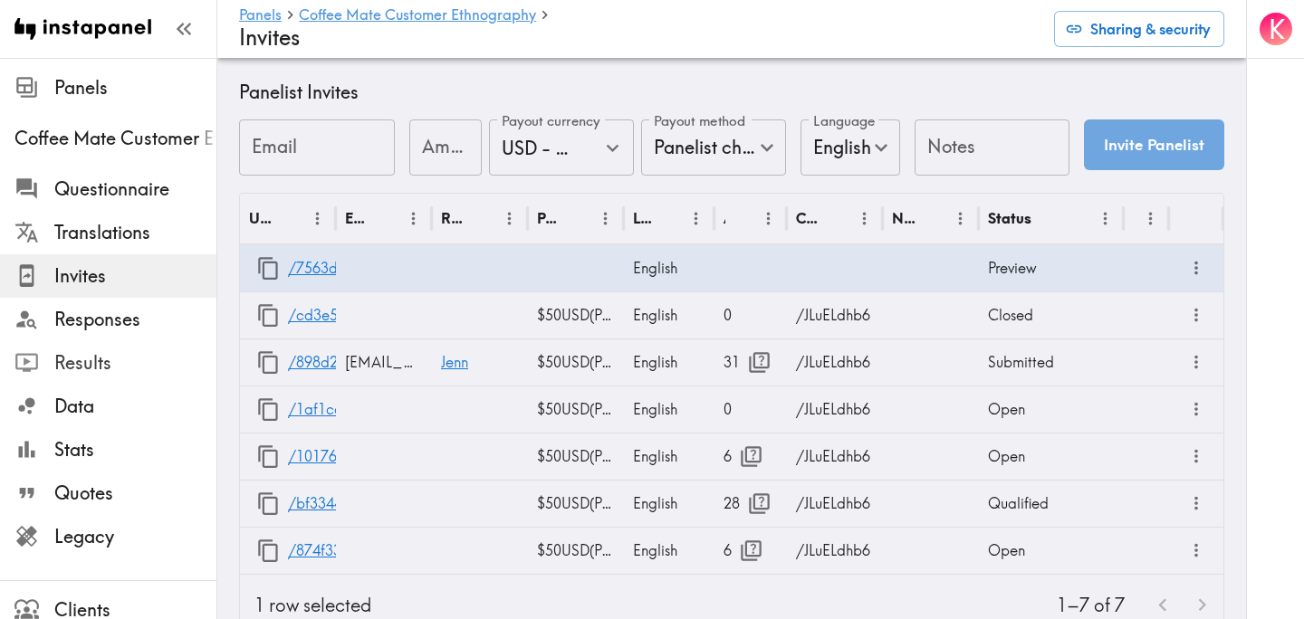
click at [125, 352] on span "Results" at bounding box center [135, 362] width 162 height 25
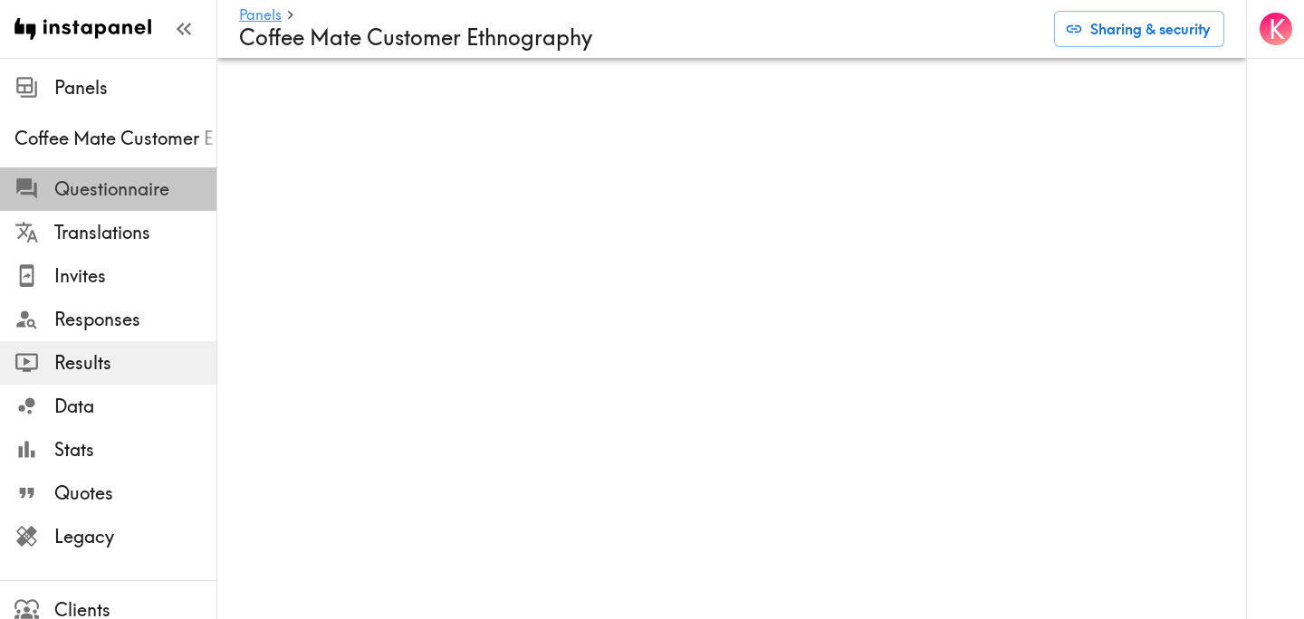
click at [131, 177] on span "Questionnaire" at bounding box center [135, 189] width 162 height 25
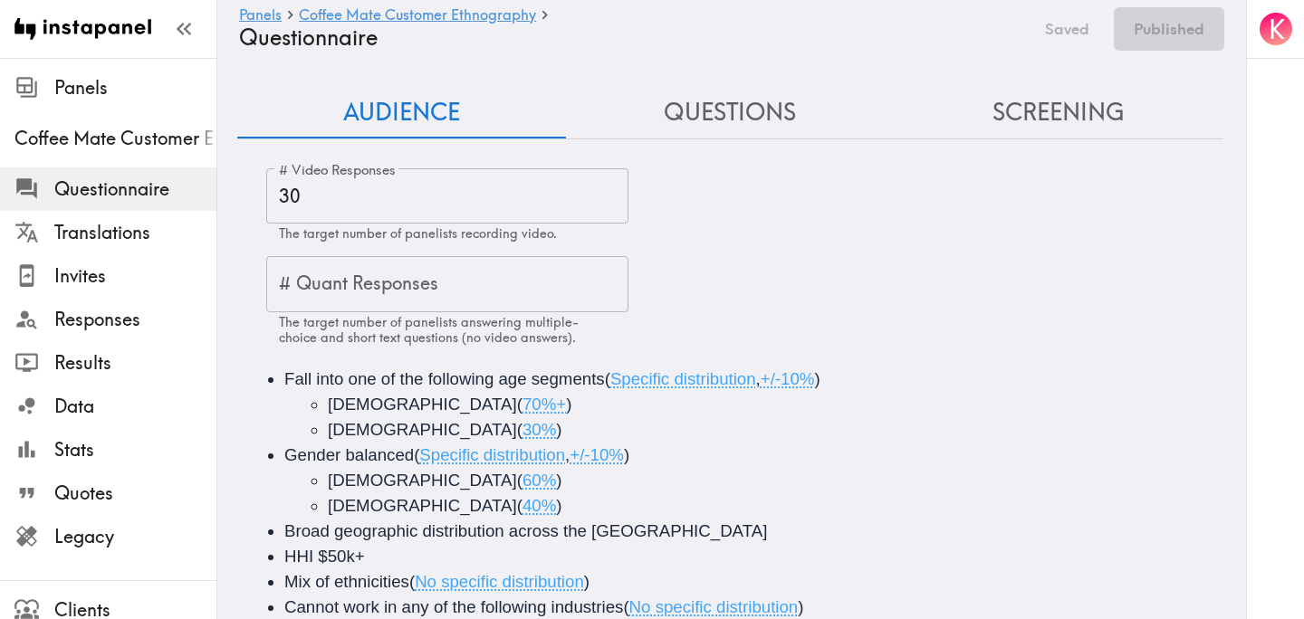
click at [676, 118] on button "Questions" at bounding box center [730, 113] width 329 height 52
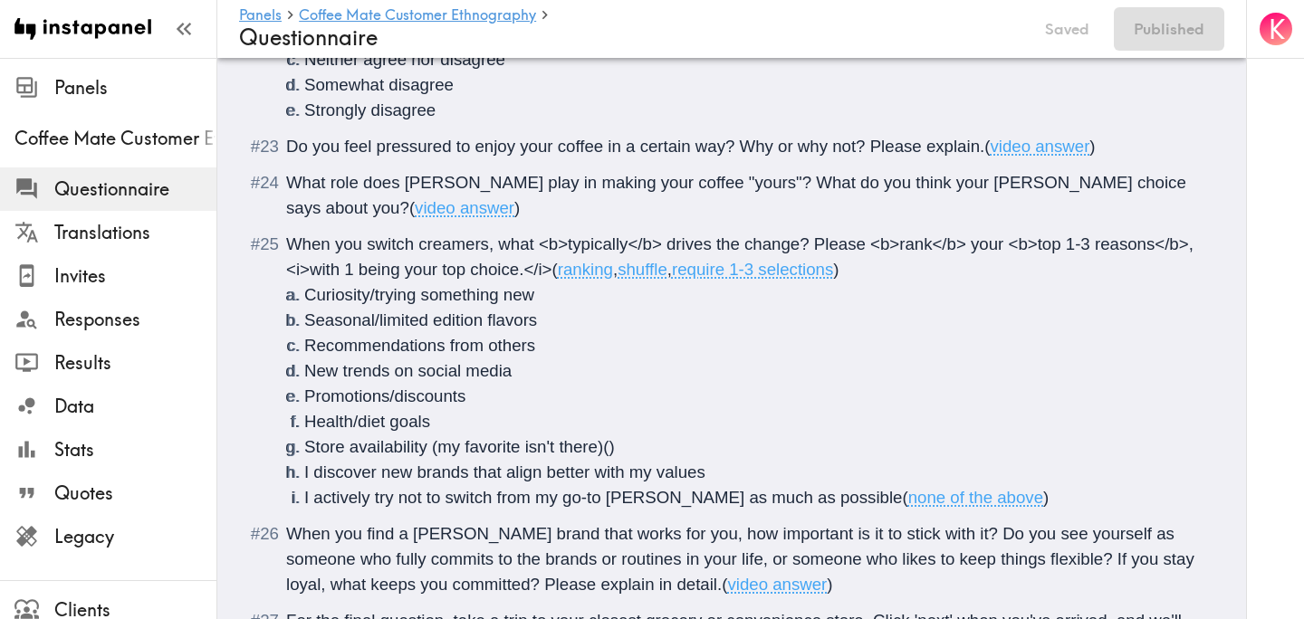
scroll to position [4012, 0]
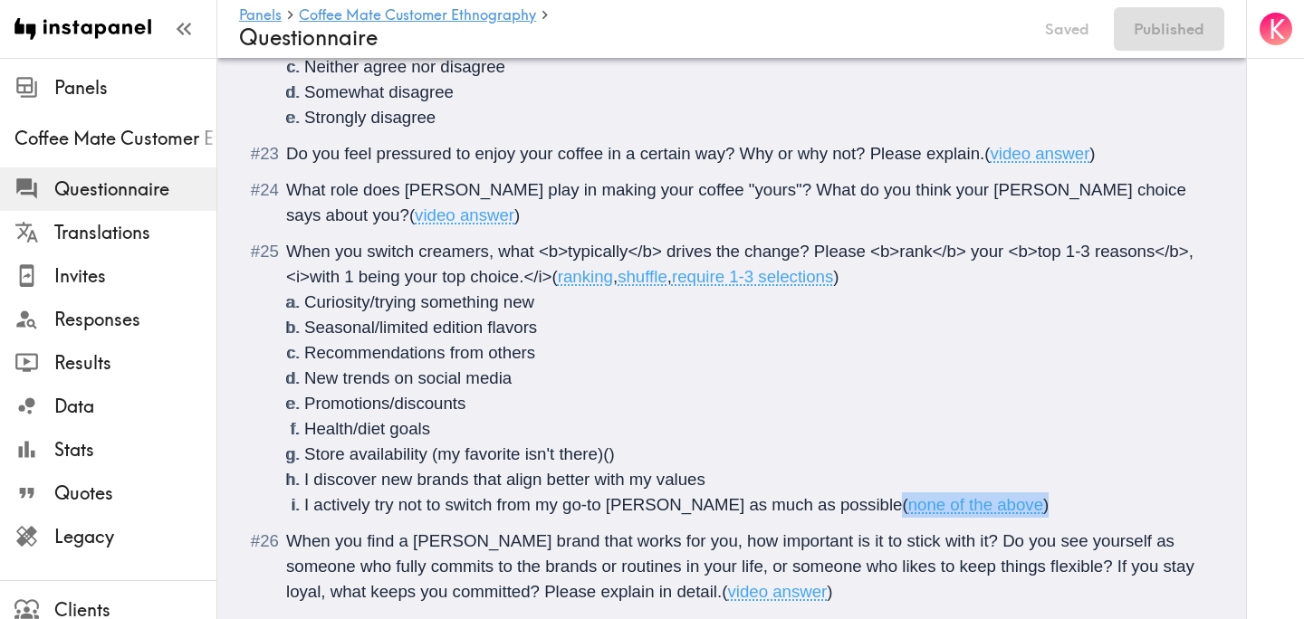
drag, startPoint x: 992, startPoint y: 456, endPoint x: 829, endPoint y: 458, distance: 162.9
click at [829, 492] on li "I actively try not to switch from my go-to creamer as much as possible ( none o…" at bounding box center [753, 504] width 898 height 25
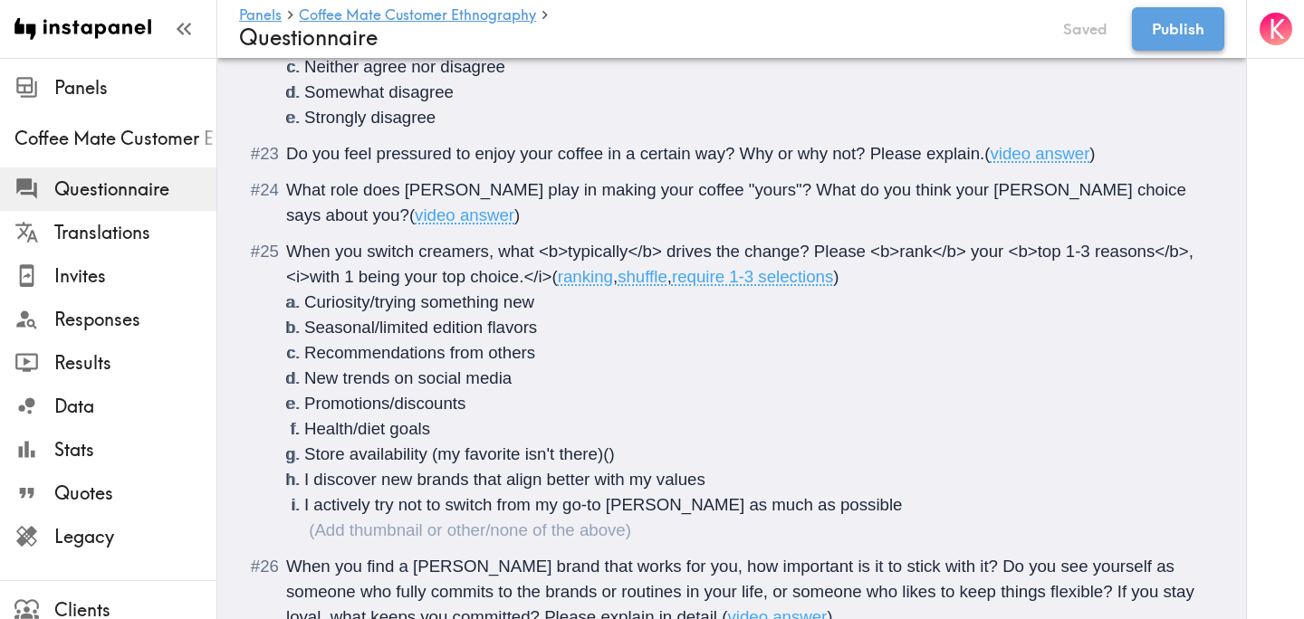
click at [1171, 35] on button "Publish" at bounding box center [1178, 28] width 92 height 43
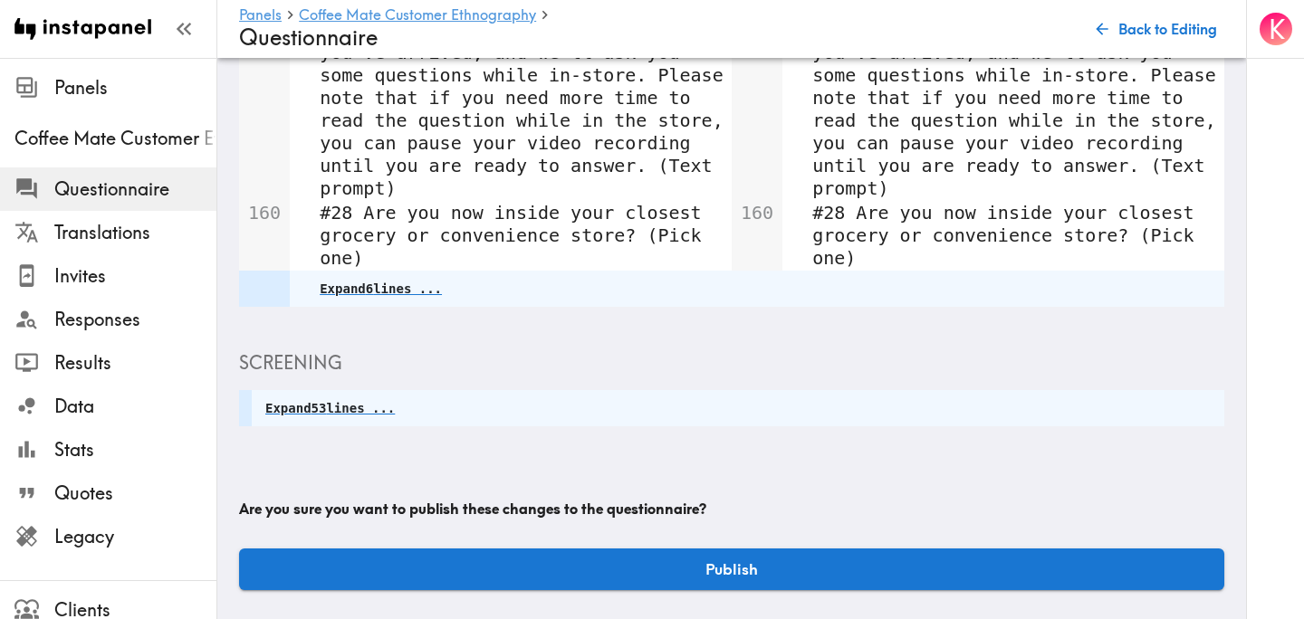
scroll to position [797, 0]
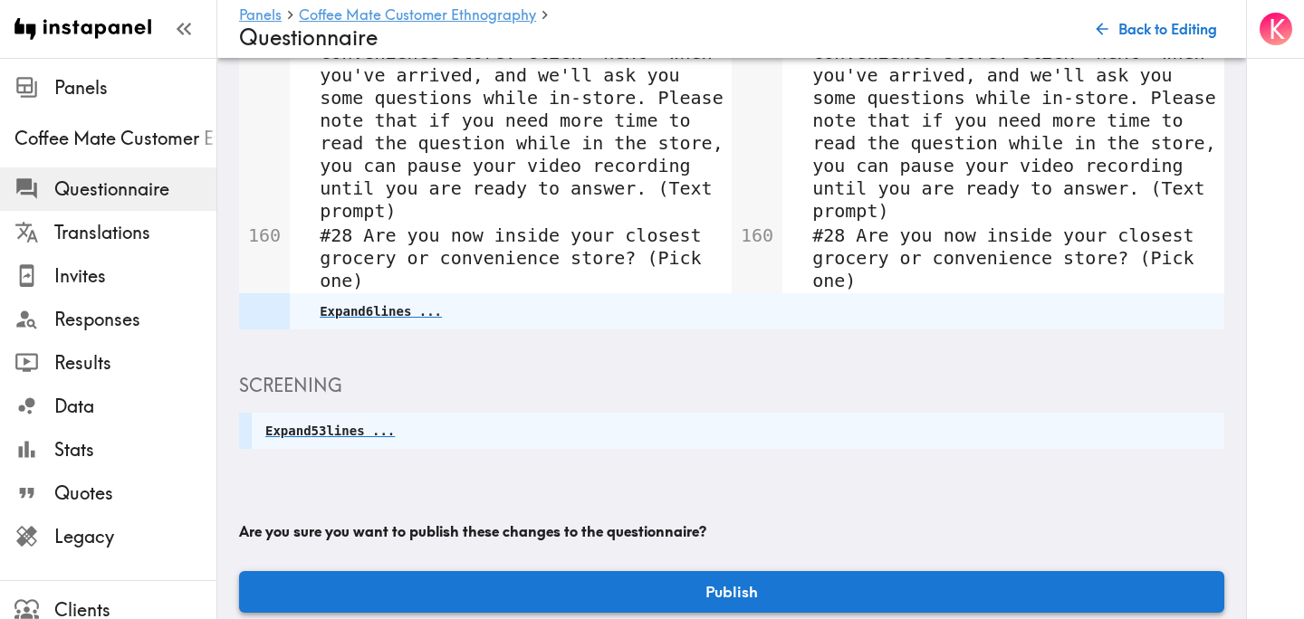
click at [747, 571] on button "Publish" at bounding box center [731, 592] width 985 height 42
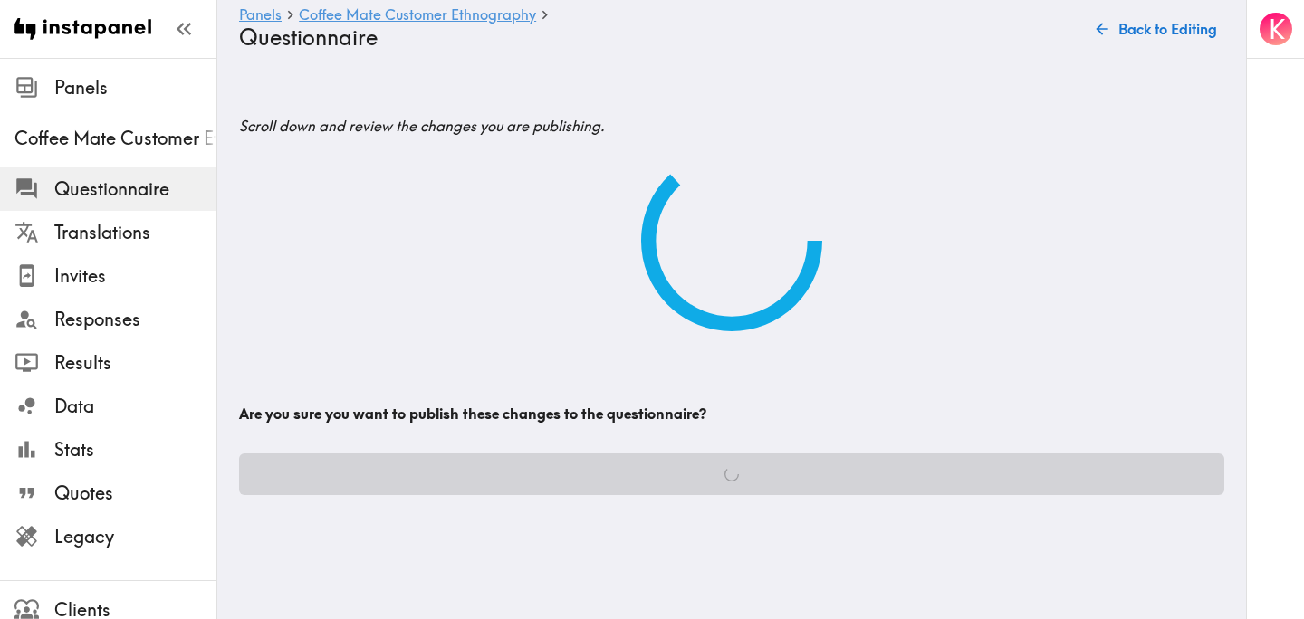
scroll to position [0, 0]
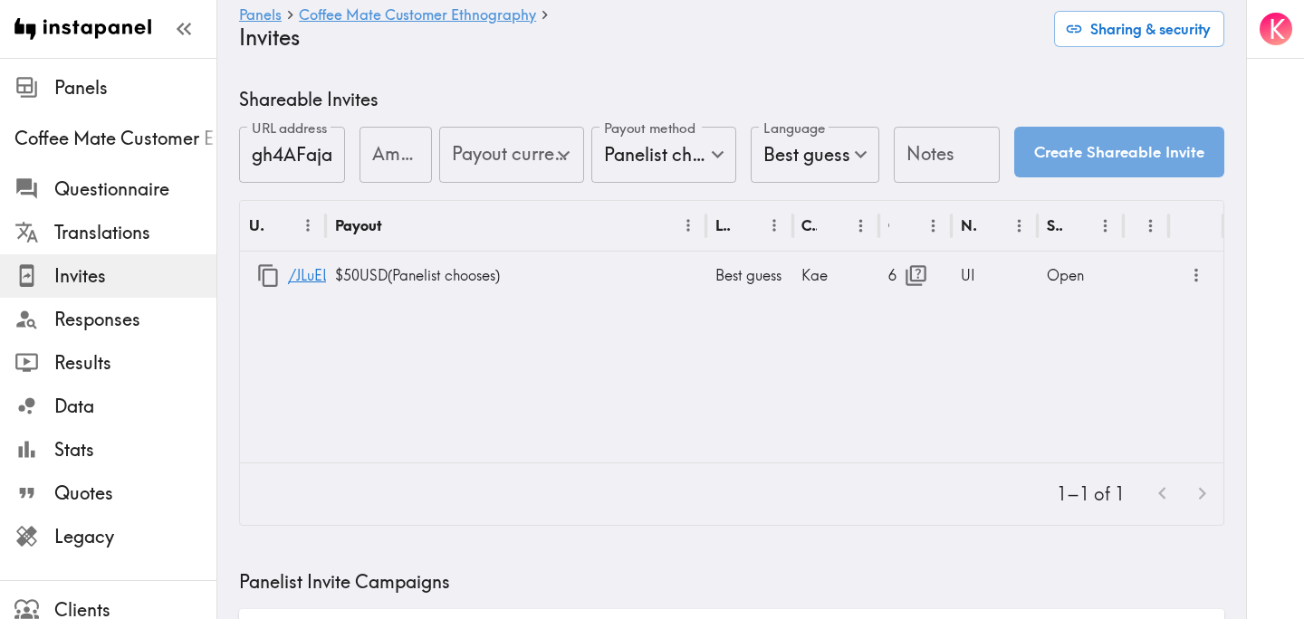
type input "US Global Equivalent - converted and cost-of-living adjusted"
type input "USD - US Dollar (United States of America, American Samoa, Bonaire, Sint Eustat…"
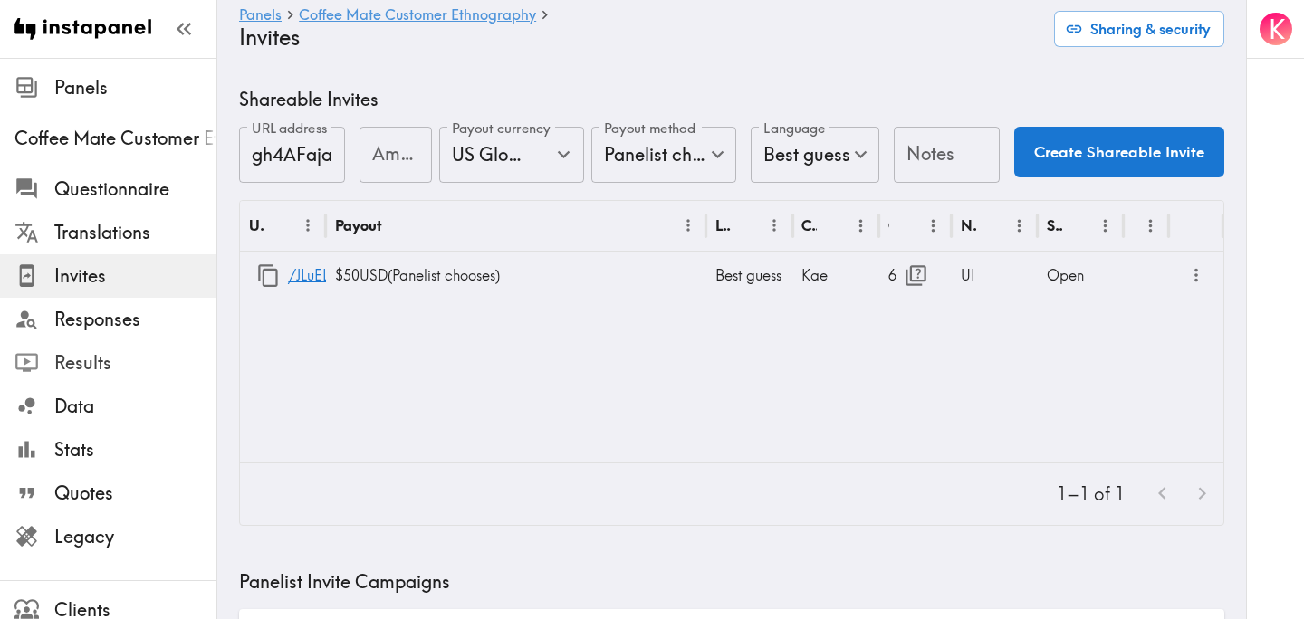
click at [110, 359] on span "Results" at bounding box center [135, 362] width 162 height 25
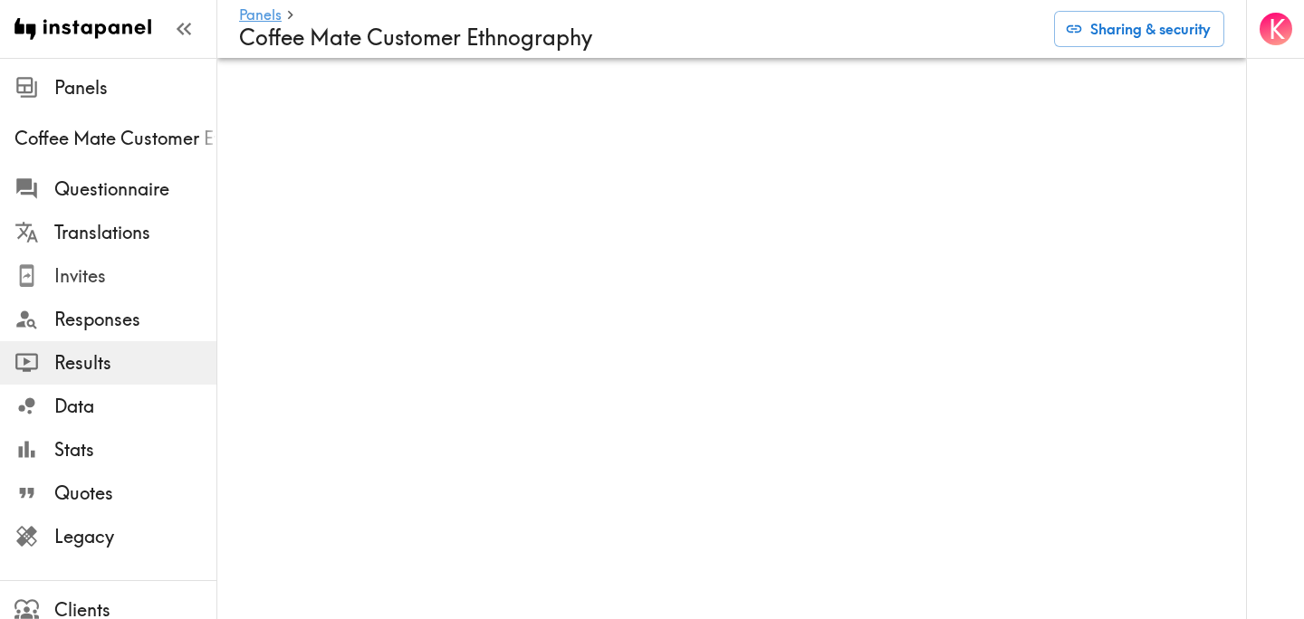
click at [105, 277] on span "Invites" at bounding box center [135, 275] width 162 height 25
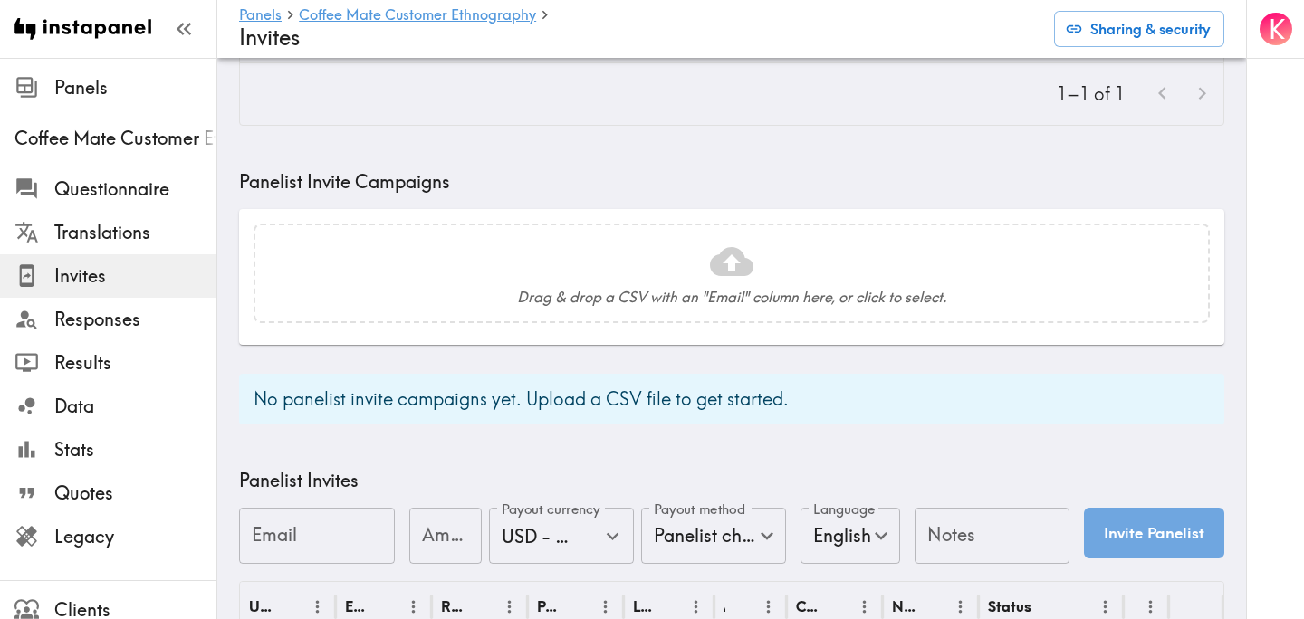
scroll to position [836, 0]
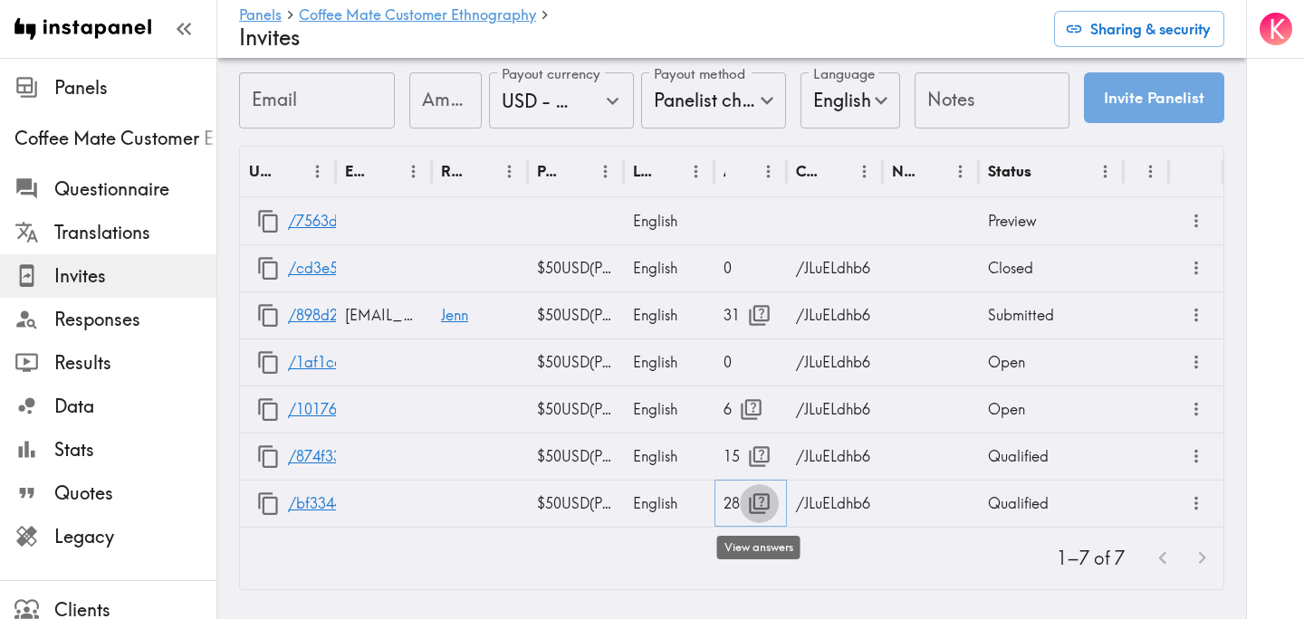
click at [761, 503] on icon "button" at bounding box center [759, 504] width 24 height 24
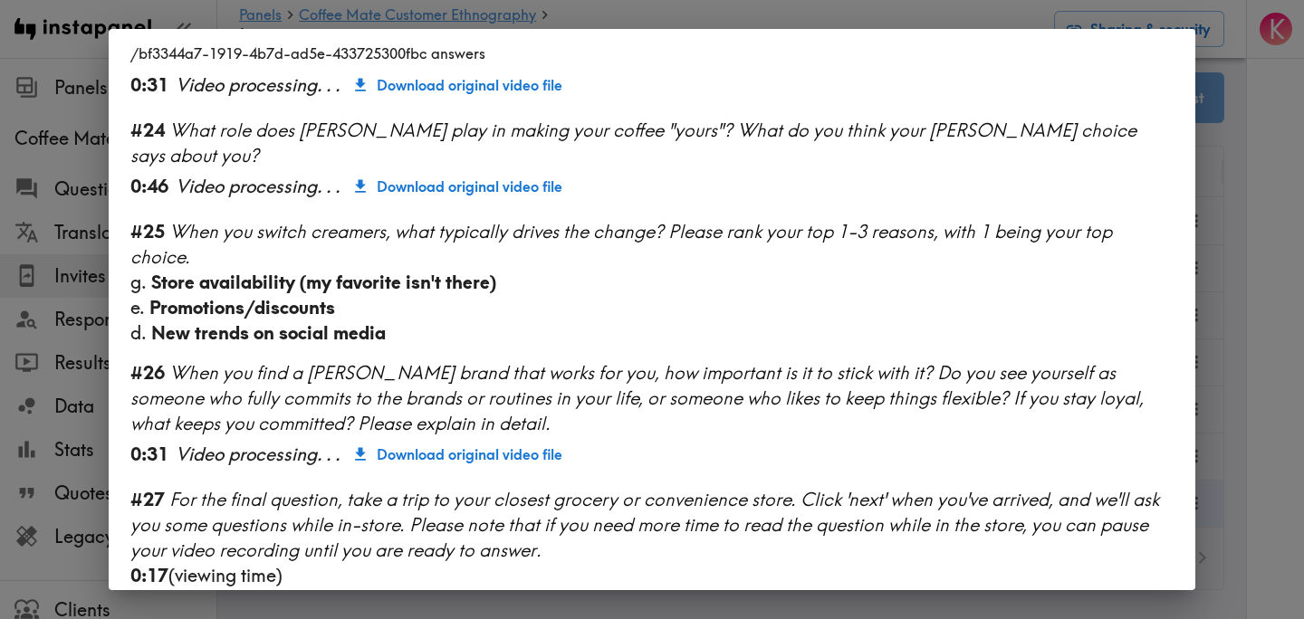
scroll to position [2511, 0]
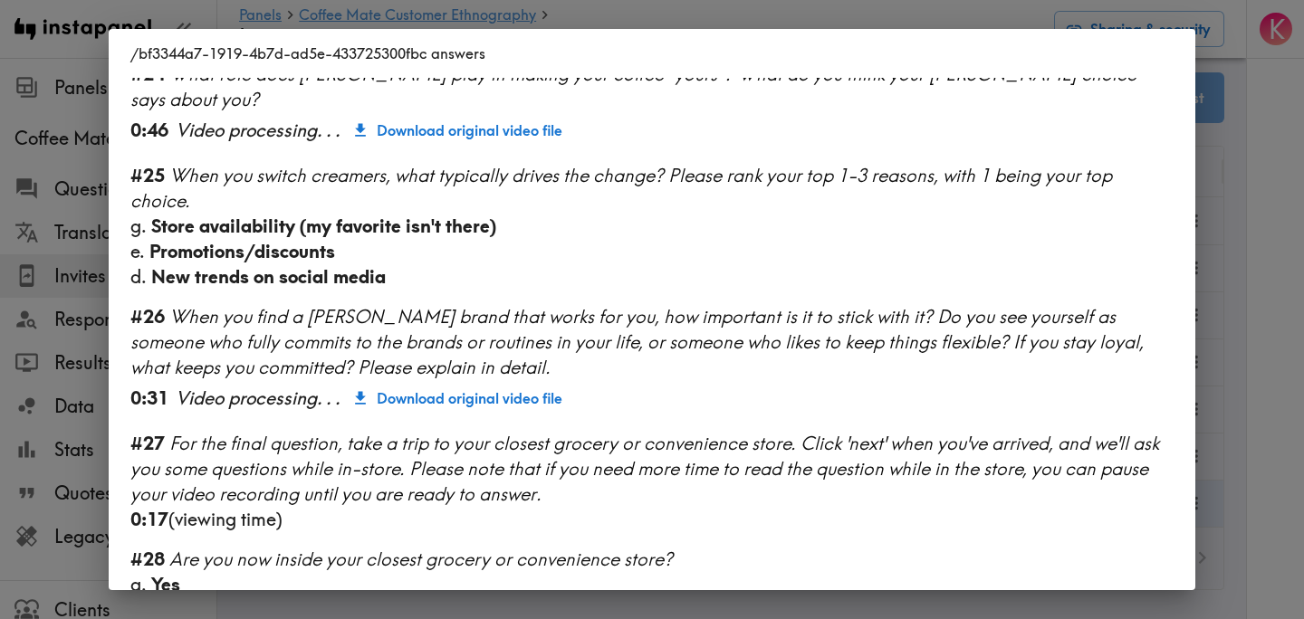
click at [1274, 329] on div "/bf3344a7-1919-4b7d-ad5e-433725300fbc answers Language English Segment 18-27 ye…" at bounding box center [652, 309] width 1304 height 619
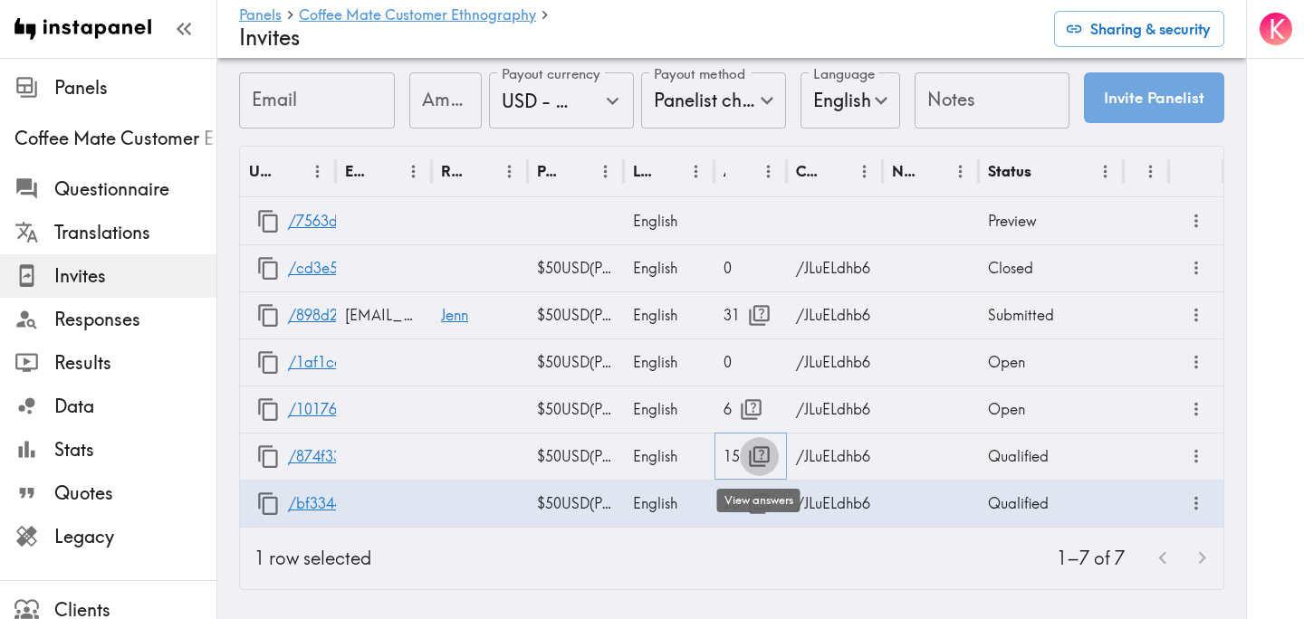
click at [762, 452] on icon "button" at bounding box center [759, 456] width 21 height 21
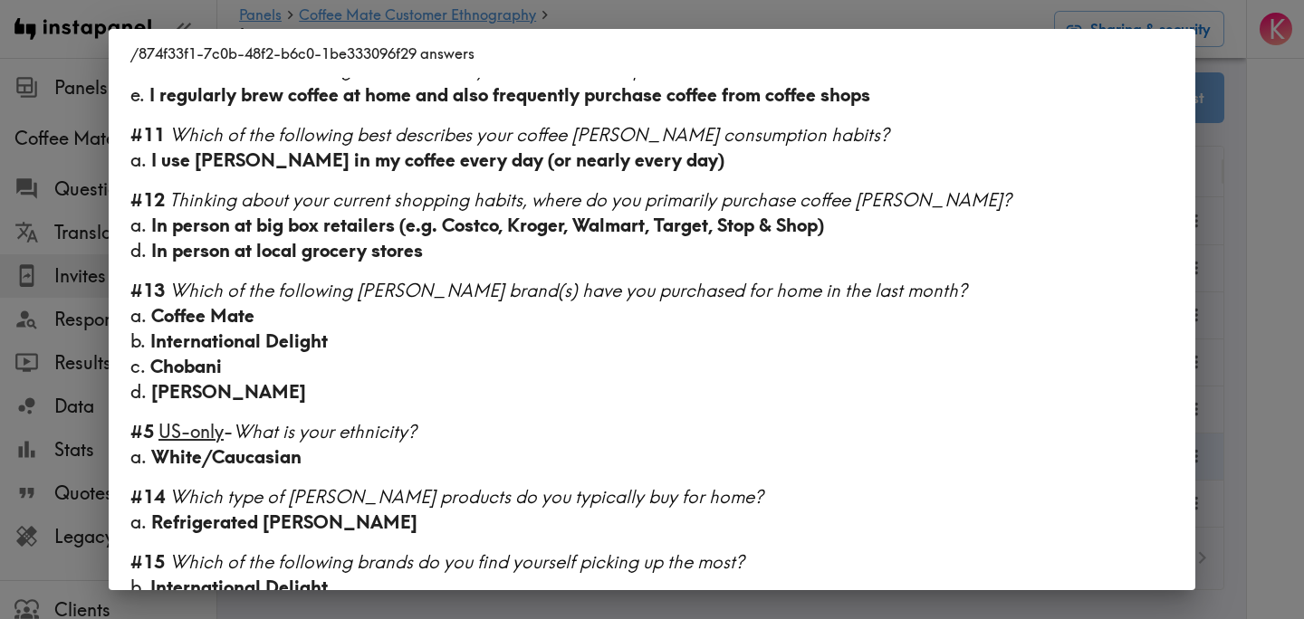
scroll to position [1284, 0]
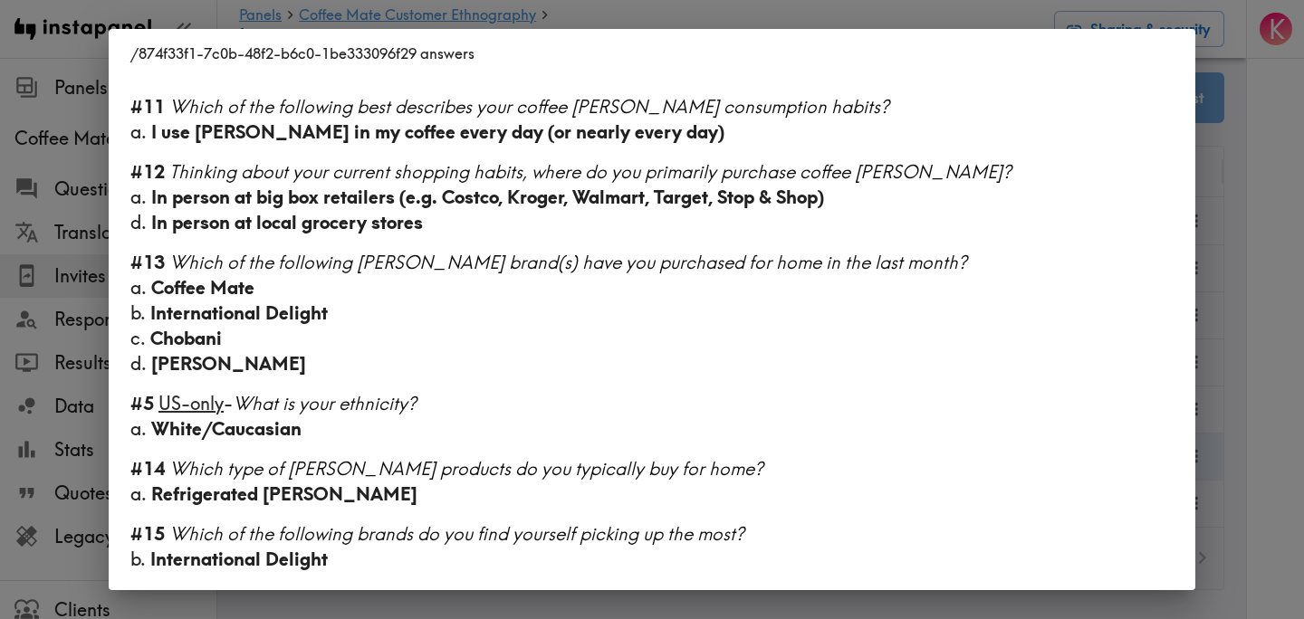
click at [1247, 290] on div "/874f33f1-7c0b-48f2-b6c0-1be333096f29 answers Language English Segment 28-45 ye…" at bounding box center [652, 309] width 1304 height 619
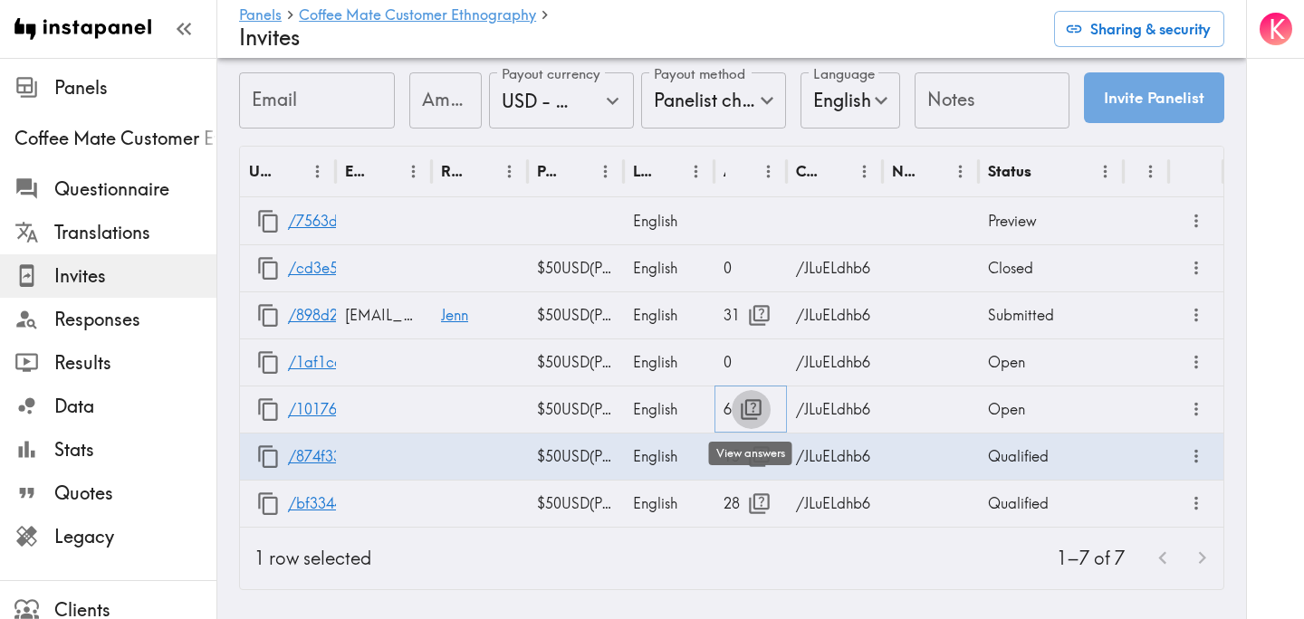
click at [750, 403] on icon "button" at bounding box center [751, 409] width 24 height 24
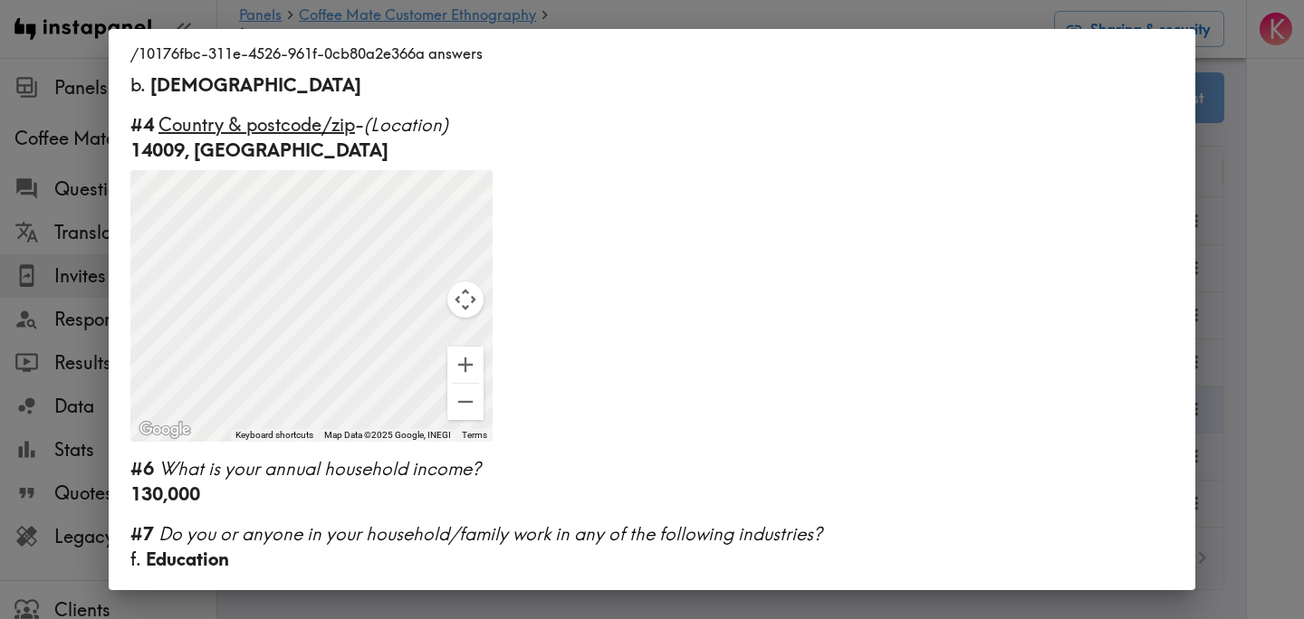
click at [1276, 419] on div "/10176fbc-311e-4526-961f-0cb80a2e366a answers Language English Segment 28-45 ye…" at bounding box center [652, 309] width 1304 height 619
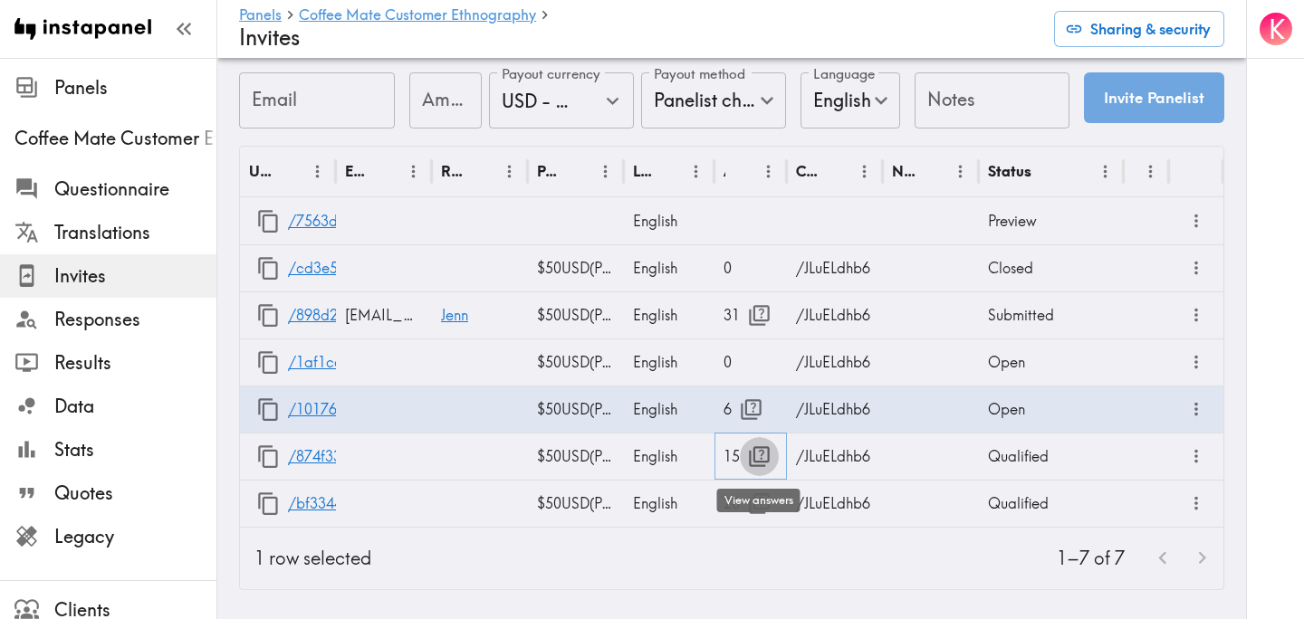
click at [754, 467] on icon "button" at bounding box center [759, 456] width 24 height 24
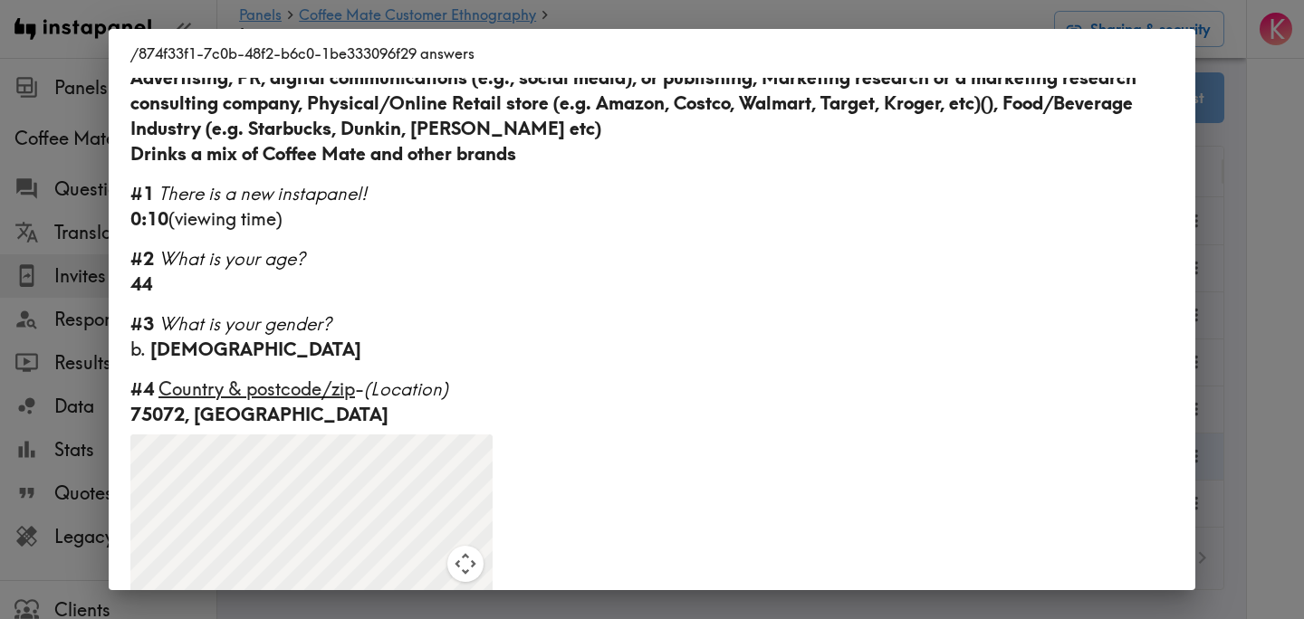
scroll to position [1284, 0]
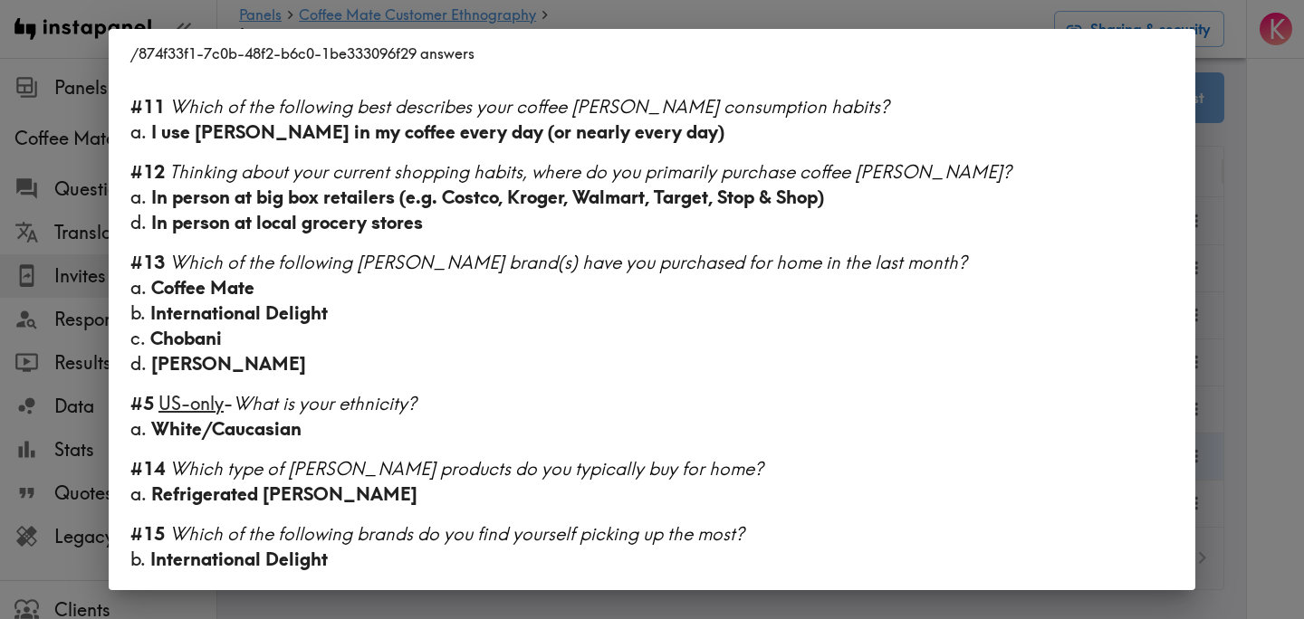
click at [1274, 265] on div "/874f33f1-7c0b-48f2-b6c0-1be333096f29 answers Language English Segment 28-45 ye…" at bounding box center [652, 309] width 1304 height 619
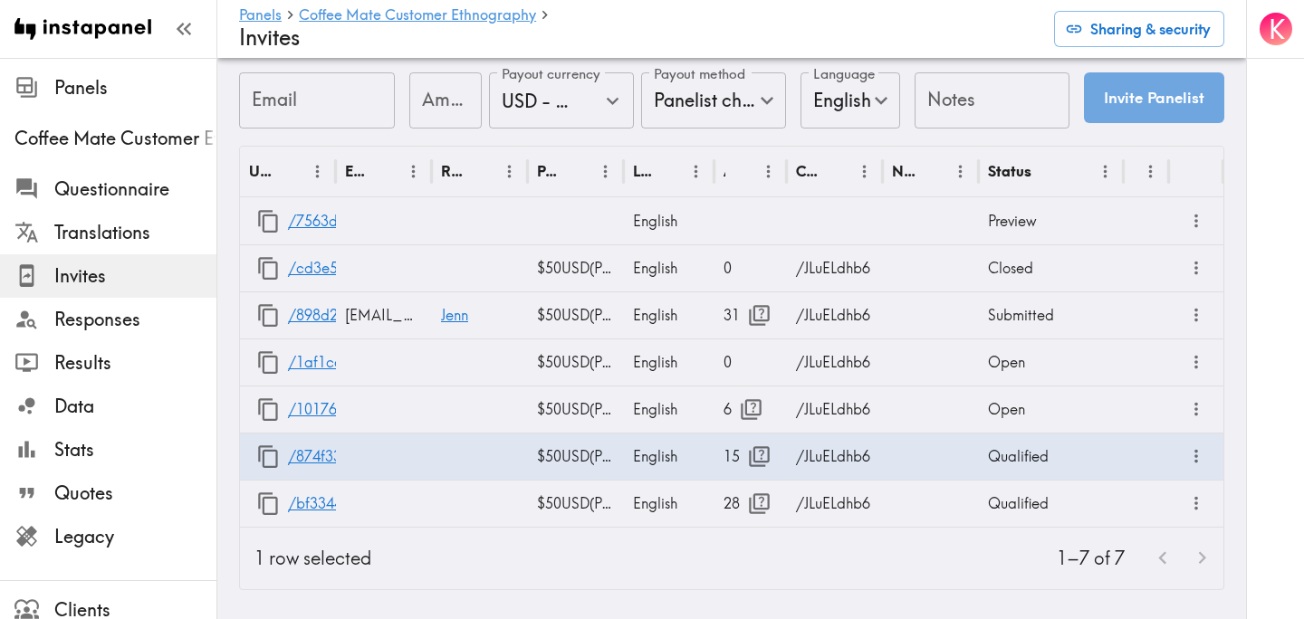
click at [1274, 265] on div "K" at bounding box center [1275, 309] width 58 height 619
click at [755, 454] on icon "button" at bounding box center [759, 456] width 24 height 24
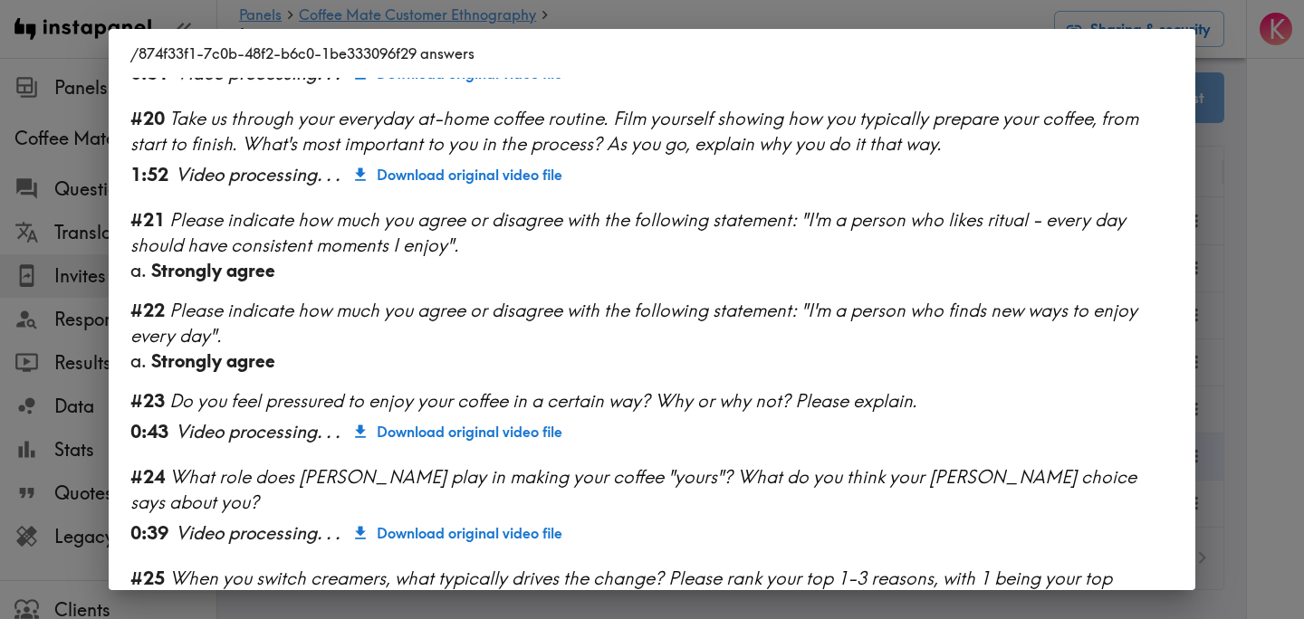
scroll to position [2305, 0]
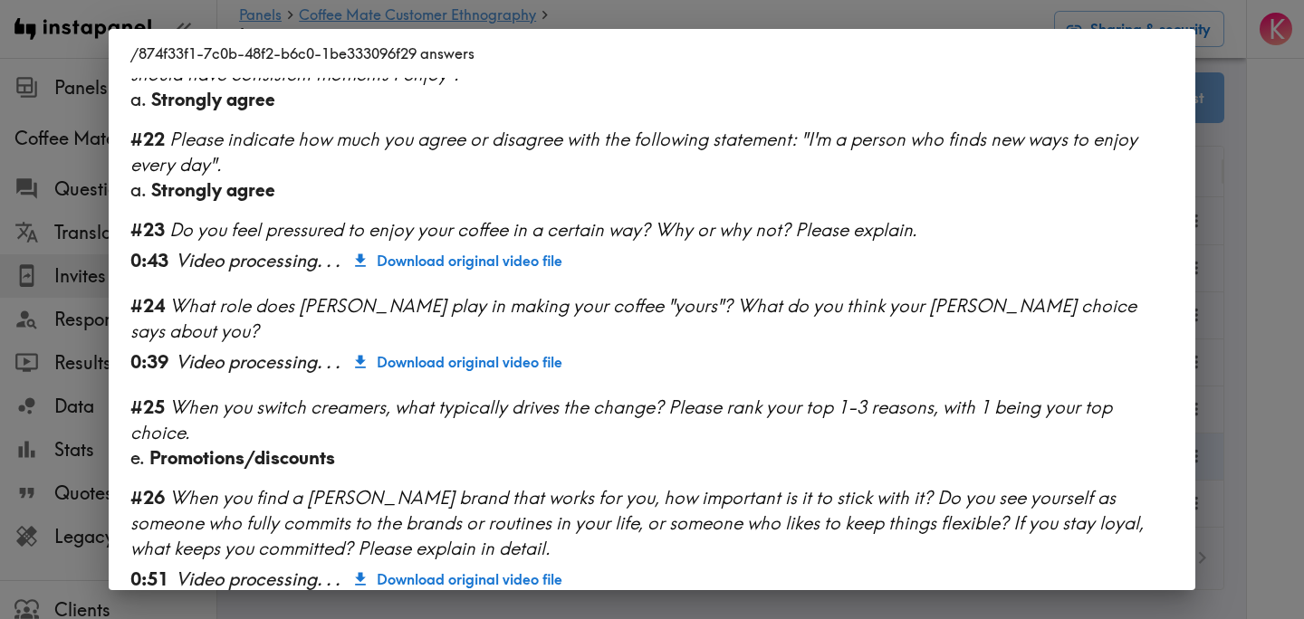
click at [1233, 310] on div "/874f33f1-7c0b-48f2-b6c0-1be333096f29 answers Language English Segment 28-45 ye…" at bounding box center [652, 309] width 1304 height 619
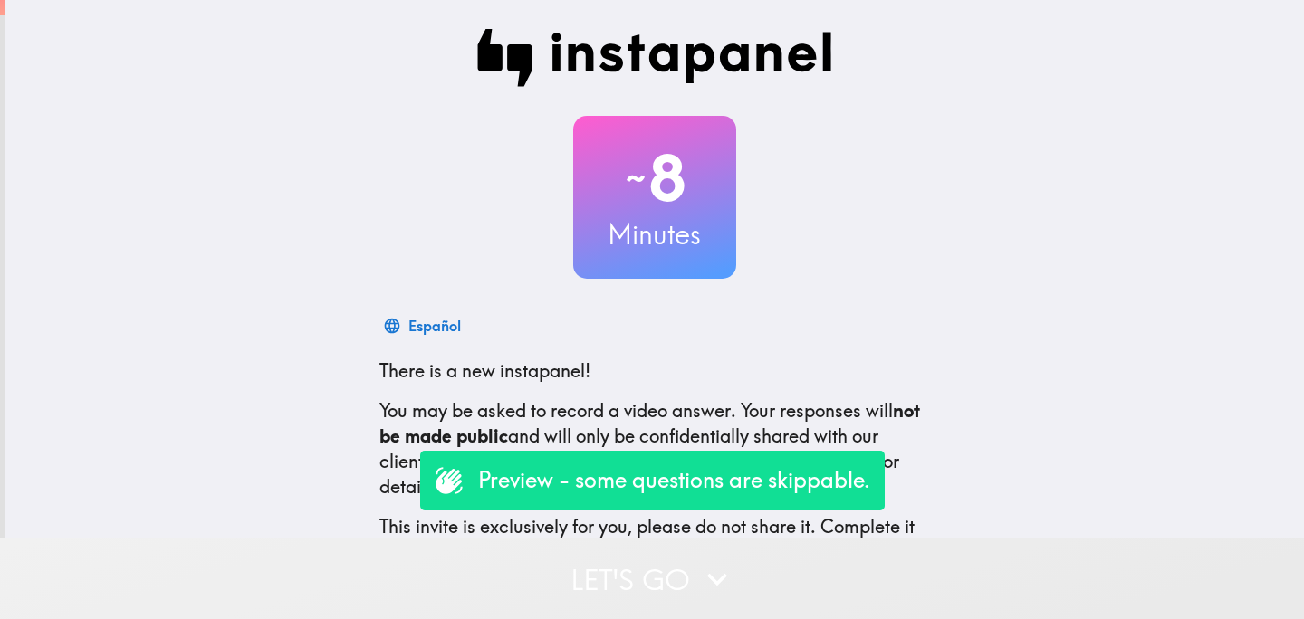
click at [589, 559] on button "Let's go" at bounding box center [652, 579] width 1304 height 81
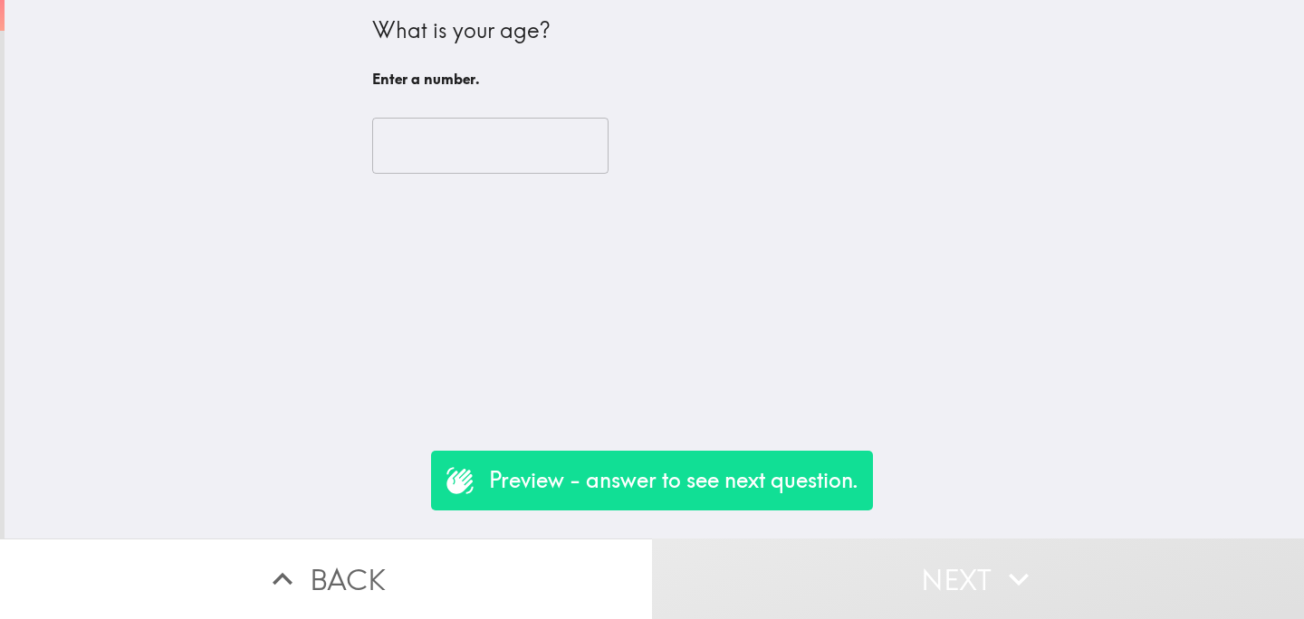
click at [425, 153] on input "number" at bounding box center [490, 146] width 236 height 56
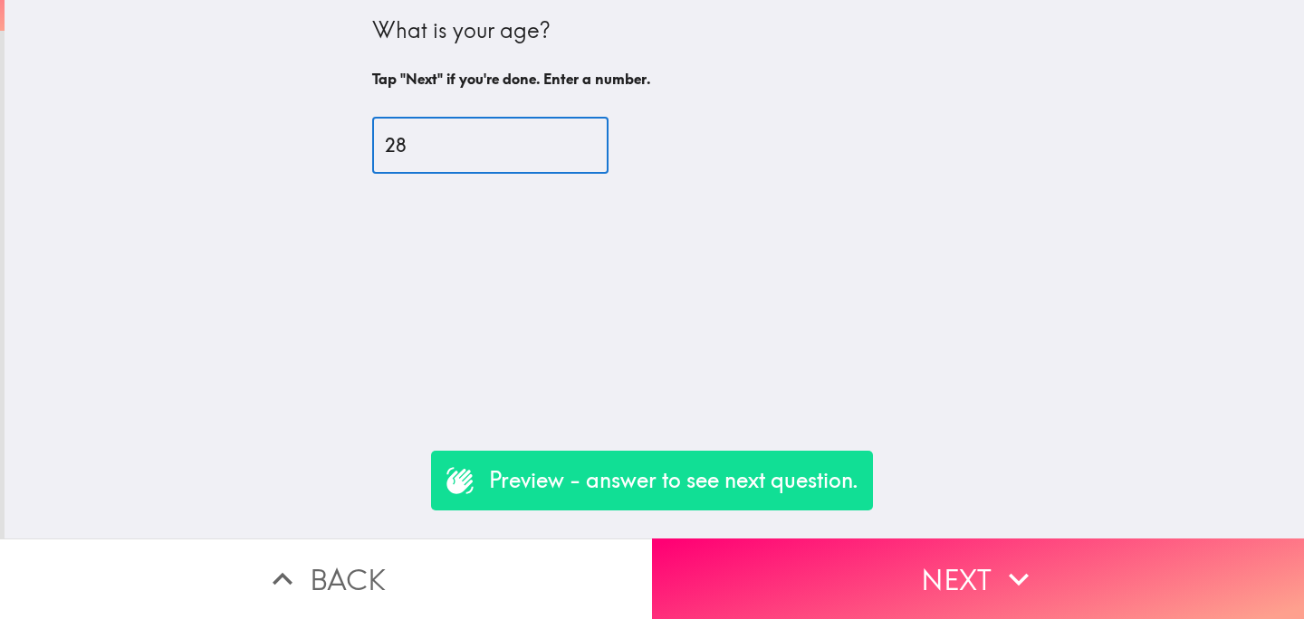
type input "28"
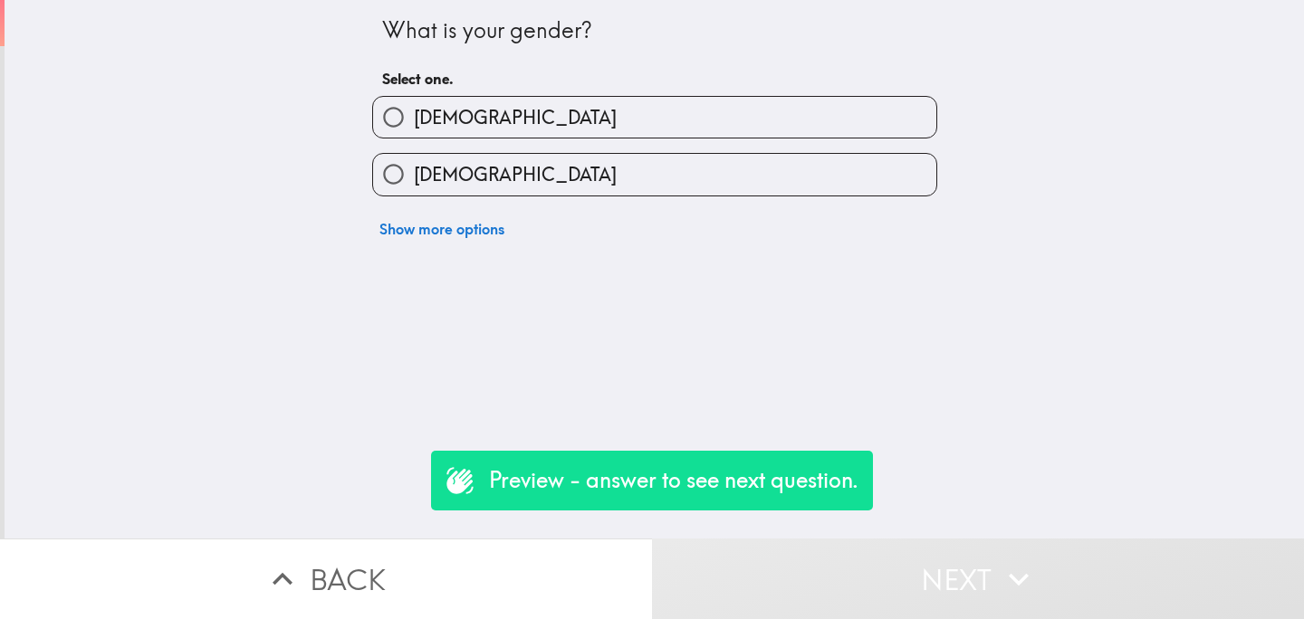
click at [427, 166] on span "[DEMOGRAPHIC_DATA]" at bounding box center [515, 174] width 203 height 25
click at [414, 166] on input "[DEMOGRAPHIC_DATA]" at bounding box center [393, 174] width 41 height 41
radio input "true"
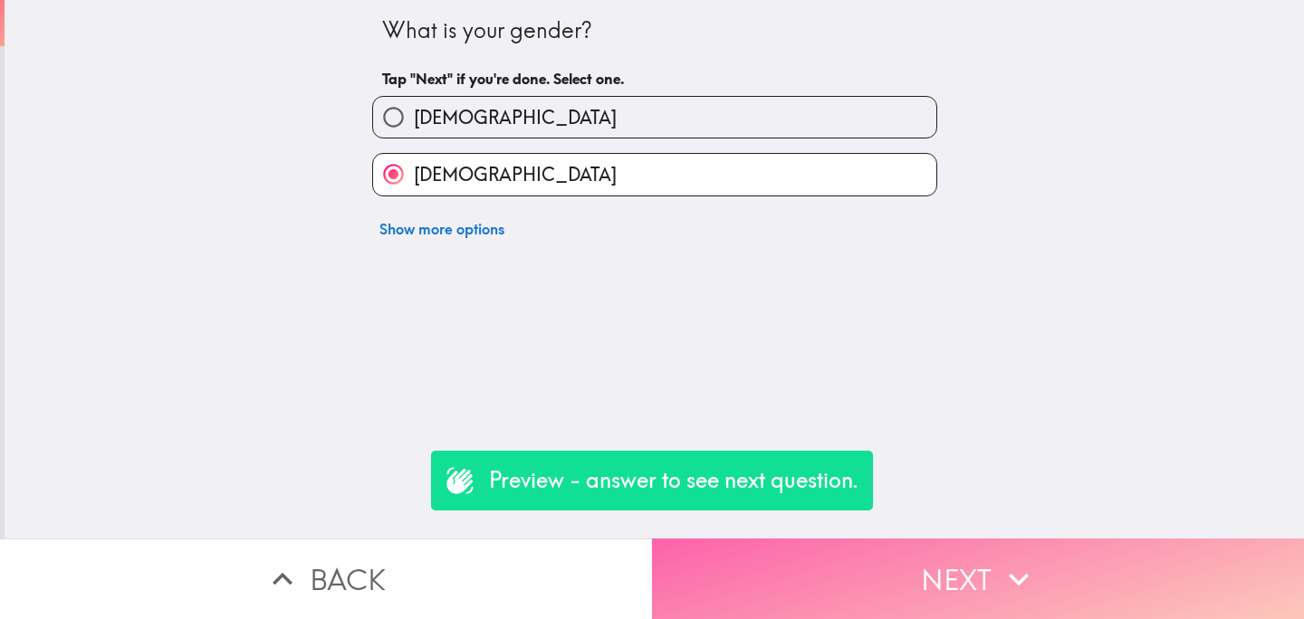
click at [828, 572] on button "Next" at bounding box center [978, 579] width 652 height 81
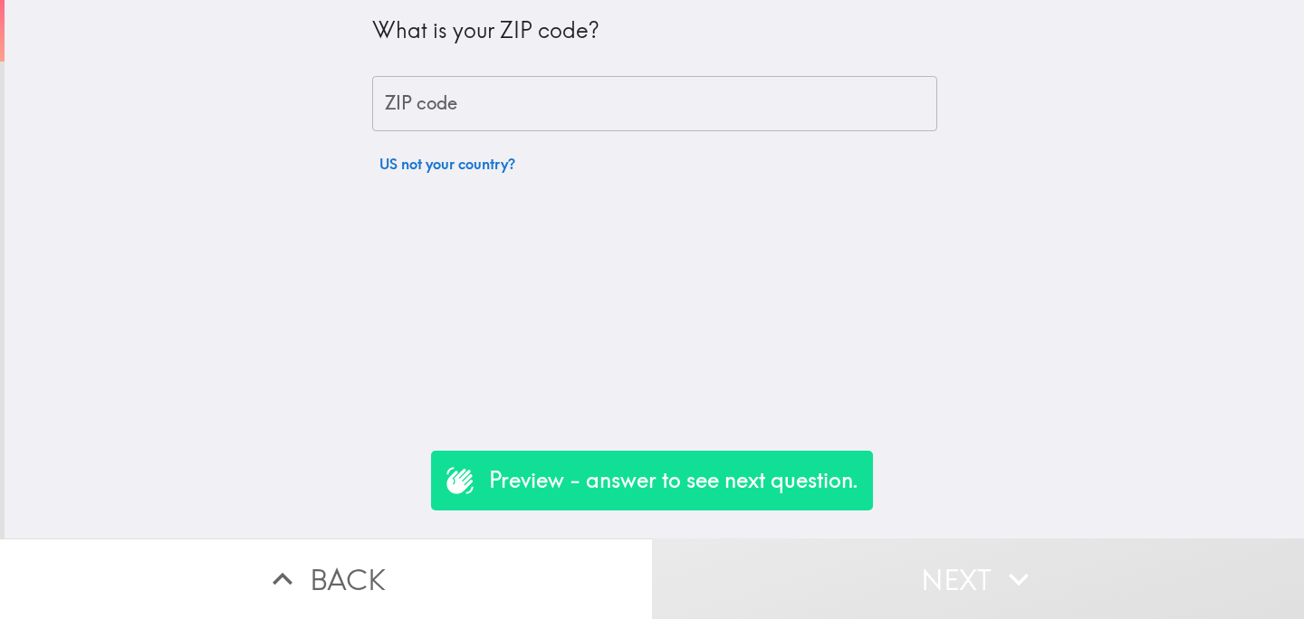
click at [523, 108] on input "ZIP code" at bounding box center [654, 104] width 565 height 56
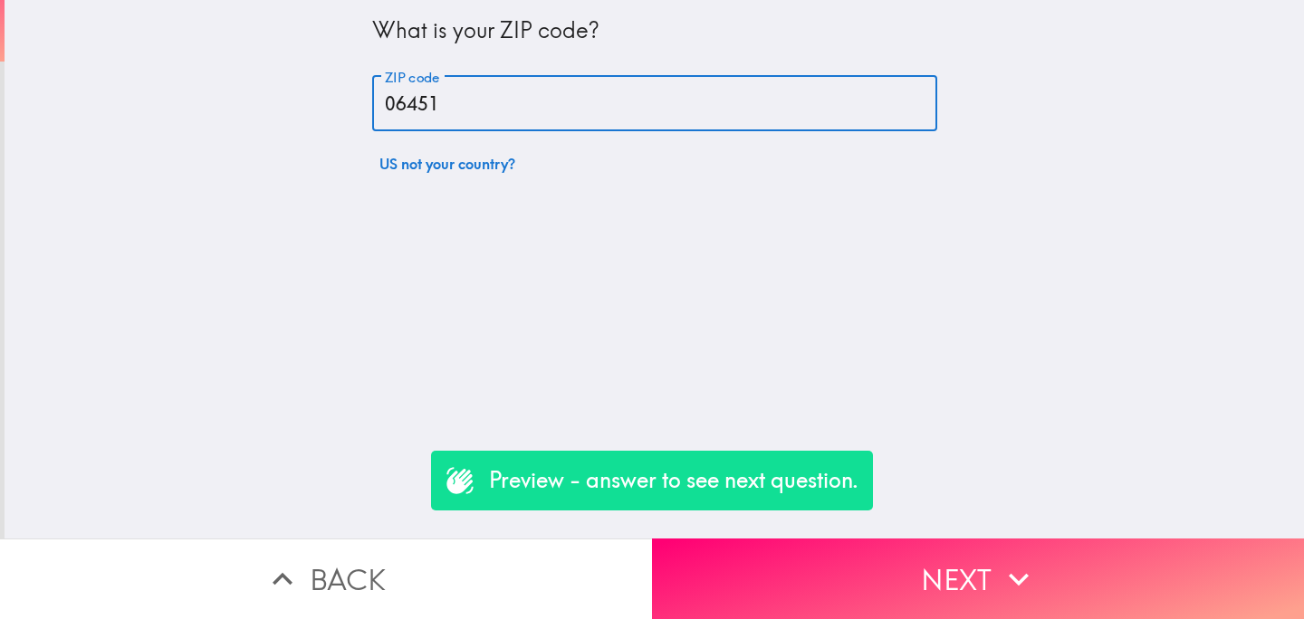
type input "06451"
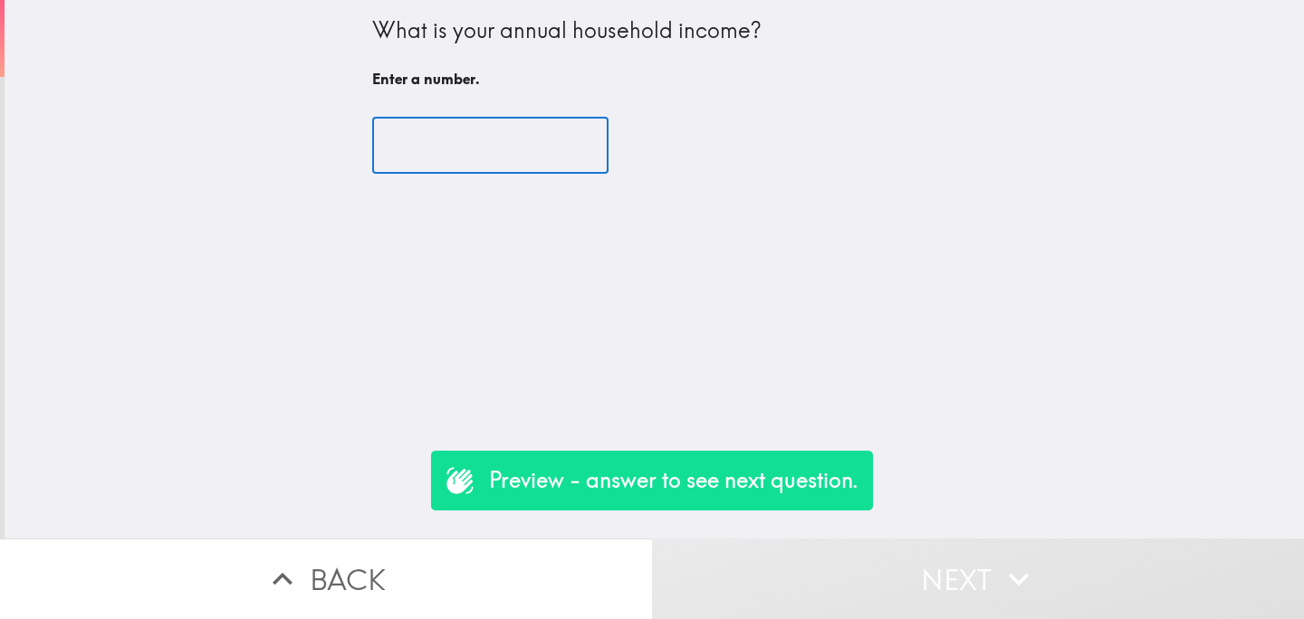
click at [462, 141] on input "number" at bounding box center [490, 146] width 236 height 56
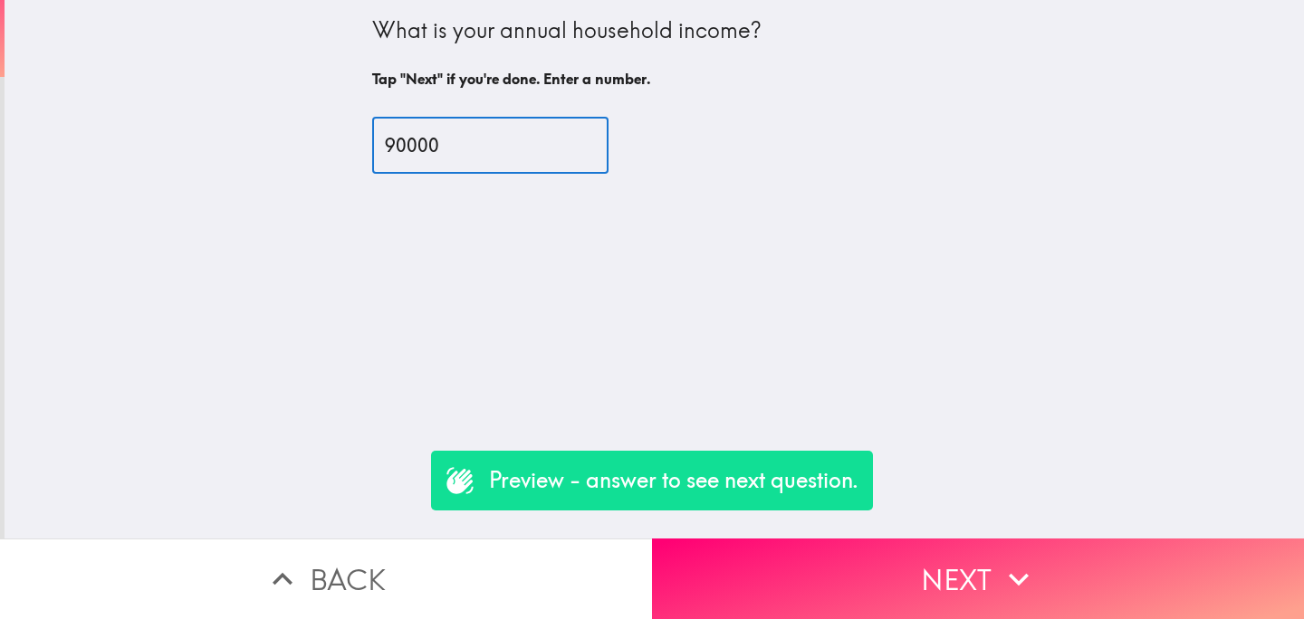
type input "90000"
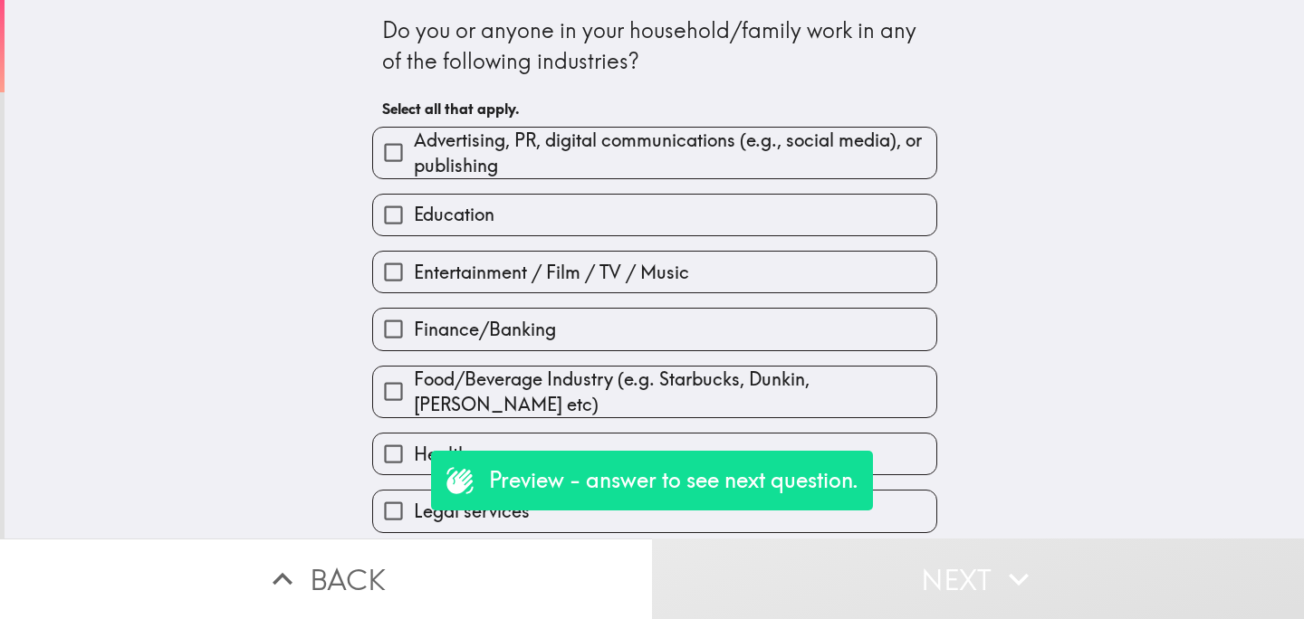
click at [537, 228] on label "Education" at bounding box center [654, 215] width 563 height 41
click at [414, 228] on input "Education" at bounding box center [393, 215] width 41 height 41
checkbox input "true"
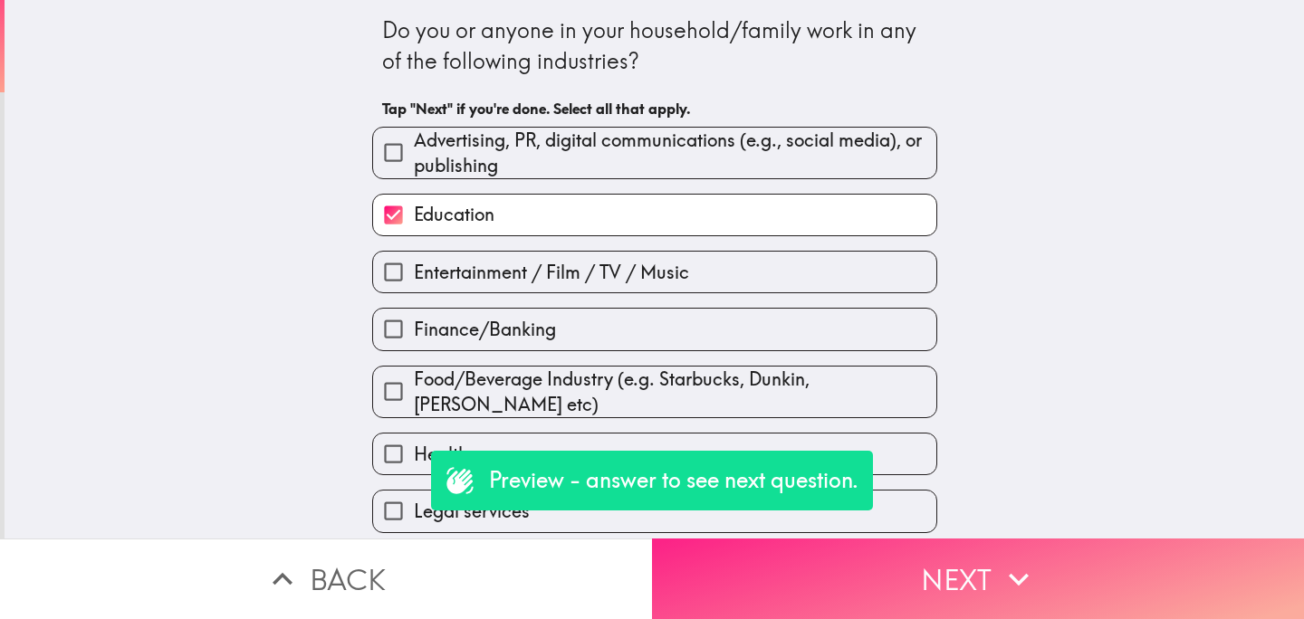
click at [811, 590] on button "Next" at bounding box center [978, 579] width 652 height 81
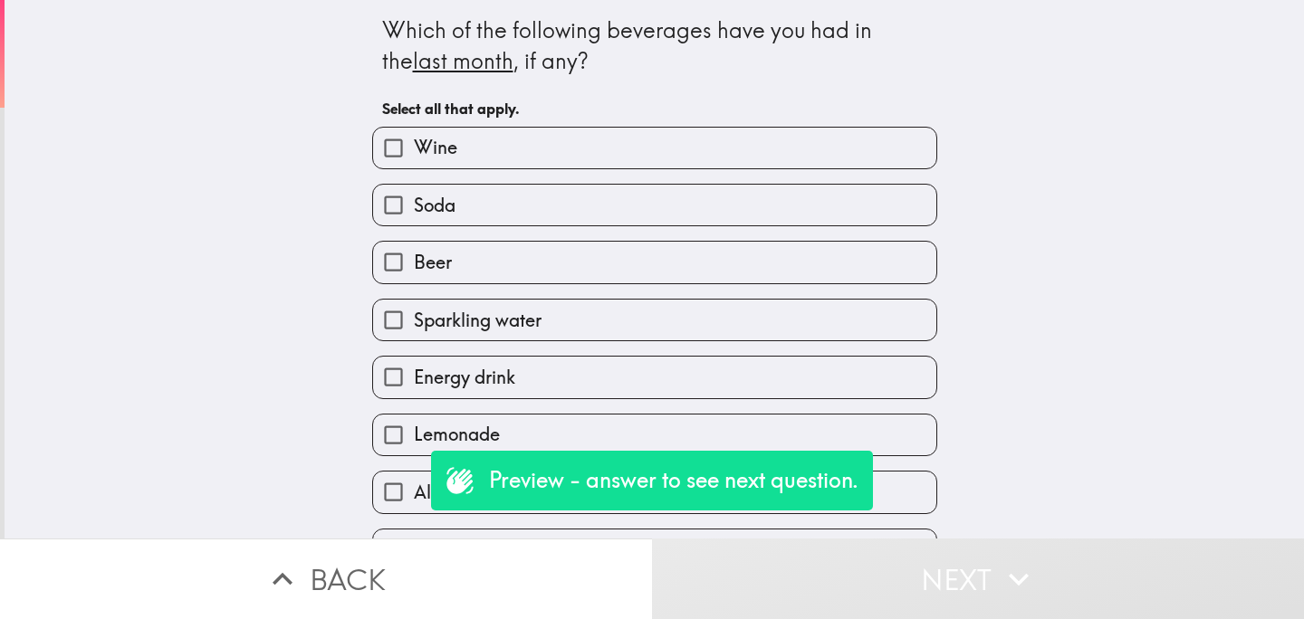
click at [559, 325] on label "Sparkling water" at bounding box center [654, 320] width 563 height 41
click at [414, 325] on input "Sparkling water" at bounding box center [393, 320] width 41 height 41
checkbox input "true"
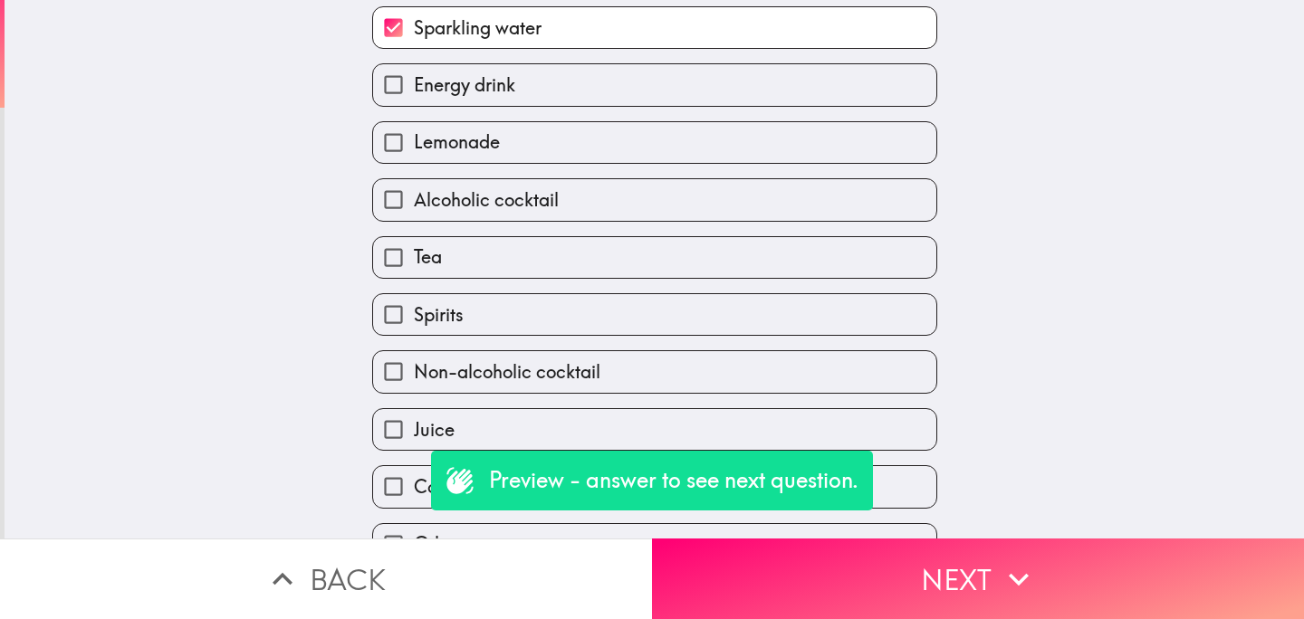
scroll to position [389, 0]
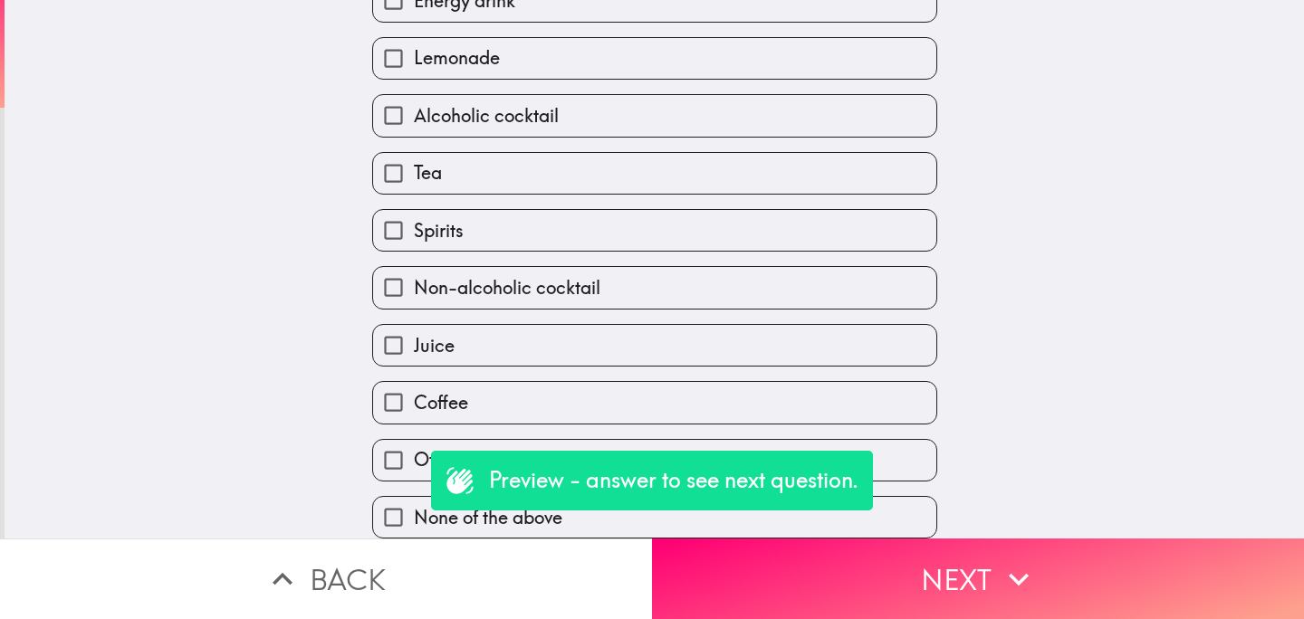
click at [508, 400] on label "Coffee" at bounding box center [654, 402] width 563 height 41
click at [414, 400] on input "Coffee" at bounding box center [393, 402] width 41 height 41
checkbox input "true"
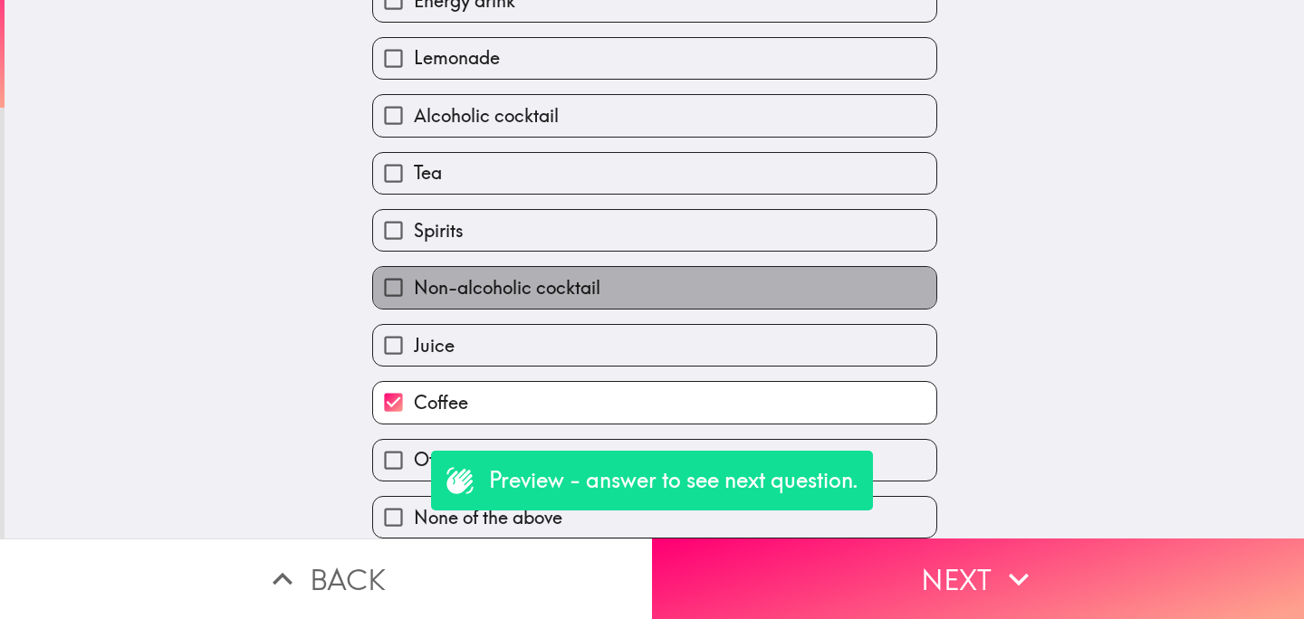
click at [630, 280] on label "Non-alcoholic cocktail" at bounding box center [654, 287] width 563 height 41
click at [414, 280] on input "Non-alcoholic cocktail" at bounding box center [393, 287] width 41 height 41
checkbox input "true"
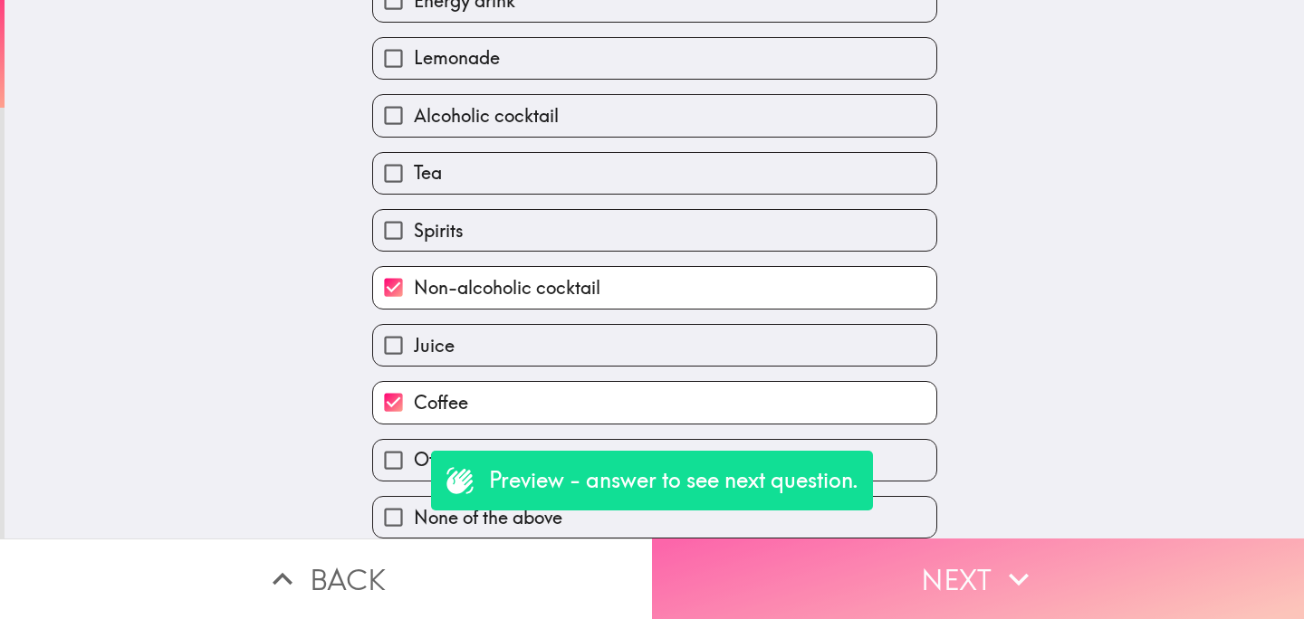
click at [914, 585] on button "Next" at bounding box center [978, 579] width 652 height 81
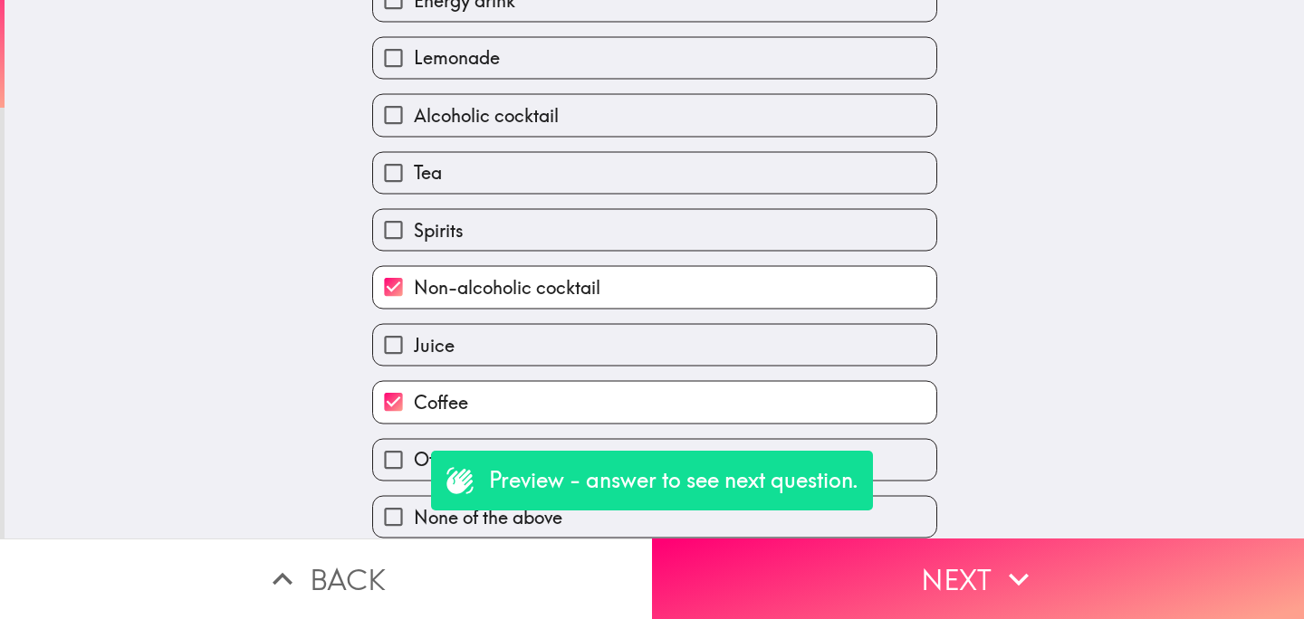
scroll to position [244, 0]
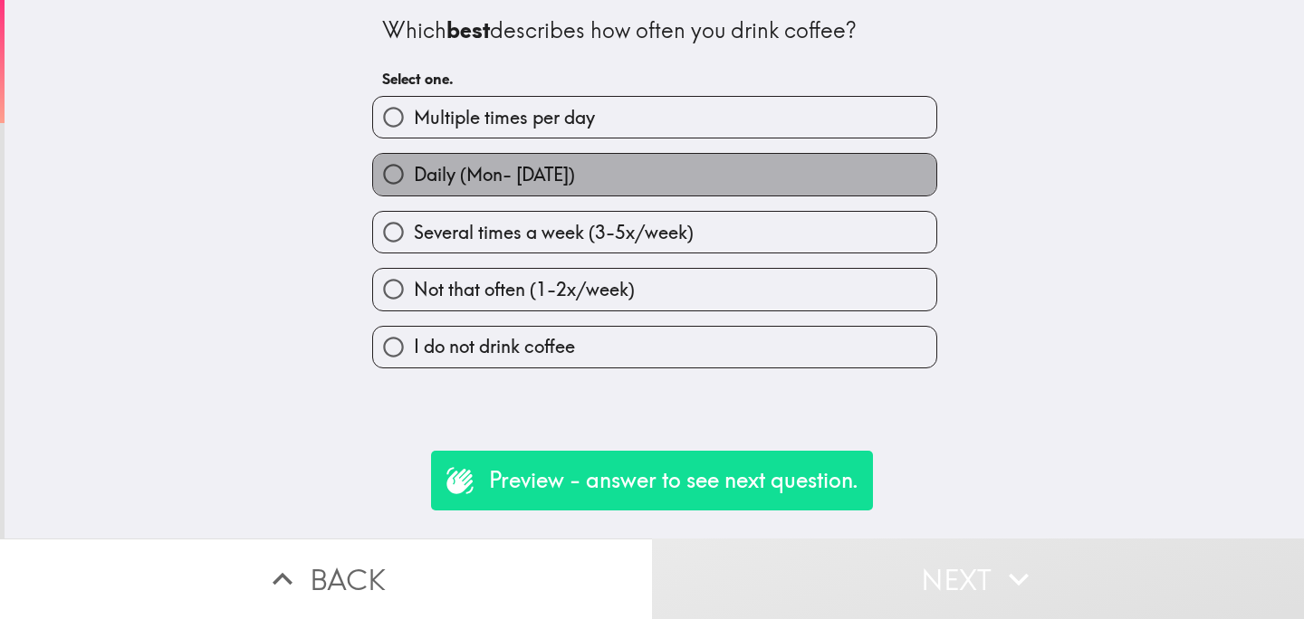
click at [664, 172] on label "Daily (Mon- Sunday)" at bounding box center [654, 174] width 563 height 41
click at [414, 172] on input "Daily (Mon- Sunday)" at bounding box center [393, 174] width 41 height 41
radio input "true"
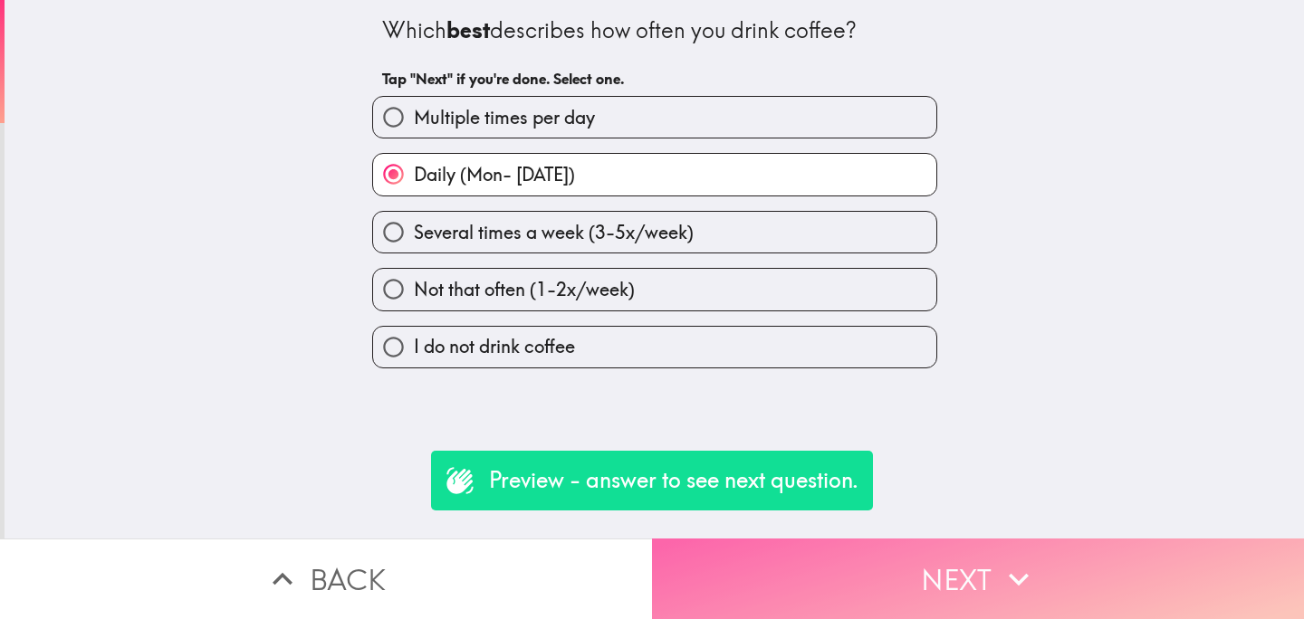
click at [865, 568] on button "Next" at bounding box center [978, 579] width 652 height 81
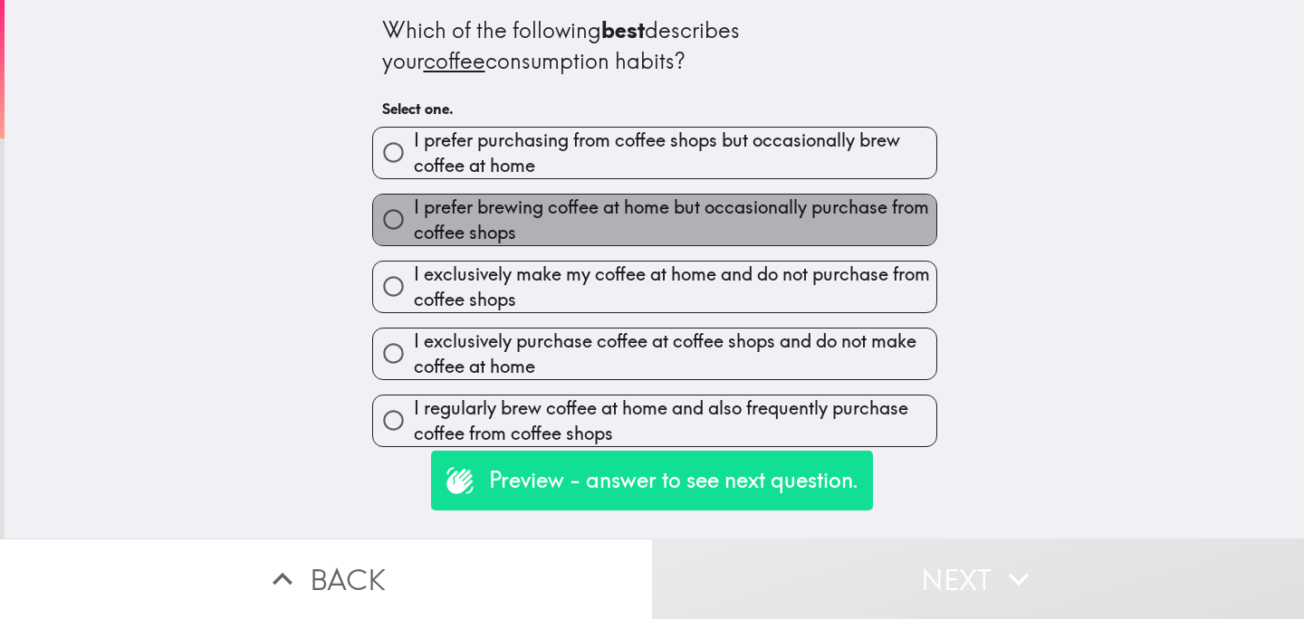
click at [609, 220] on span "I prefer brewing coffee at home but occasionally purchase from coffee shops" at bounding box center [675, 220] width 522 height 51
click at [414, 220] on input "I prefer brewing coffee at home but occasionally purchase from coffee shops" at bounding box center [393, 219] width 41 height 41
radio input "true"
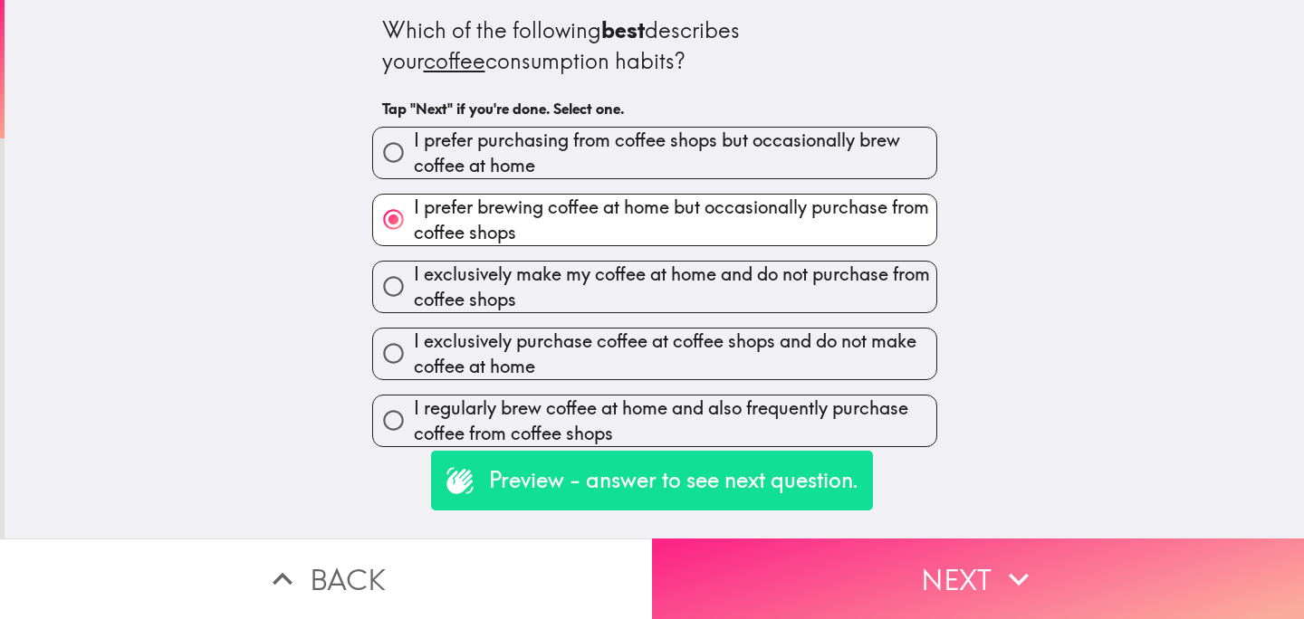
click at [902, 572] on button "Next" at bounding box center [978, 579] width 652 height 81
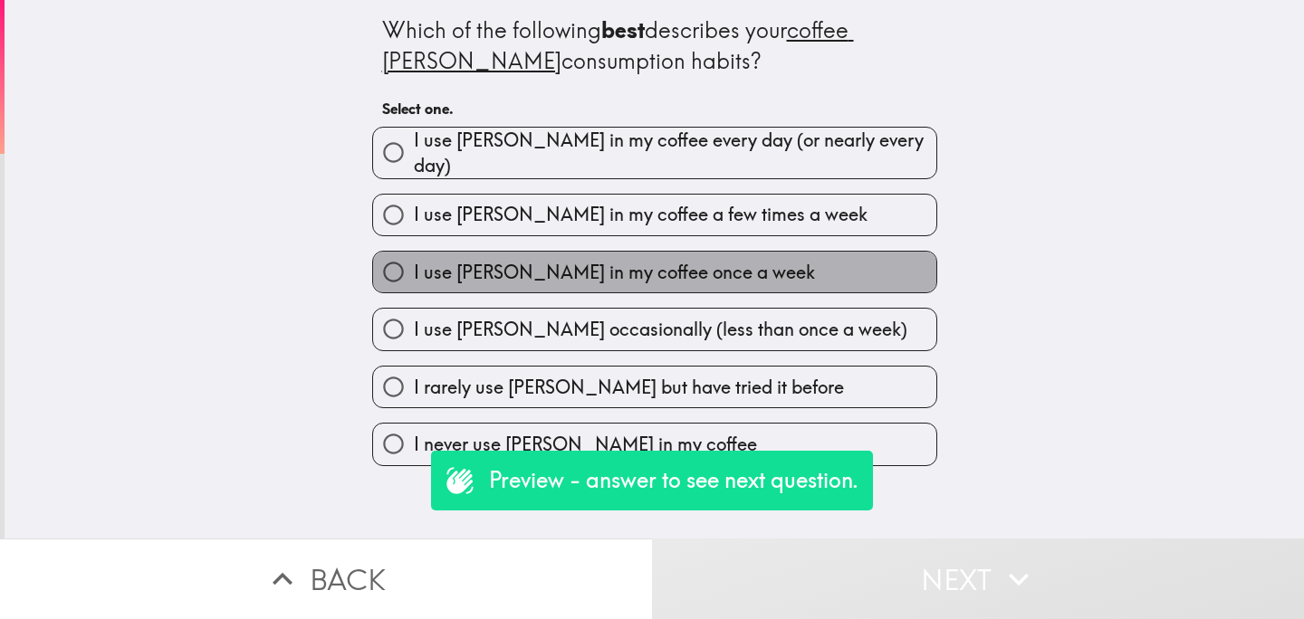
click at [649, 271] on span "I use creamer in my coffee once a week" at bounding box center [614, 272] width 401 height 25
click at [414, 271] on input "I use creamer in my coffee once a week" at bounding box center [393, 272] width 41 height 41
radio input "true"
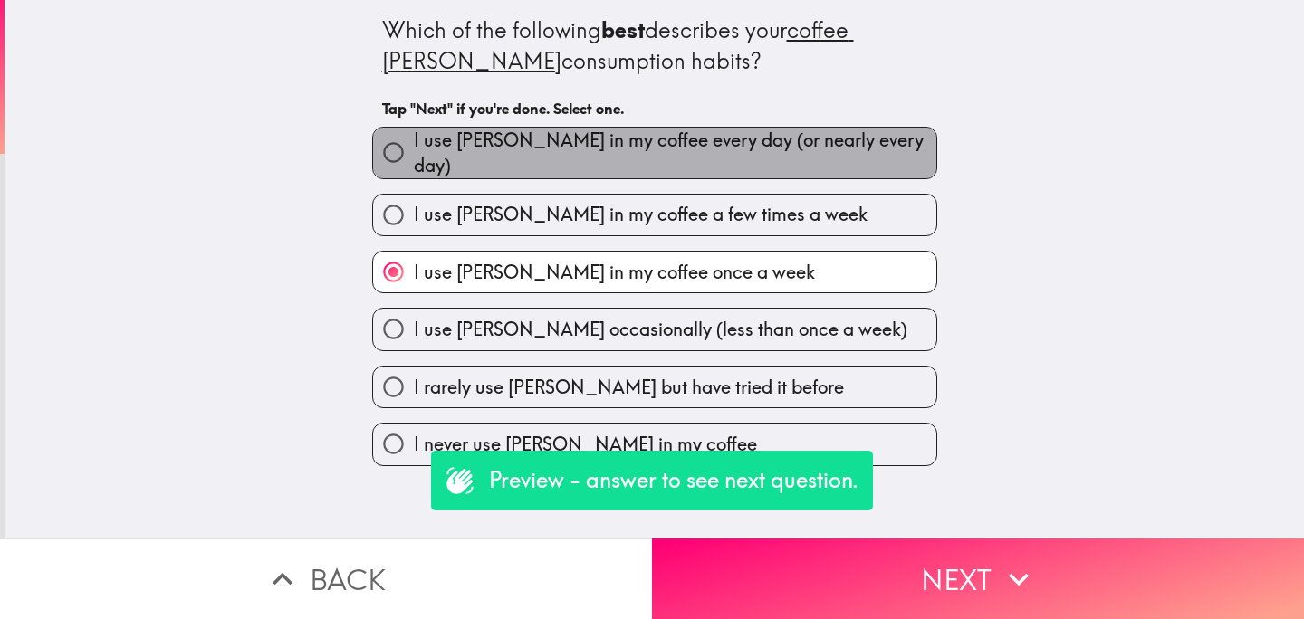
click at [706, 162] on label "I use [PERSON_NAME] in my coffee every day (or nearly every day)" at bounding box center [654, 153] width 563 height 51
click at [414, 162] on input "I use [PERSON_NAME] in my coffee every day (or nearly every day)" at bounding box center [393, 152] width 41 height 41
radio input "true"
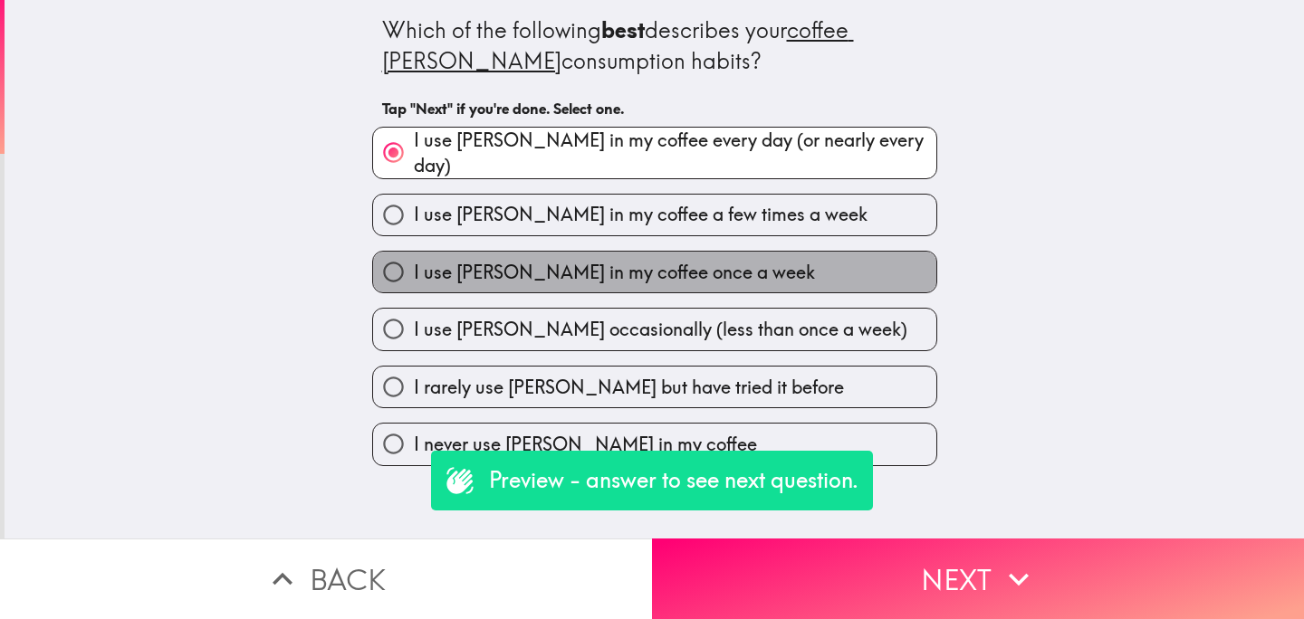
click at [755, 270] on label "I use creamer in my coffee once a week" at bounding box center [654, 272] width 563 height 41
click at [414, 270] on input "I use creamer in my coffee once a week" at bounding box center [393, 272] width 41 height 41
radio input "true"
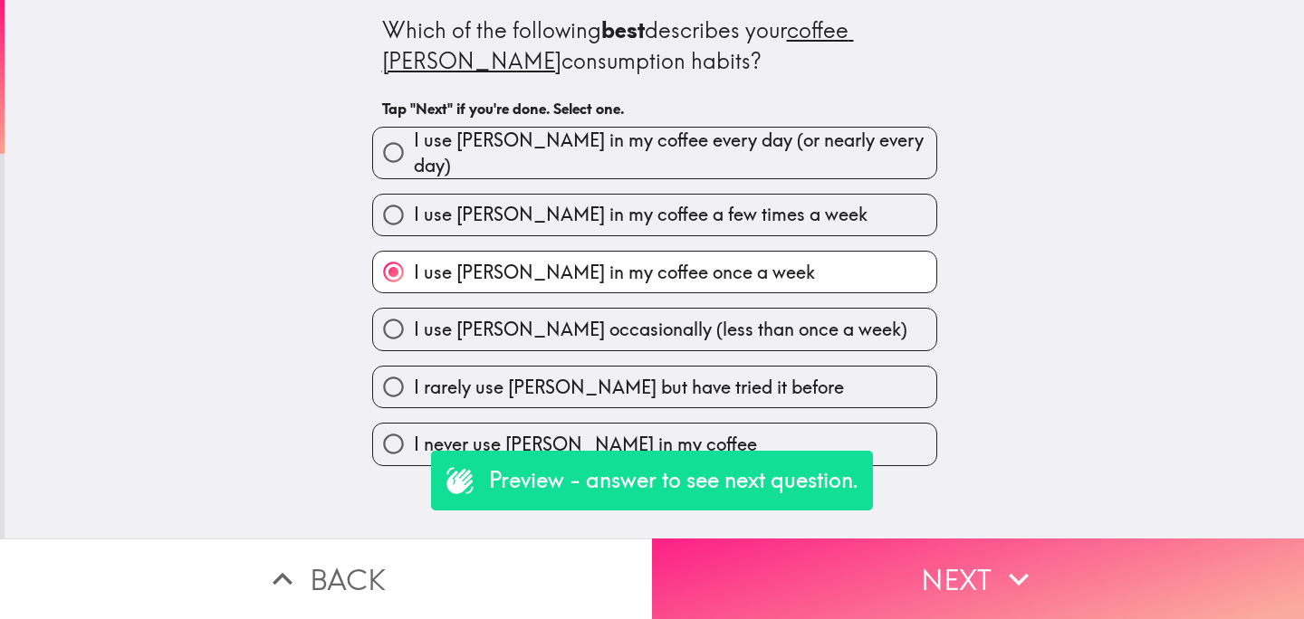
click at [855, 570] on button "Next" at bounding box center [978, 579] width 652 height 81
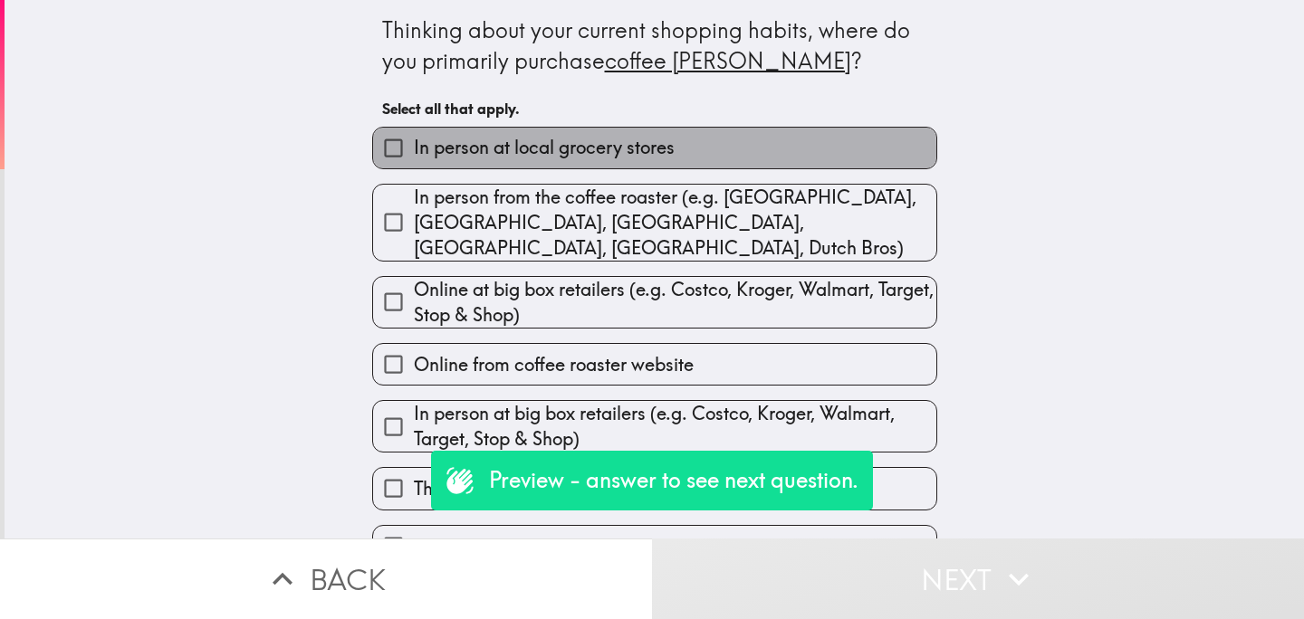
click at [559, 151] on span "In person at local grocery stores" at bounding box center [544, 147] width 261 height 25
click at [414, 151] on input "In person at local grocery stores" at bounding box center [393, 148] width 41 height 41
checkbox input "true"
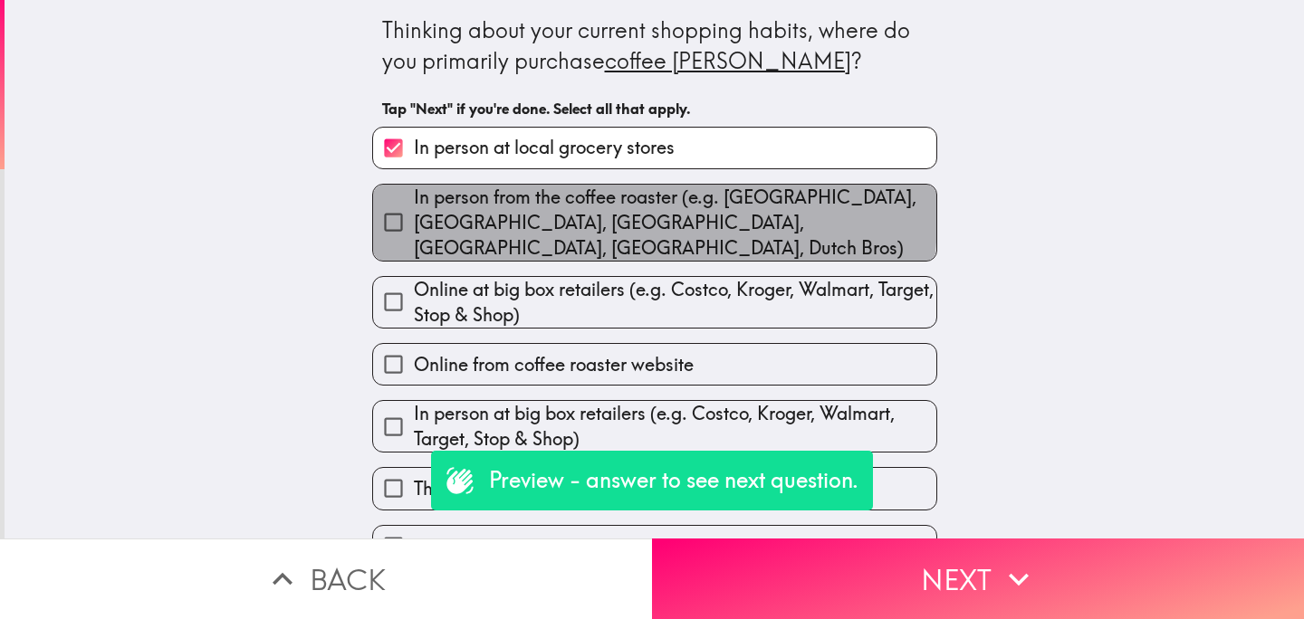
click at [577, 218] on span "In person from the coffee roaster (e.g. La Colombe, Stumptown, Starbucks, Dunki…" at bounding box center [675, 223] width 522 height 76
click at [414, 218] on input "In person from the coffee roaster (e.g. La Colombe, Stumptown, Starbucks, Dunki…" at bounding box center [393, 222] width 41 height 41
checkbox input "true"
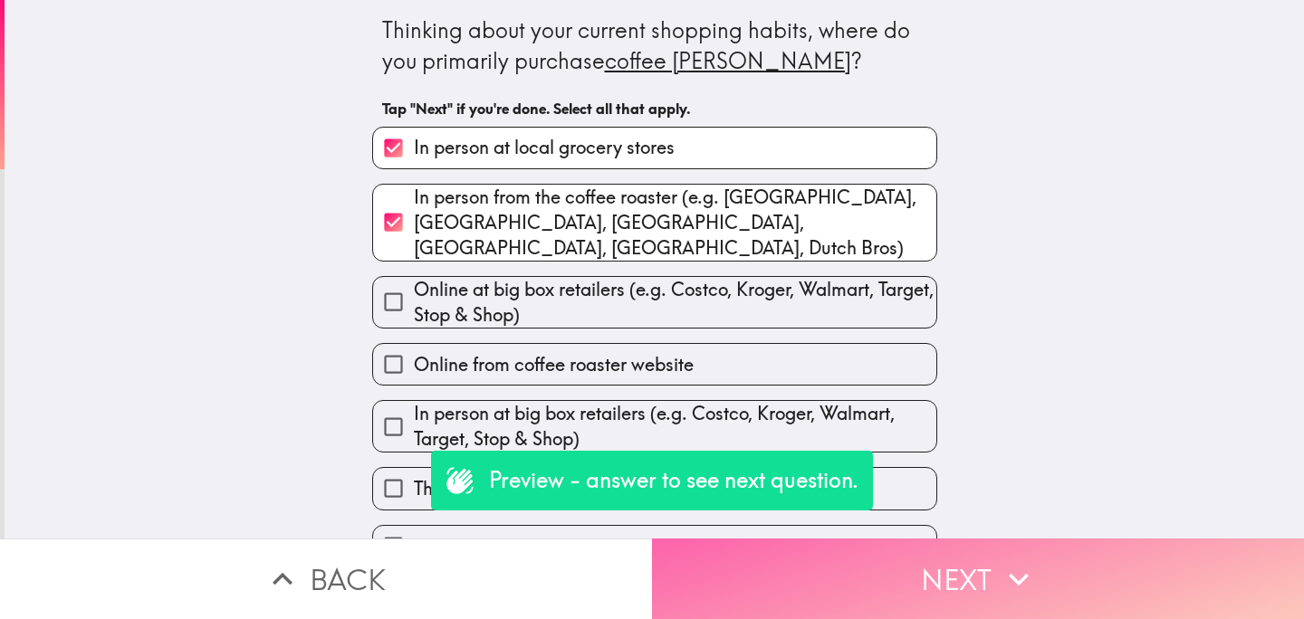
click at [809, 547] on button "Next" at bounding box center [978, 579] width 652 height 81
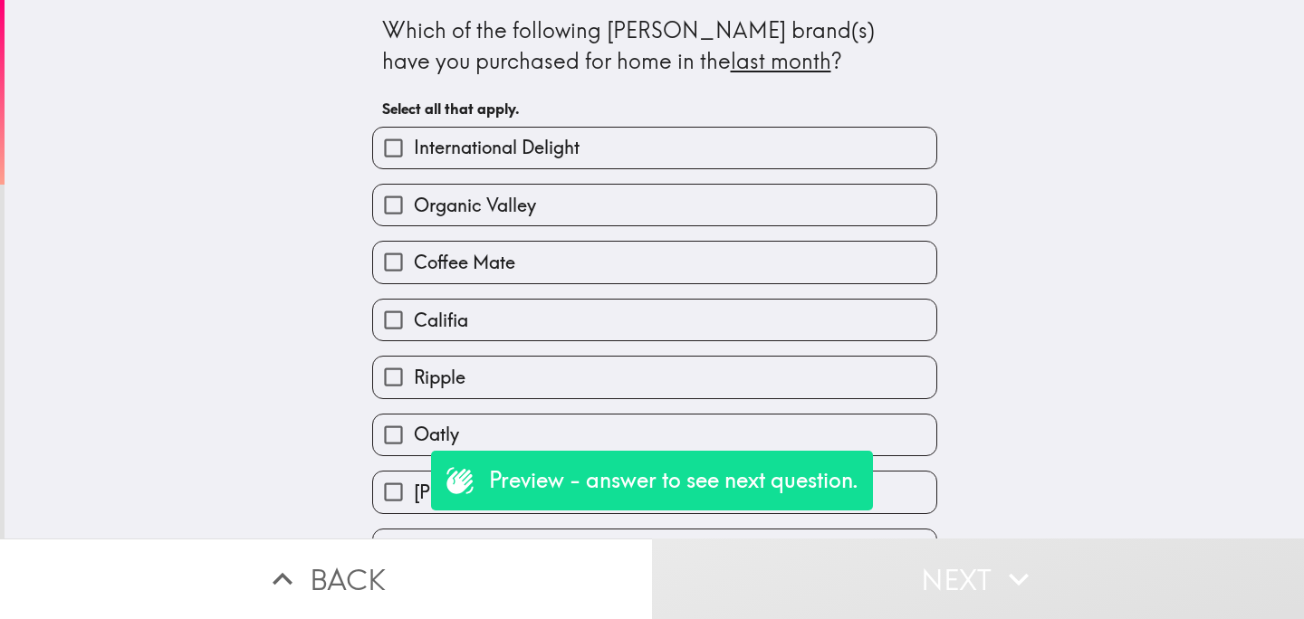
click at [620, 205] on label "Organic Valley" at bounding box center [654, 205] width 563 height 41
click at [414, 205] on input "Organic Valley" at bounding box center [393, 205] width 41 height 41
checkbox input "true"
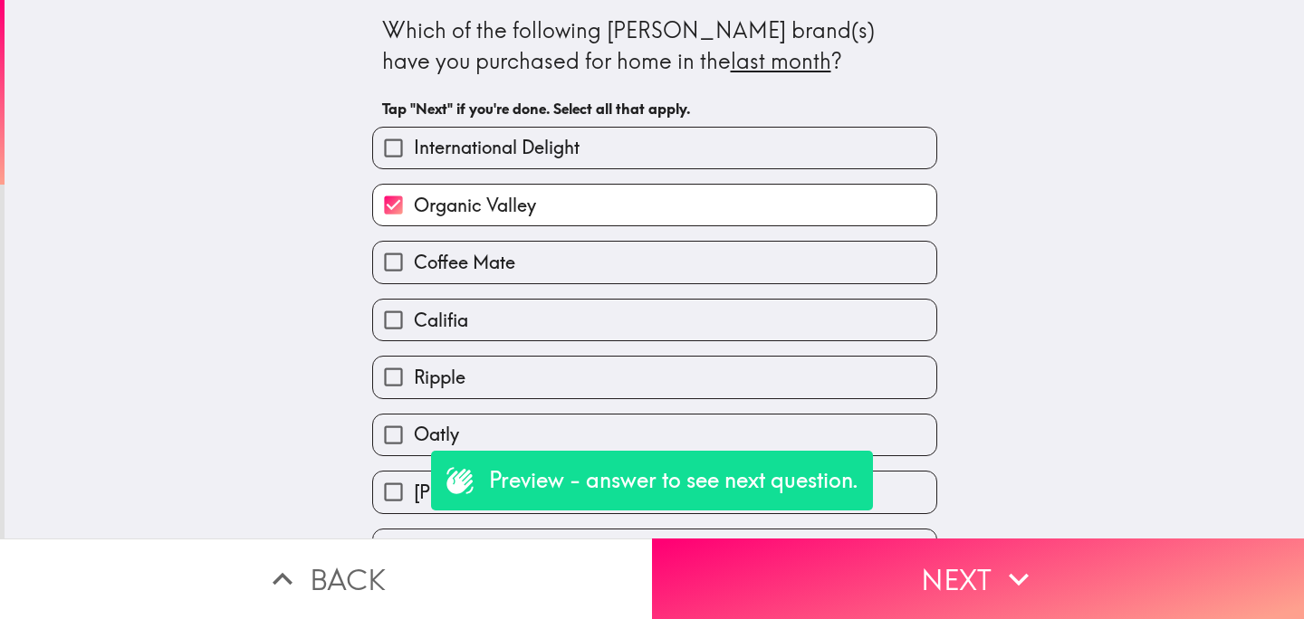
click at [632, 348] on div "Ripple" at bounding box center [647, 369] width 579 height 57
click at [646, 372] on label "Ripple" at bounding box center [654, 377] width 563 height 41
click at [414, 372] on input "Ripple" at bounding box center [393, 377] width 41 height 41
checkbox input "true"
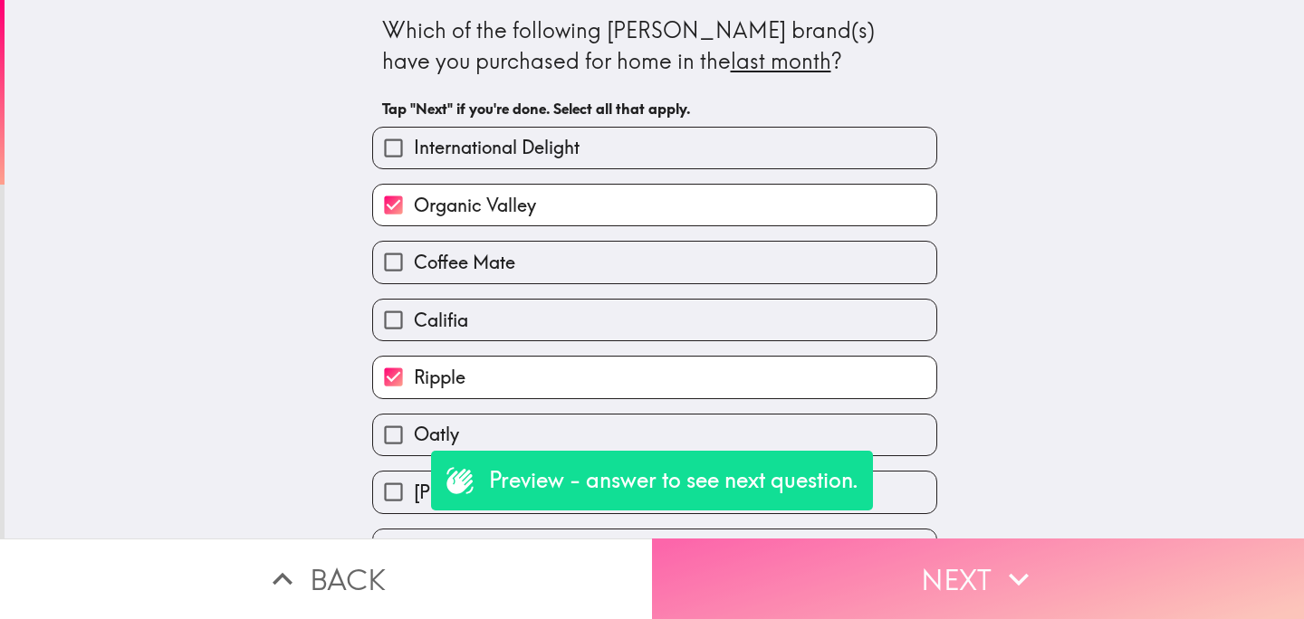
click at [825, 565] on button "Next" at bounding box center [978, 579] width 652 height 81
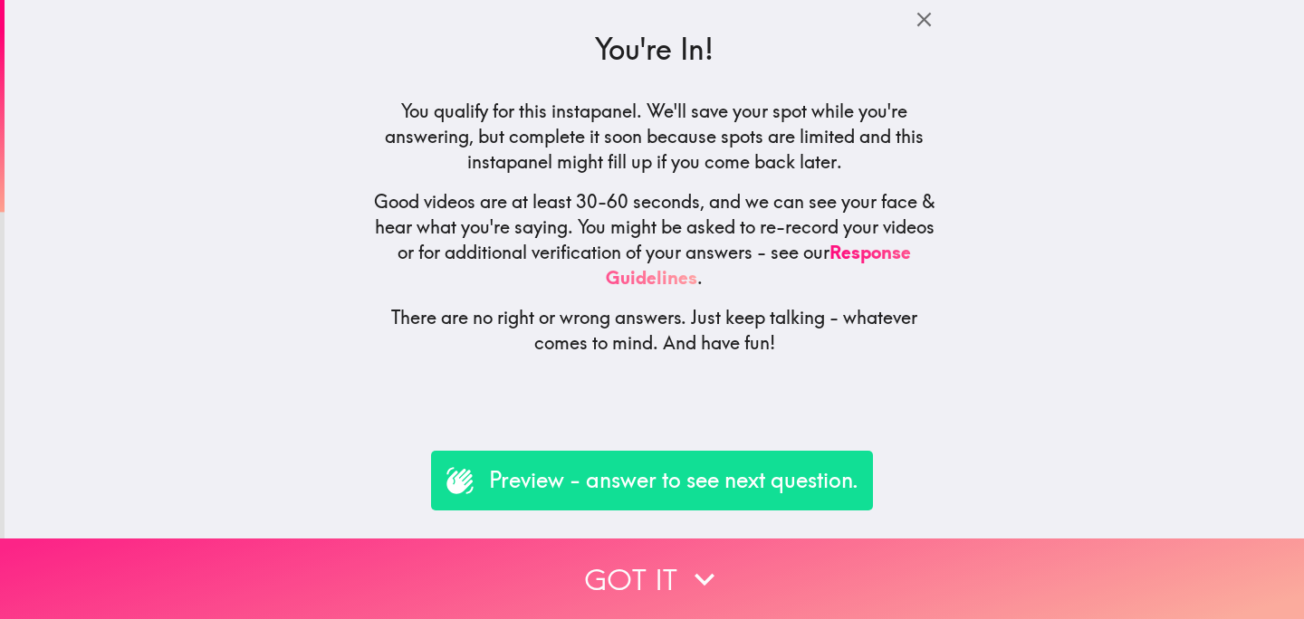
click at [606, 563] on button "Got it" at bounding box center [652, 579] width 1304 height 81
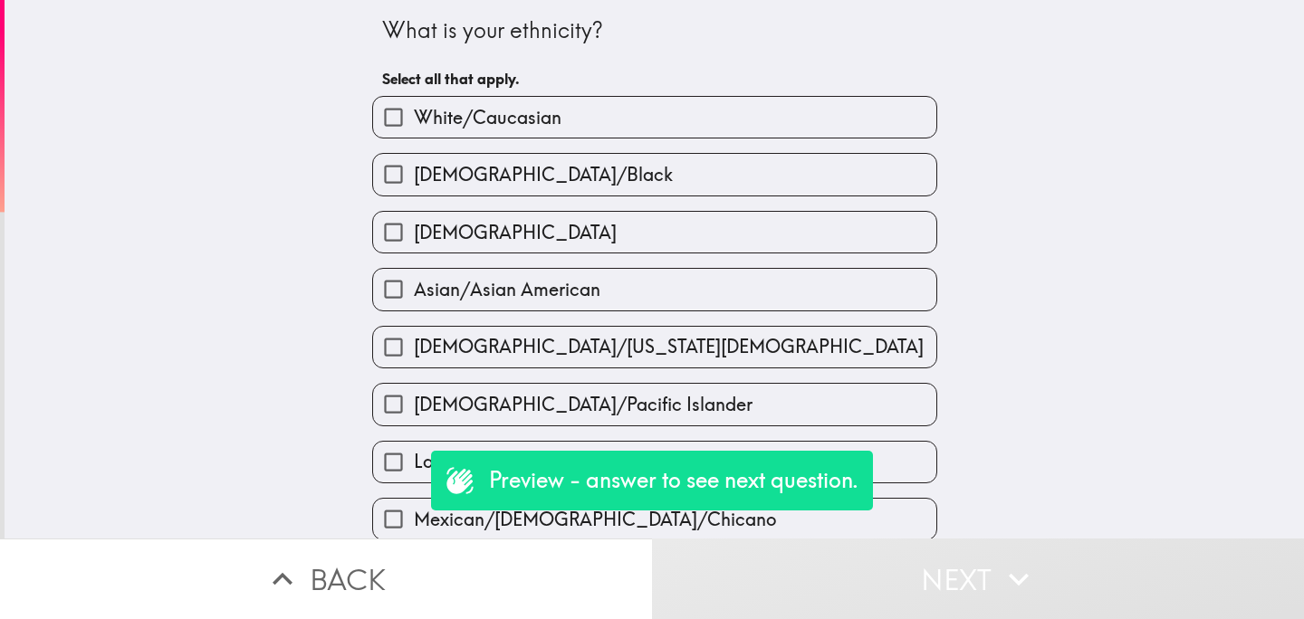
click at [591, 180] on span "African American/Black" at bounding box center [543, 174] width 259 height 25
click at [414, 180] on input "African American/Black" at bounding box center [393, 174] width 41 height 41
checkbox input "true"
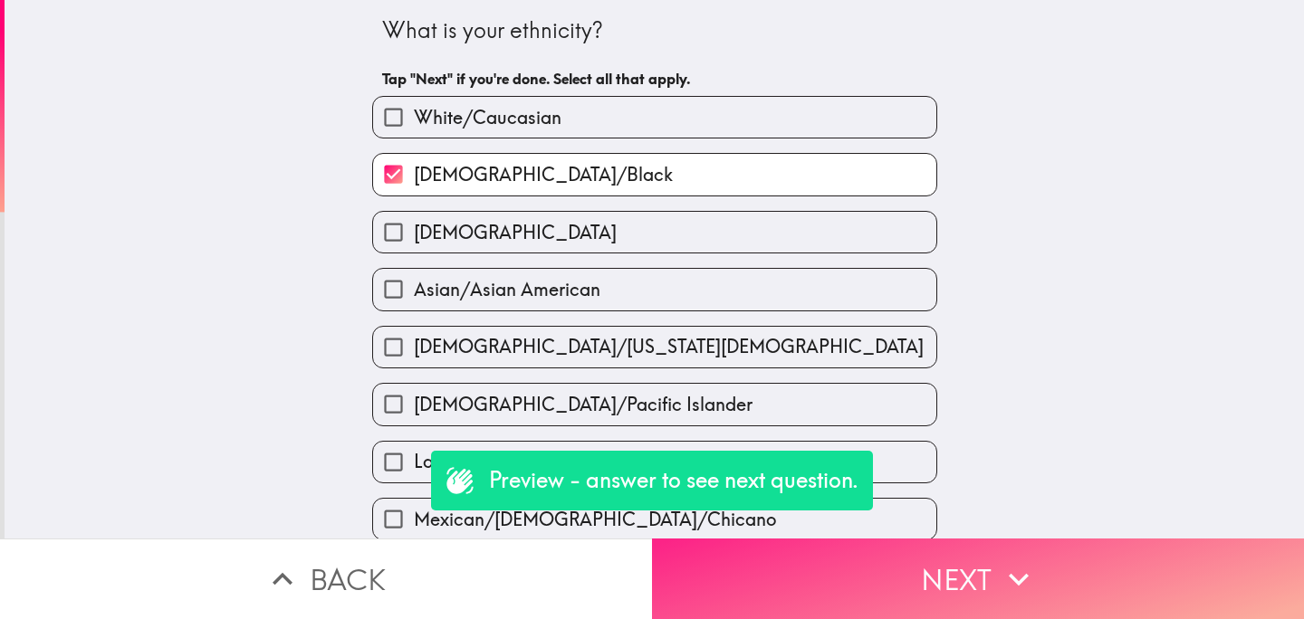
click at [883, 568] on button "Next" at bounding box center [978, 579] width 652 height 81
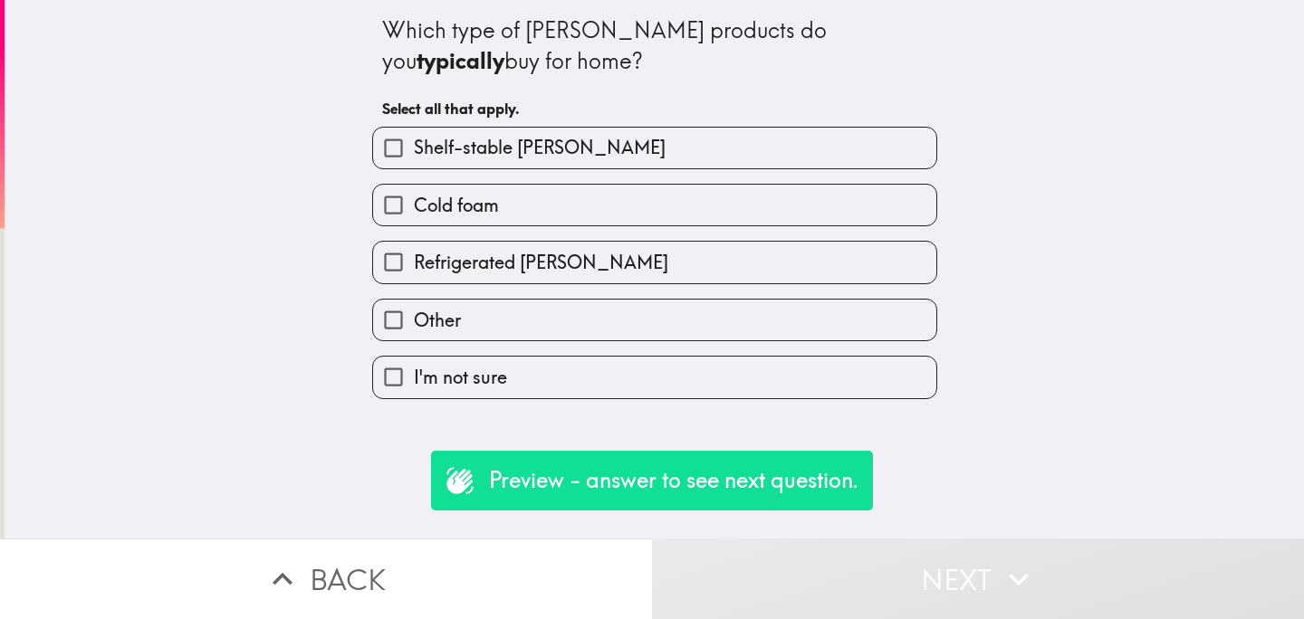
click at [588, 275] on span "Refrigerated [PERSON_NAME]" at bounding box center [541, 262] width 254 height 25
click at [414, 275] on input "Refrigerated [PERSON_NAME]" at bounding box center [393, 262] width 41 height 41
checkbox input "true"
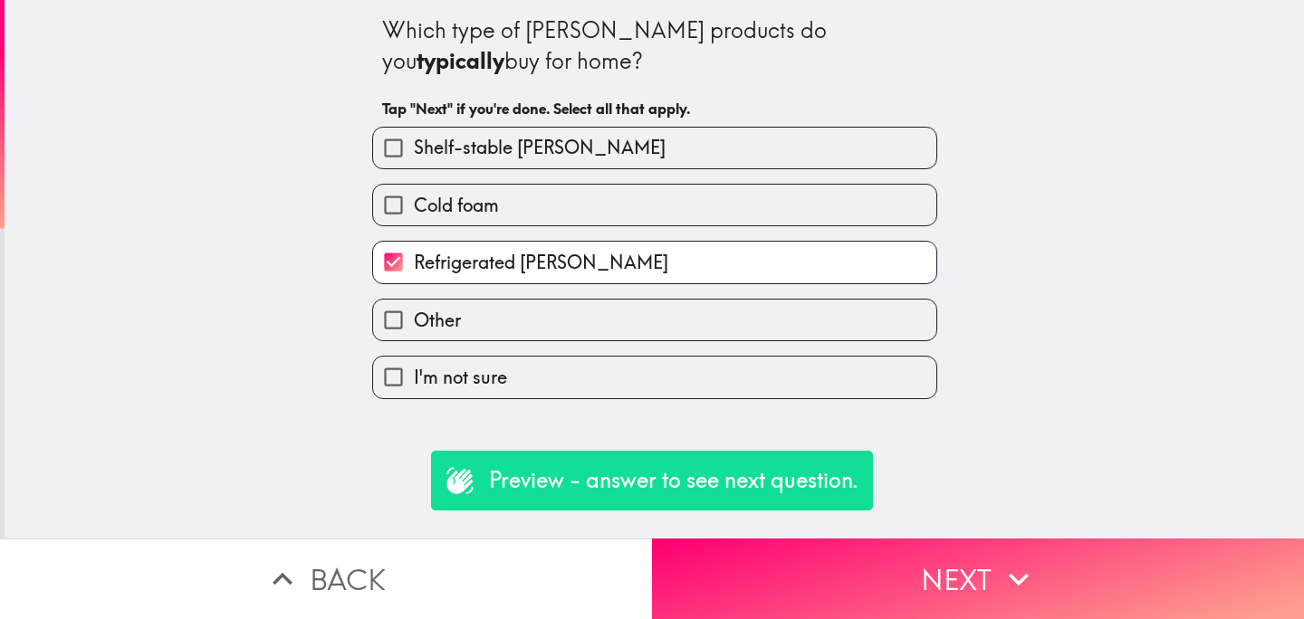
click at [705, 370] on label "I'm not sure" at bounding box center [654, 377] width 563 height 41
click at [414, 370] on input "I'm not sure" at bounding box center [393, 377] width 41 height 41
checkbox input "true"
checkbox input "false"
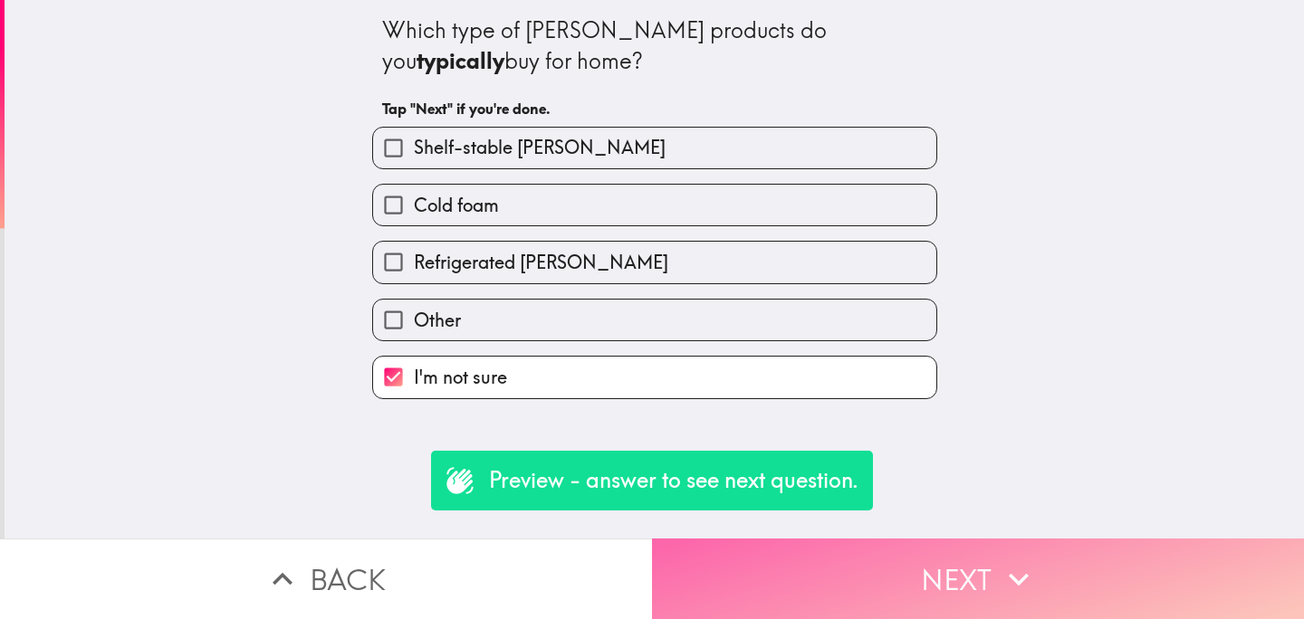
click at [889, 586] on button "Next" at bounding box center [978, 579] width 652 height 81
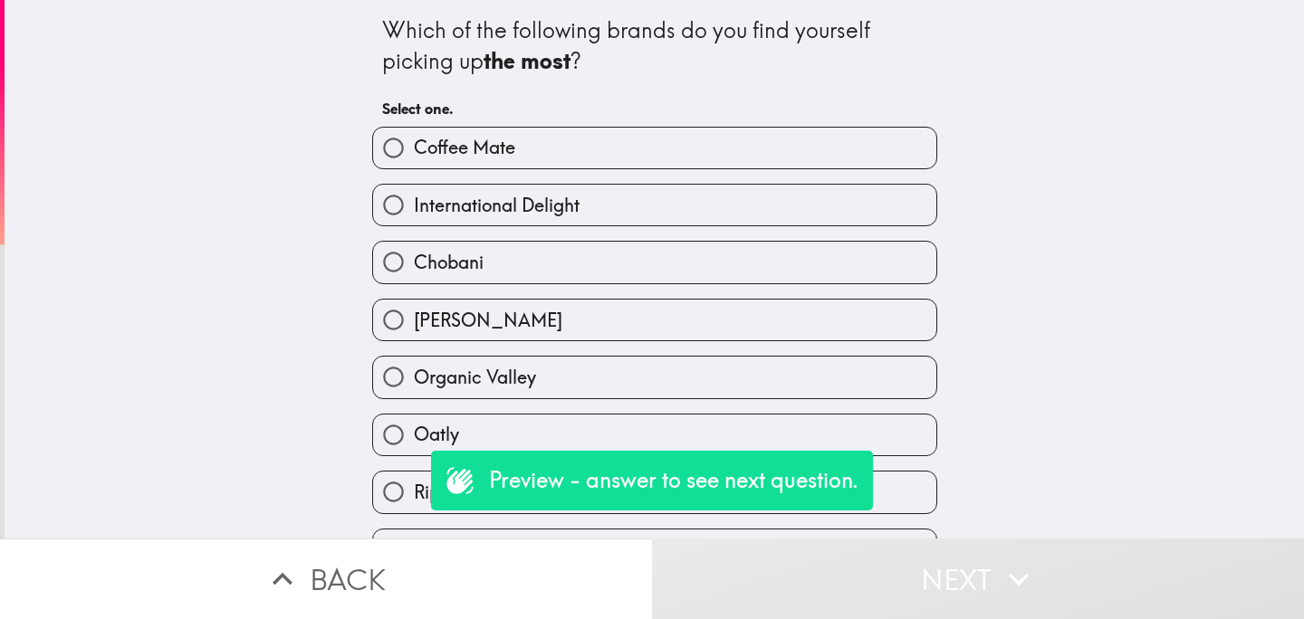
click at [558, 347] on div "Organic Valley" at bounding box center [647, 369] width 579 height 57
click at [559, 323] on label "[PERSON_NAME]" at bounding box center [654, 320] width 563 height 41
click at [414, 323] on input "[PERSON_NAME]" at bounding box center [393, 320] width 41 height 41
radio input "true"
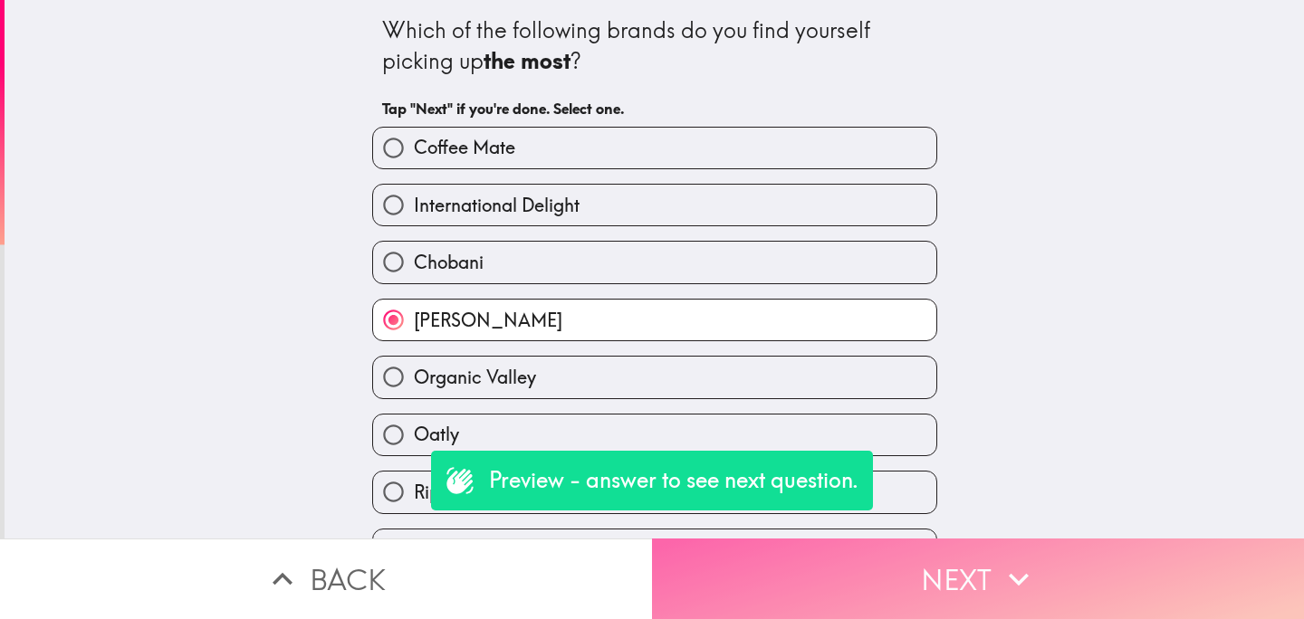
click at [862, 592] on button "Next" at bounding box center [978, 579] width 652 height 81
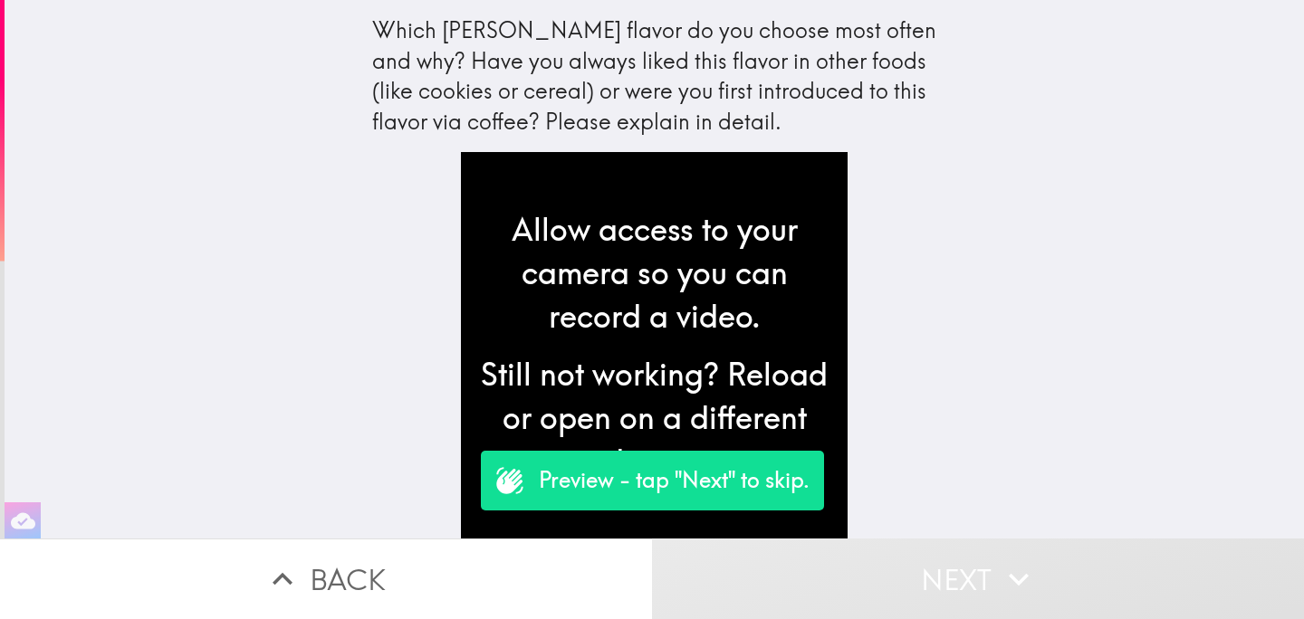
click at [897, 579] on button "Next" at bounding box center [978, 579] width 652 height 81
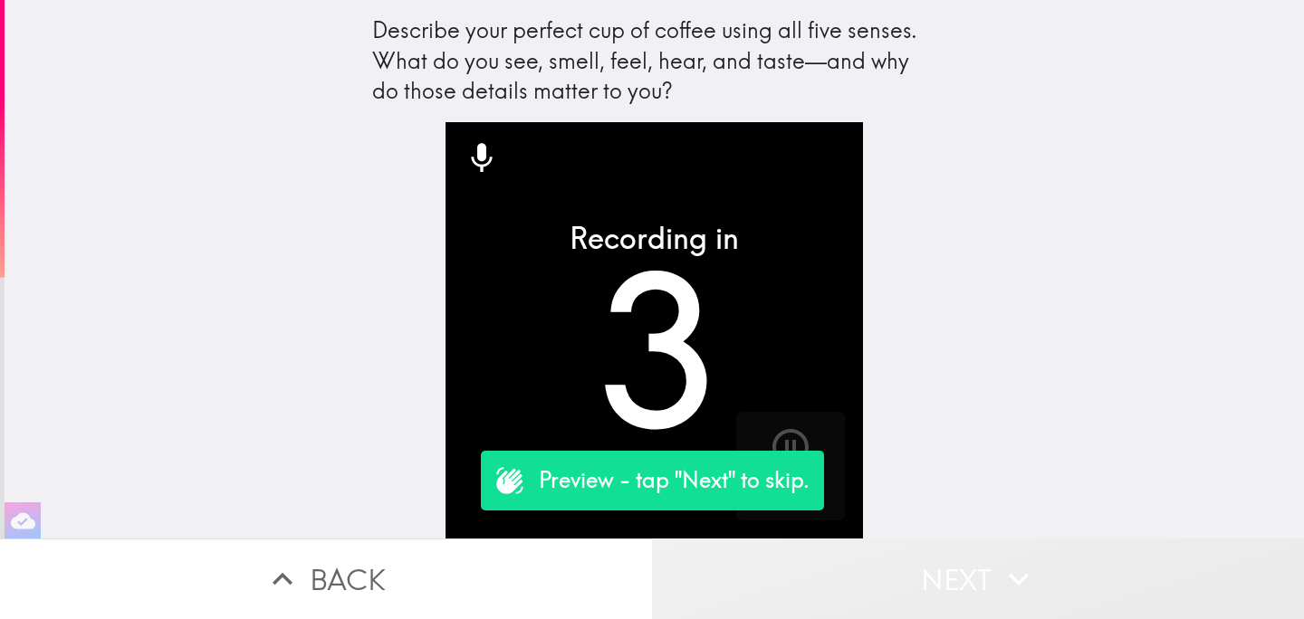
click at [897, 579] on button "Next" at bounding box center [978, 579] width 652 height 81
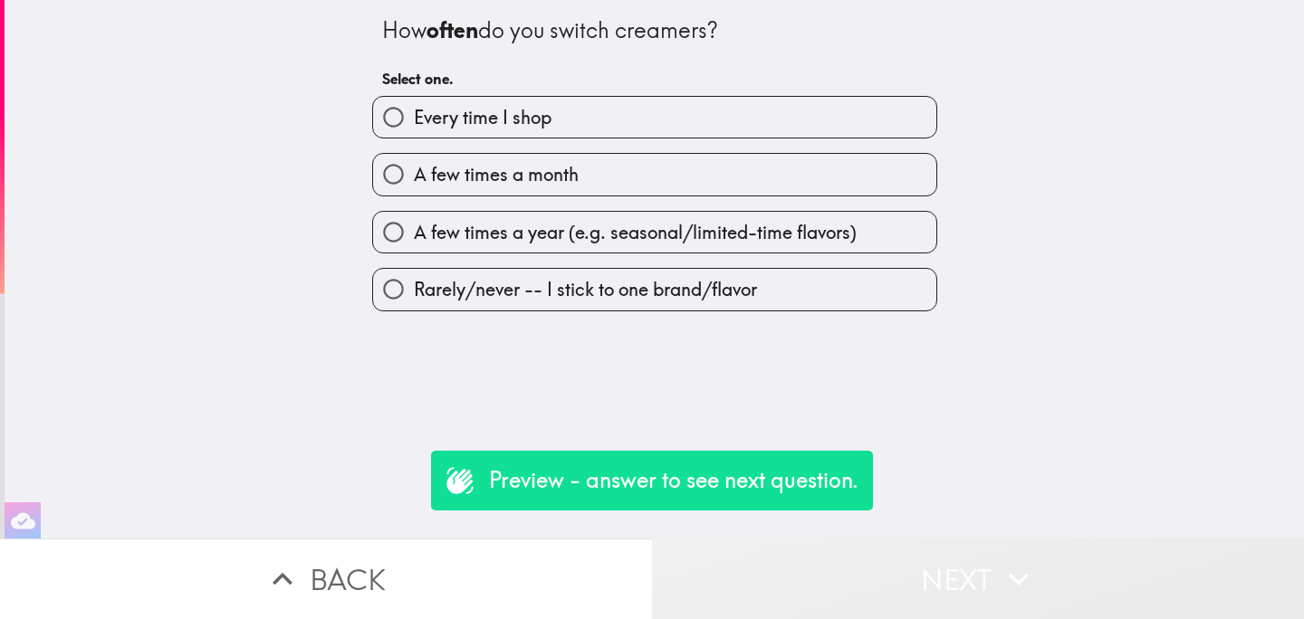
click at [897, 579] on button "Next" at bounding box center [978, 579] width 652 height 81
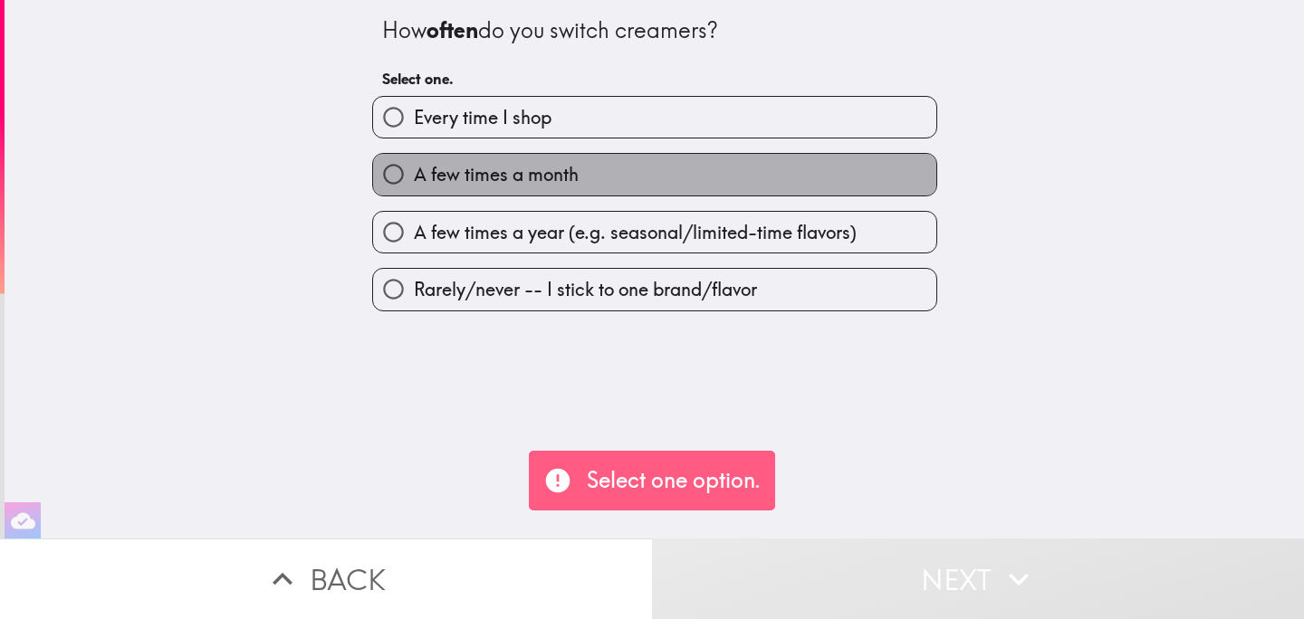
click at [665, 195] on label "A few times a month" at bounding box center [654, 174] width 563 height 41
click at [414, 195] on input "A few times a month" at bounding box center [393, 174] width 41 height 41
radio input "true"
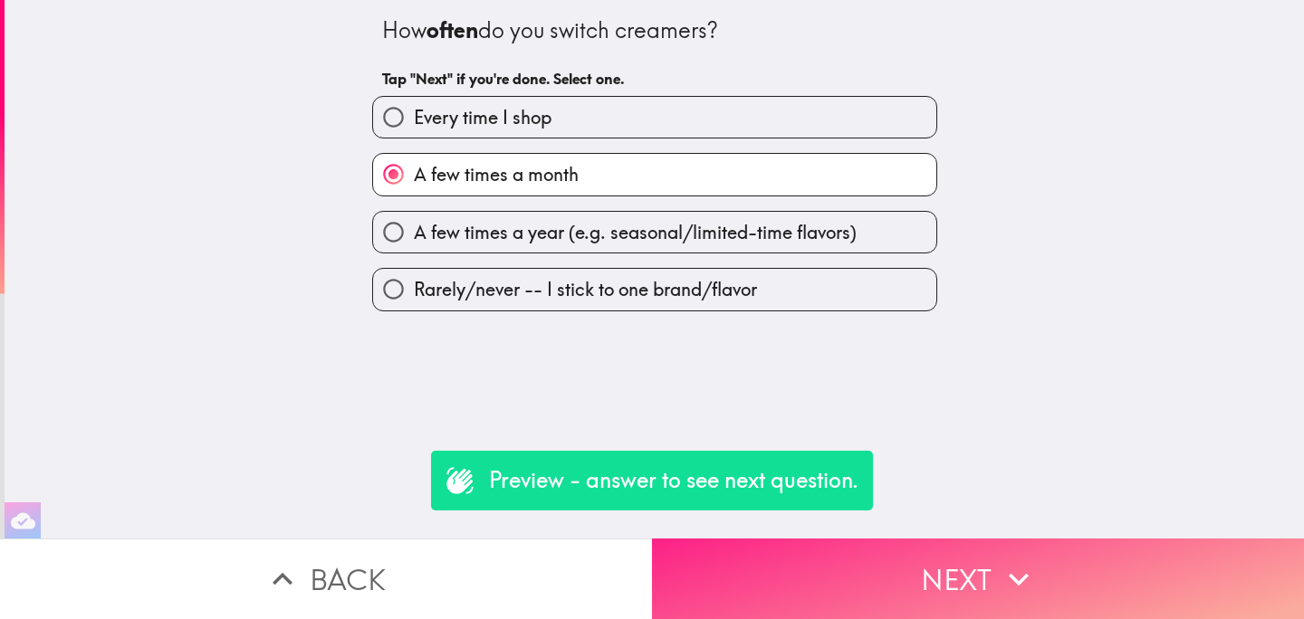
click at [891, 585] on button "Next" at bounding box center [978, 579] width 652 height 81
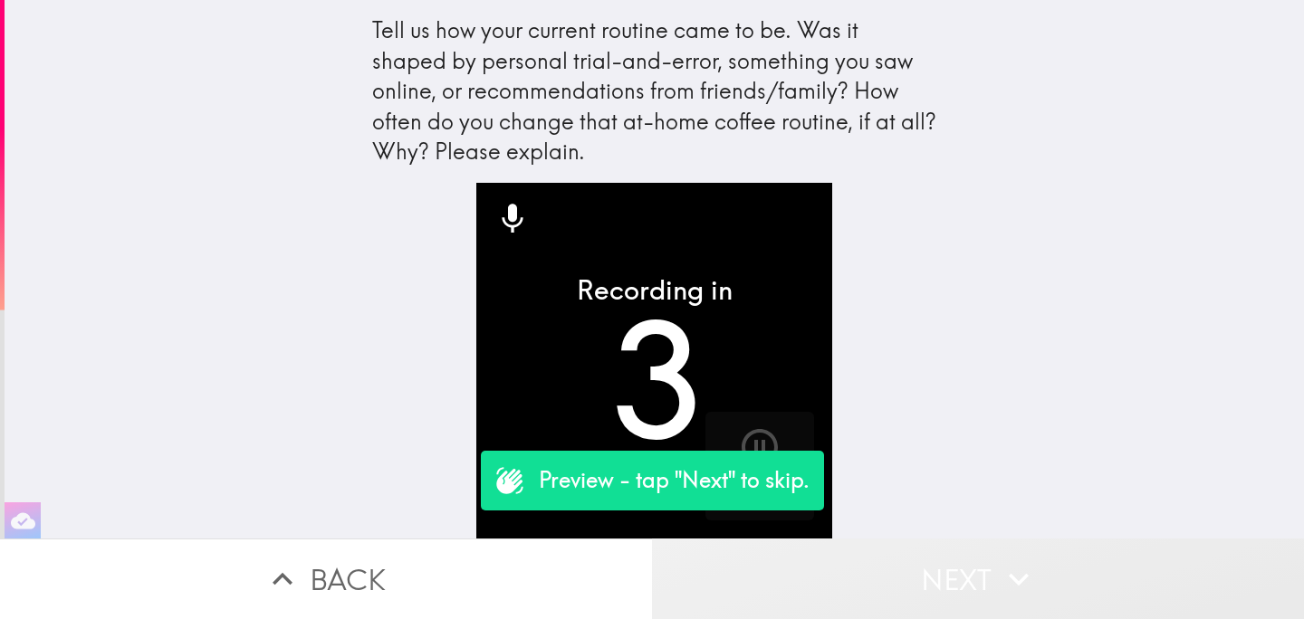
click at [942, 578] on button "Next" at bounding box center [978, 579] width 652 height 81
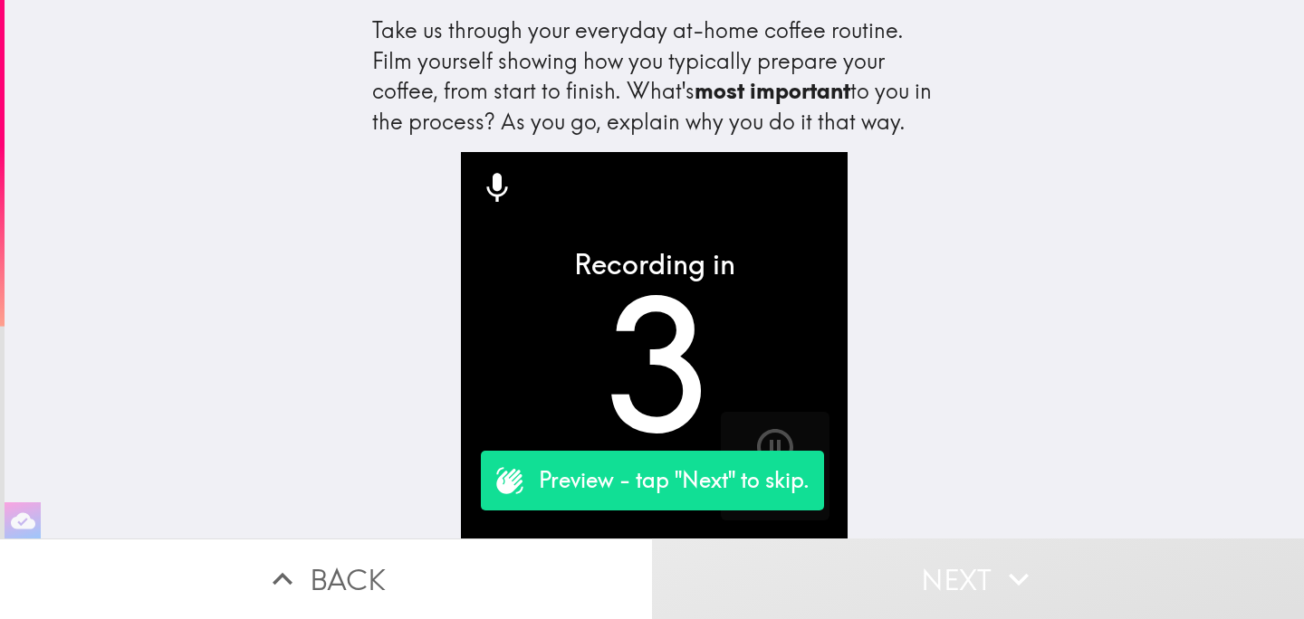
click at [937, 584] on button "Next" at bounding box center [978, 579] width 652 height 81
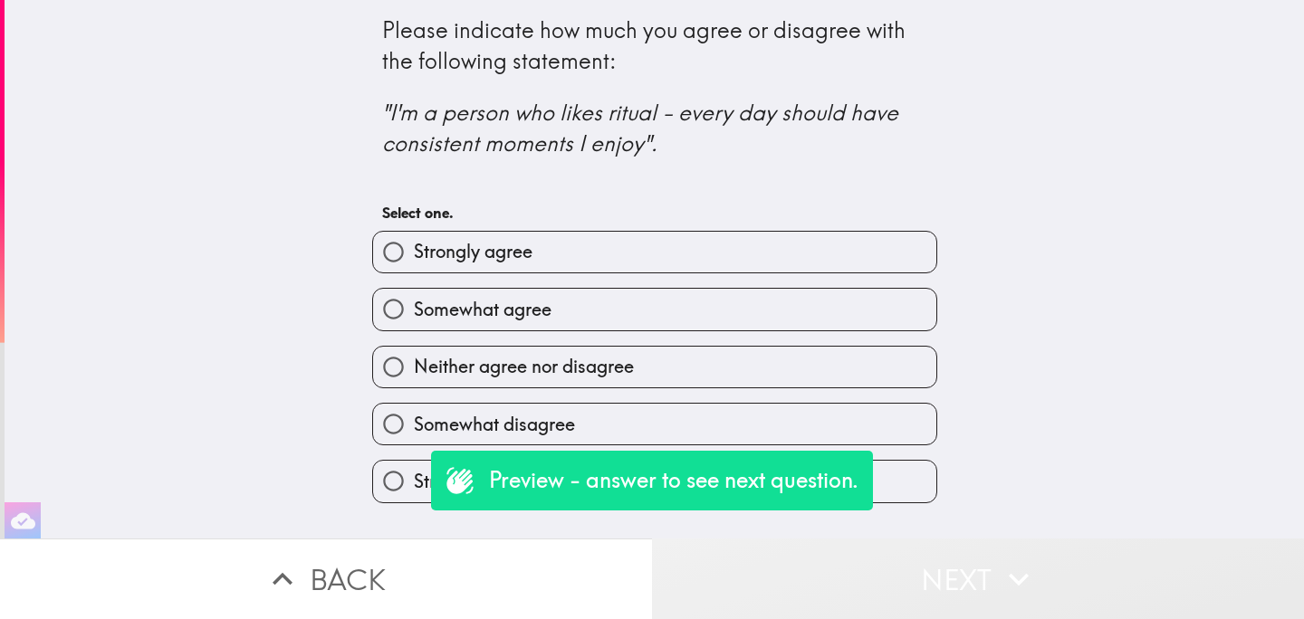
click at [937, 584] on button "Next" at bounding box center [978, 579] width 652 height 81
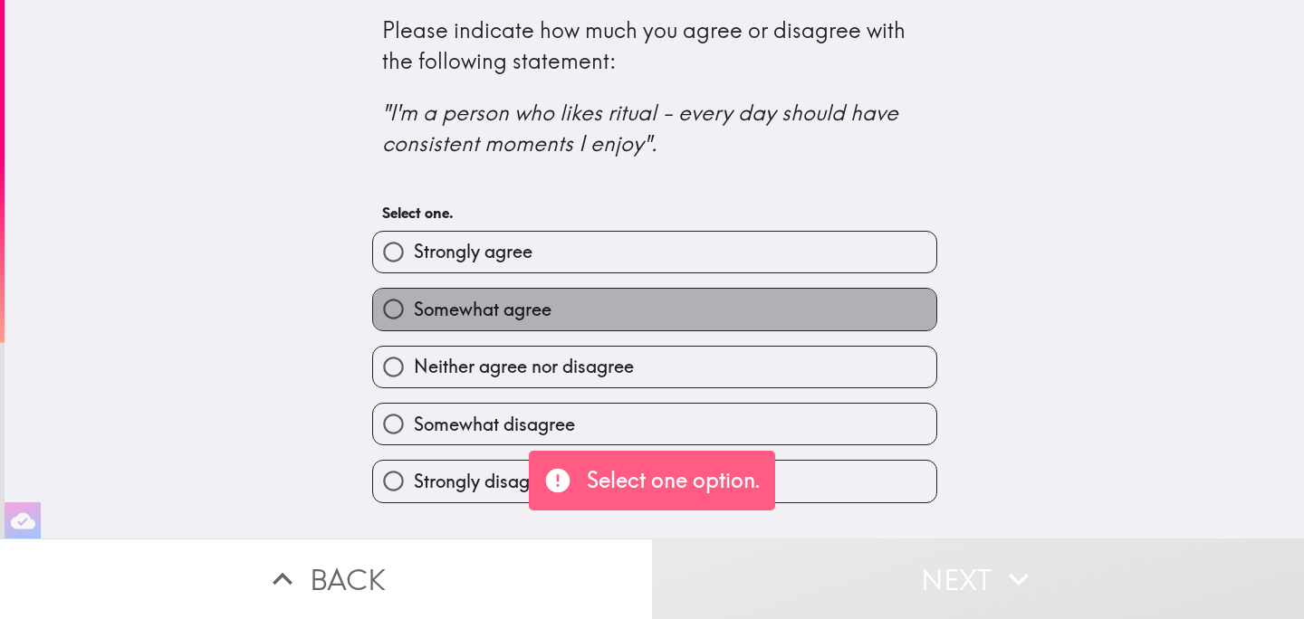
click at [582, 302] on label "Somewhat agree" at bounding box center [654, 309] width 563 height 41
click at [414, 302] on input "Somewhat agree" at bounding box center [393, 309] width 41 height 41
radio input "true"
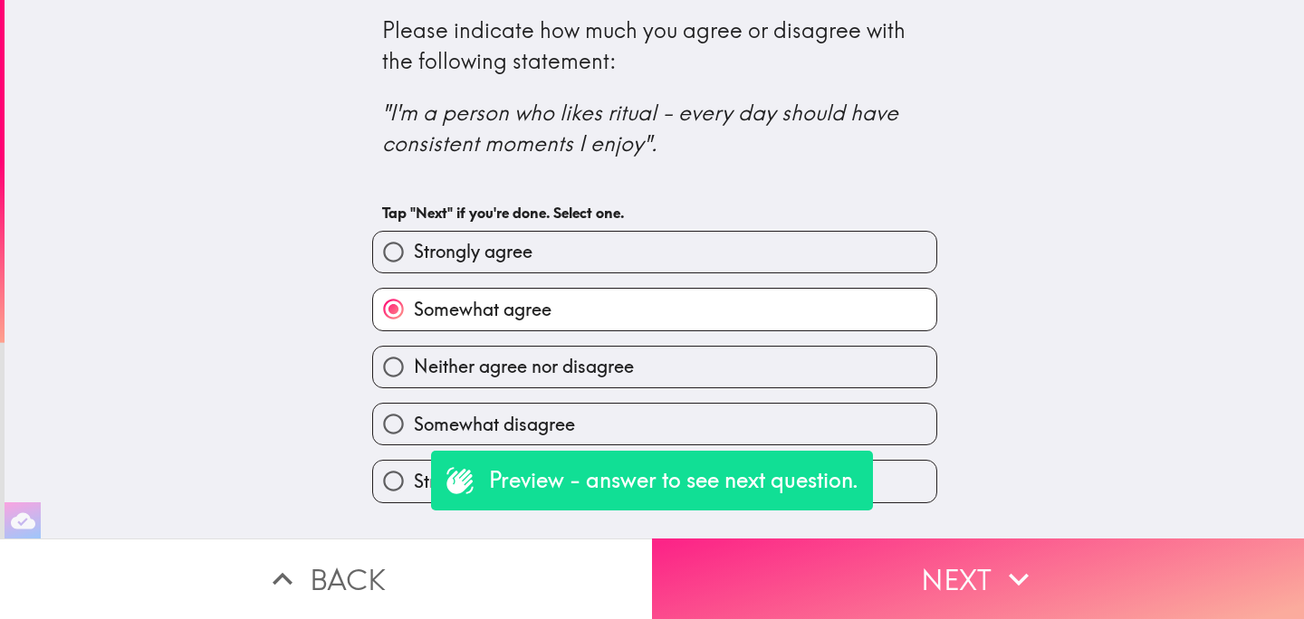
click at [907, 576] on button "Next" at bounding box center [978, 579] width 652 height 81
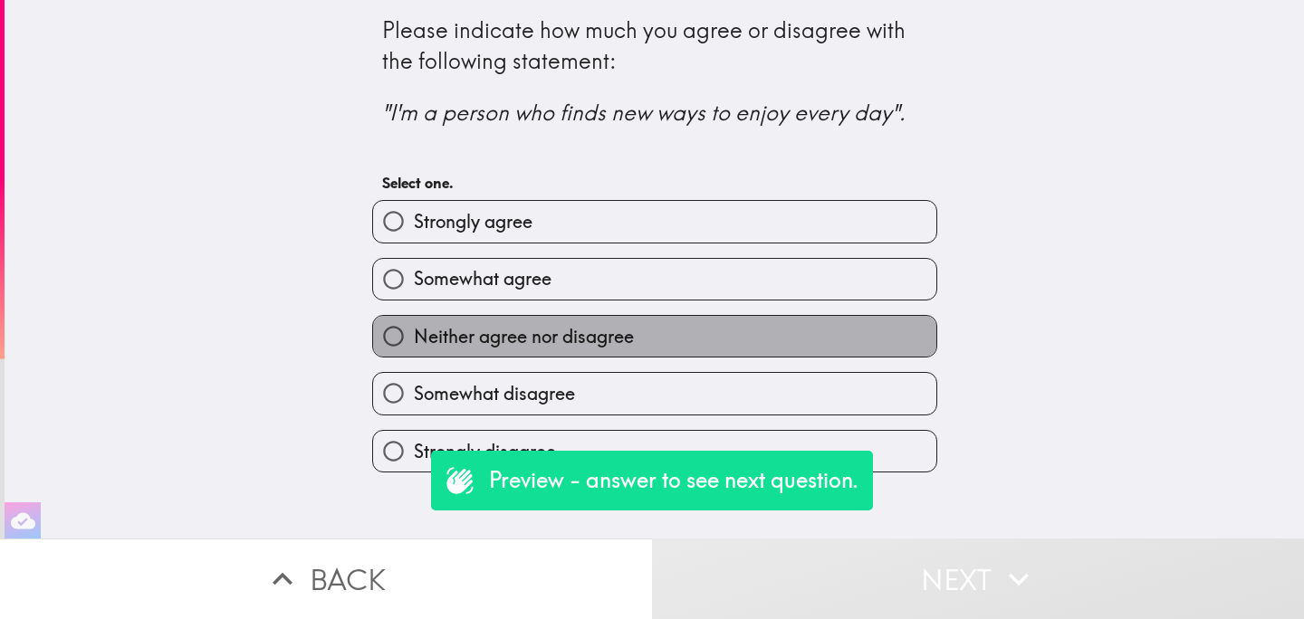
click at [557, 334] on span "Neither agree nor disagree" at bounding box center [524, 336] width 220 height 25
click at [414, 334] on input "Neither agree nor disagree" at bounding box center [393, 336] width 41 height 41
radio input "true"
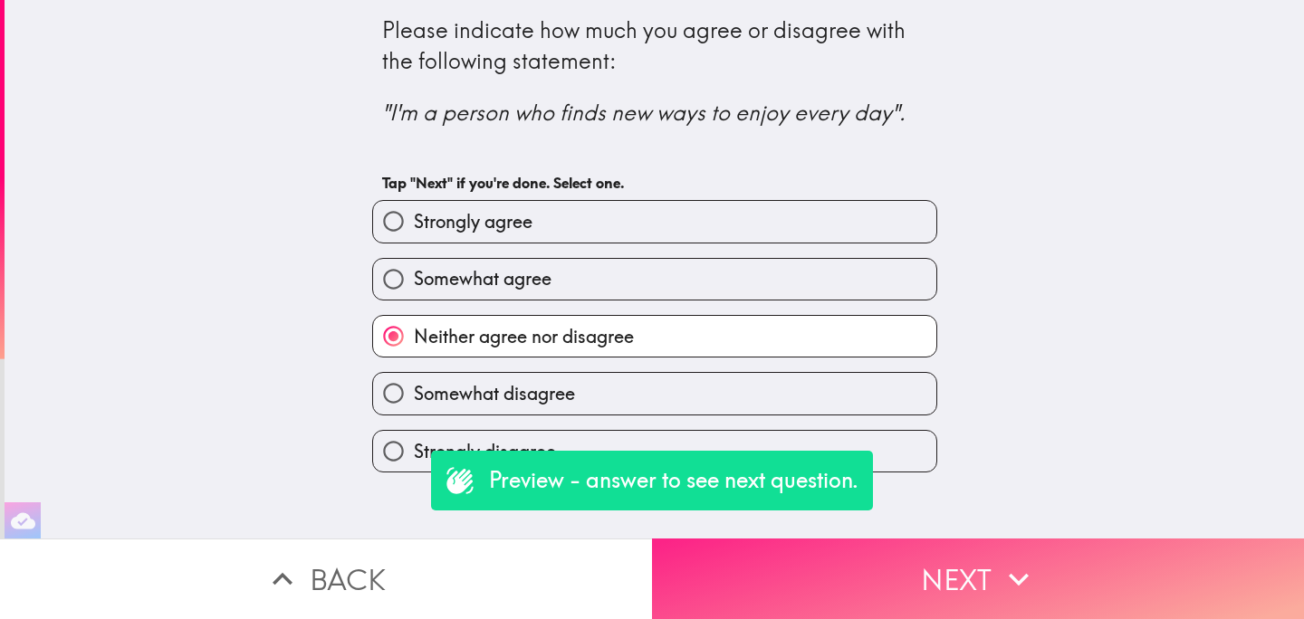
click at [904, 585] on button "Next" at bounding box center [978, 579] width 652 height 81
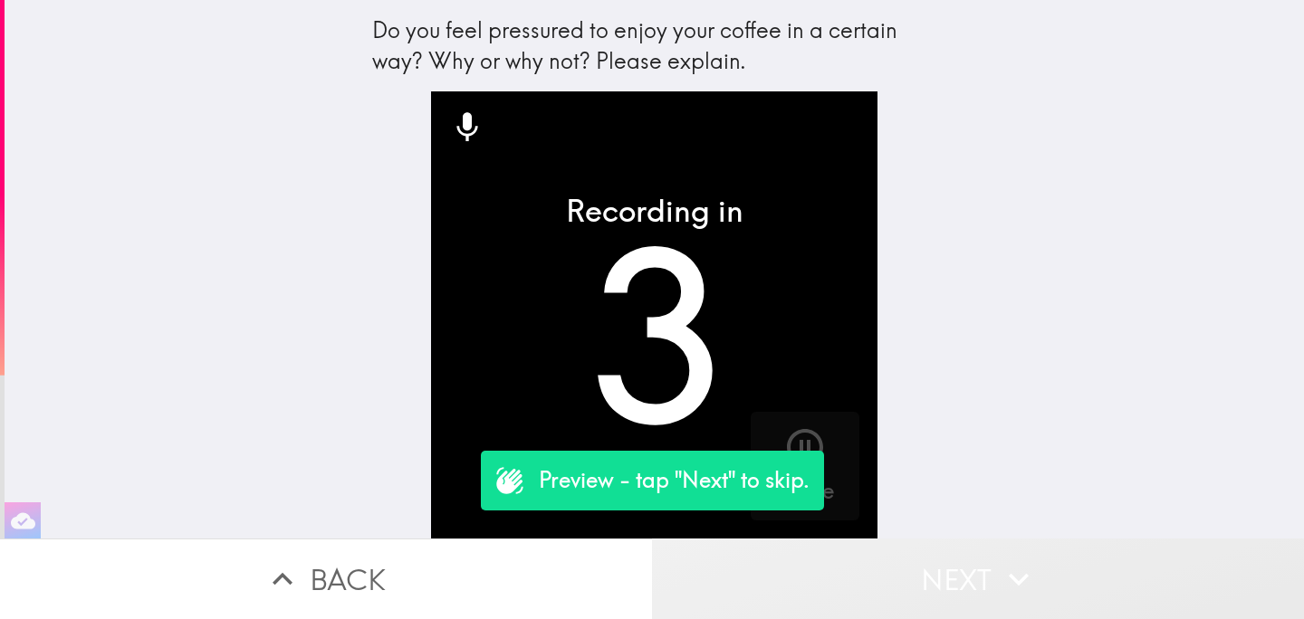
click at [940, 573] on button "Next" at bounding box center [978, 579] width 652 height 81
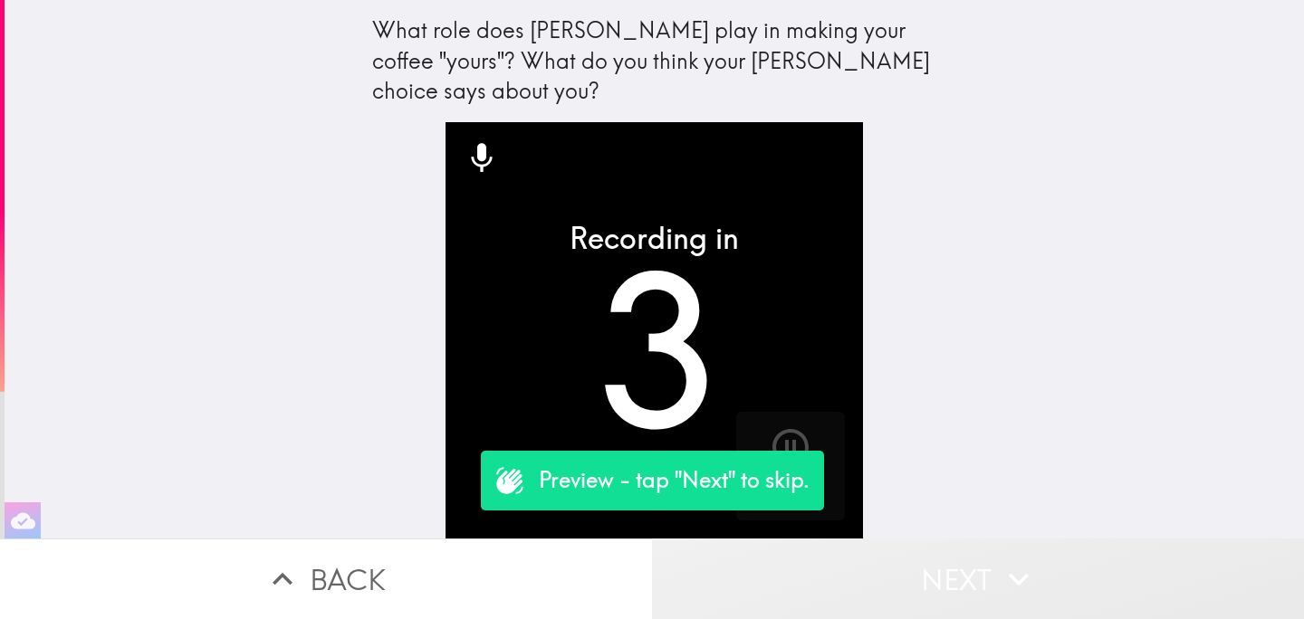
click at [931, 581] on button "Next" at bounding box center [978, 579] width 652 height 81
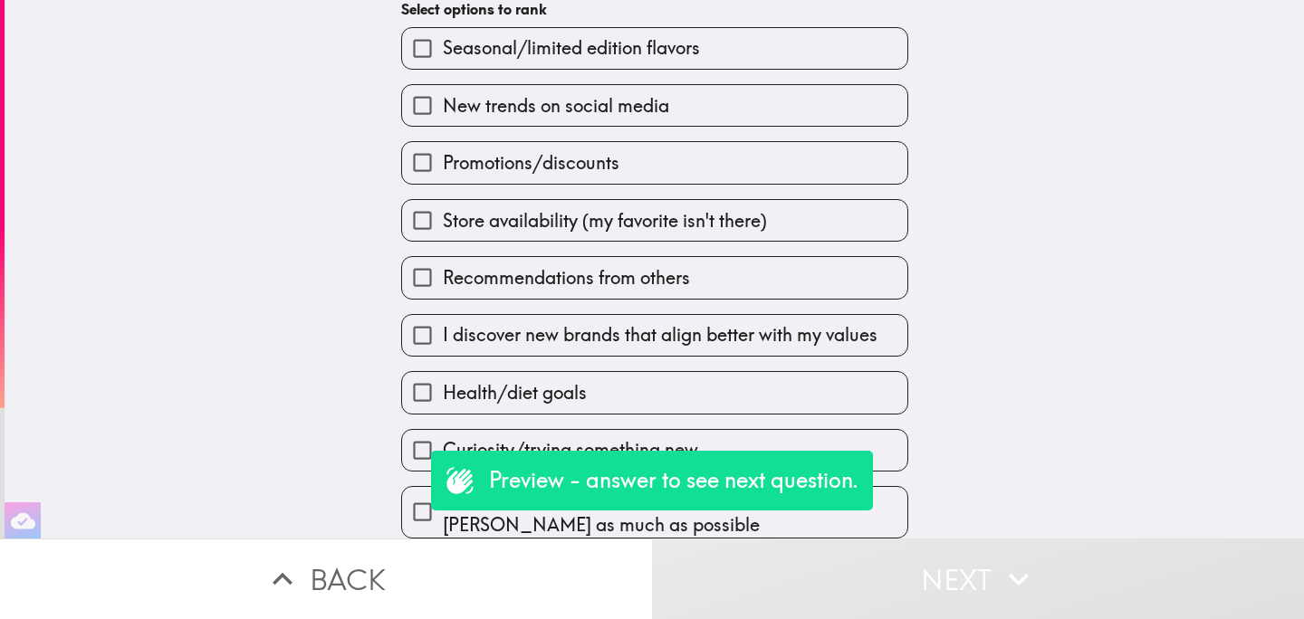
scroll to position [165, 0]
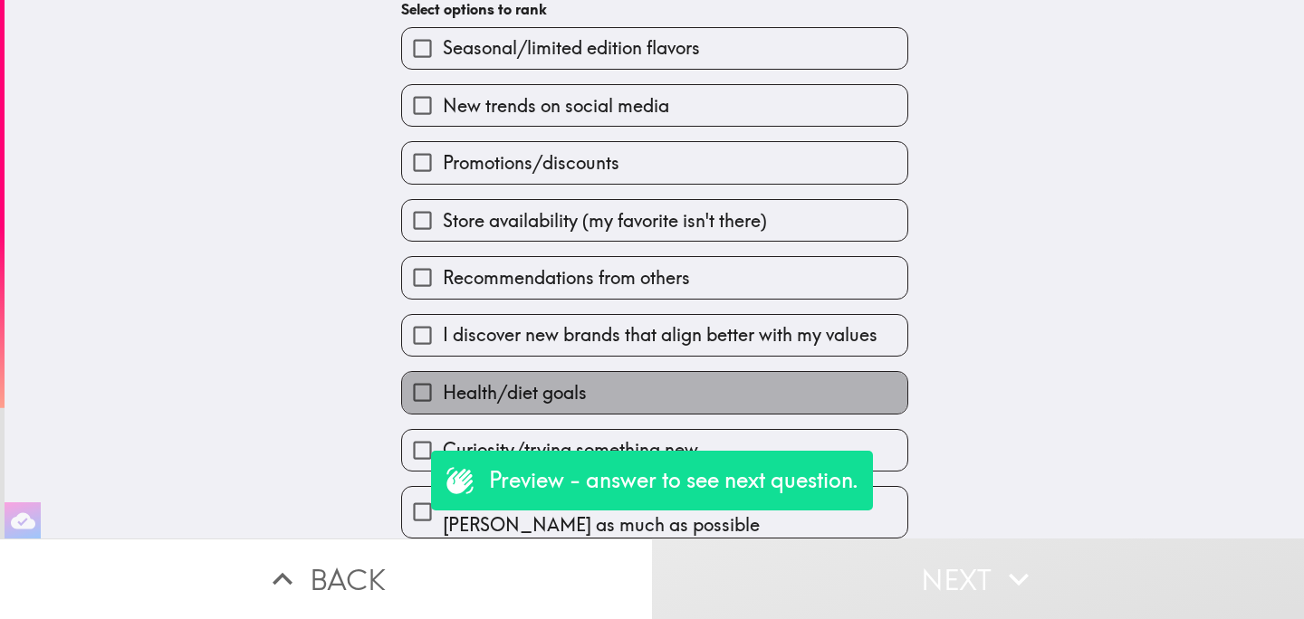
click at [469, 400] on span "Health/diet goals" at bounding box center [515, 392] width 144 height 25
click at [443, 400] on input "Health/diet goals" at bounding box center [422, 392] width 41 height 41
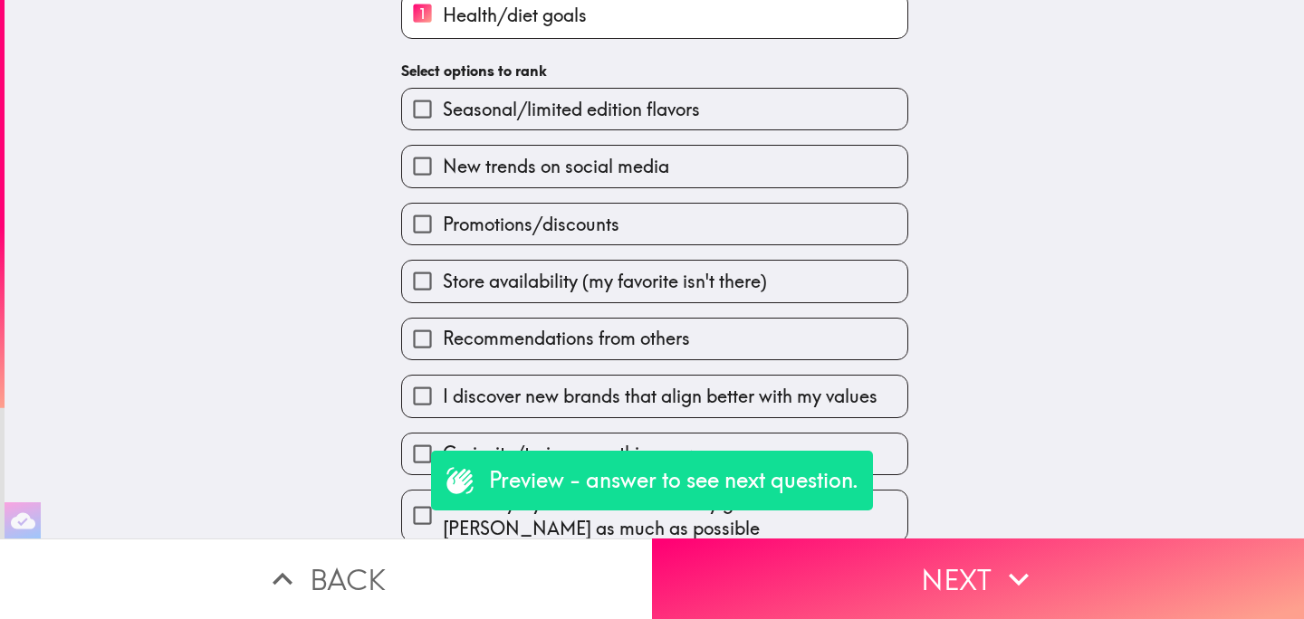
click at [494, 207] on label "Promotions/discounts" at bounding box center [654, 224] width 505 height 41
click at [443, 207] on input "Promotions/discounts" at bounding box center [422, 224] width 41 height 41
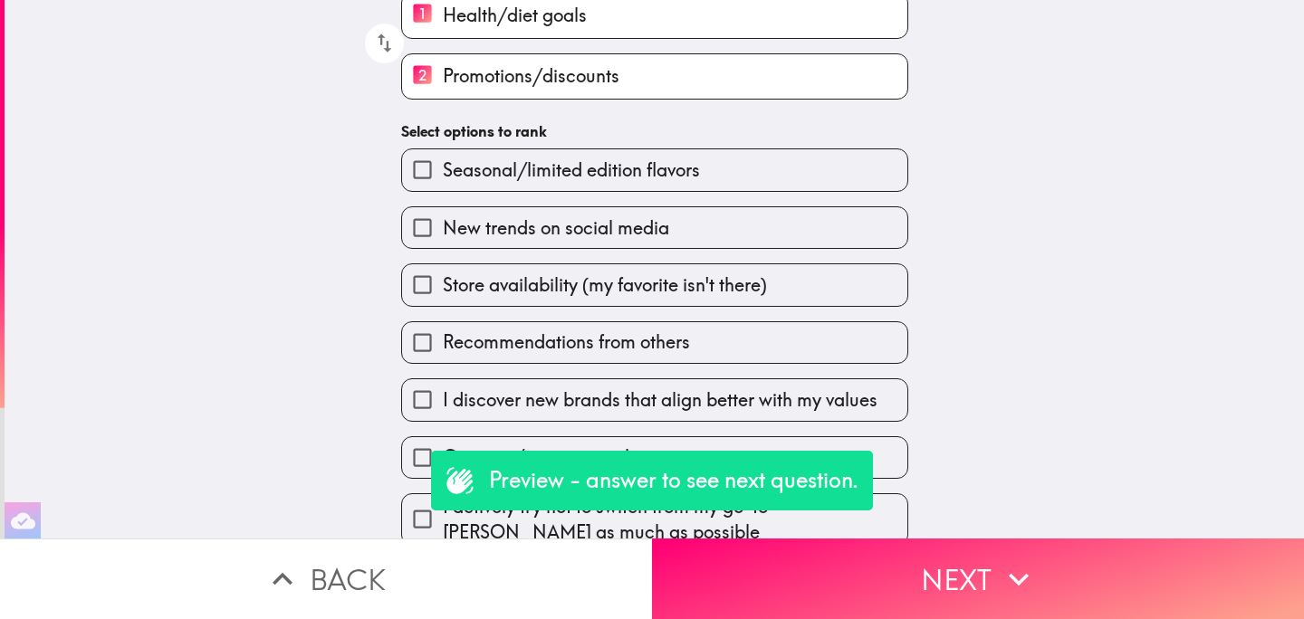
click at [537, 179] on span "Seasonal/limited edition flavors" at bounding box center [571, 170] width 257 height 25
click at [443, 179] on input "Seasonal/limited edition flavors" at bounding box center [422, 169] width 41 height 41
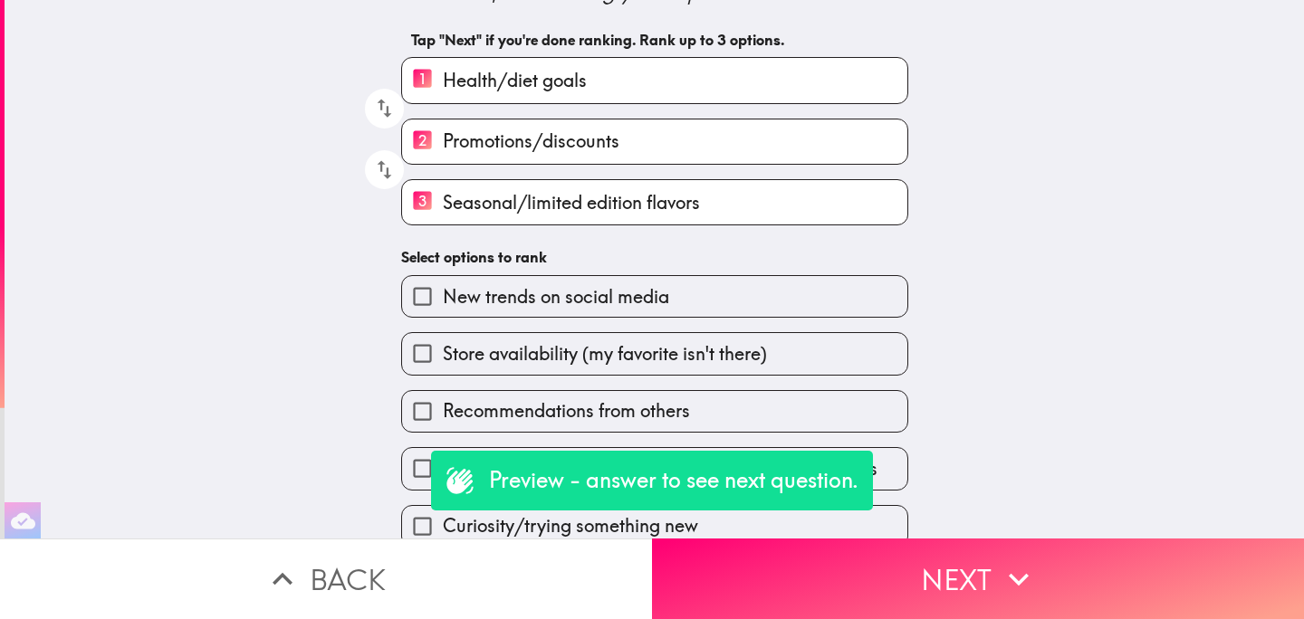
scroll to position [89, 0]
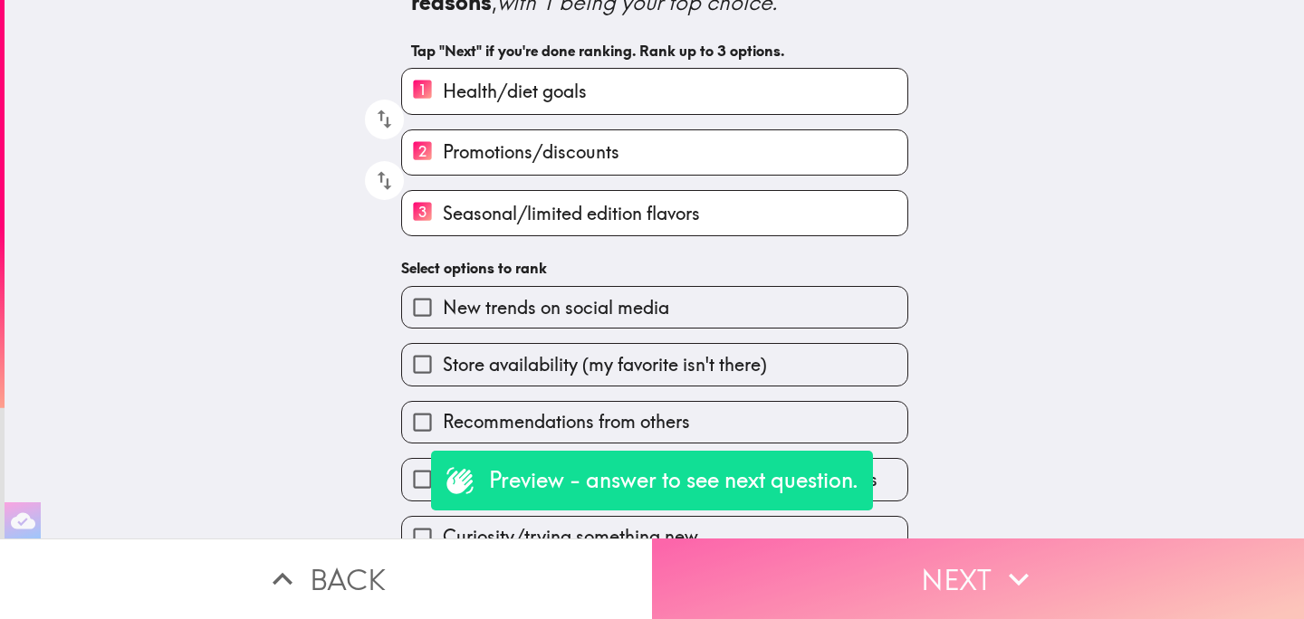
click at [914, 575] on button "Next" at bounding box center [978, 579] width 652 height 81
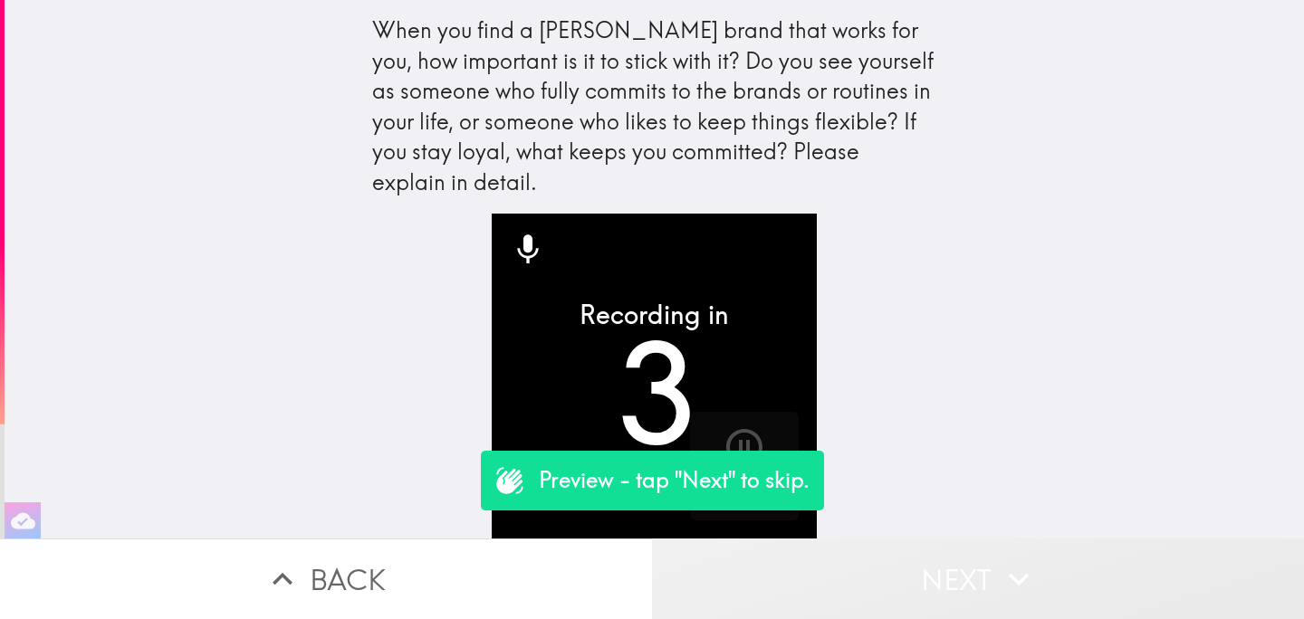
click at [914, 575] on button "Next" at bounding box center [978, 579] width 652 height 81
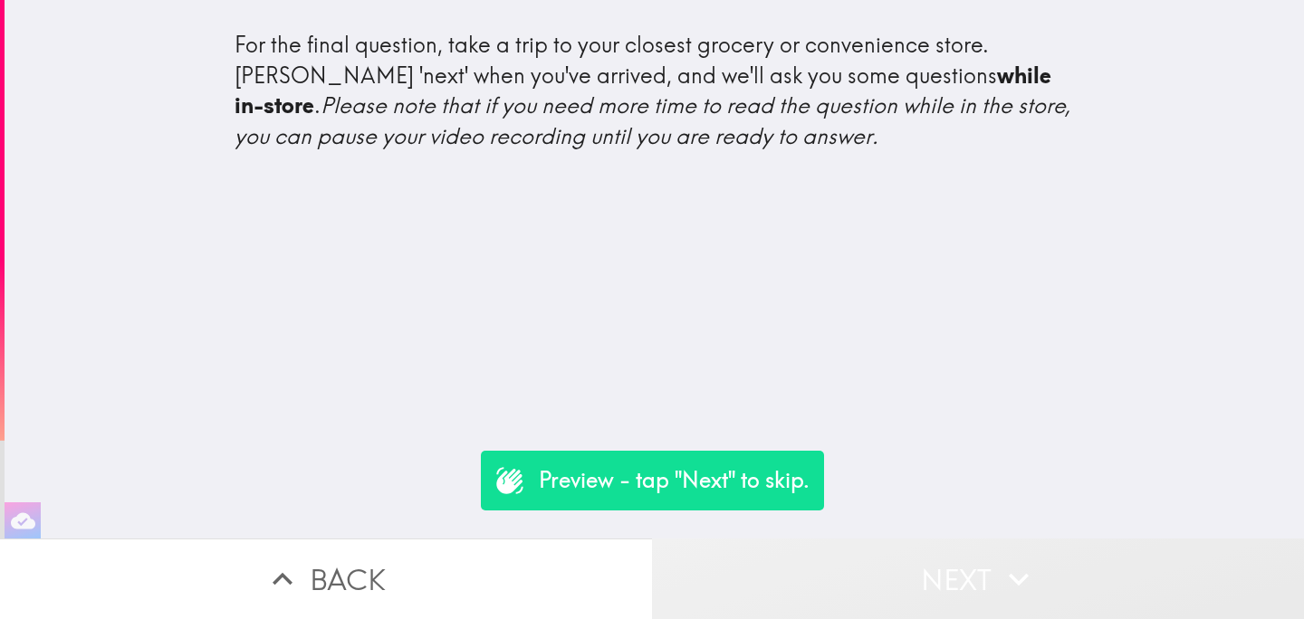
click at [914, 575] on button "Next" at bounding box center [978, 579] width 652 height 81
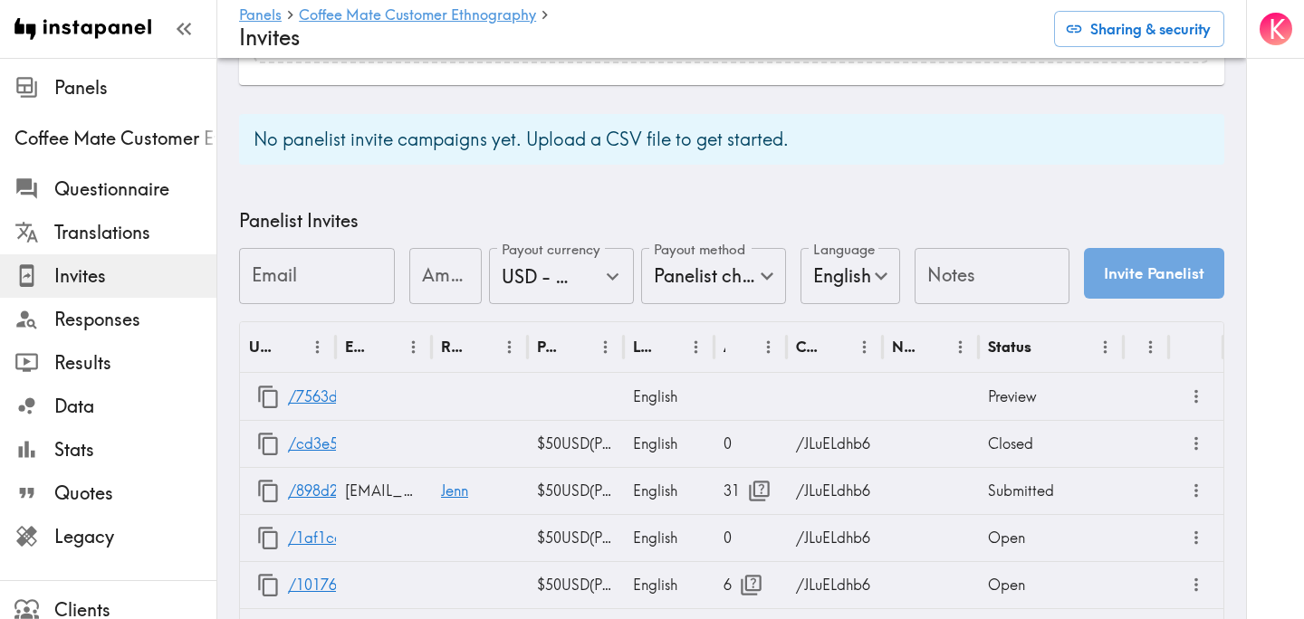
scroll to position [836, 0]
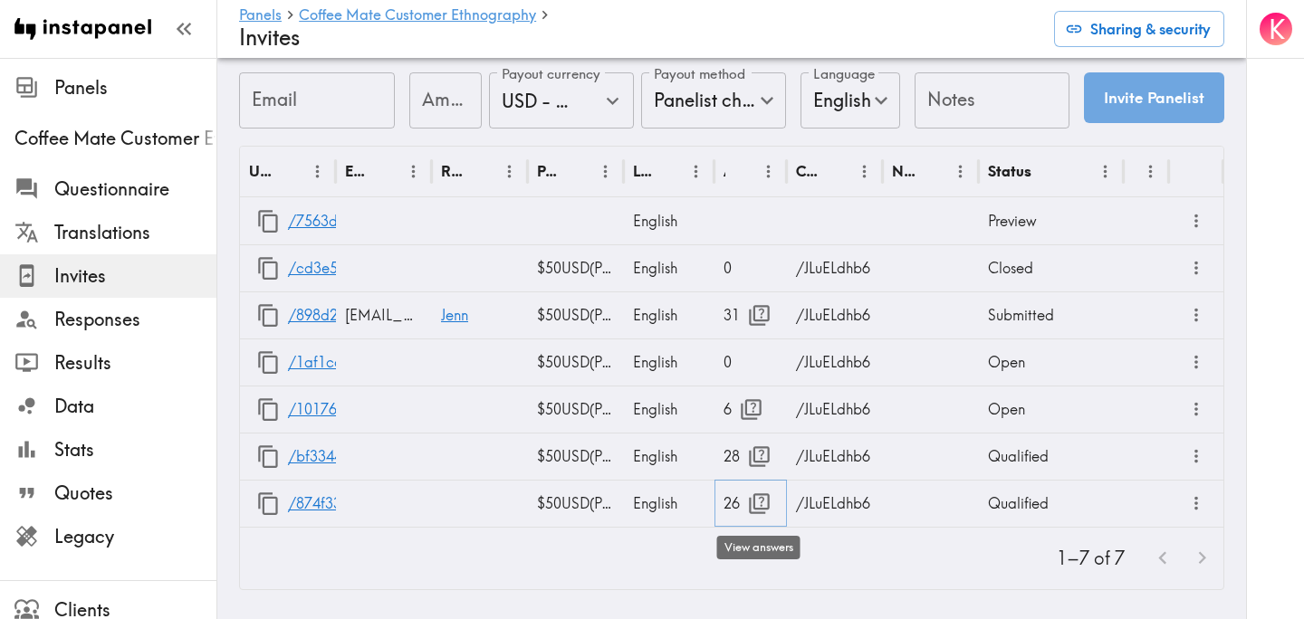
click at [753, 511] on icon "button" at bounding box center [759, 503] width 21 height 21
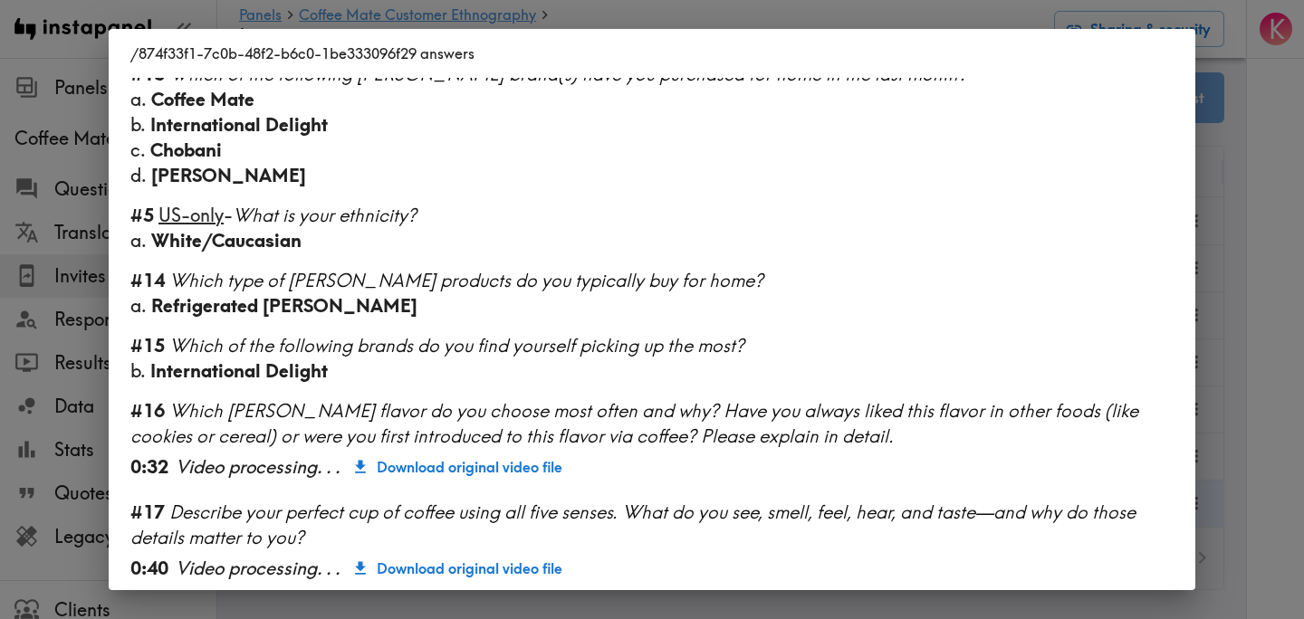
scroll to position [2305, 0]
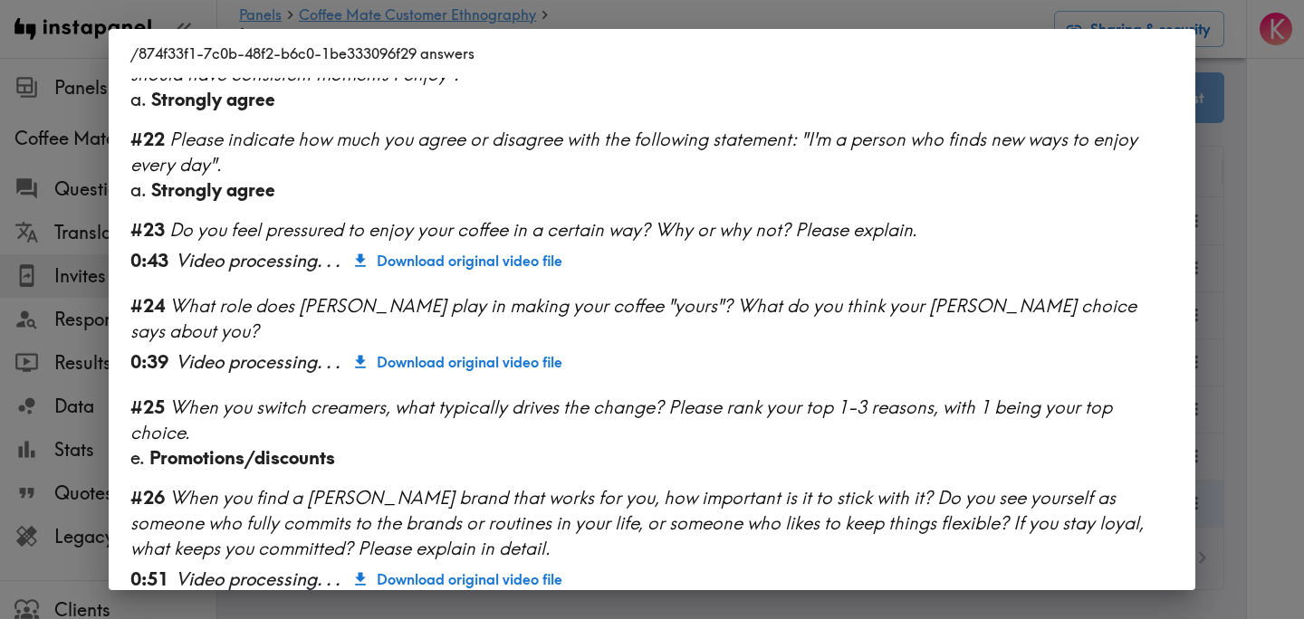
click at [1254, 335] on div "/874f33f1-7c0b-48f2-b6c0-1be333096f29 answers Language English Segment [DEMOGRA…" at bounding box center [652, 309] width 1304 height 619
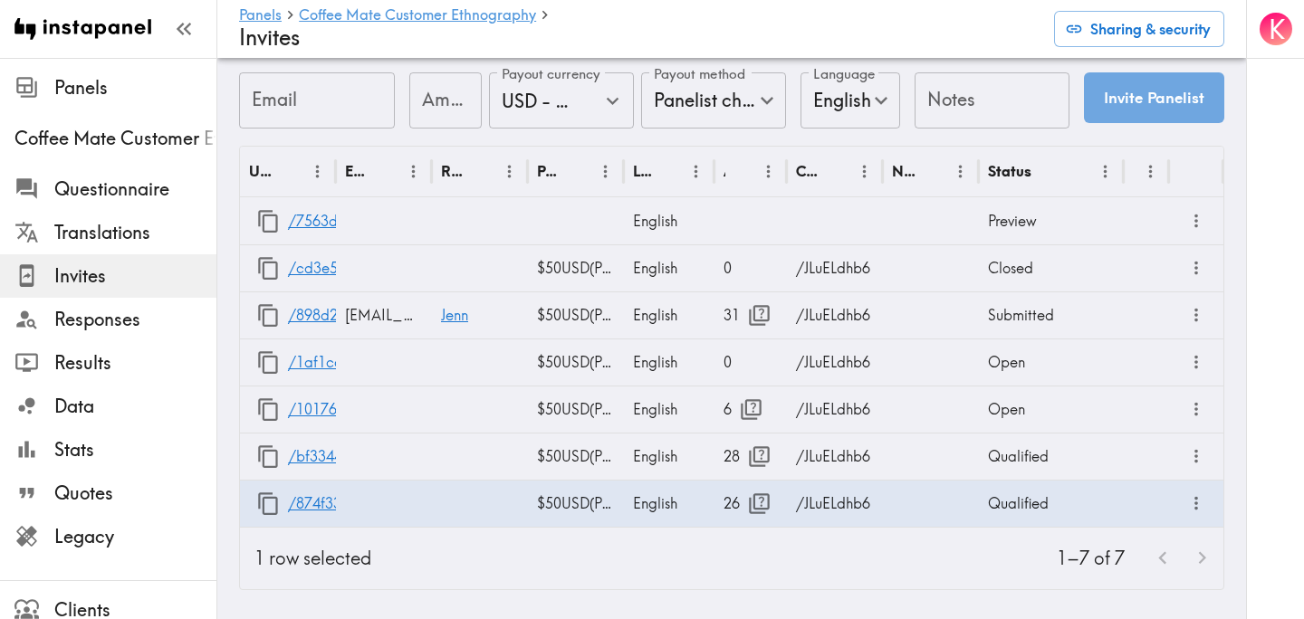
click at [1255, 337] on div "K" at bounding box center [1275, 309] width 58 height 619
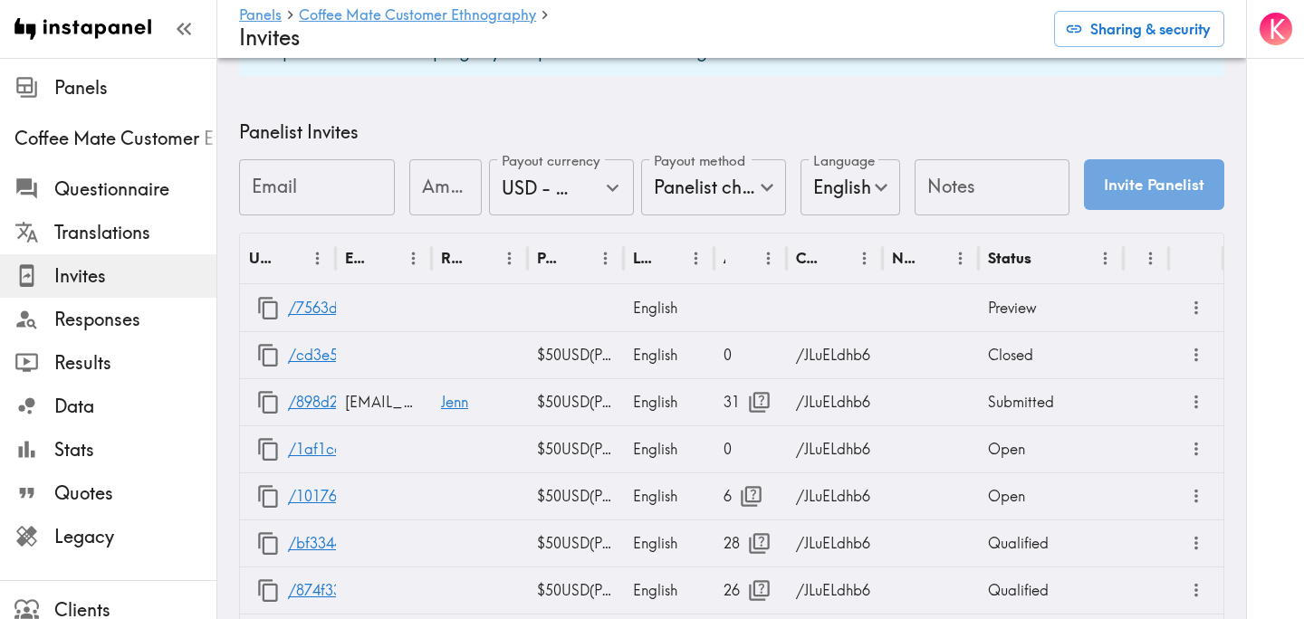
scroll to position [836, 0]
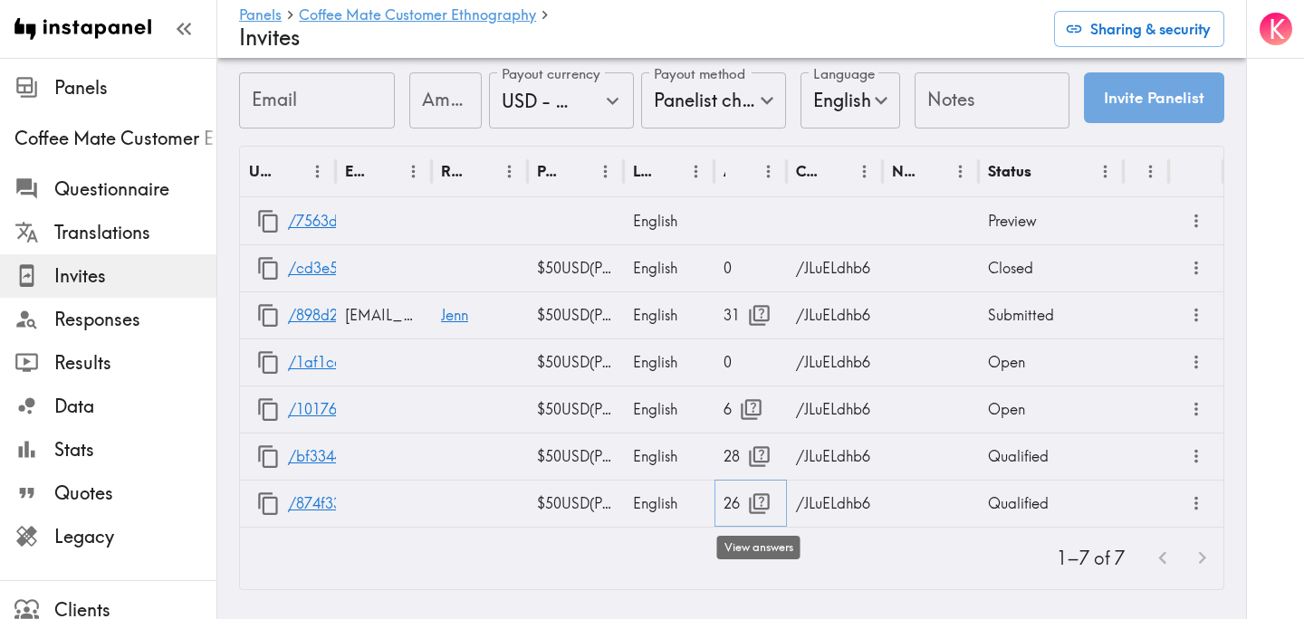
click at [761, 505] on icon "button" at bounding box center [759, 503] width 21 height 21
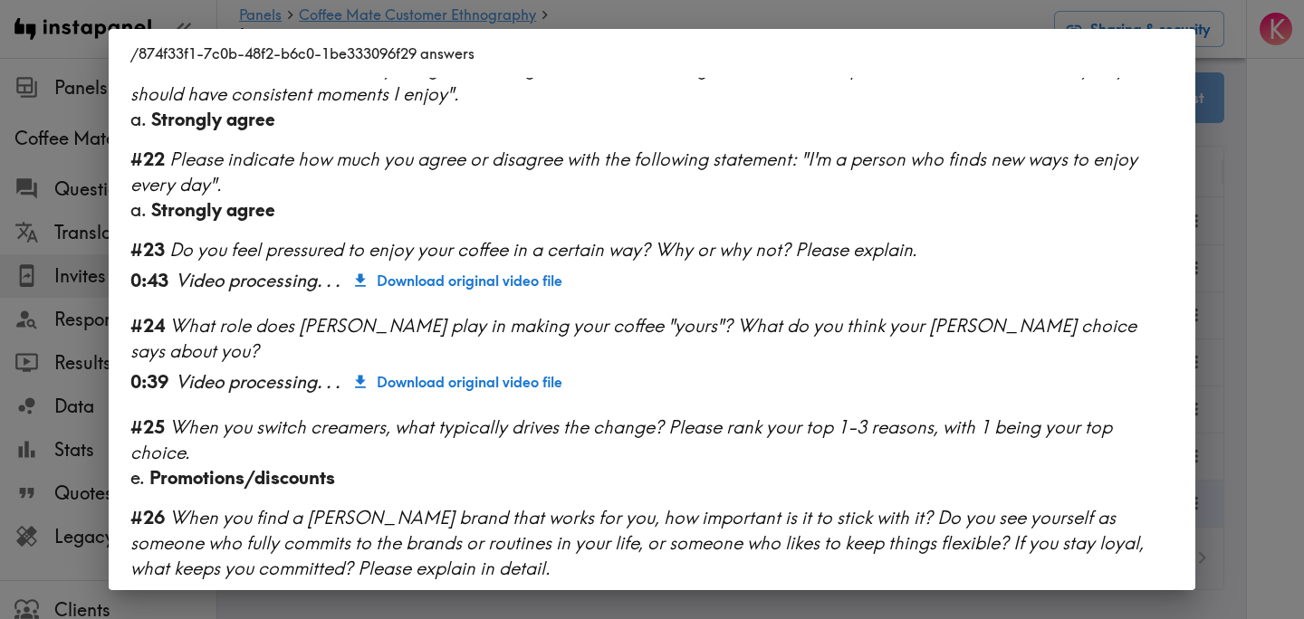
scroll to position [2305, 0]
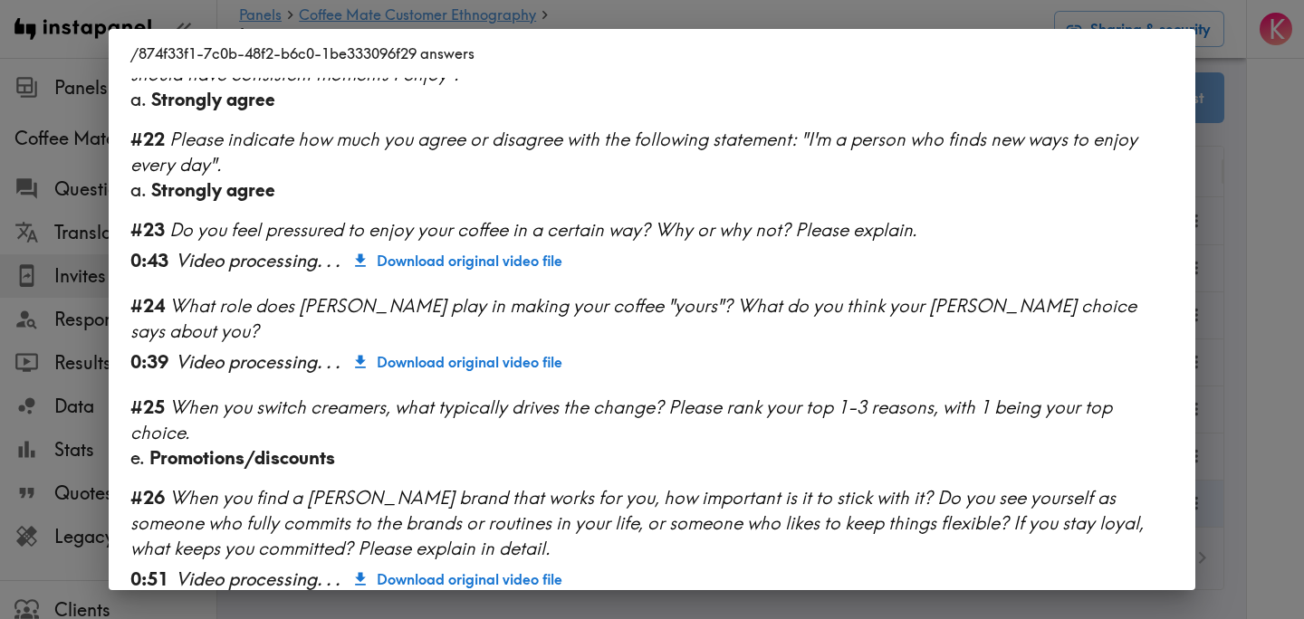
click at [1230, 327] on div "/874f33f1-7c0b-48f2-b6c0-1be333096f29 answers Language English Segment 28-45 ye…" at bounding box center [652, 309] width 1304 height 619
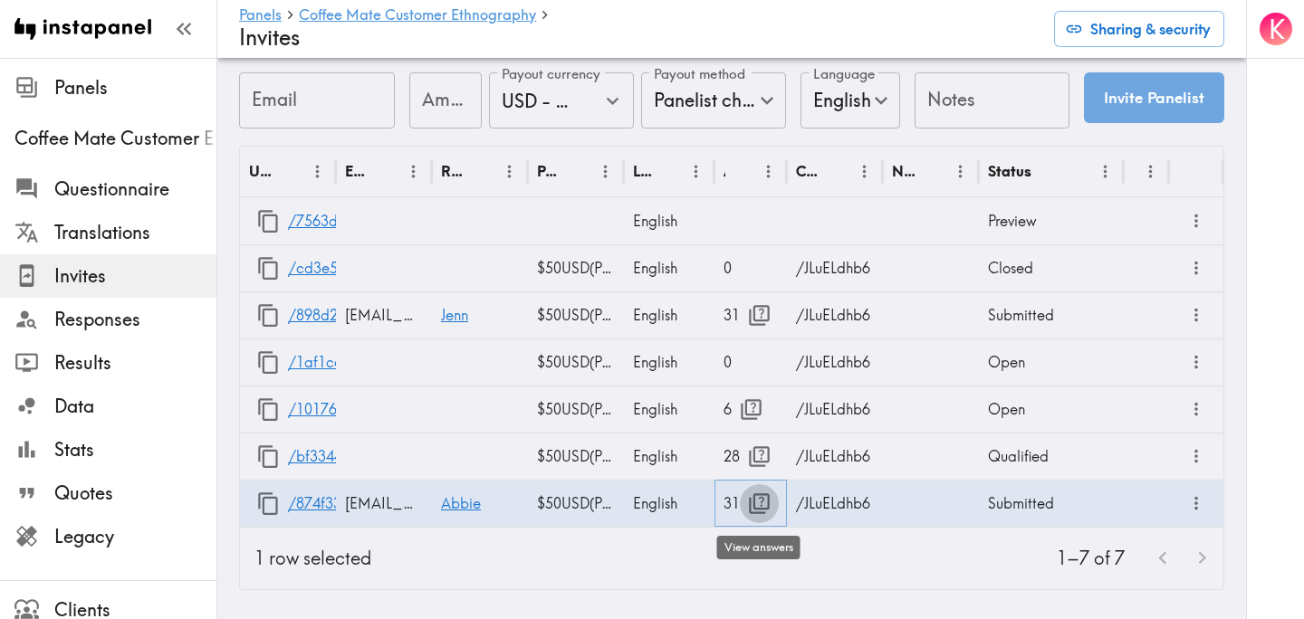
click at [759, 502] on icon "button" at bounding box center [759, 504] width 24 height 24
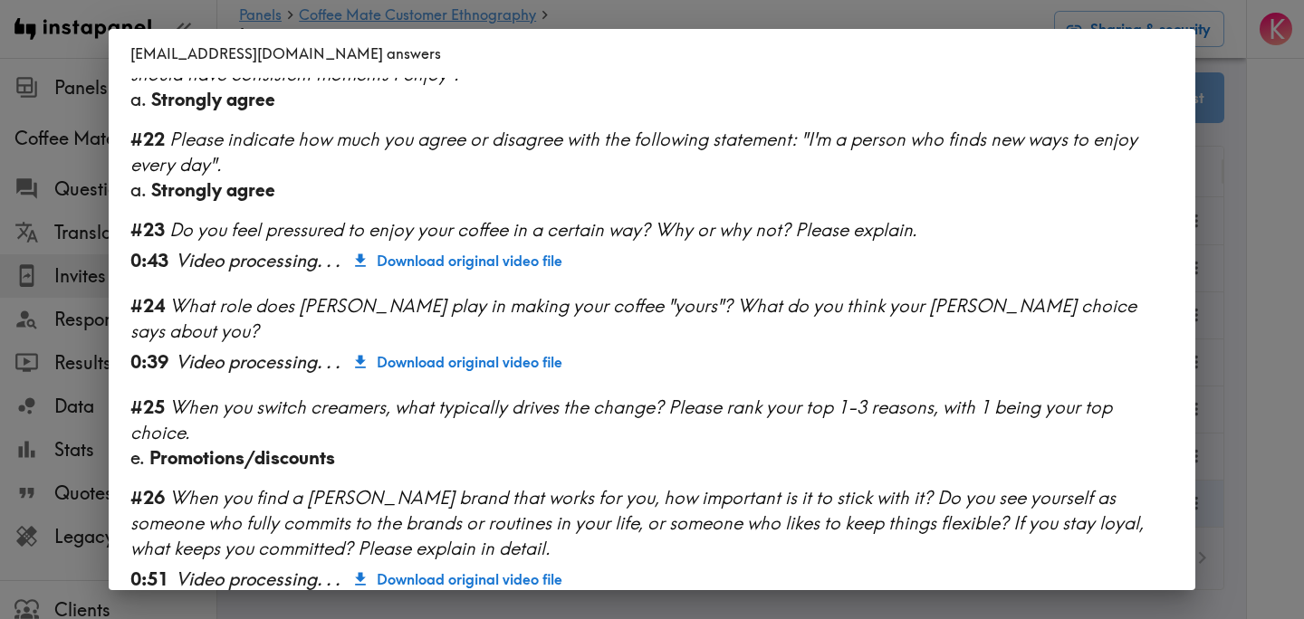
scroll to position [2703, 0]
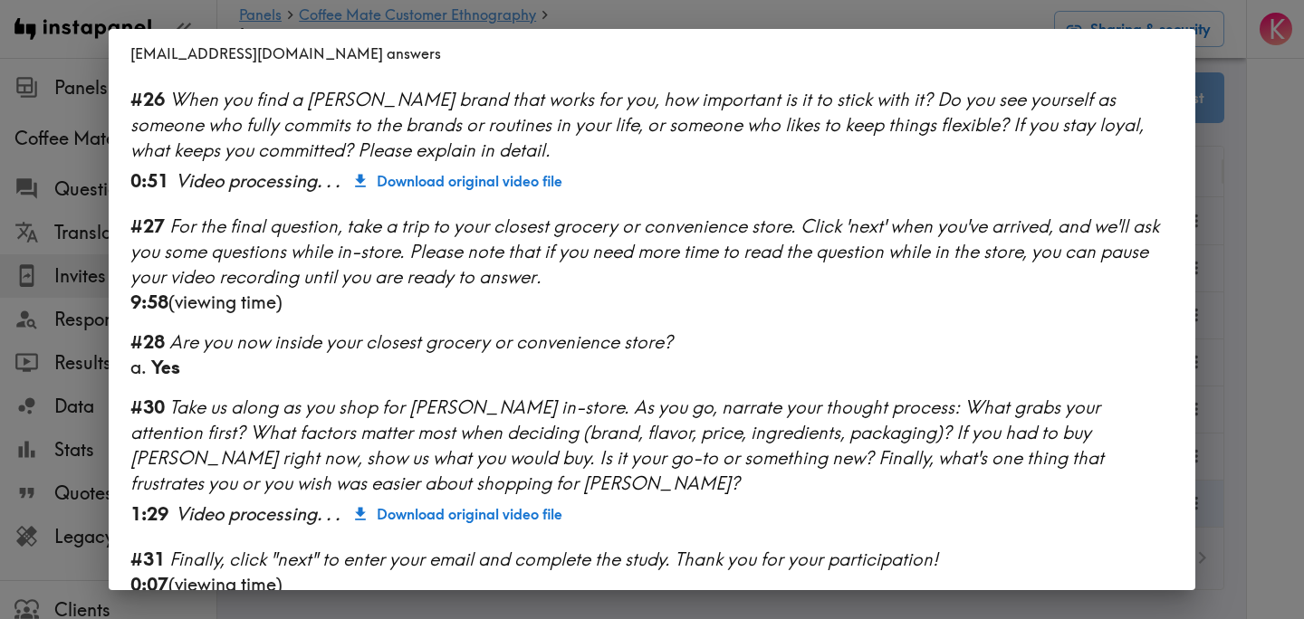
click at [1250, 274] on div "nurseabbie23@gmail.com answers Language English Segment 28-45 years old Female …" at bounding box center [652, 309] width 1304 height 619
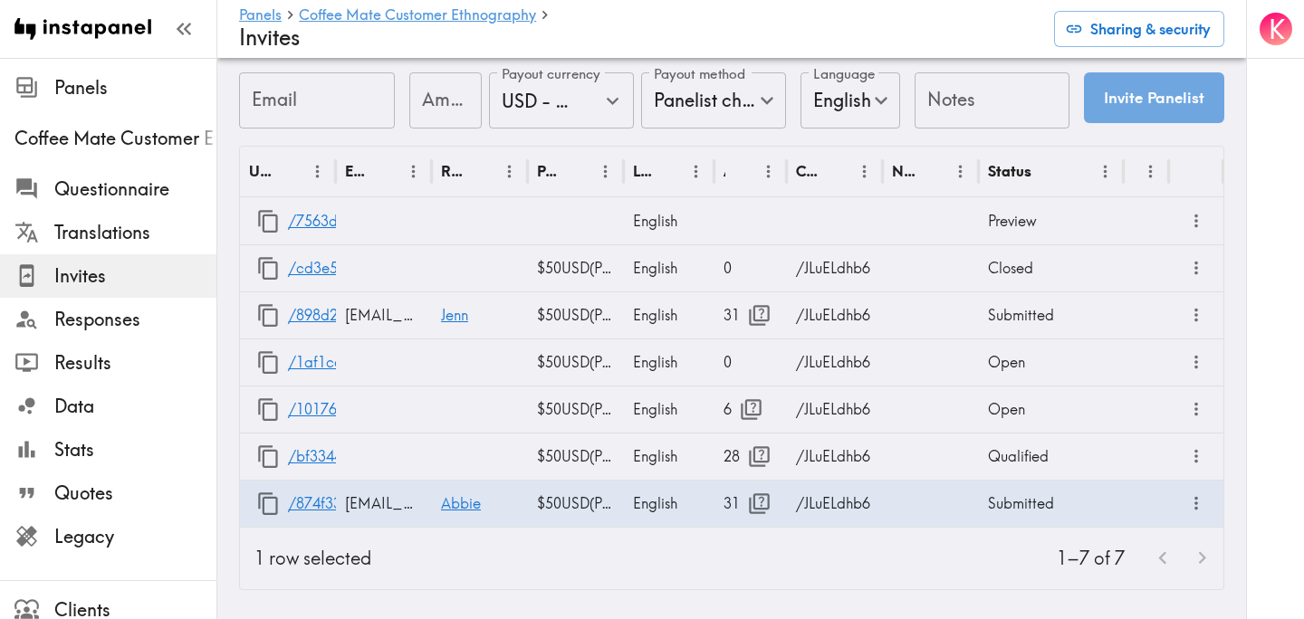
click at [706, 545] on div "1–7 of 7" at bounding box center [804, 559] width 837 height 62
click at [136, 331] on span "Responses" at bounding box center [135, 319] width 162 height 25
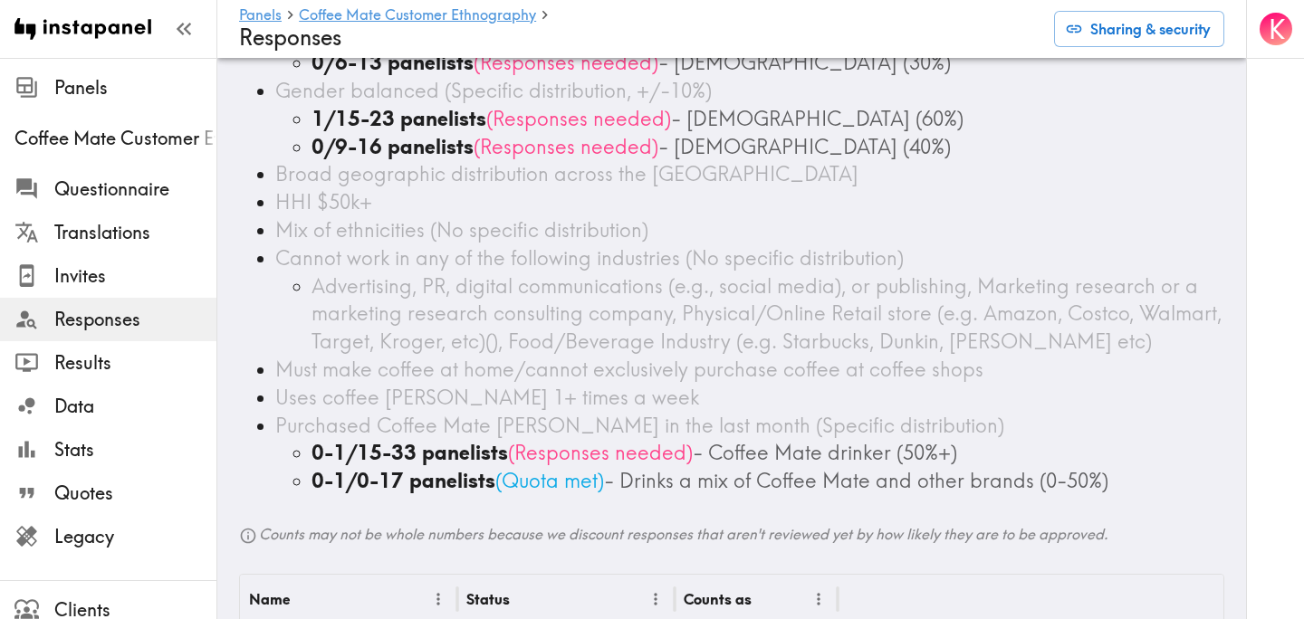
scroll to position [487, 0]
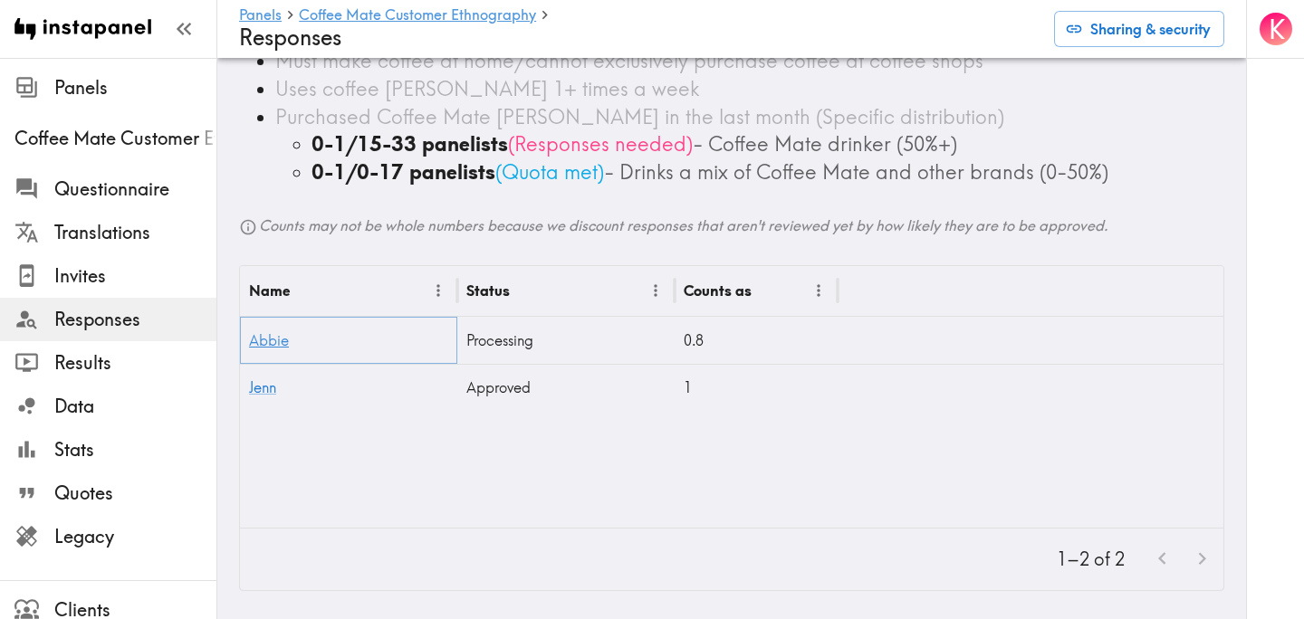
click at [280, 347] on link "Abbie" at bounding box center [269, 340] width 40 height 18
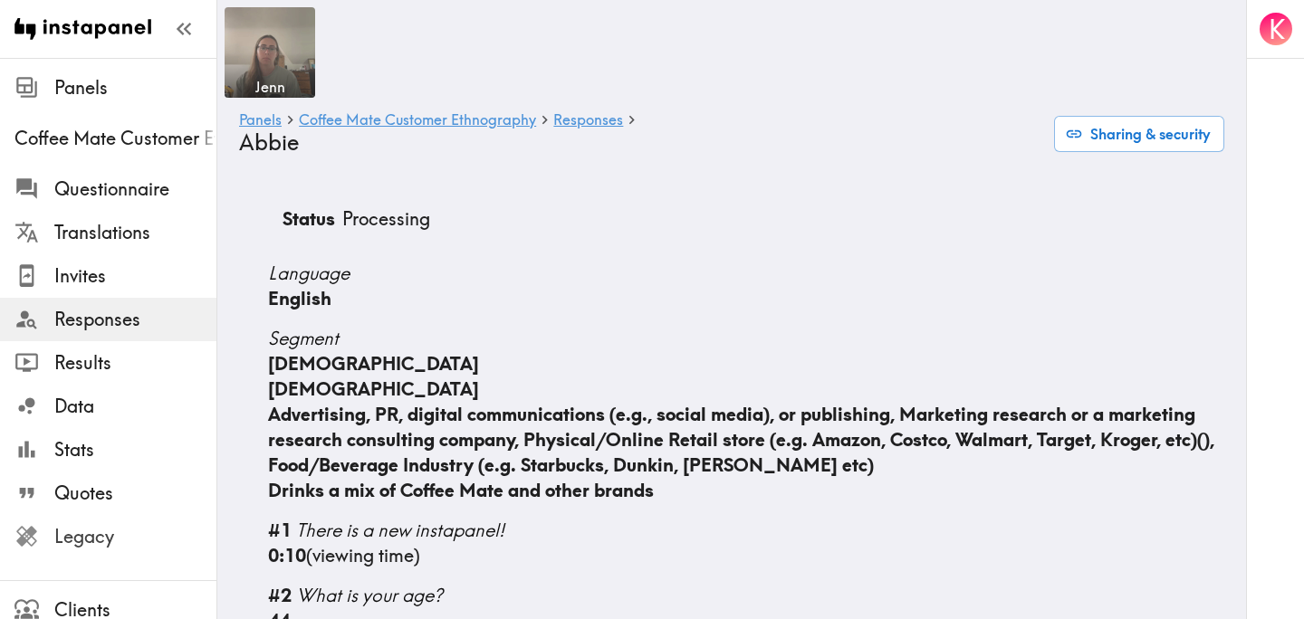
click at [153, 527] on span "Legacy" at bounding box center [135, 536] width 162 height 25
